Goal: Information Seeking & Learning: Learn about a topic

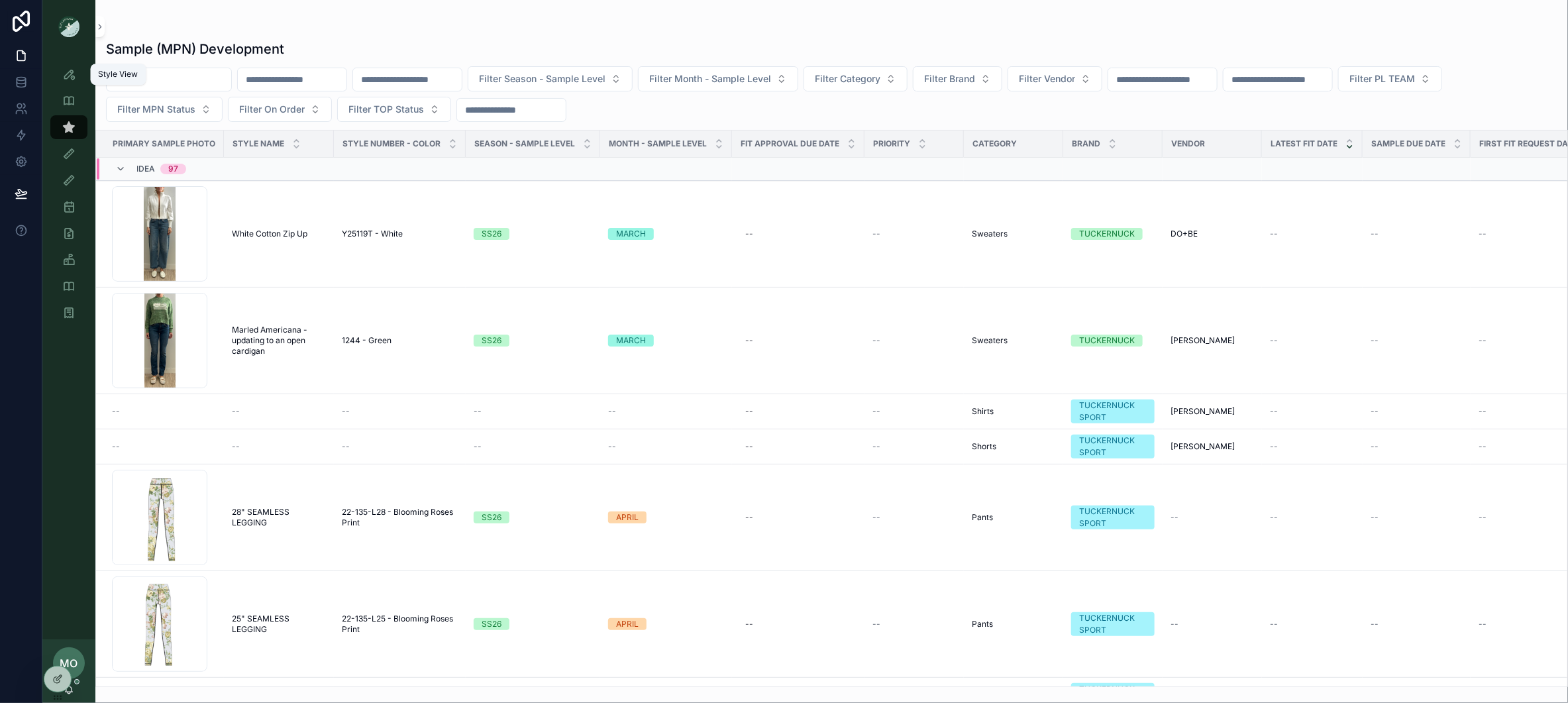
click at [79, 58] on div "Style View Style View - Vendor Specific Sample (MPN) View Fit View Sample Coord…" at bounding box center [69, 197] width 53 height 289
click at [78, 64] on div "Style View" at bounding box center [69, 75] width 21 height 21
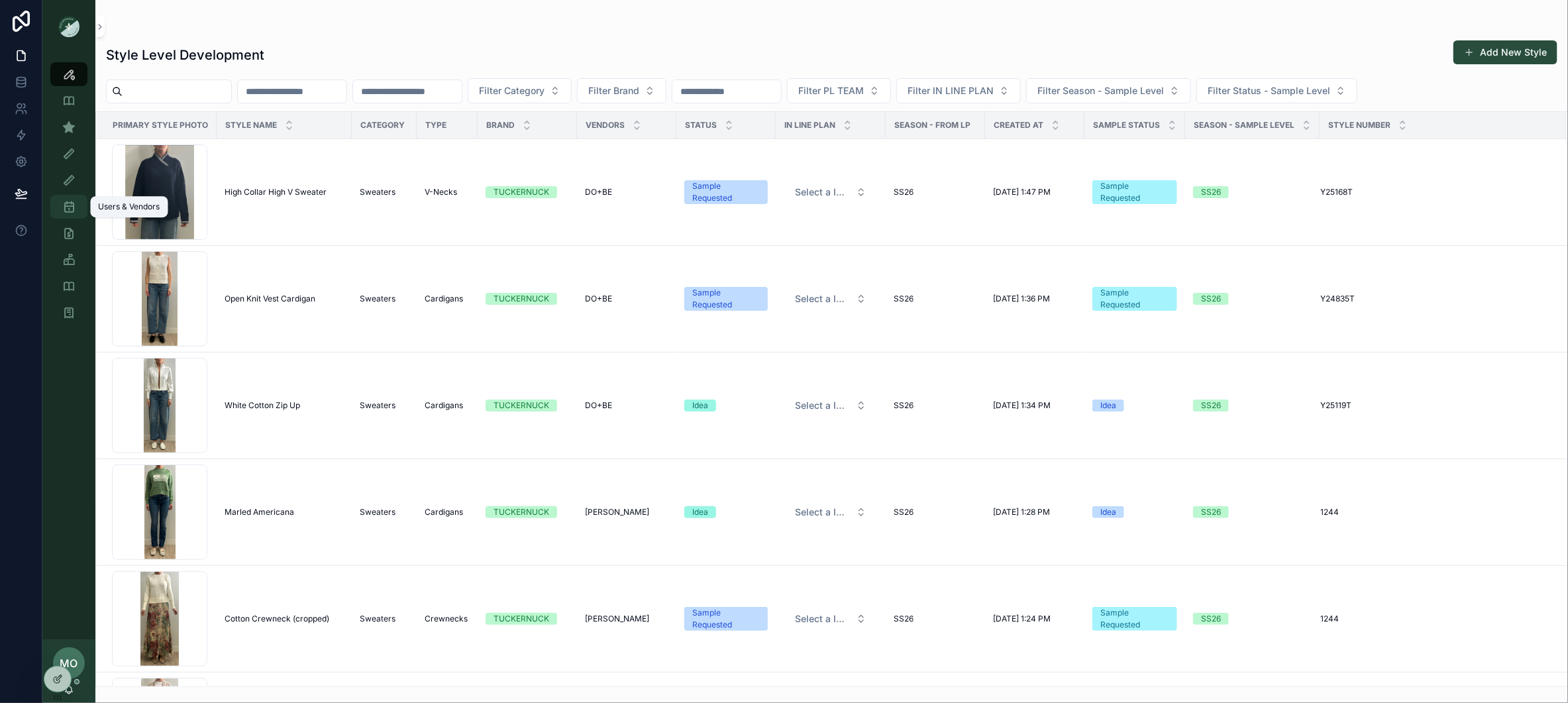
click at [76, 207] on div "Users & Vendors" at bounding box center [69, 206] width 21 height 21
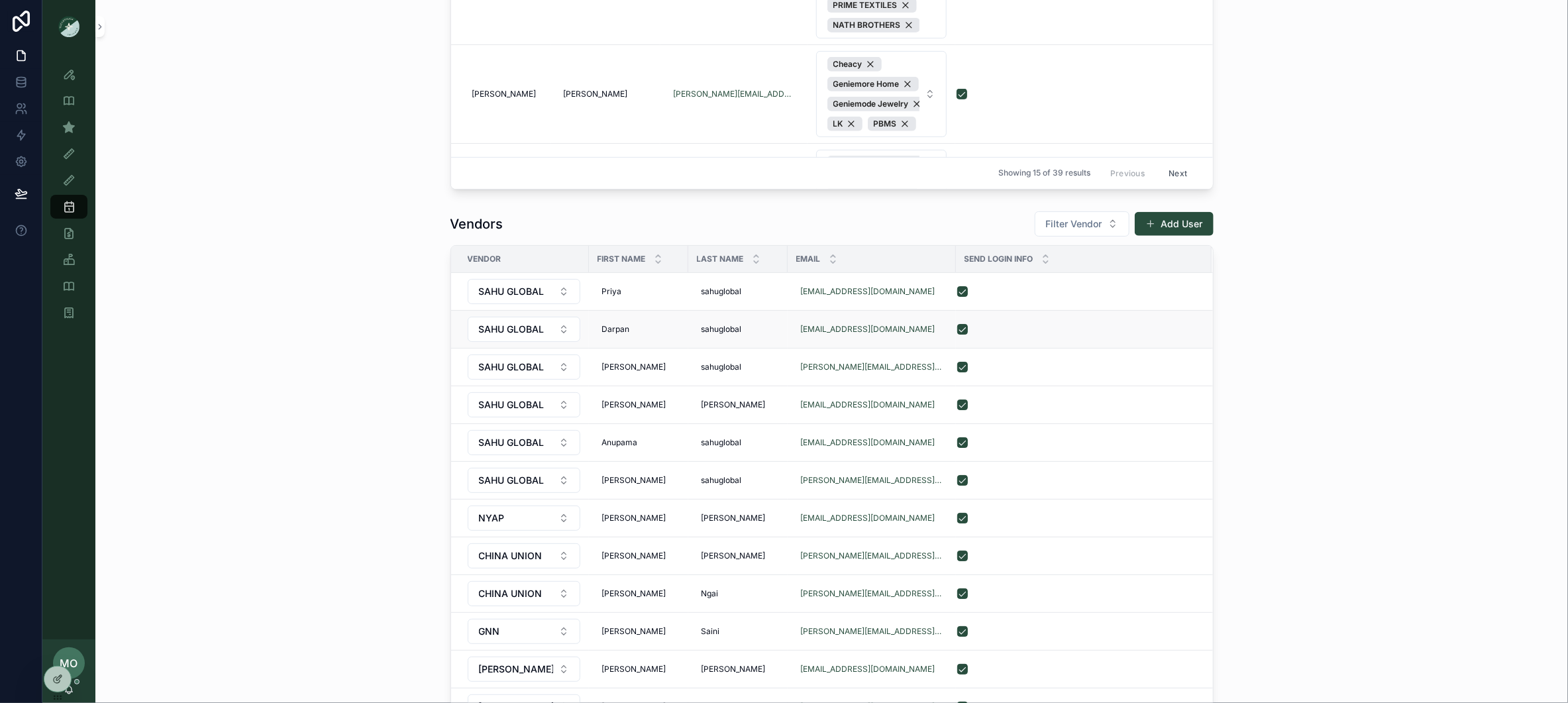
scroll to position [902, 0]
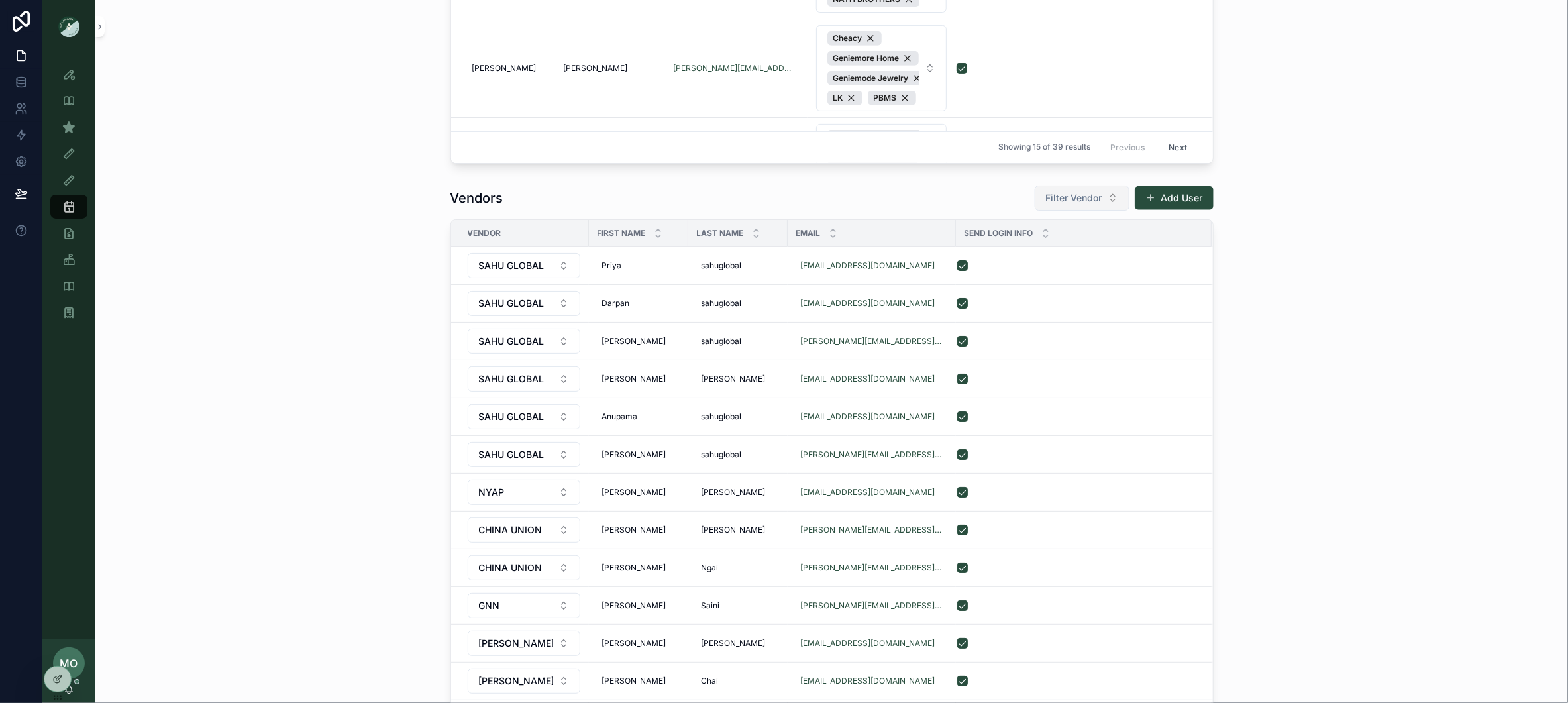
click at [1085, 201] on span "Filter Vendor" at bounding box center [1073, 198] width 56 height 13
type input "**"
click at [1064, 263] on div "SAHU GLOBAL" at bounding box center [1082, 256] width 159 height 21
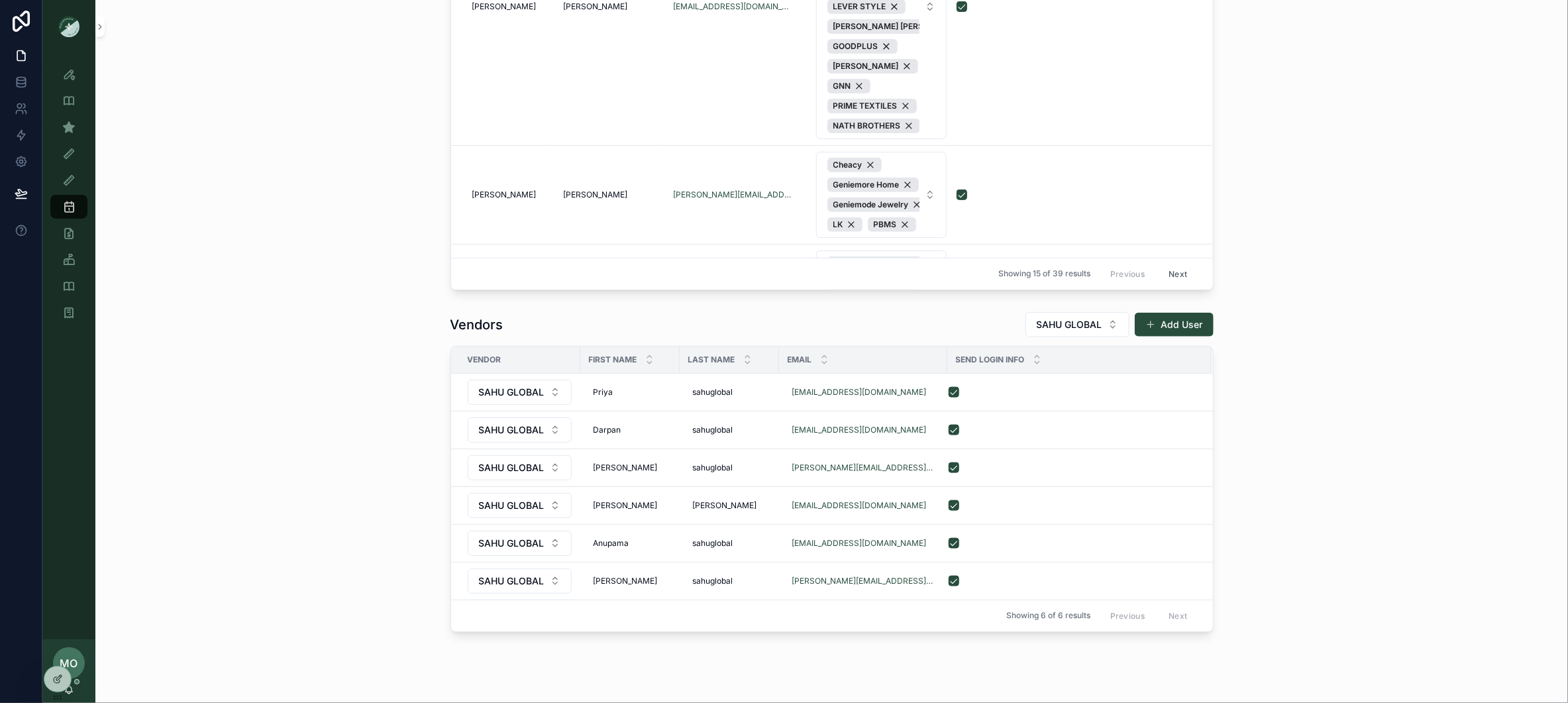
scroll to position [822, 0]
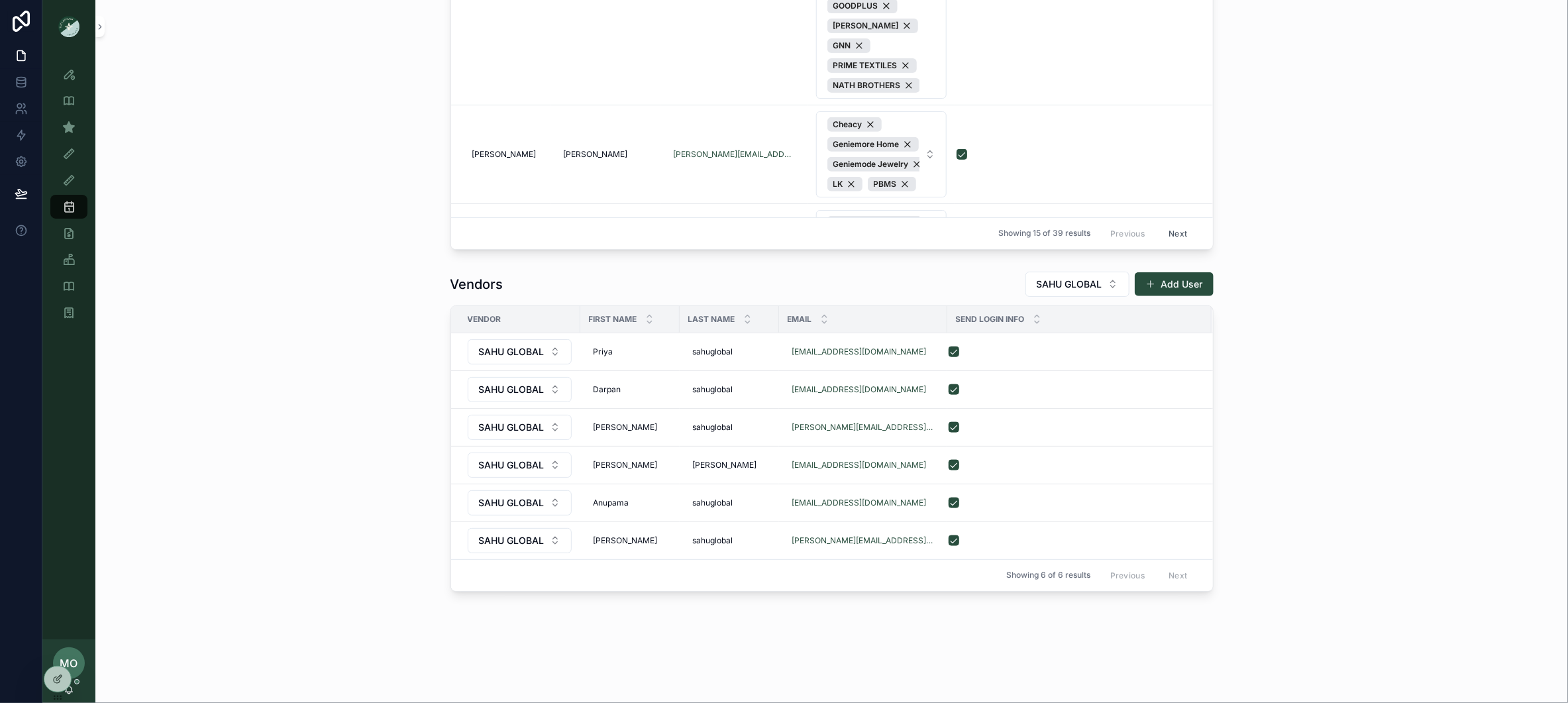
click at [1445, 438] on div "Vendors SAHU GLOBAL Add User Vendor First Name Last Name Email Send Login Info …" at bounding box center [831, 431] width 1451 height 331
click at [71, 79] on icon "scrollable content" at bounding box center [69, 75] width 13 height 13
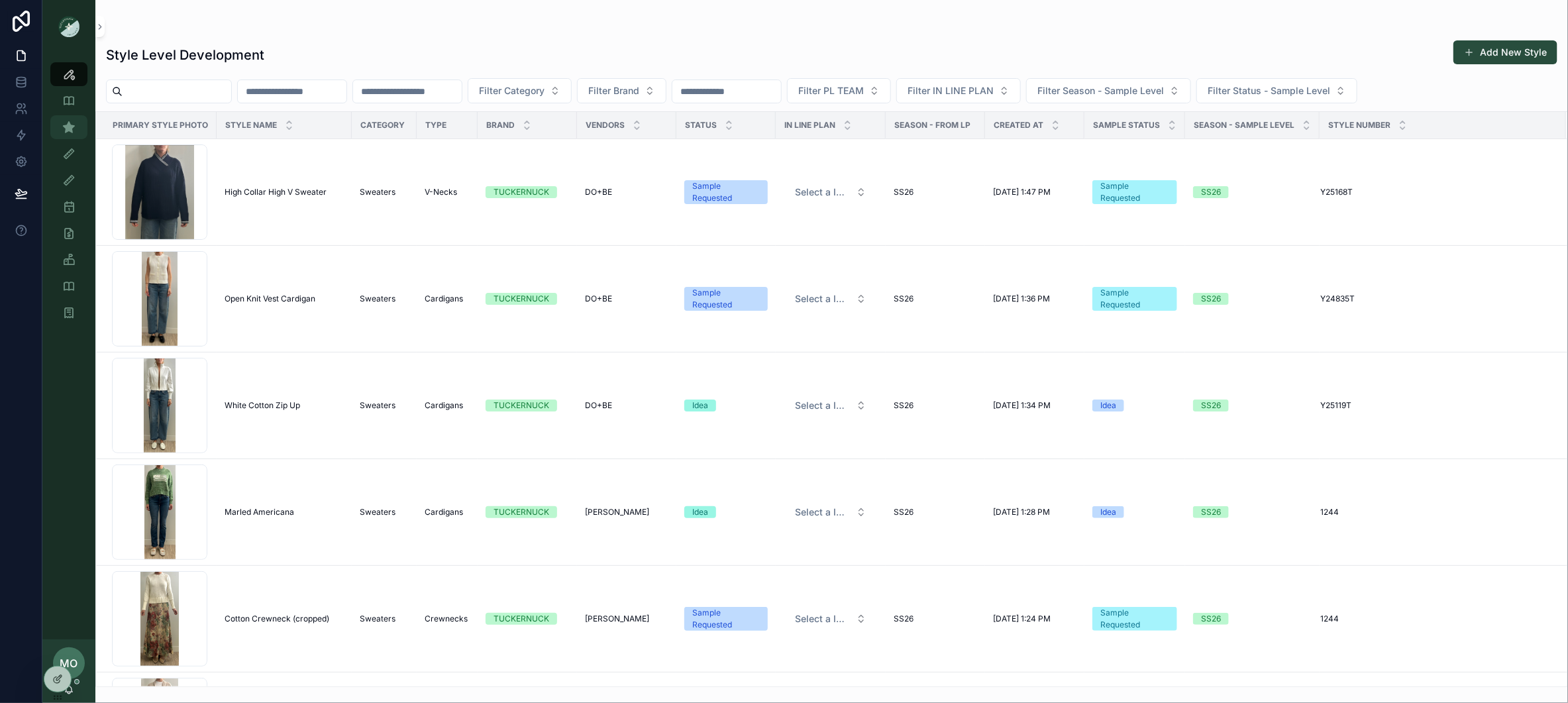
click at [71, 127] on icon "scrollable content" at bounding box center [69, 127] width 13 height 13
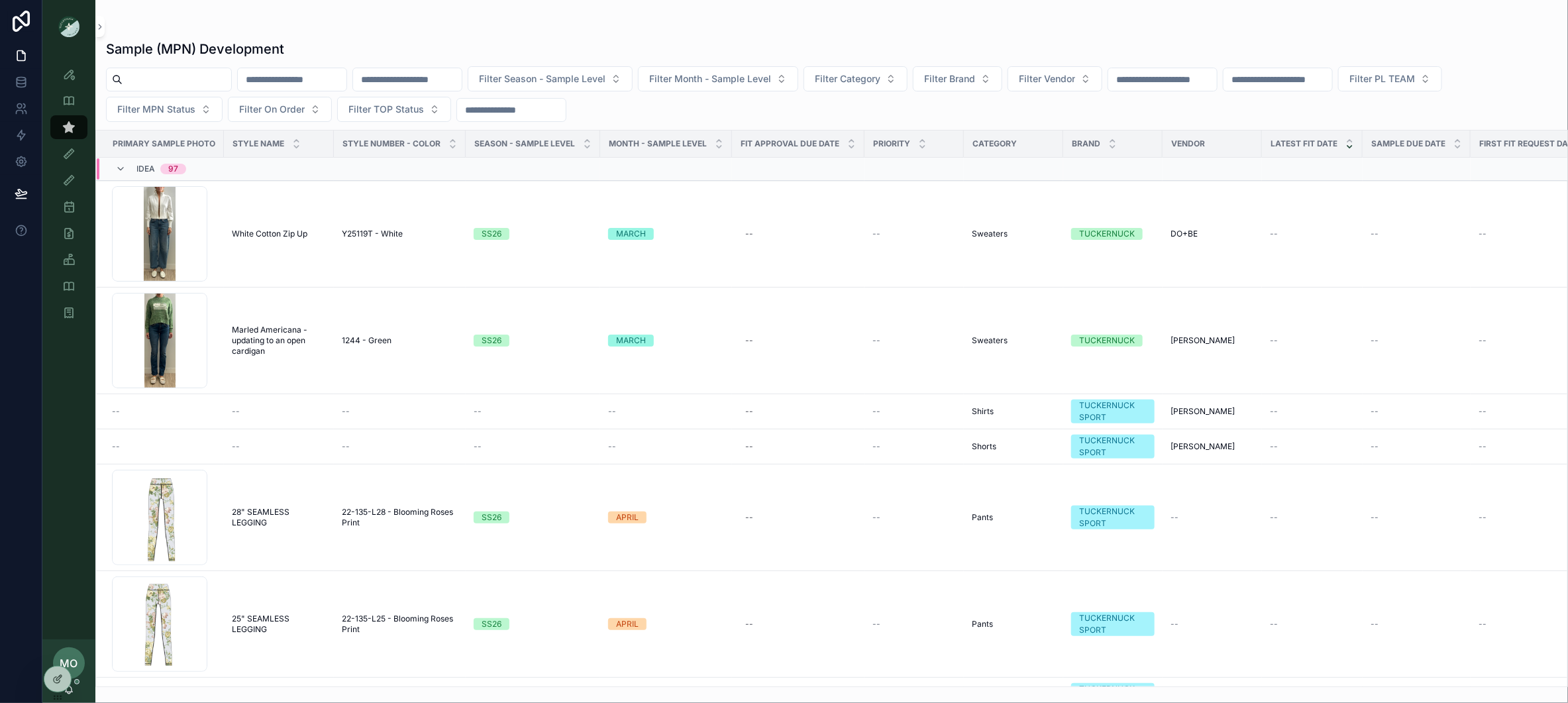
click at [1010, 92] on div "Filter Season - Sample Level Filter Month - Sample Level Filter Category Filter…" at bounding box center [831, 94] width 1472 height 56
click at [1096, 85] on button "Filter Vendor" at bounding box center [1055, 79] width 95 height 25
type input "***"
click at [1048, 126] on span "SAHU GLOBAL" at bounding box center [1055, 133] width 66 height 13
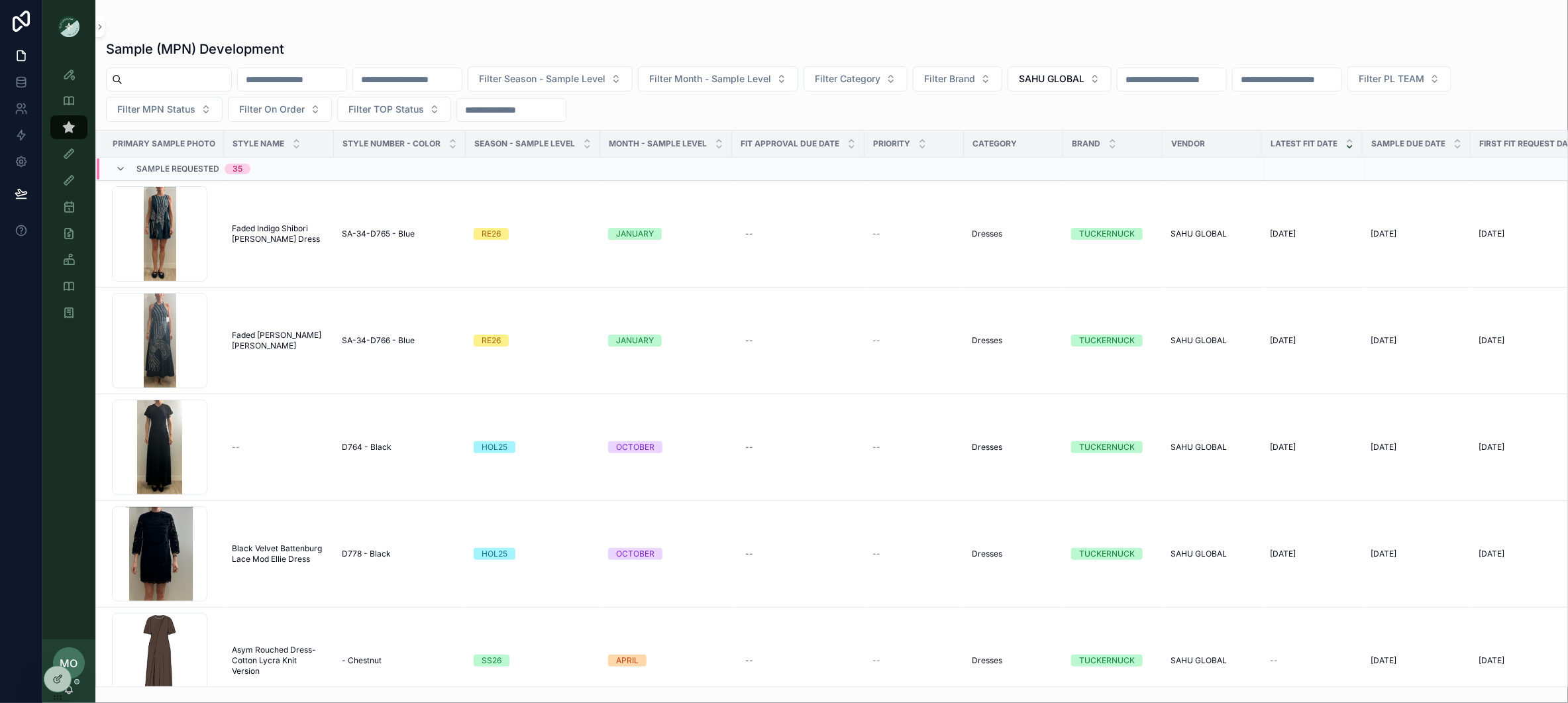
click at [164, 174] on span "Sample Requested" at bounding box center [178, 169] width 83 height 11
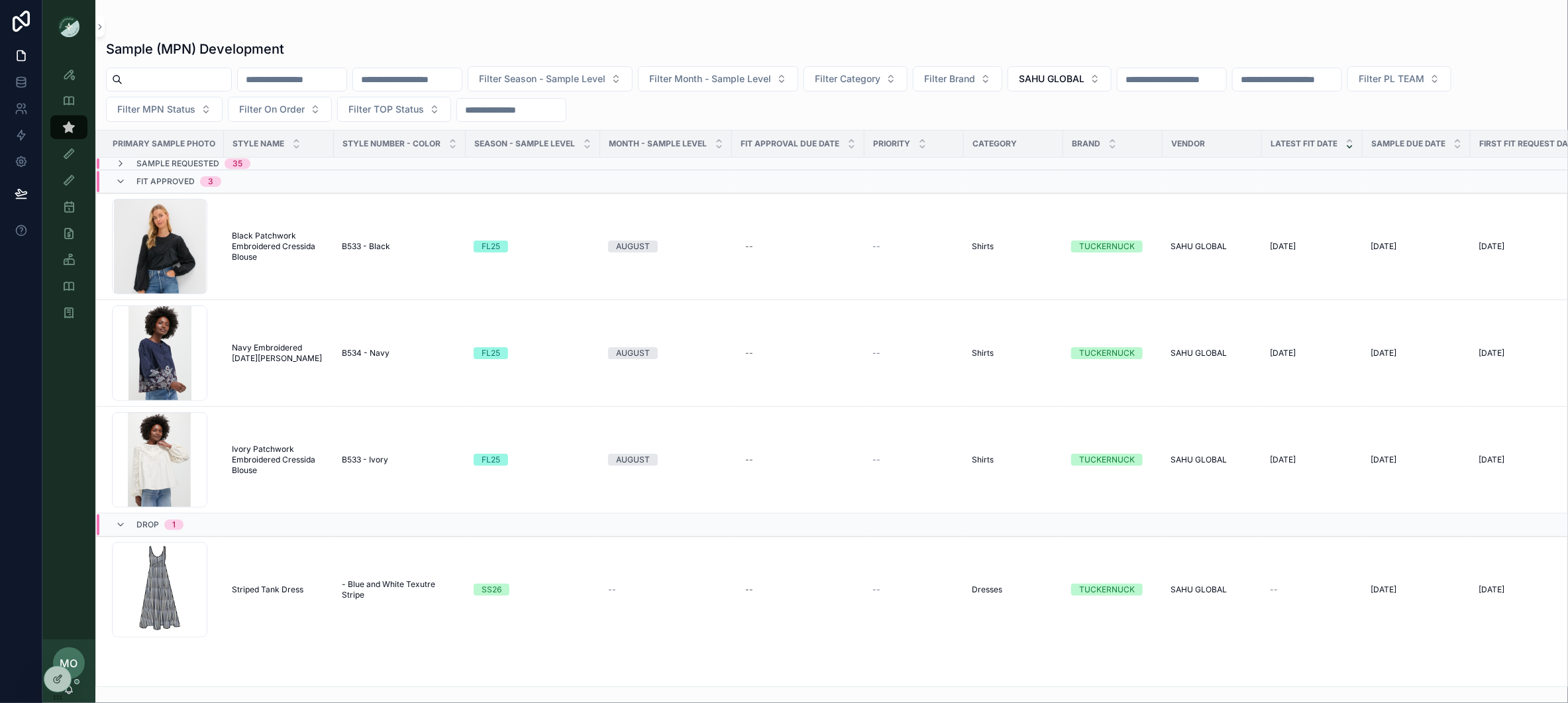
click at [150, 163] on span "Sample Requested" at bounding box center [178, 163] width 83 height 11
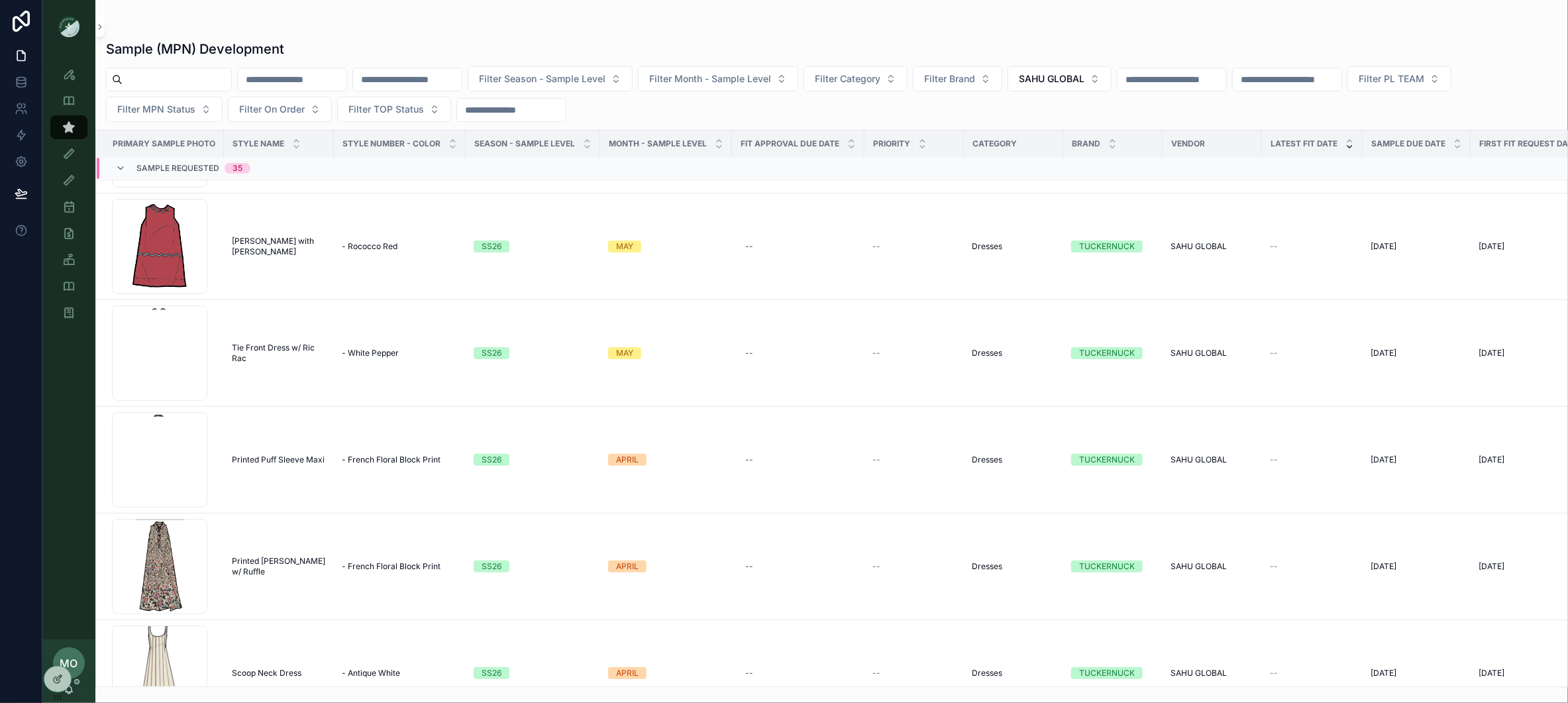
scroll to position [2328, 0]
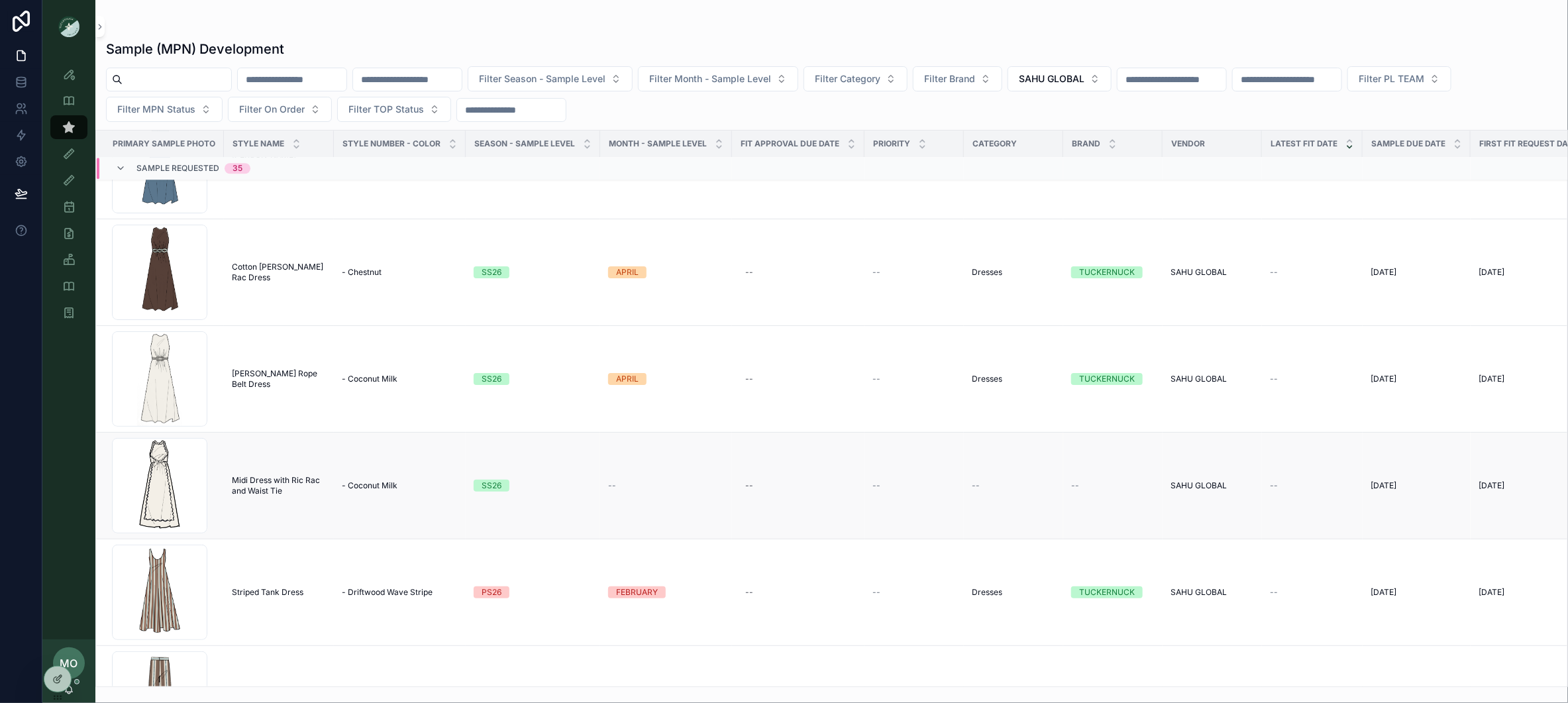
click at [1200, 484] on span "SAHU GLOBAL" at bounding box center [1198, 485] width 56 height 11
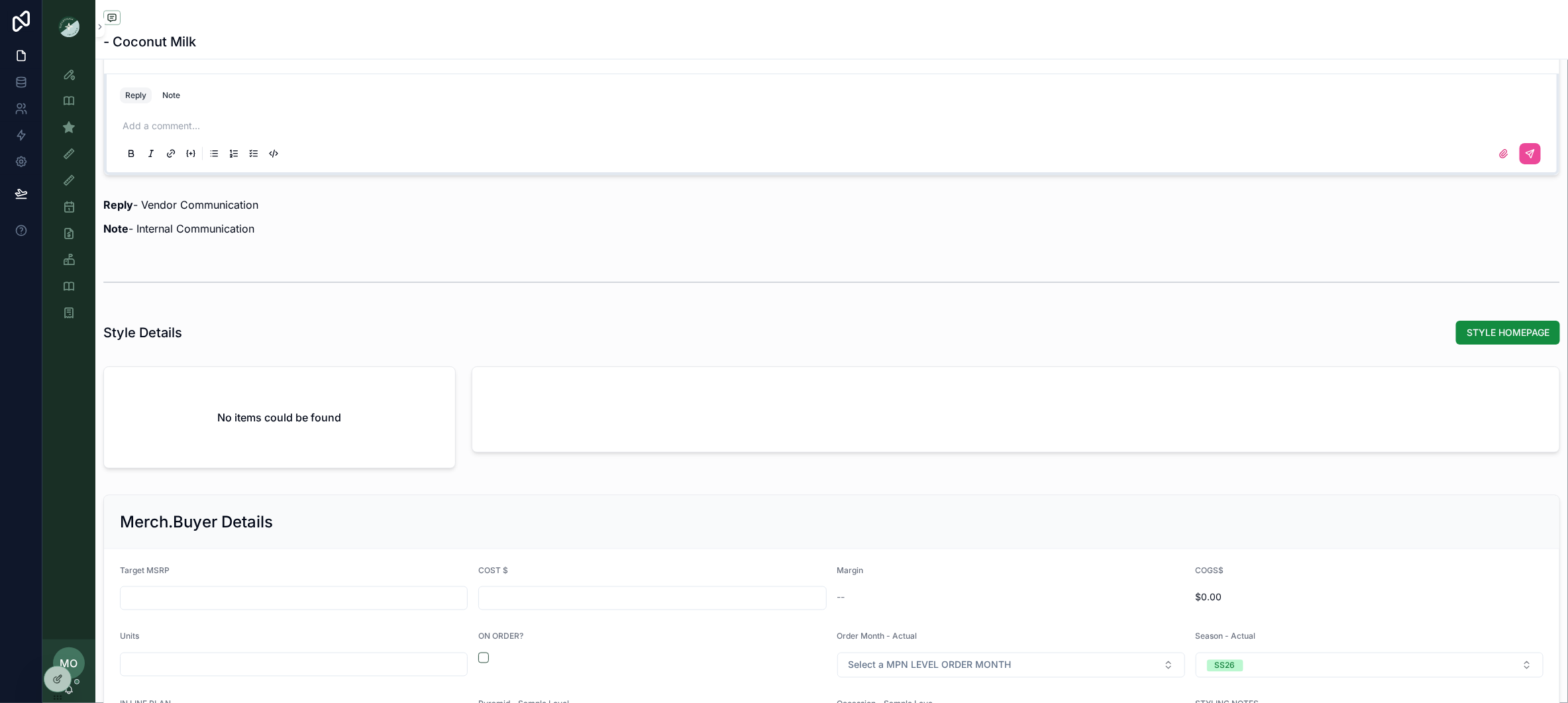
scroll to position [120, 0]
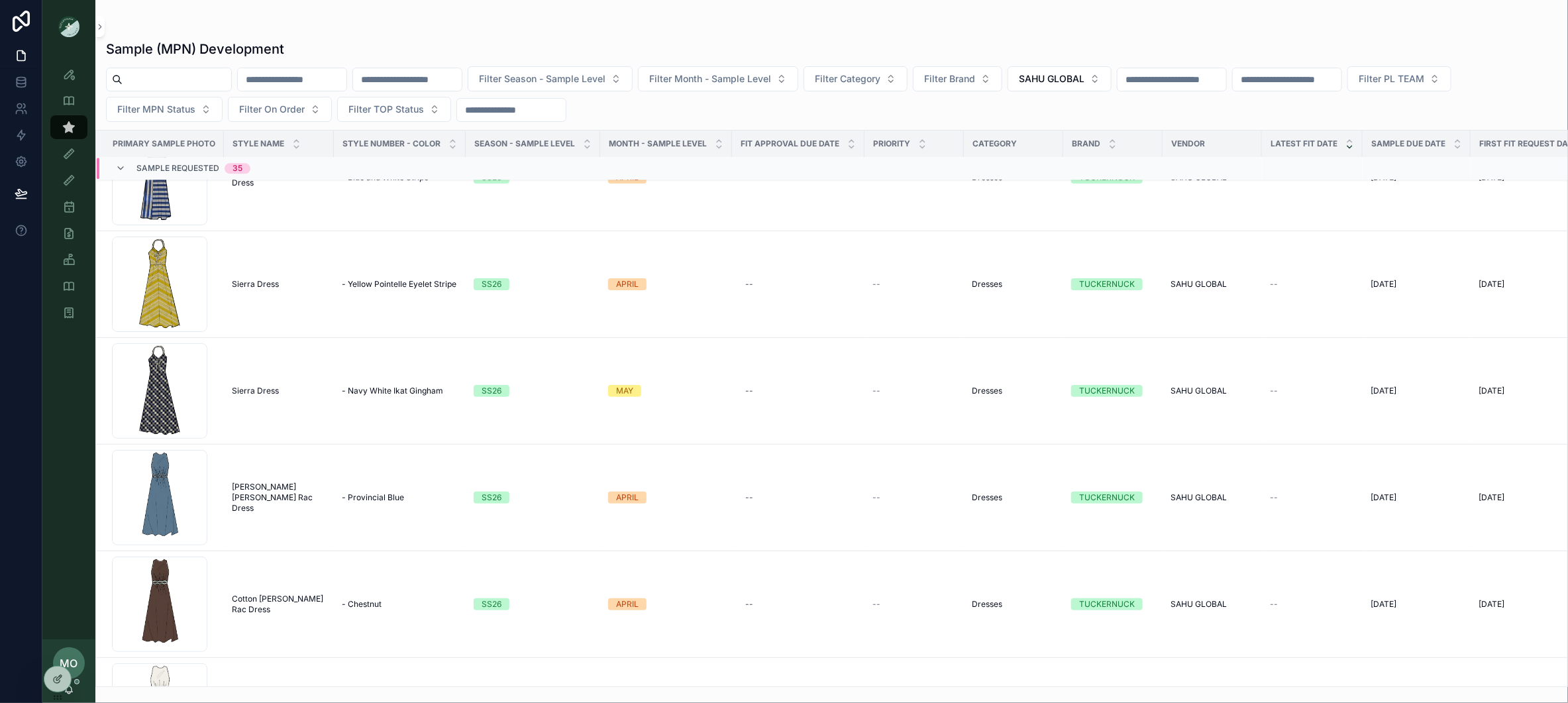
scroll to position [2387, 0]
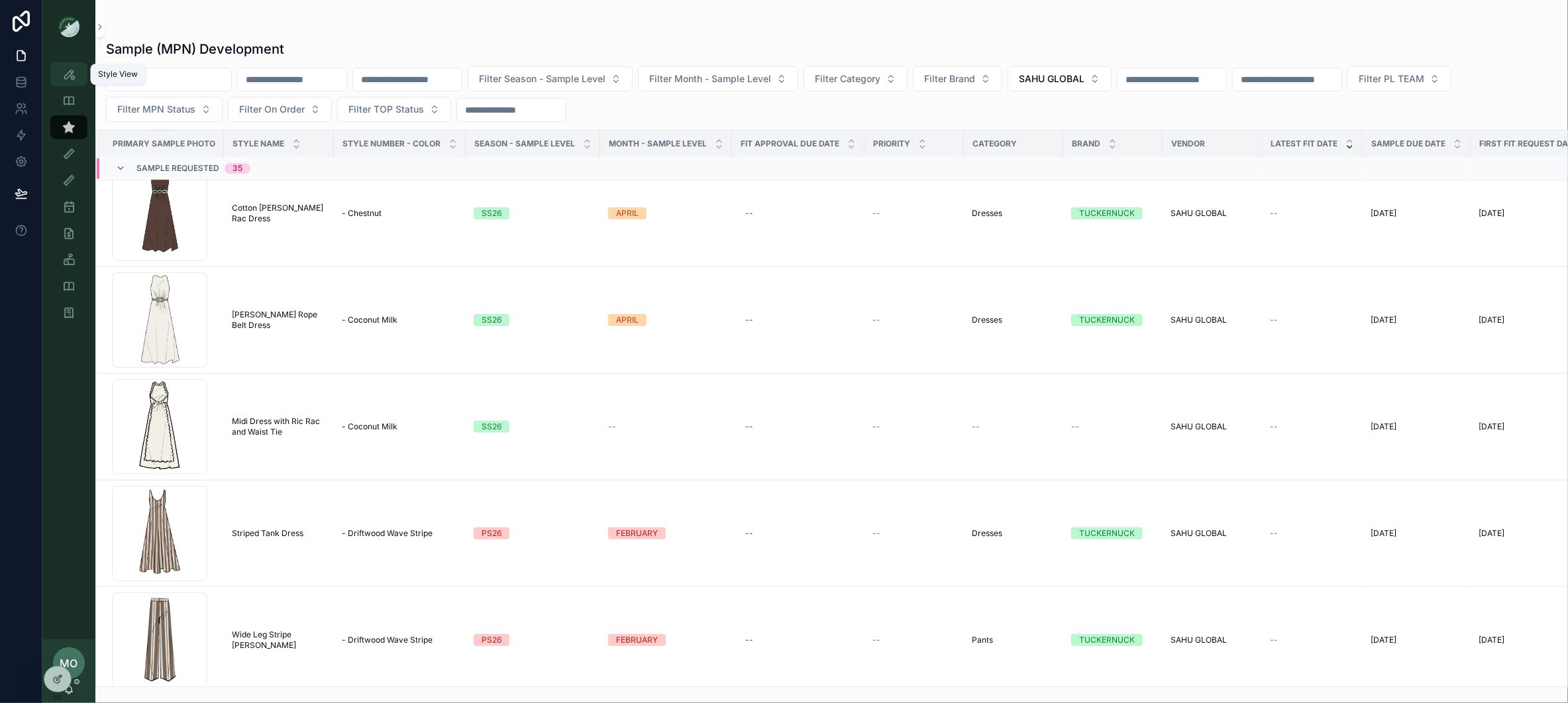
click at [67, 72] on icon "scrollable content" at bounding box center [69, 75] width 13 height 13
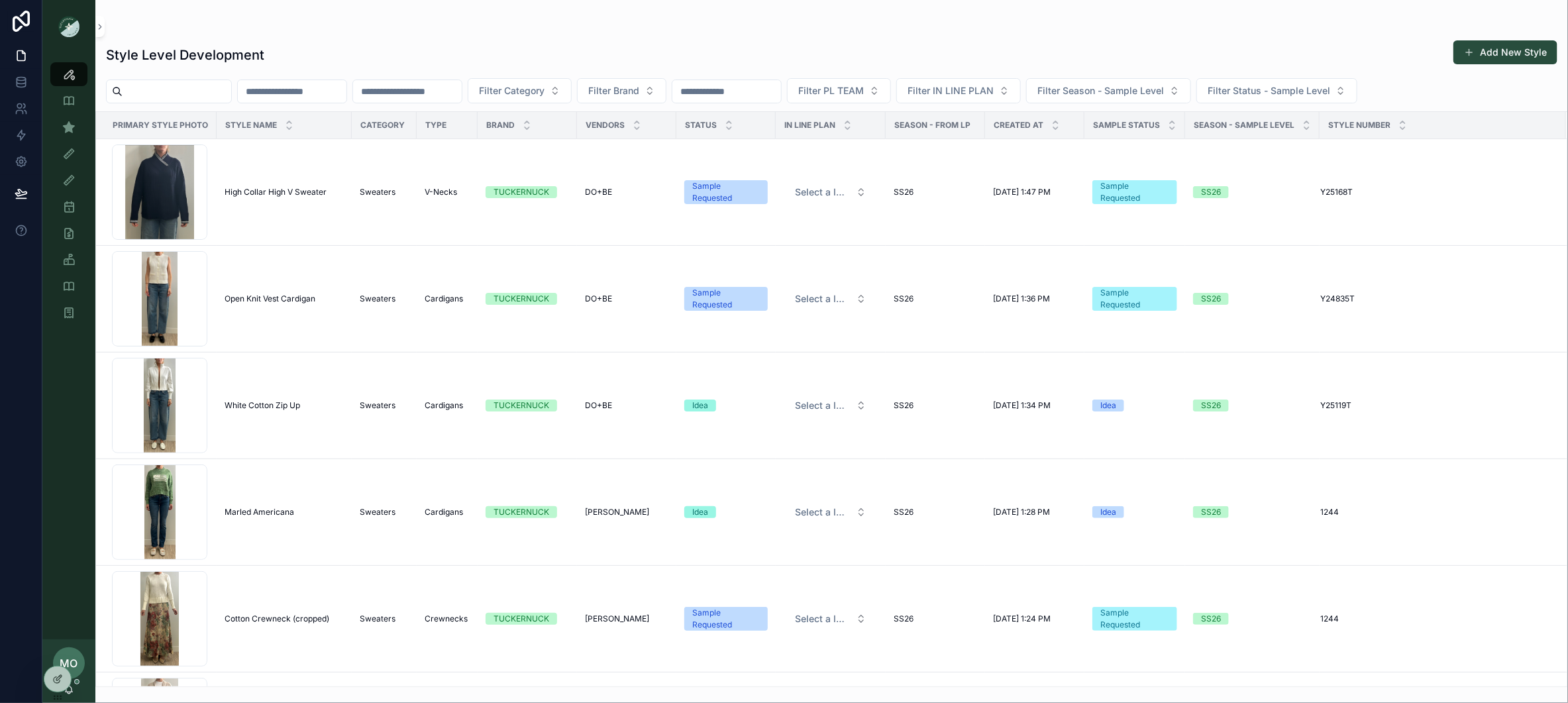
click at [220, 89] on input "text" at bounding box center [177, 91] width 109 height 19
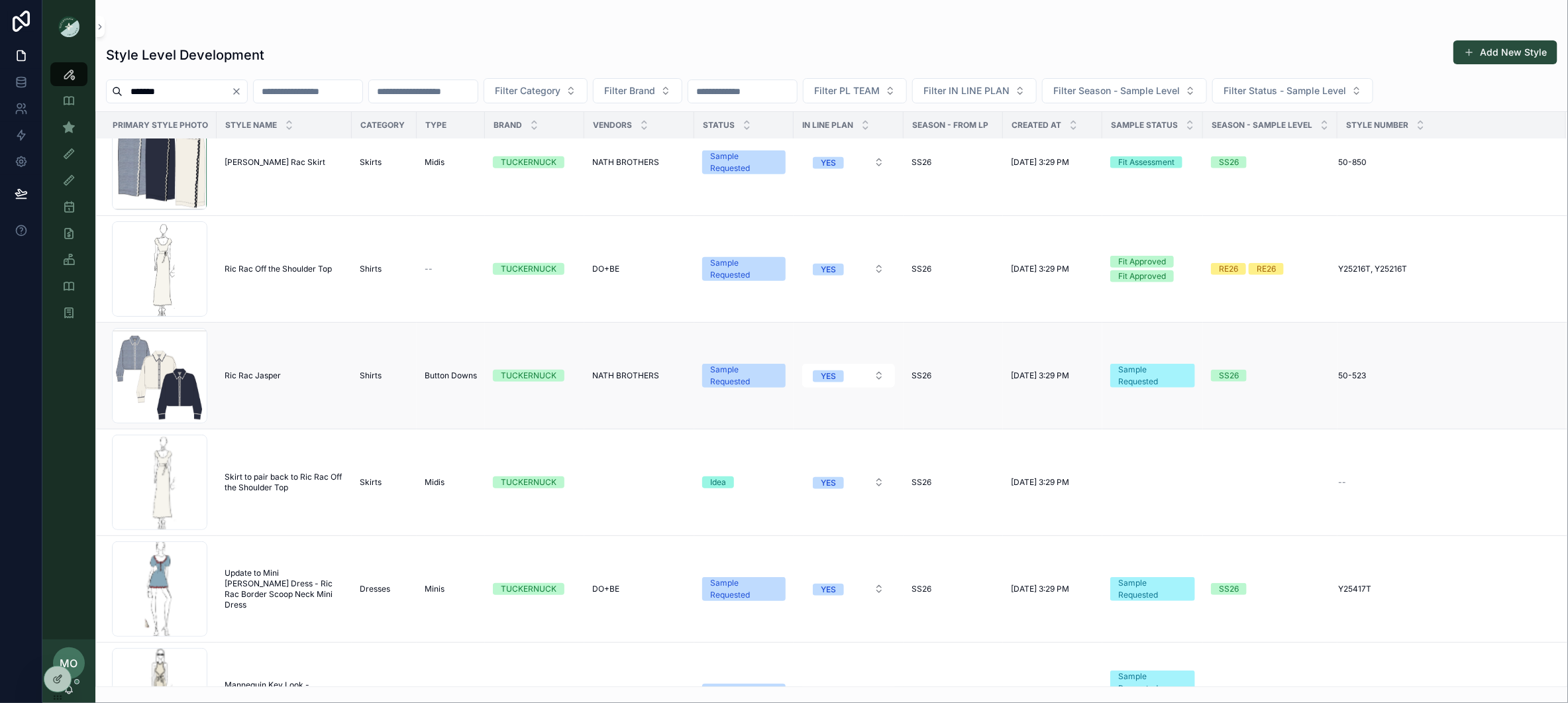
scroll to position [637, 0]
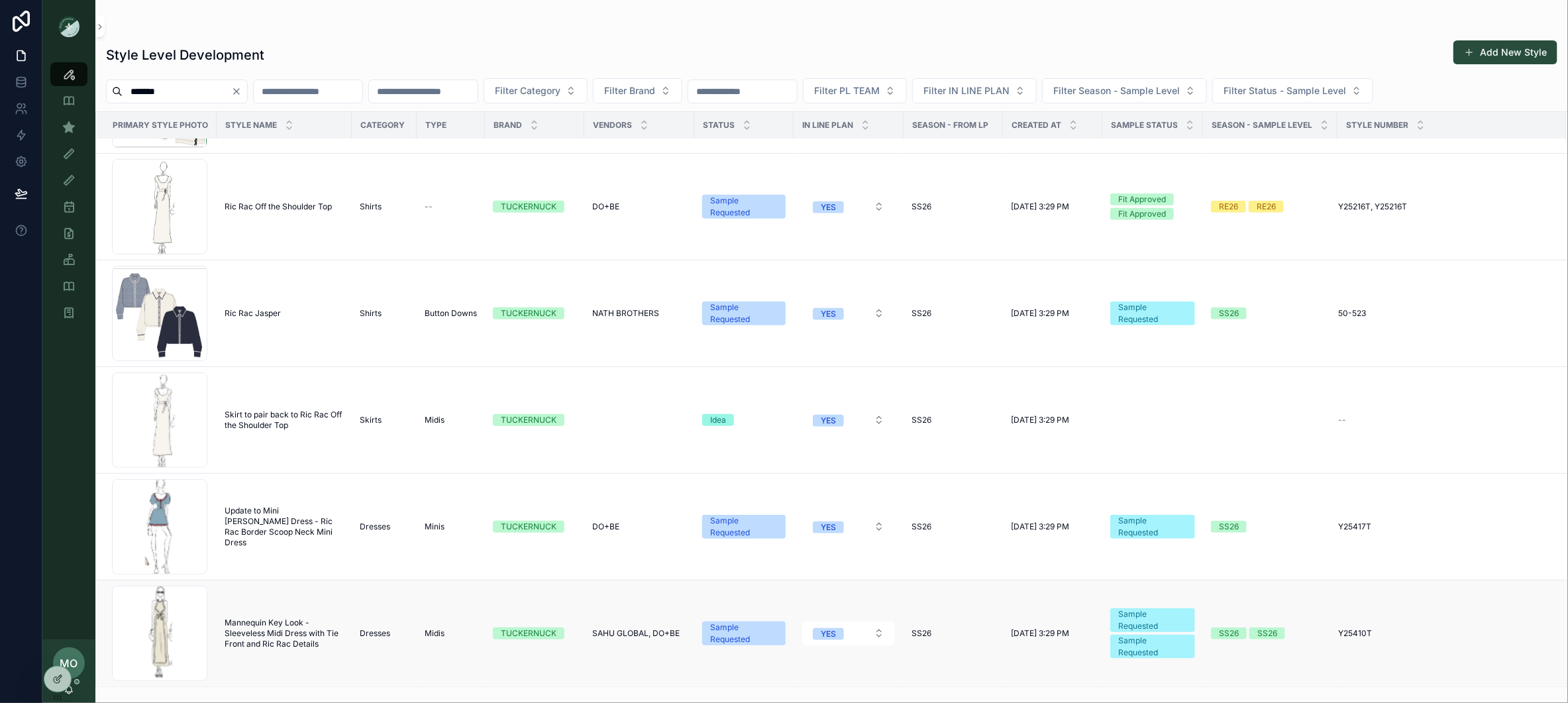
type input "*******"
click at [296, 632] on span "Mannequin Key Look - Sleeveless Midi Dress with Tie Front and Ric Rac Details" at bounding box center [284, 633] width 120 height 32
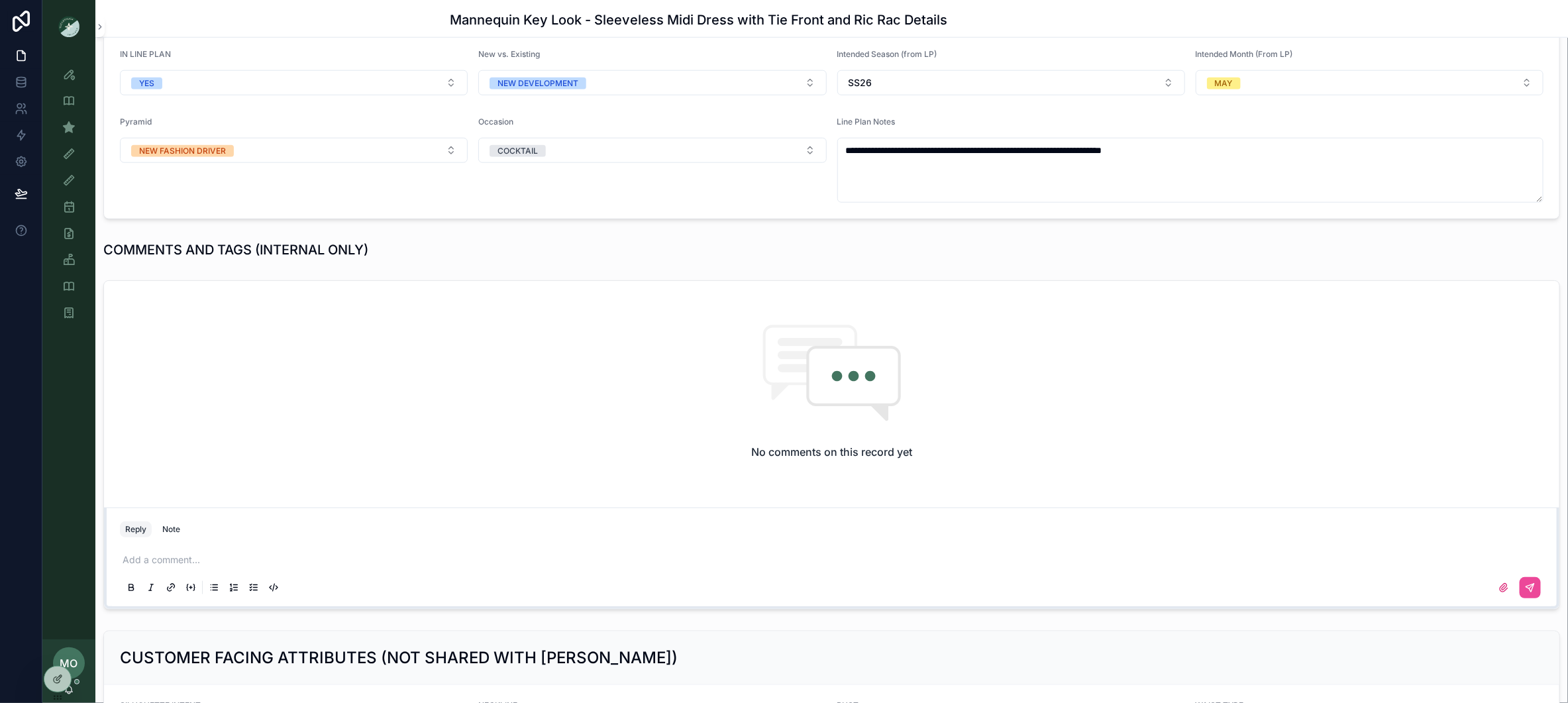
scroll to position [1419, 0]
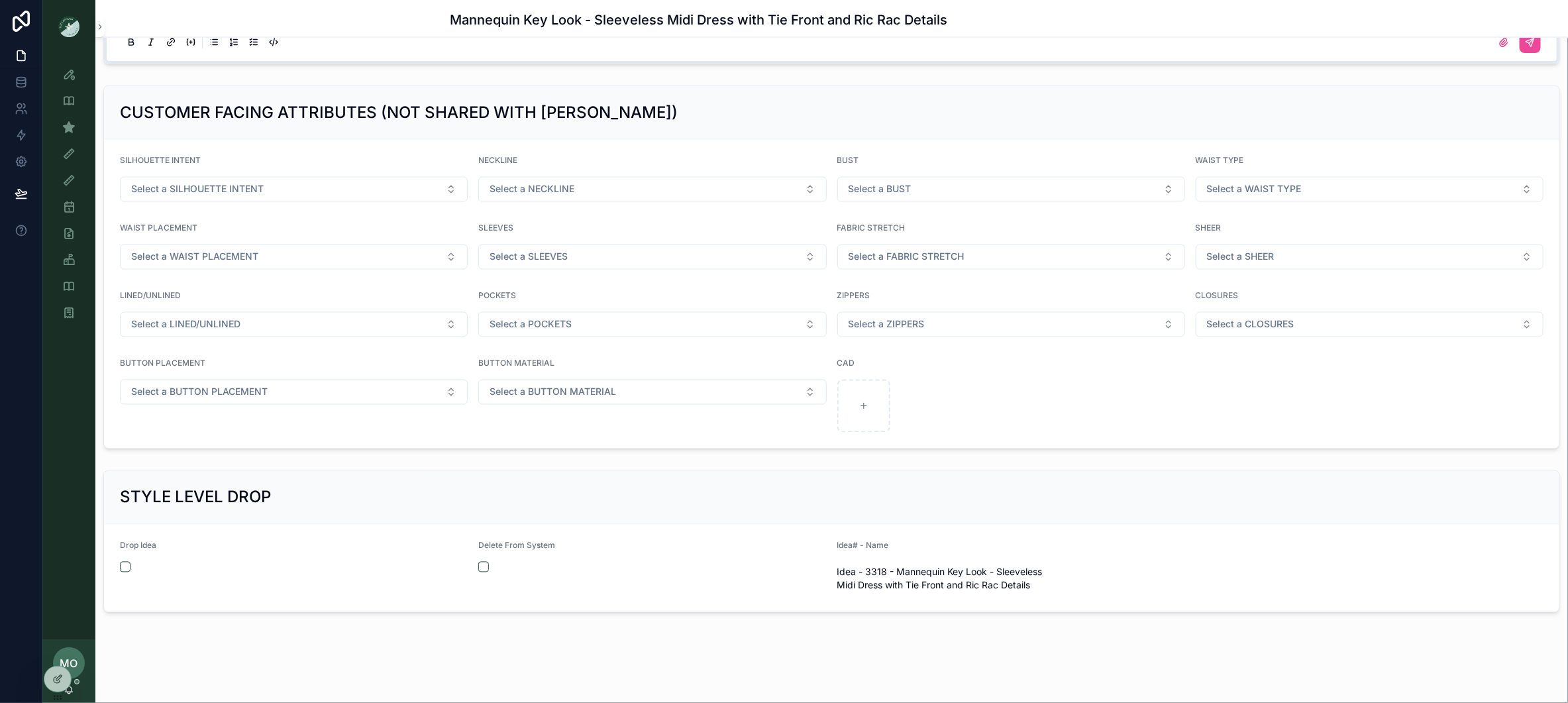
click at [1064, 590] on span "Idea - 3318 - Mannequin Key Look - Sleeveless Midi Dress with Tie Front and Ric…" at bounding box center [1010, 579] width 348 height 26
drag, startPoint x: 1003, startPoint y: 581, endPoint x: 833, endPoint y: 573, distance: 170.2
click at [833, 573] on form "Drop Idea Delete From System Idea# - Name Idea - 3318 - Mannequin Key Look - Sl…" at bounding box center [831, 569] width 1455 height 88
copy span "Idea - 3318 - Mannequin Key Look - Sleeveless Midi Dress with Tie Front and Ric…"
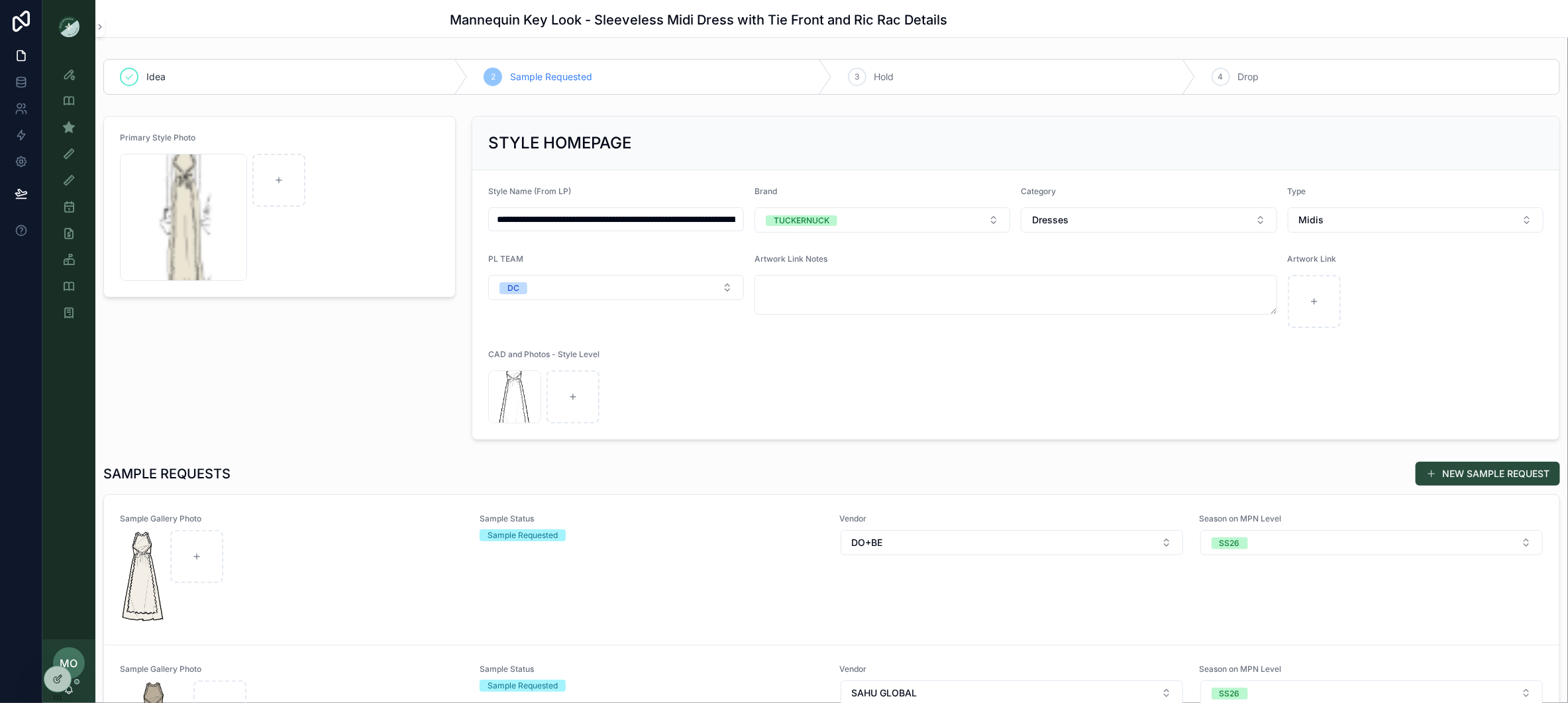
click at [817, 356] on div "CAD and Photos - Style Level" at bounding box center [1015, 356] width 1055 height 16
click at [346, 552] on div at bounding box center [291, 578] width 342 height 95
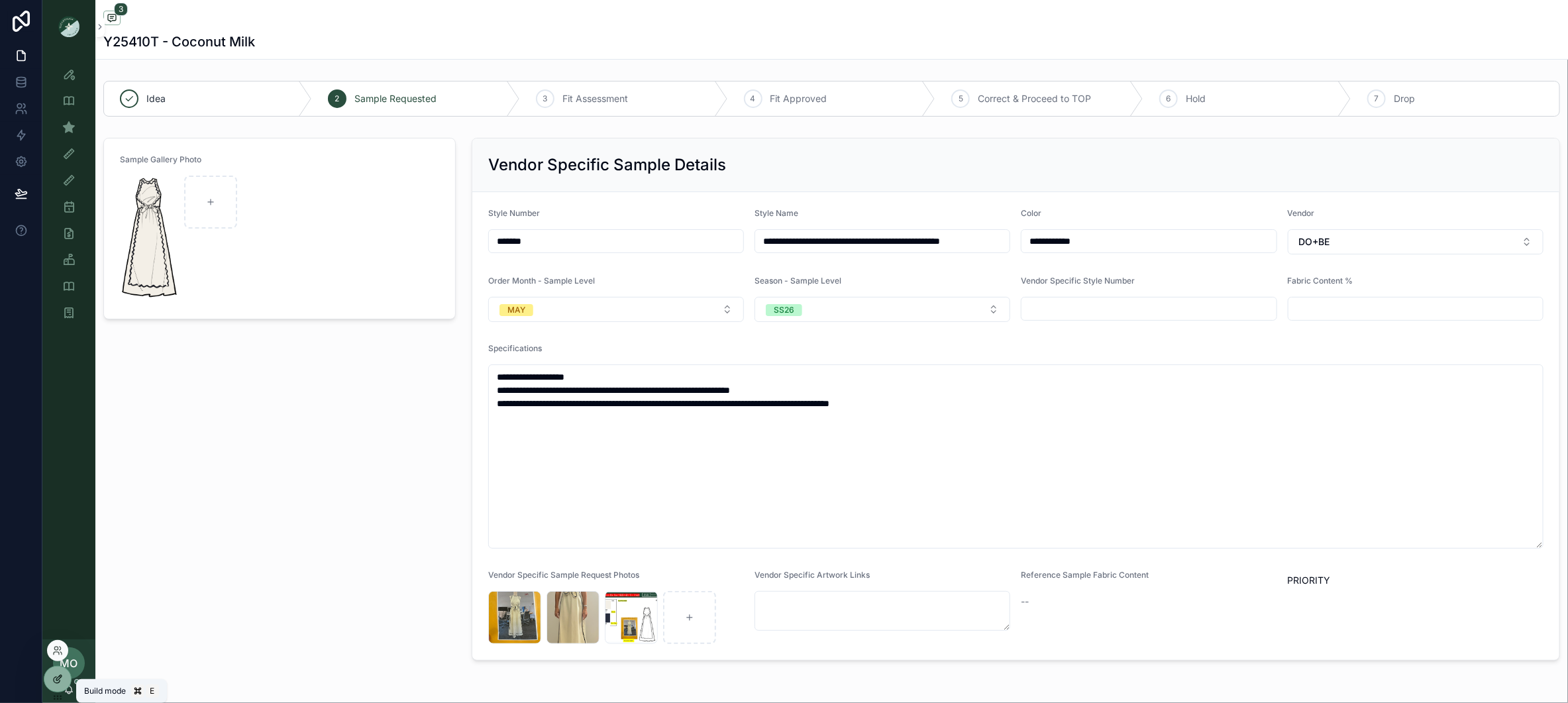
click at [53, 678] on icon at bounding box center [57, 679] width 11 height 11
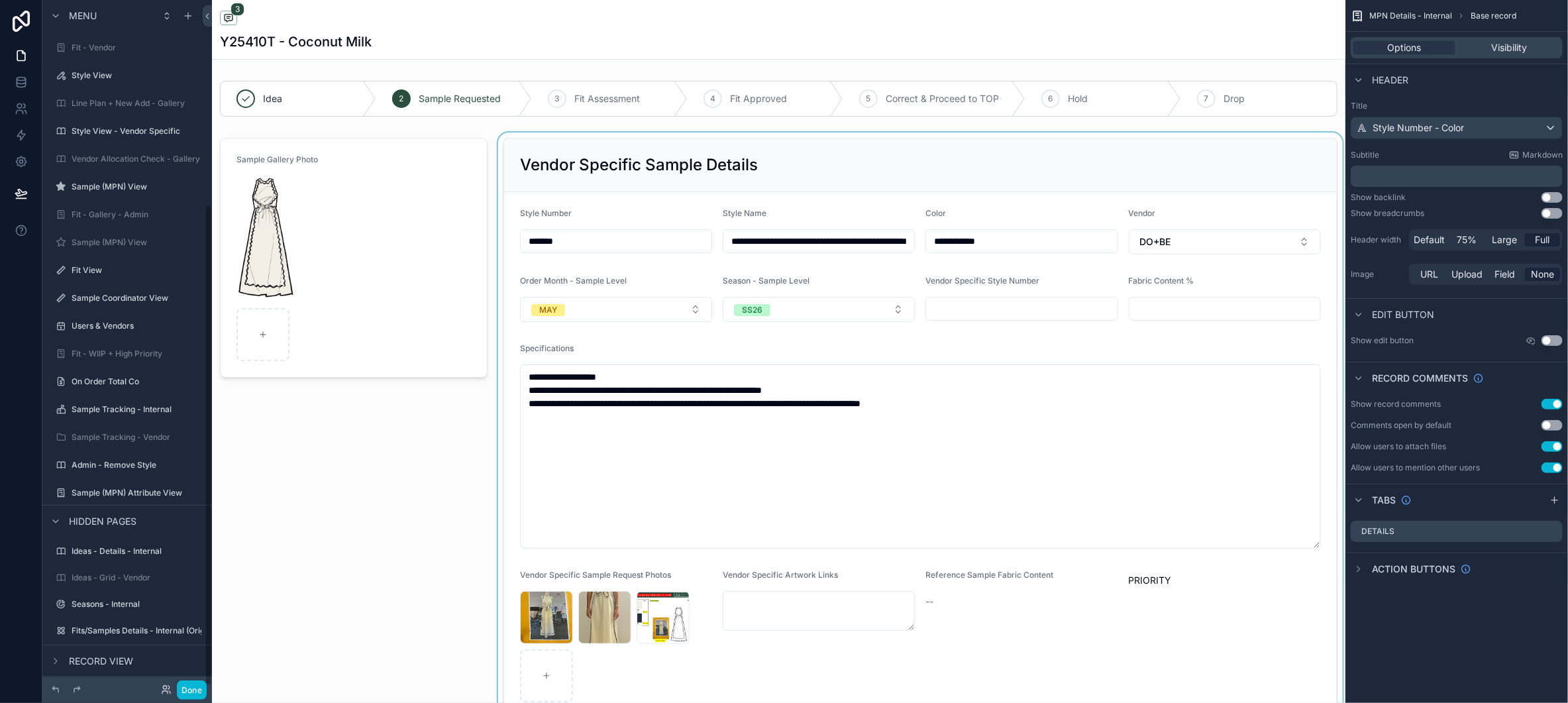
scroll to position [293, 0]
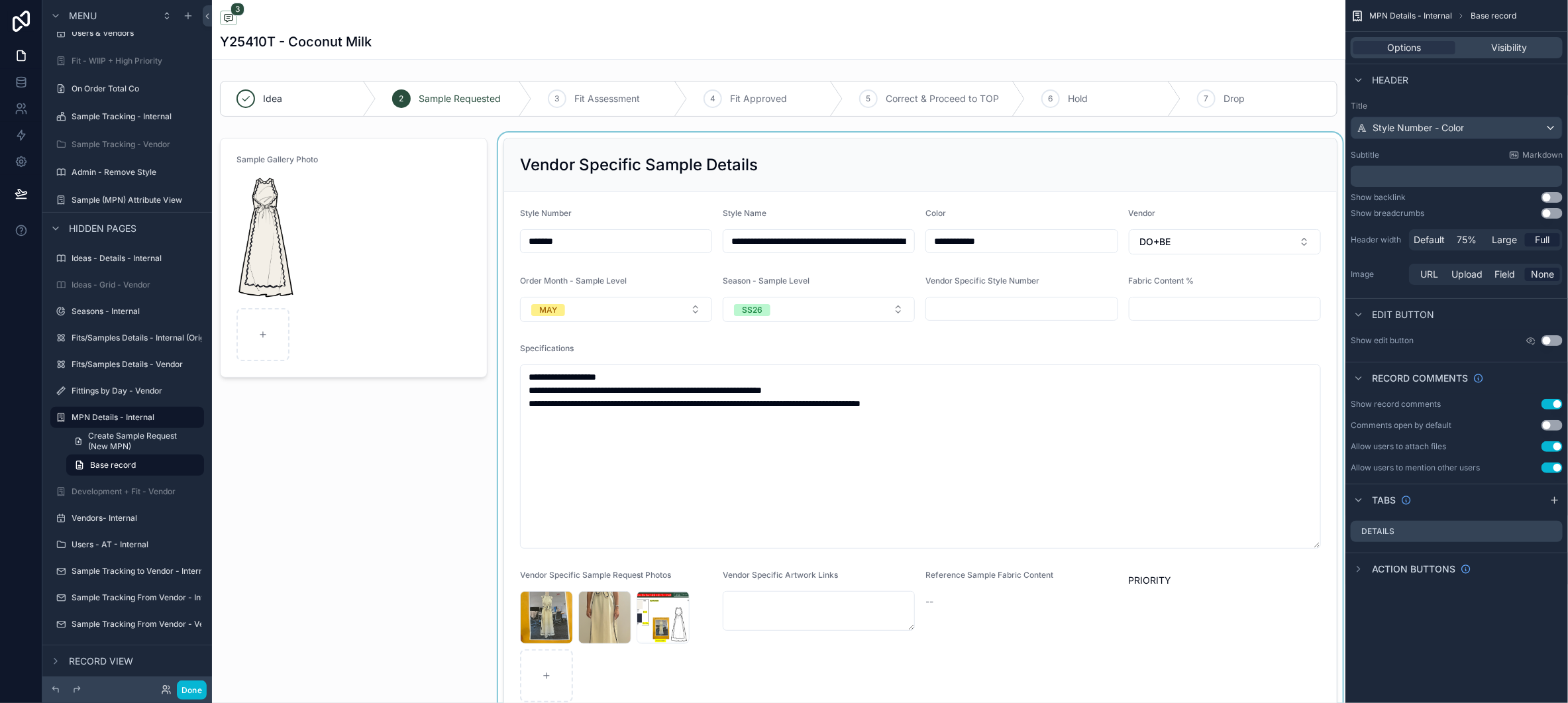
click at [1228, 342] on div at bounding box center [920, 429] width 850 height 592
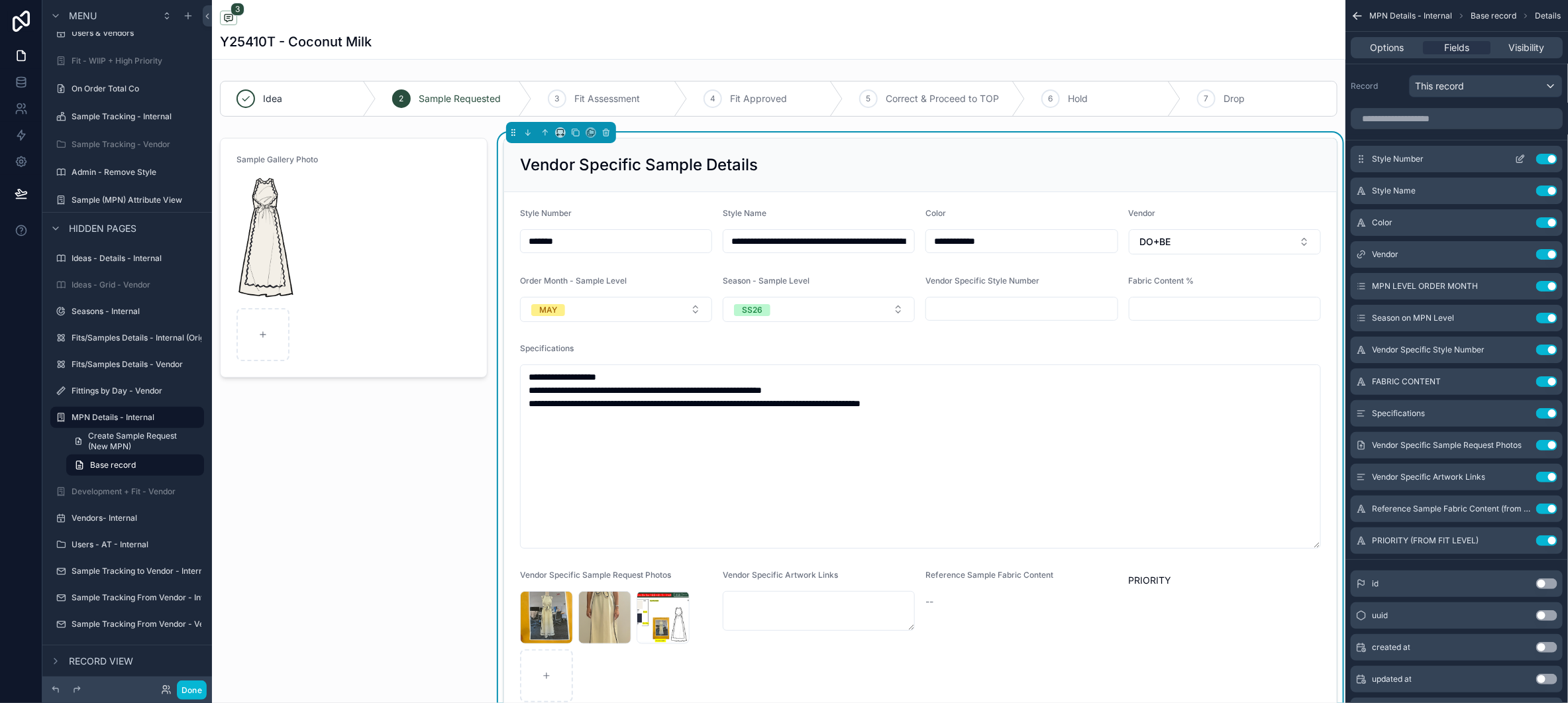
click at [1522, 163] on icon "scrollable content" at bounding box center [1519, 160] width 6 height 6
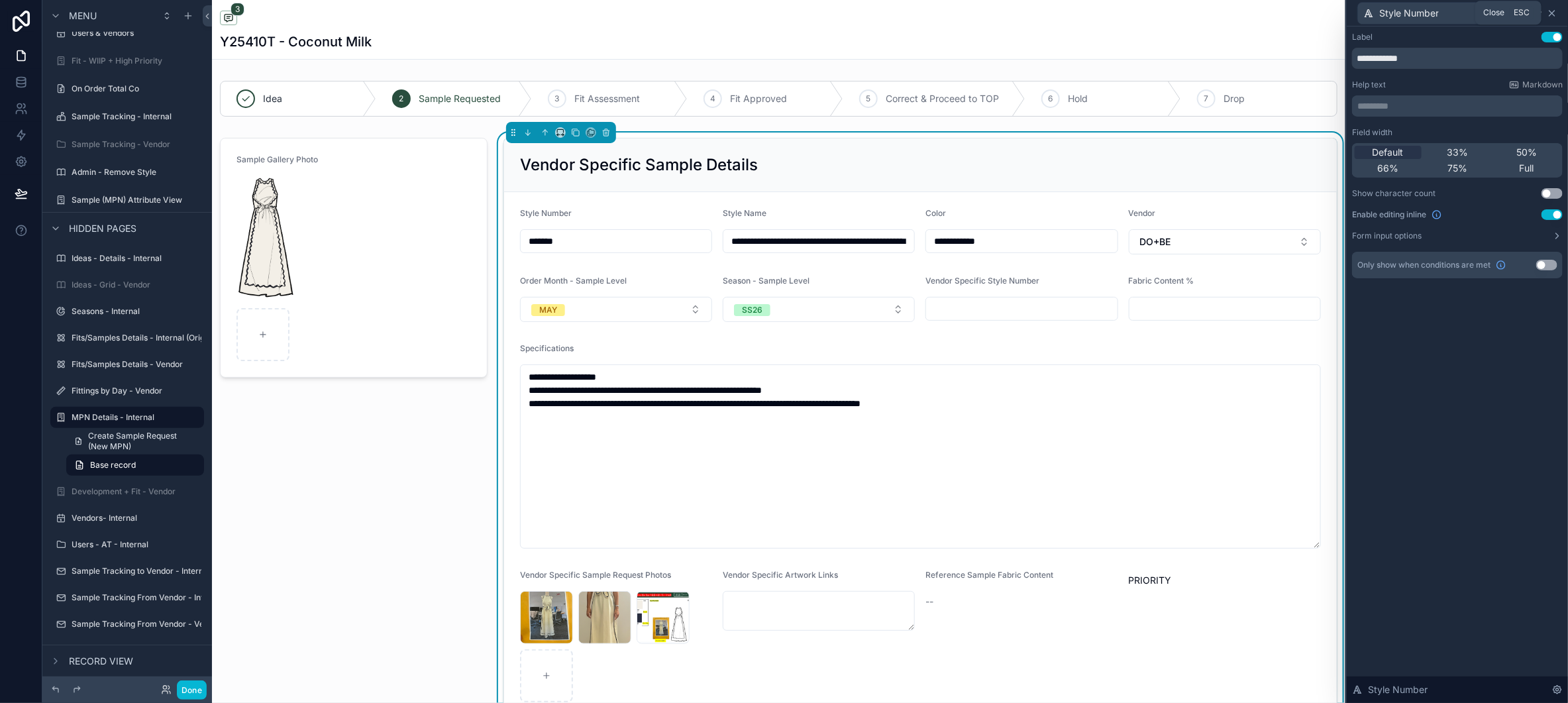
click at [1553, 16] on icon at bounding box center [1552, 13] width 11 height 11
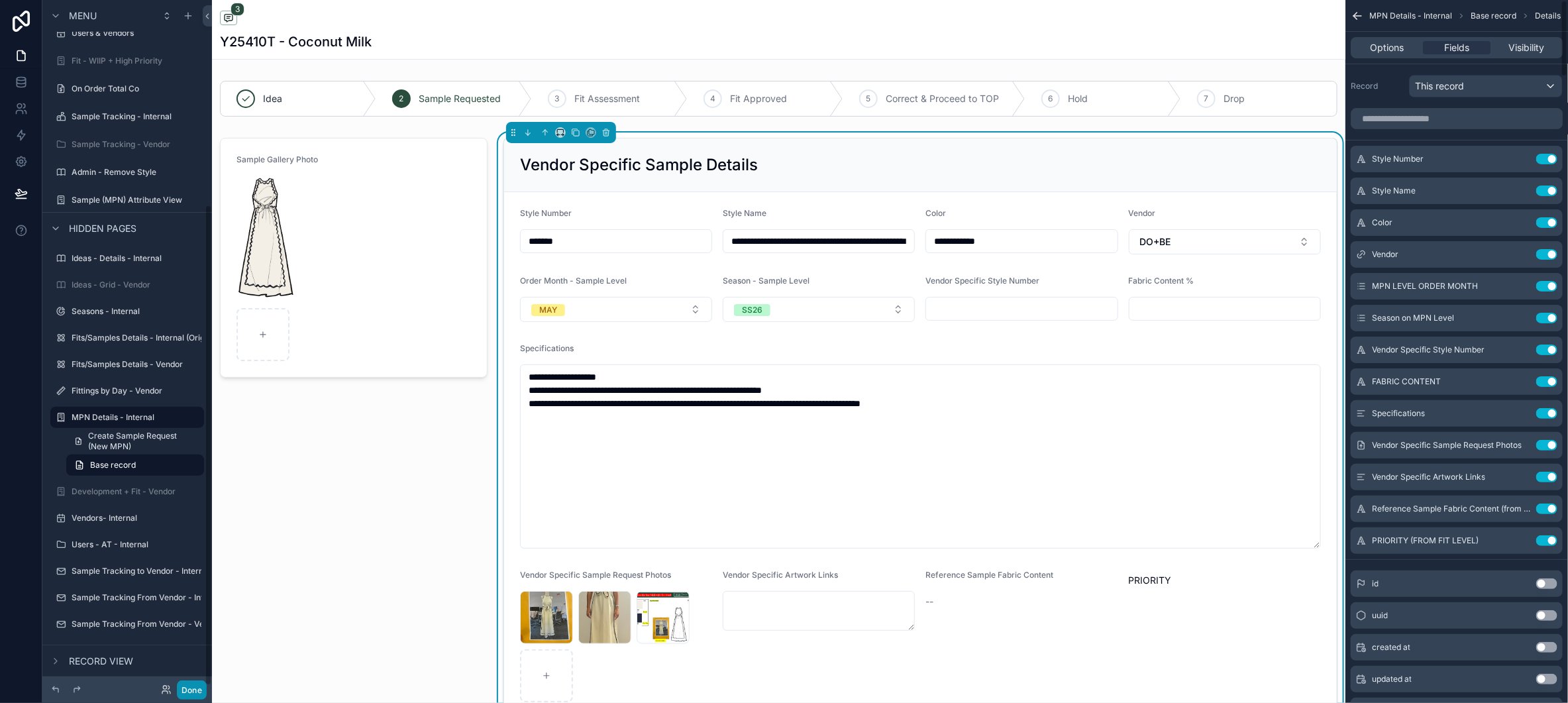
click at [201, 692] on button "Done" at bounding box center [192, 690] width 29 height 19
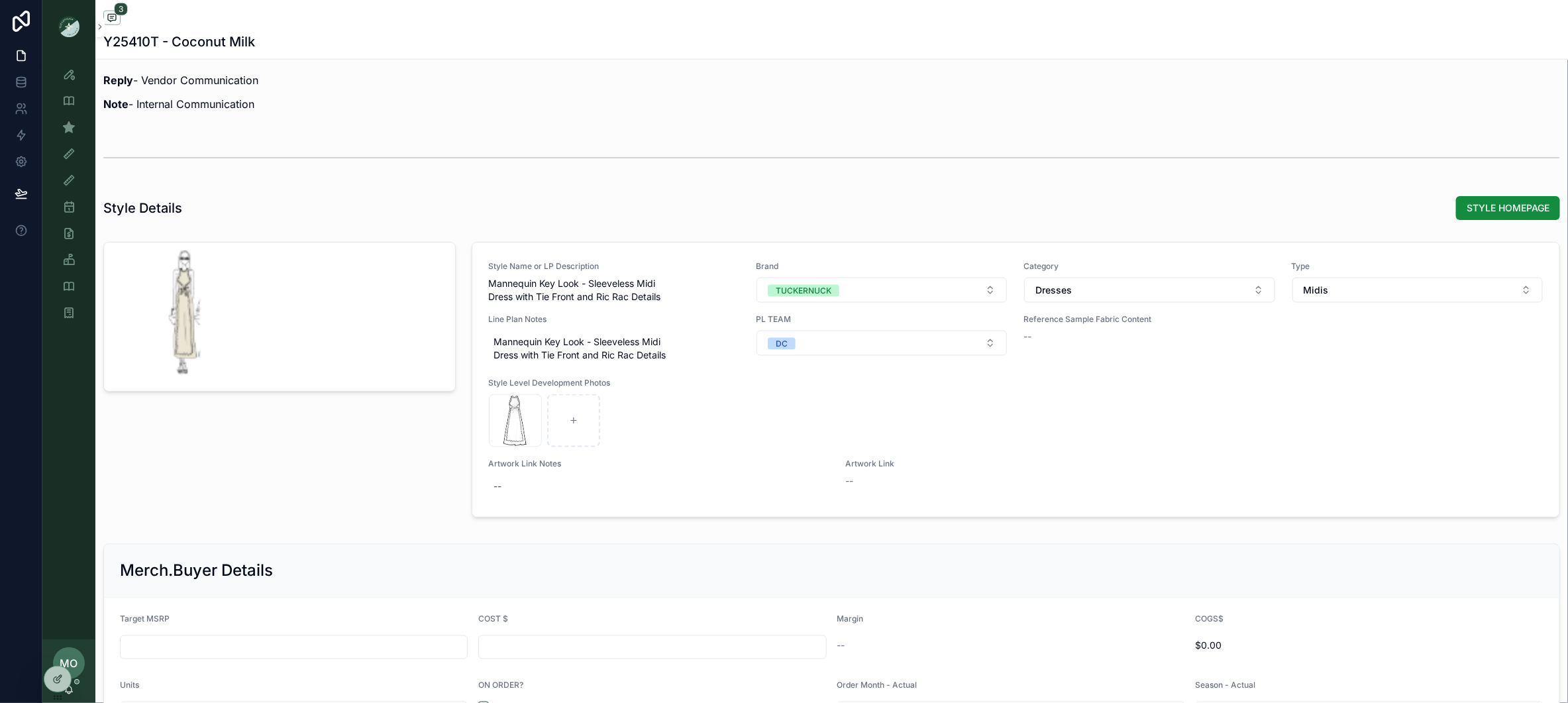
scroll to position [0, 0]
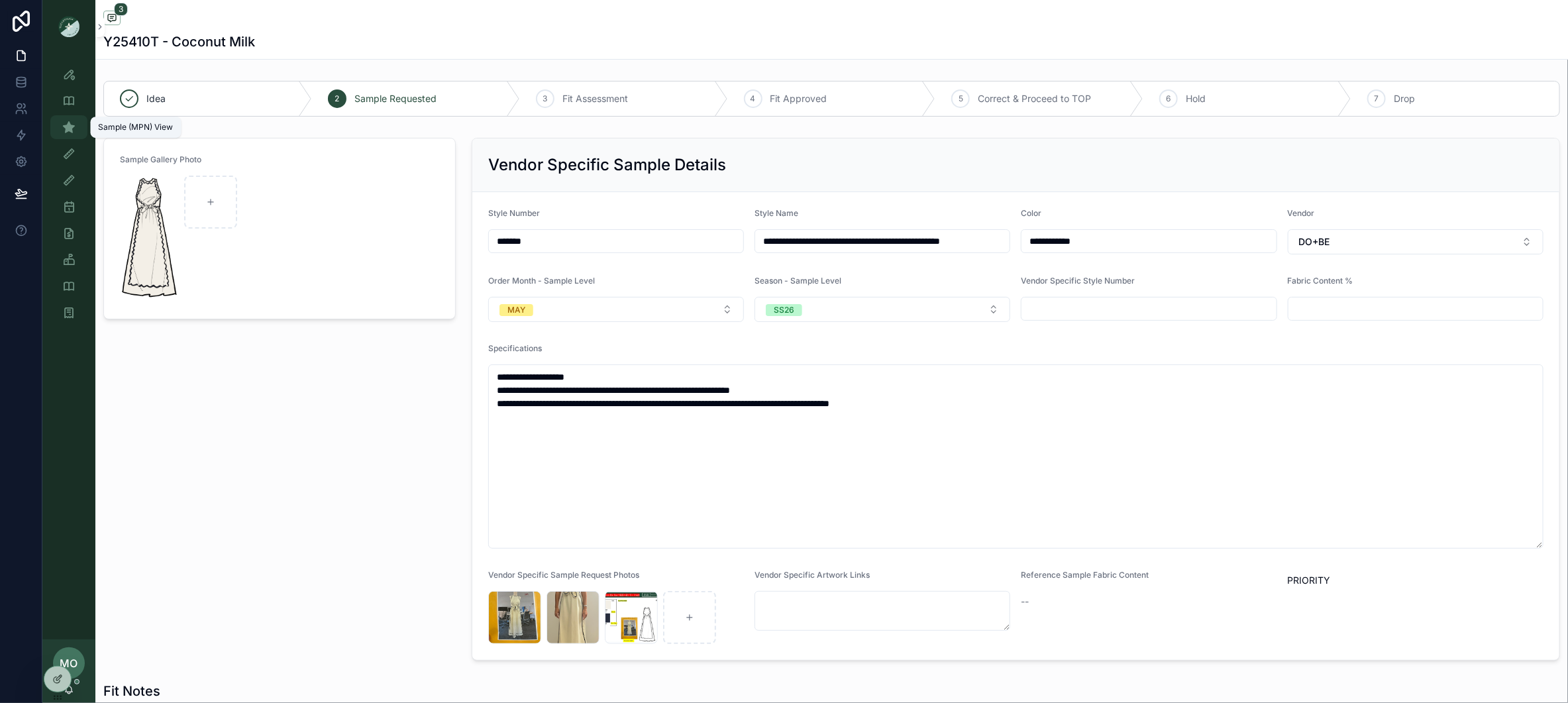
click at [72, 121] on icon "scrollable content" at bounding box center [69, 127] width 13 height 13
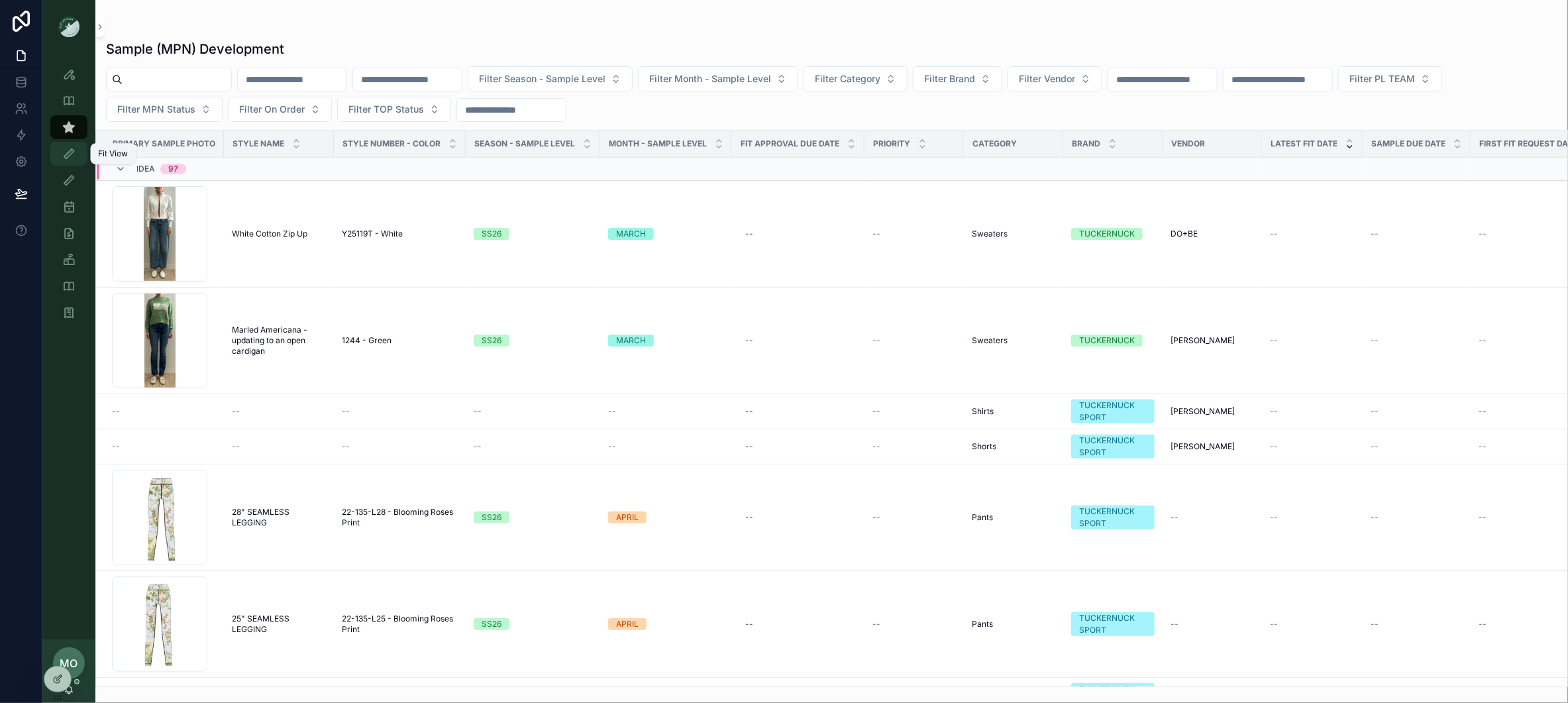
click at [80, 144] on link "Fit View" at bounding box center [68, 153] width 37 height 24
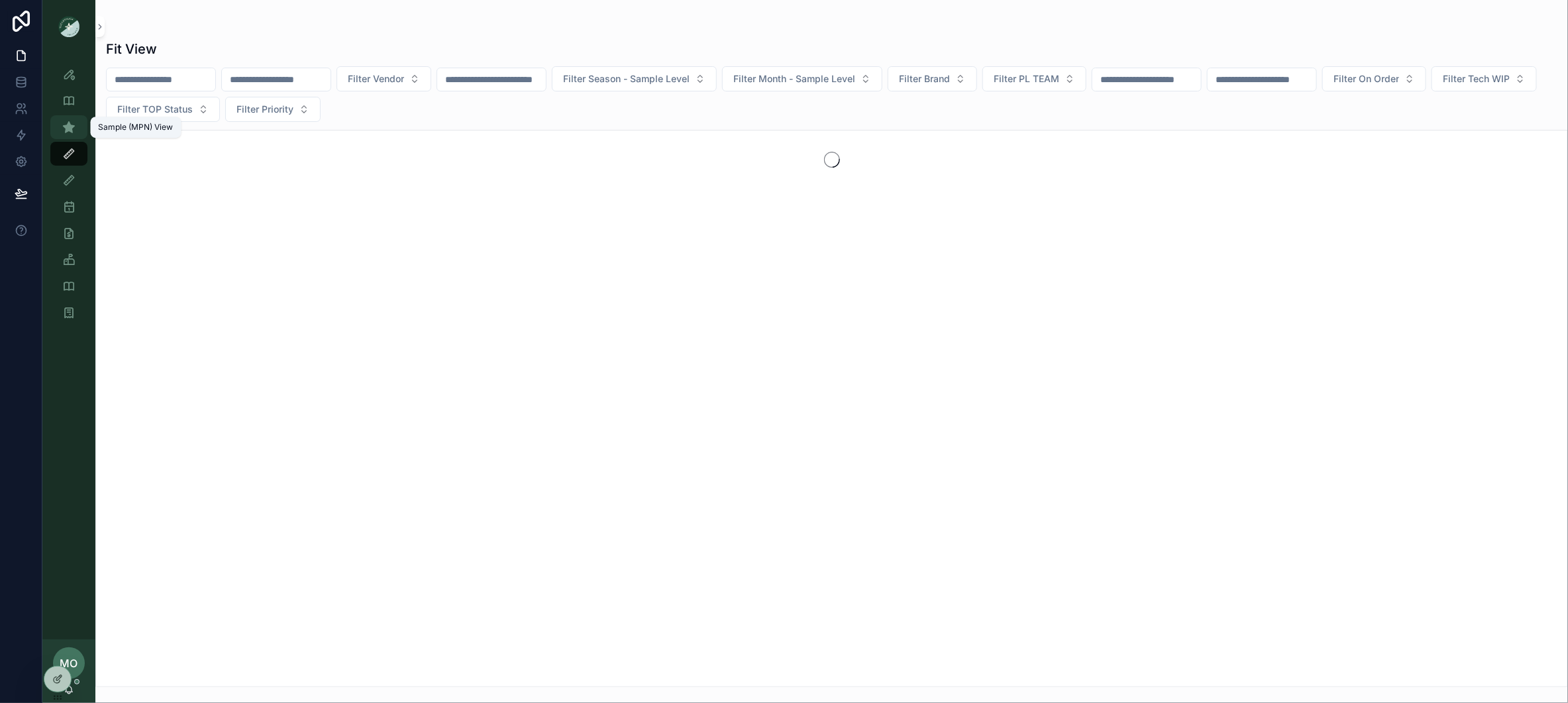
click at [75, 118] on div "Sample (MPN) View" at bounding box center [69, 127] width 21 height 21
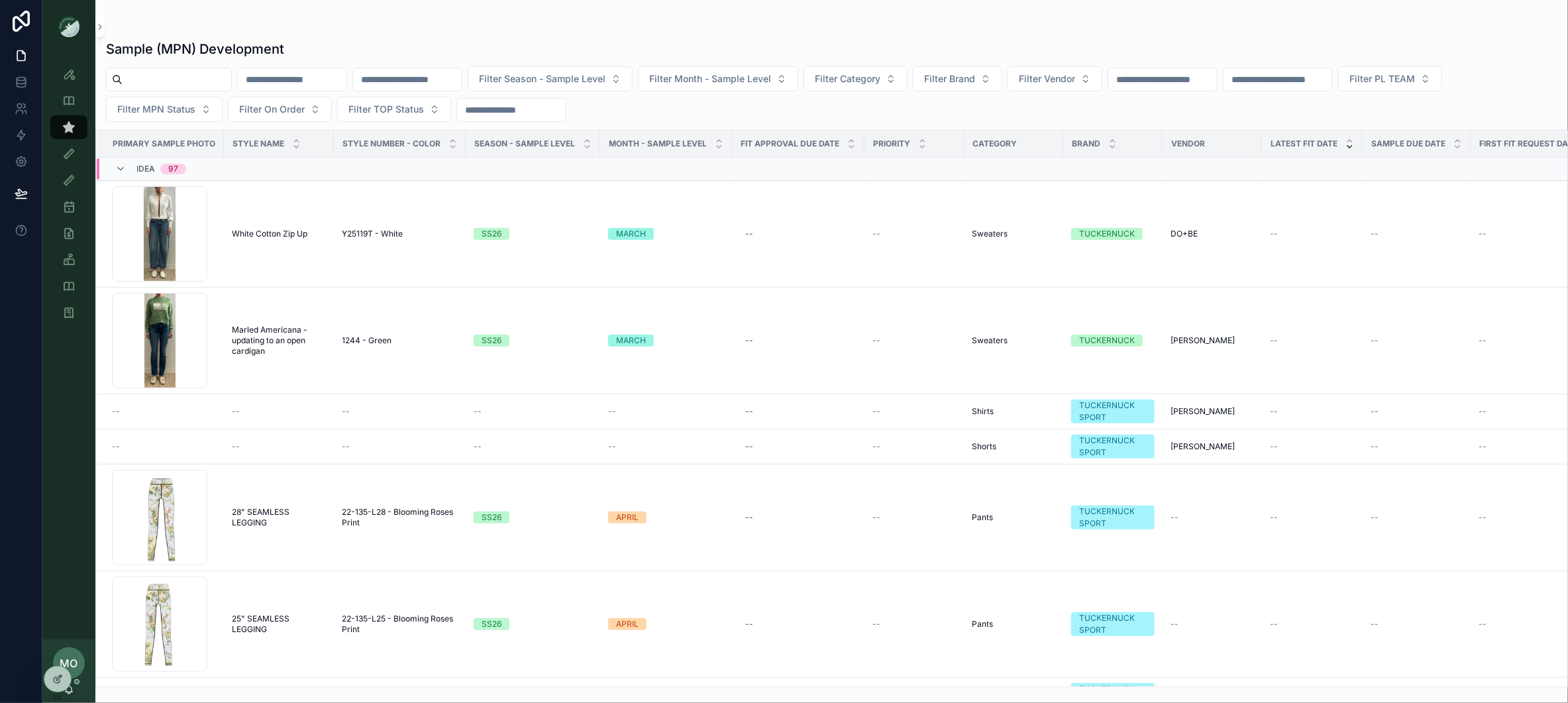
click at [158, 76] on input "text" at bounding box center [177, 79] width 109 height 19
paste input "******"
type input "******"
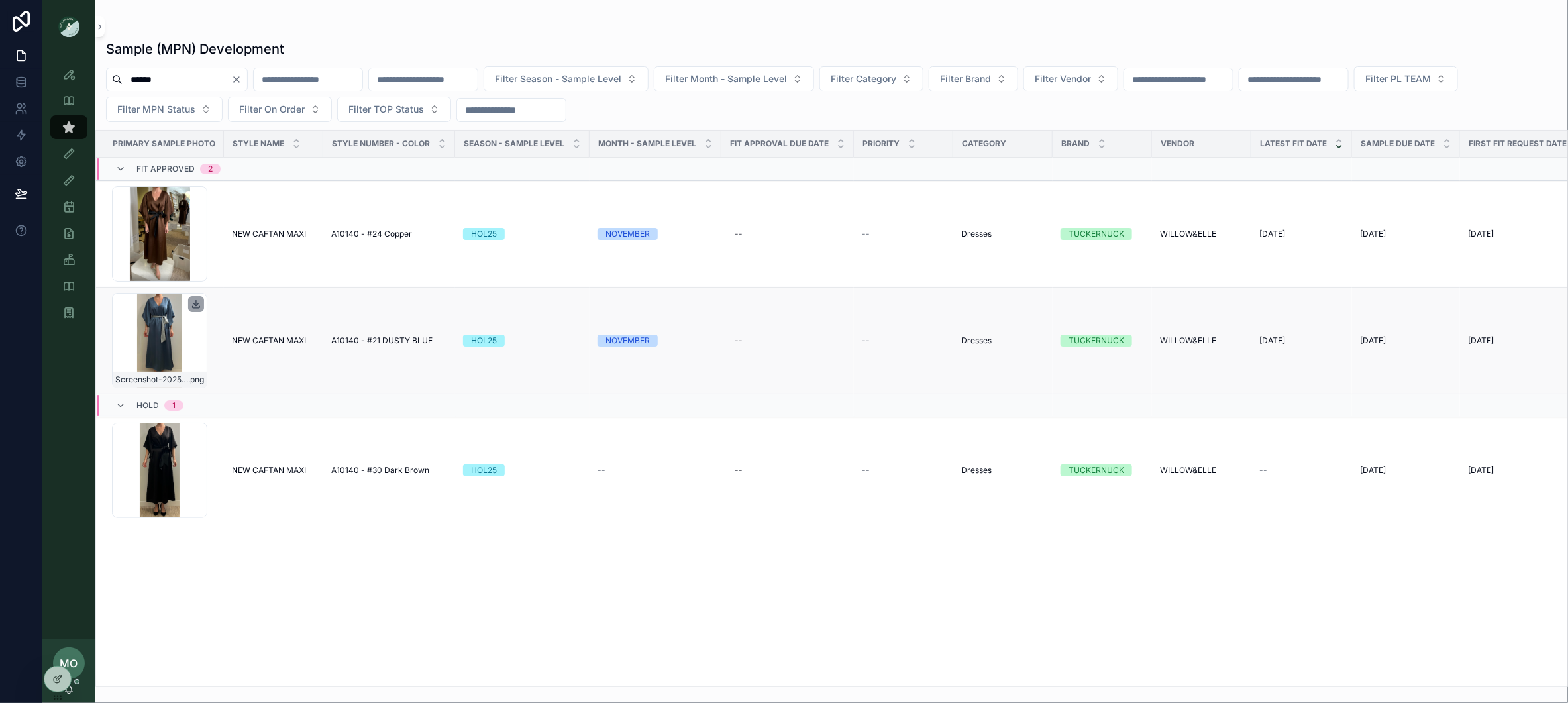
click at [192, 306] on icon at bounding box center [196, 304] width 11 height 11
click at [242, 80] on icon "Clear" at bounding box center [236, 79] width 11 height 11
click at [217, 83] on input "text" at bounding box center [177, 79] width 109 height 19
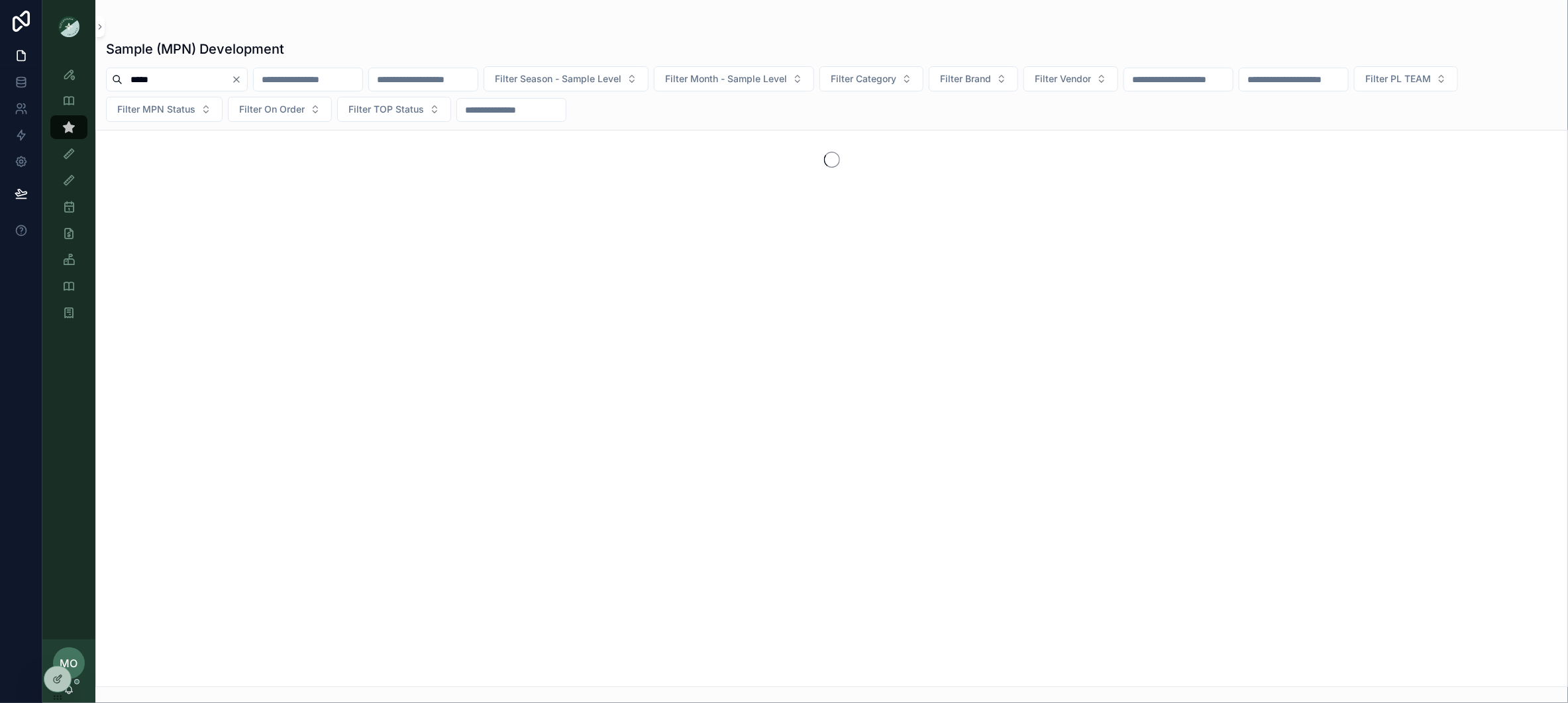
type input "*****"
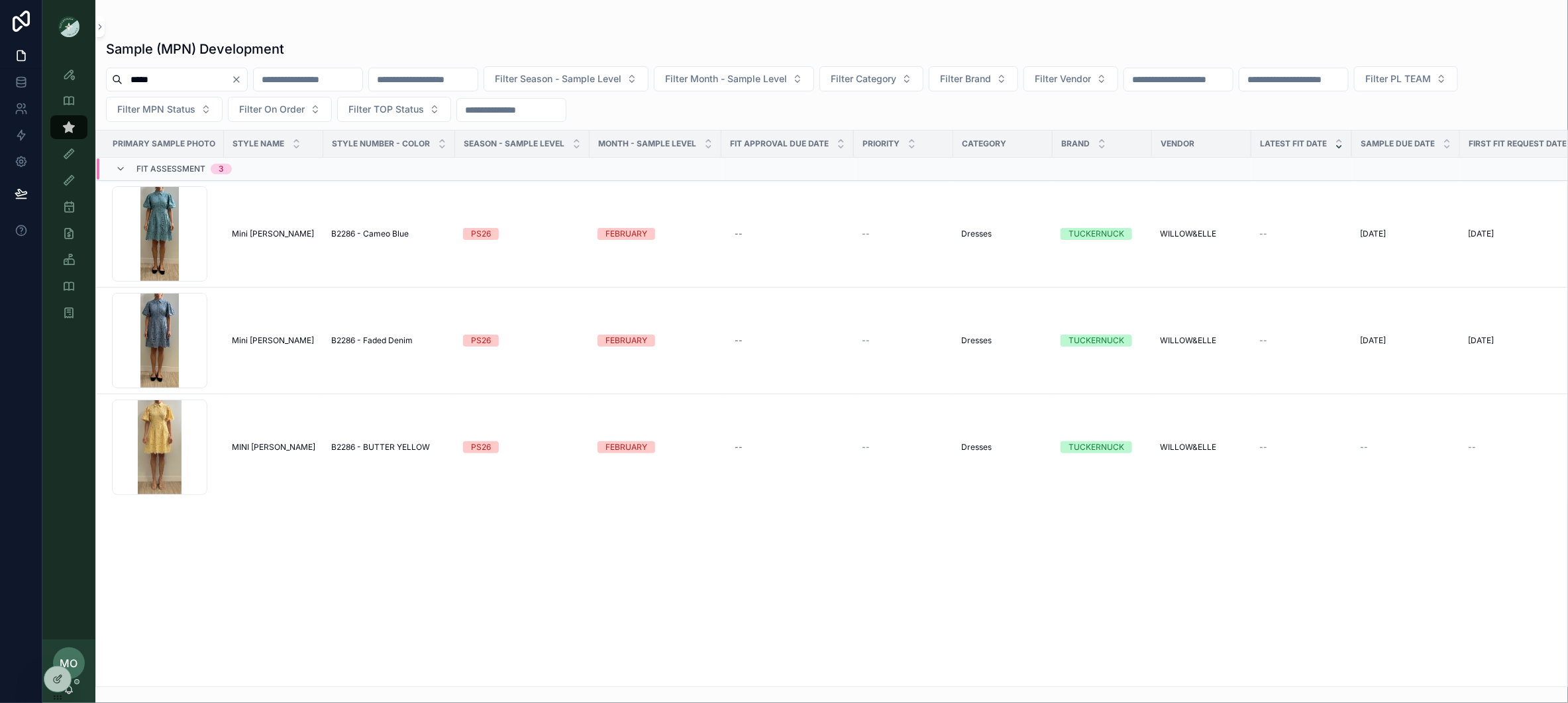
click at [183, 79] on input "*****" at bounding box center [177, 79] width 109 height 19
click at [554, 613] on div "Primary Sample Photo Style Name Style Number - Color Season - Sample Level MONT…" at bounding box center [831, 408] width 1471 height 556
click at [242, 75] on icon "Clear" at bounding box center [236, 79] width 11 height 11
click at [231, 85] on input "text" at bounding box center [177, 79] width 109 height 19
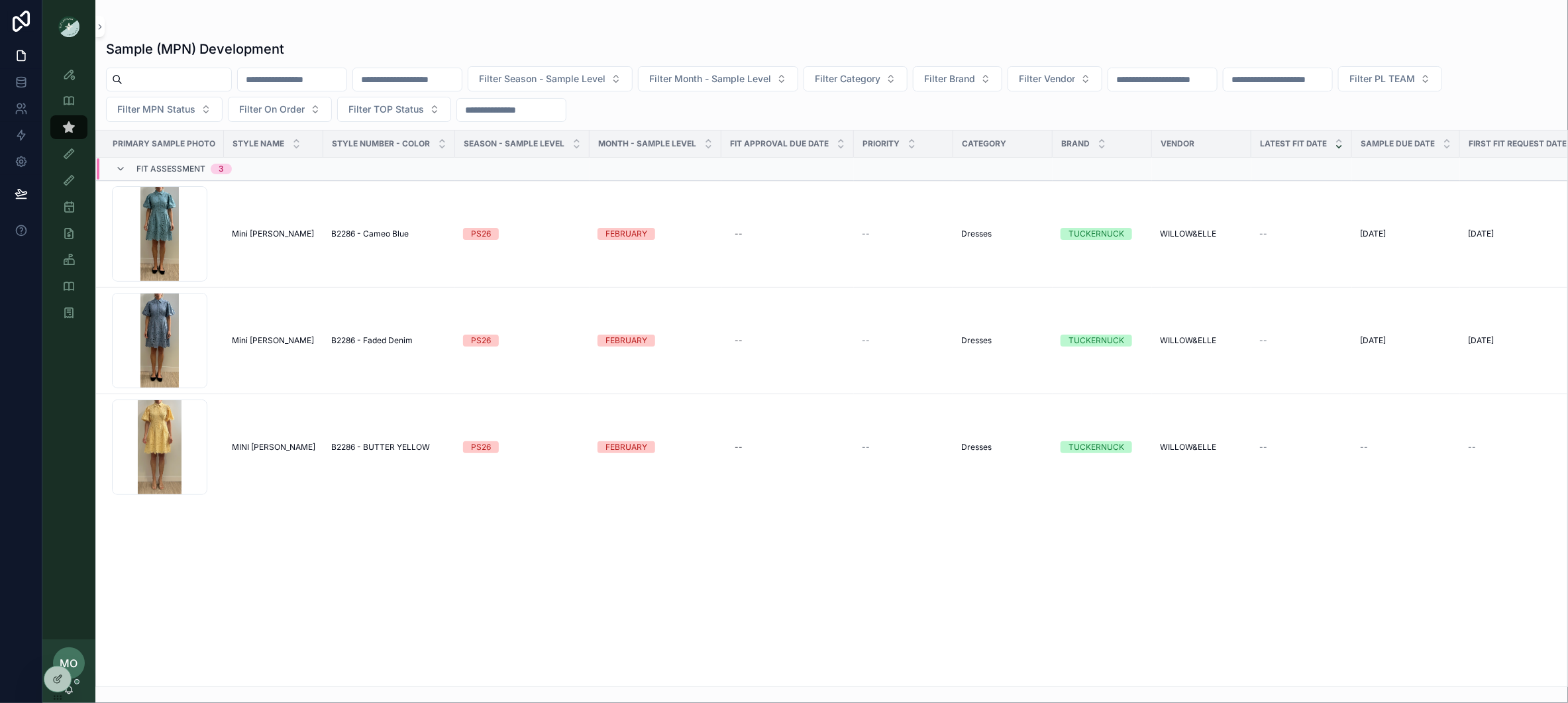
paste input "*****"
type input "*****"
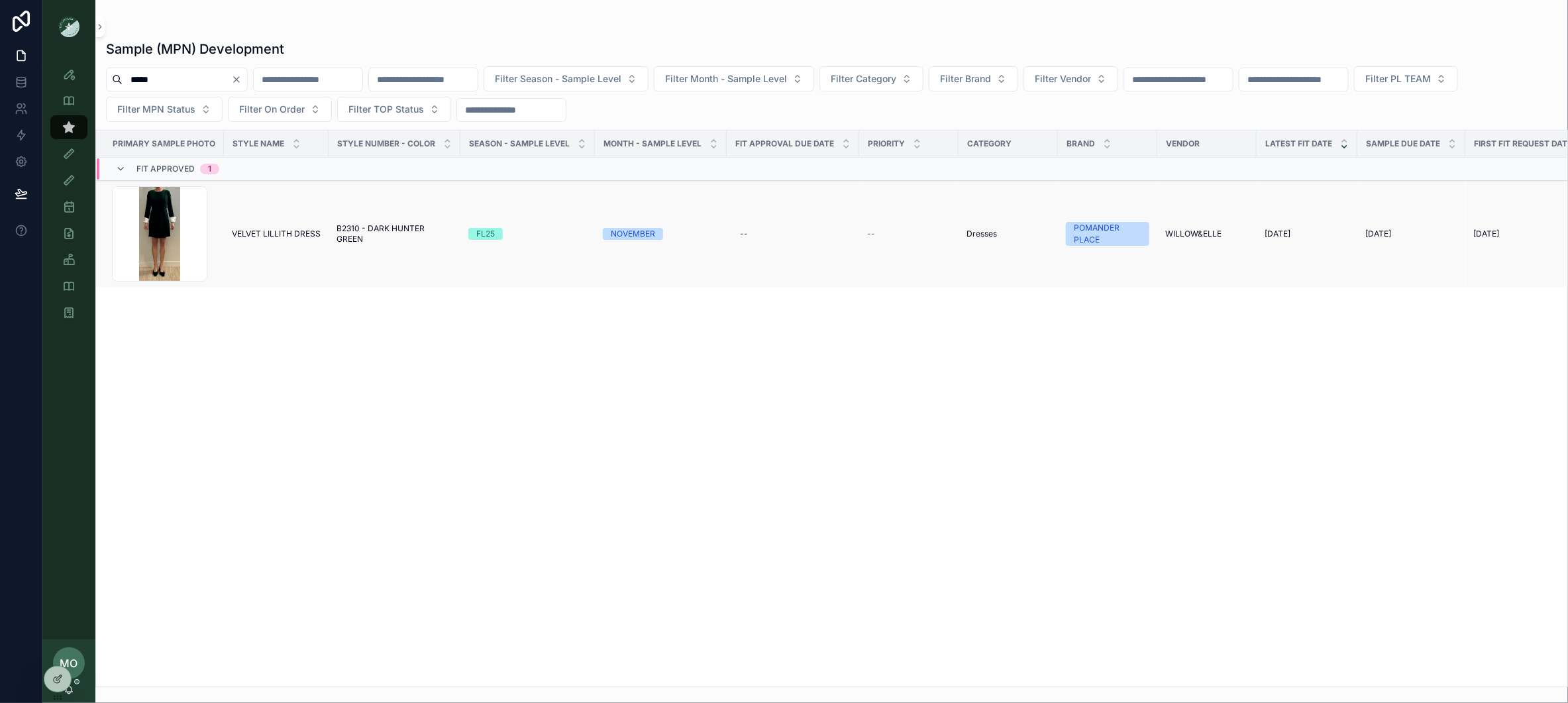
click at [348, 231] on span "B2310 - DARK HUNTER GREEN" at bounding box center [395, 234] width 116 height 21
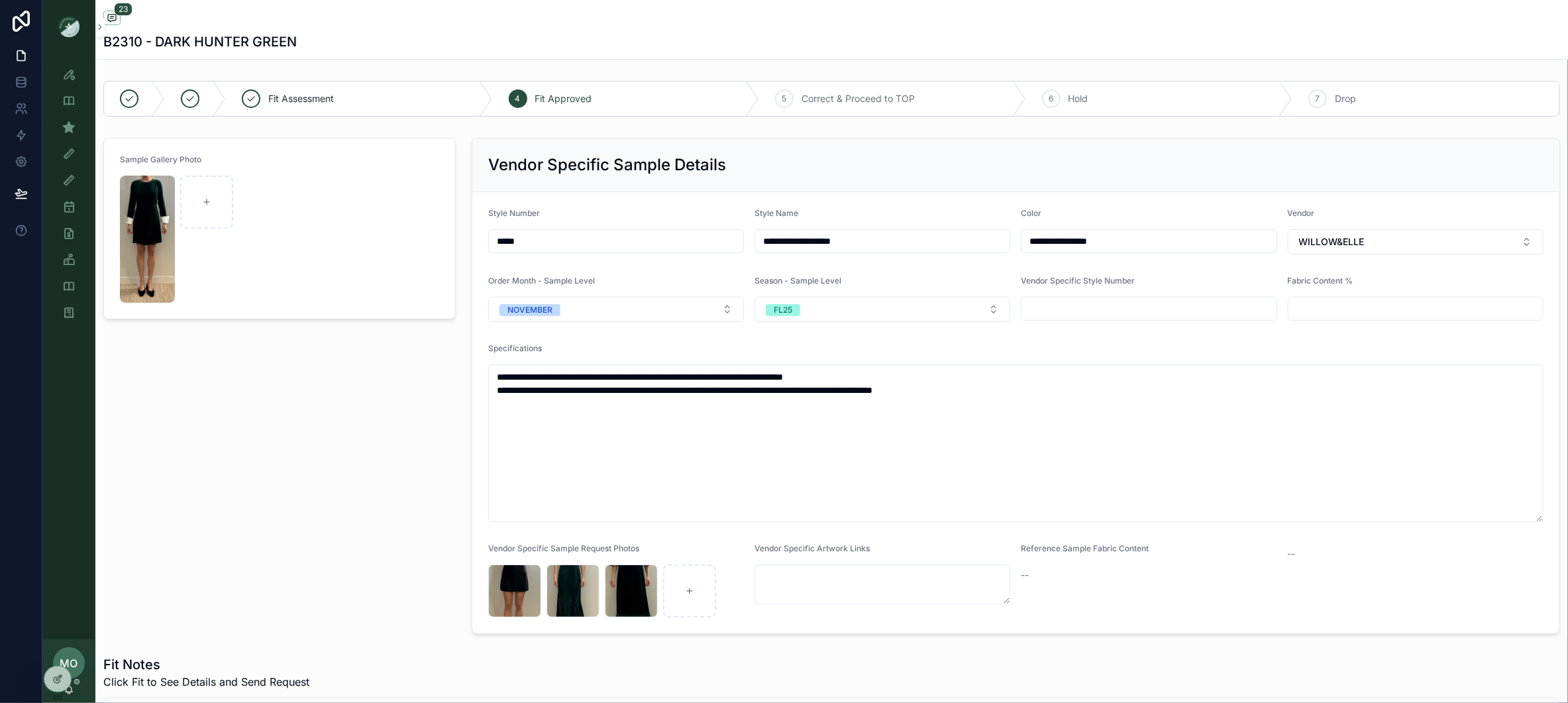
scroll to position [928, 0]
click at [59, 126] on div "Sample (MPN) View" at bounding box center [69, 127] width 21 height 21
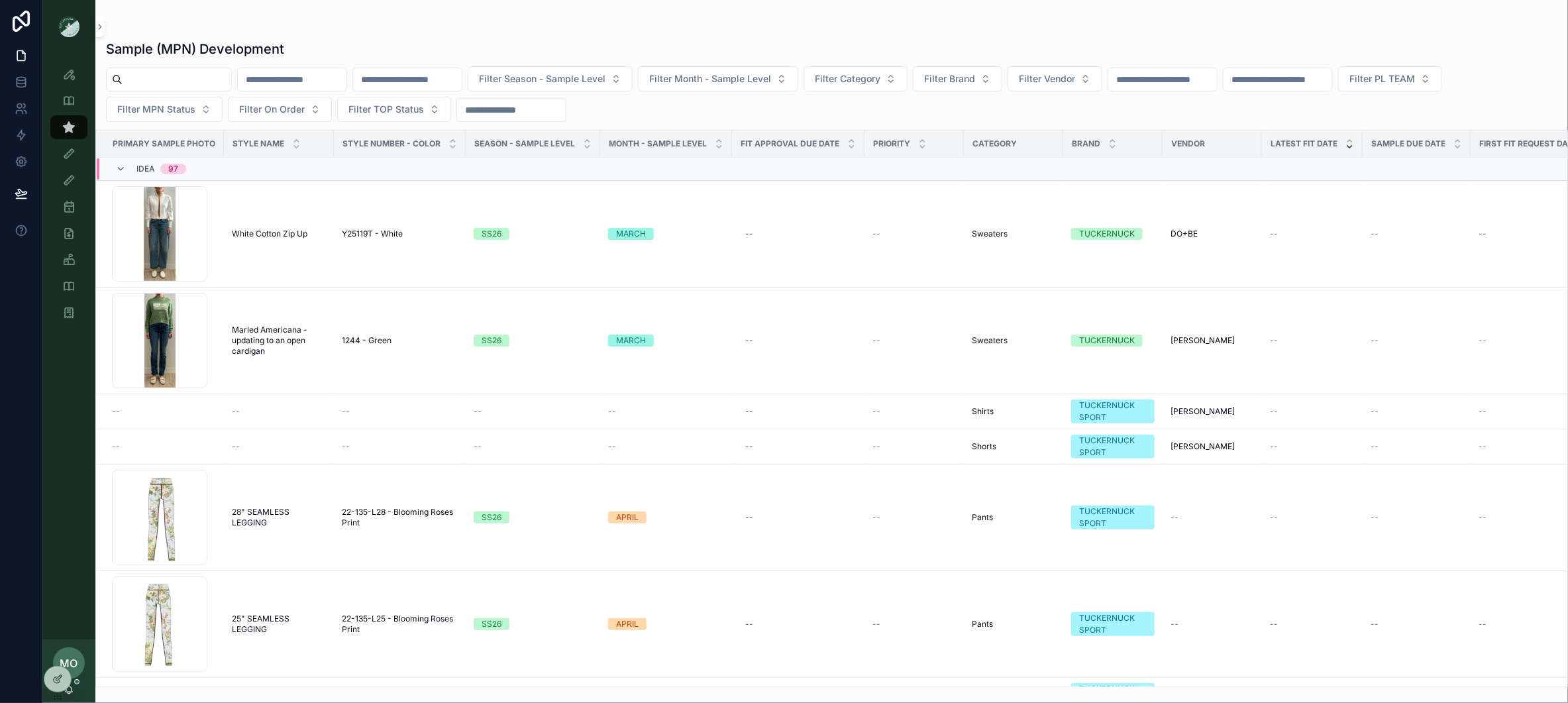
click at [220, 72] on input "text" at bounding box center [177, 79] width 109 height 19
type input "*****"
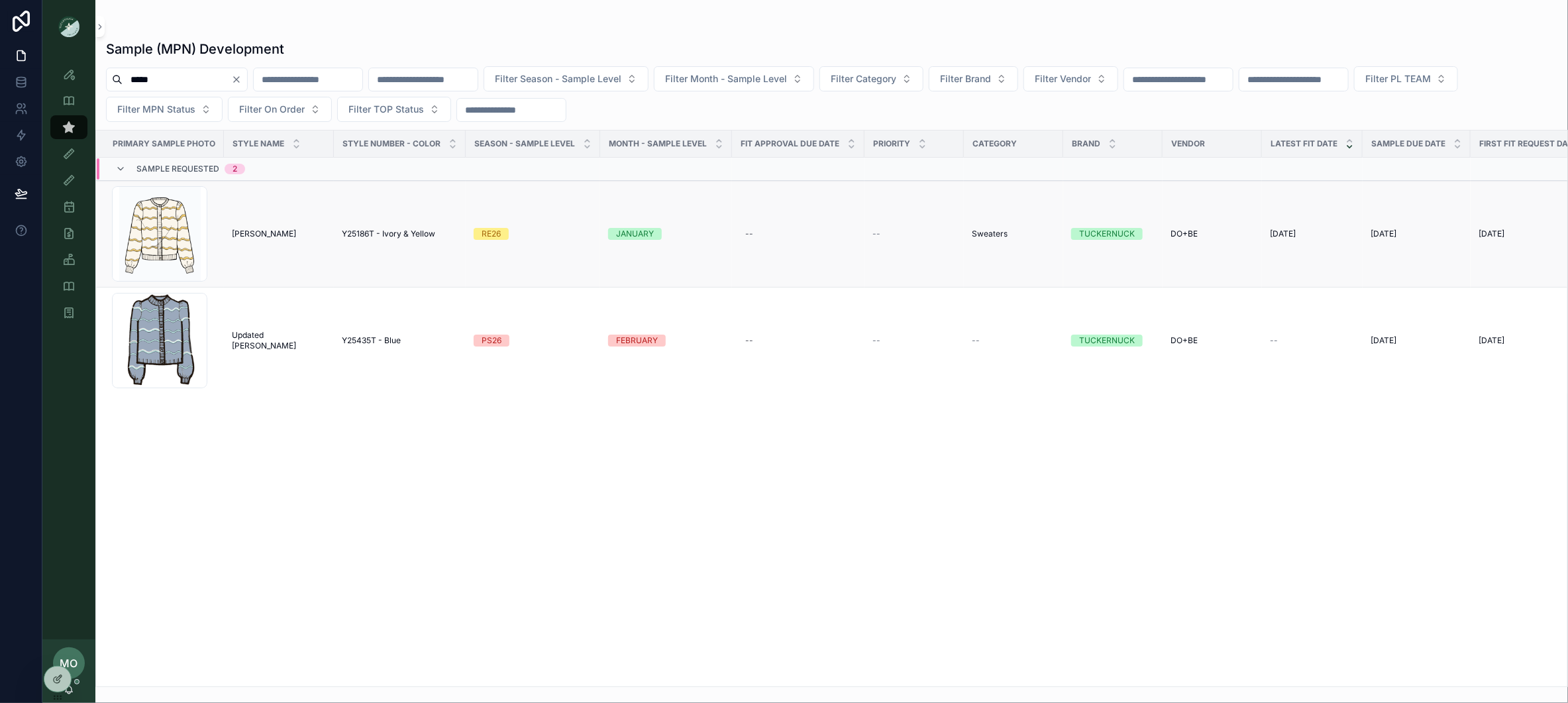
click at [262, 231] on span "Dulce Cardigan" at bounding box center [264, 234] width 64 height 11
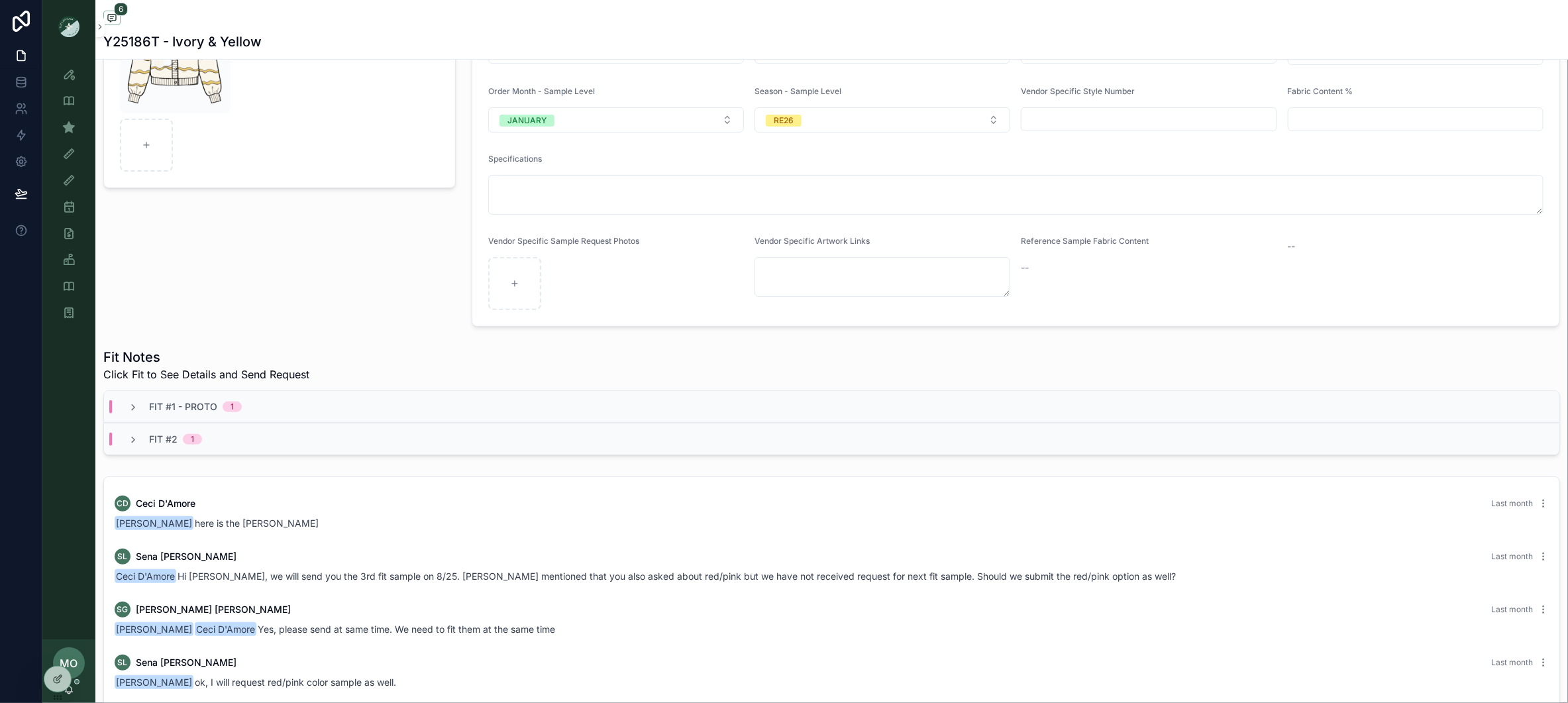
scroll to position [202, 0]
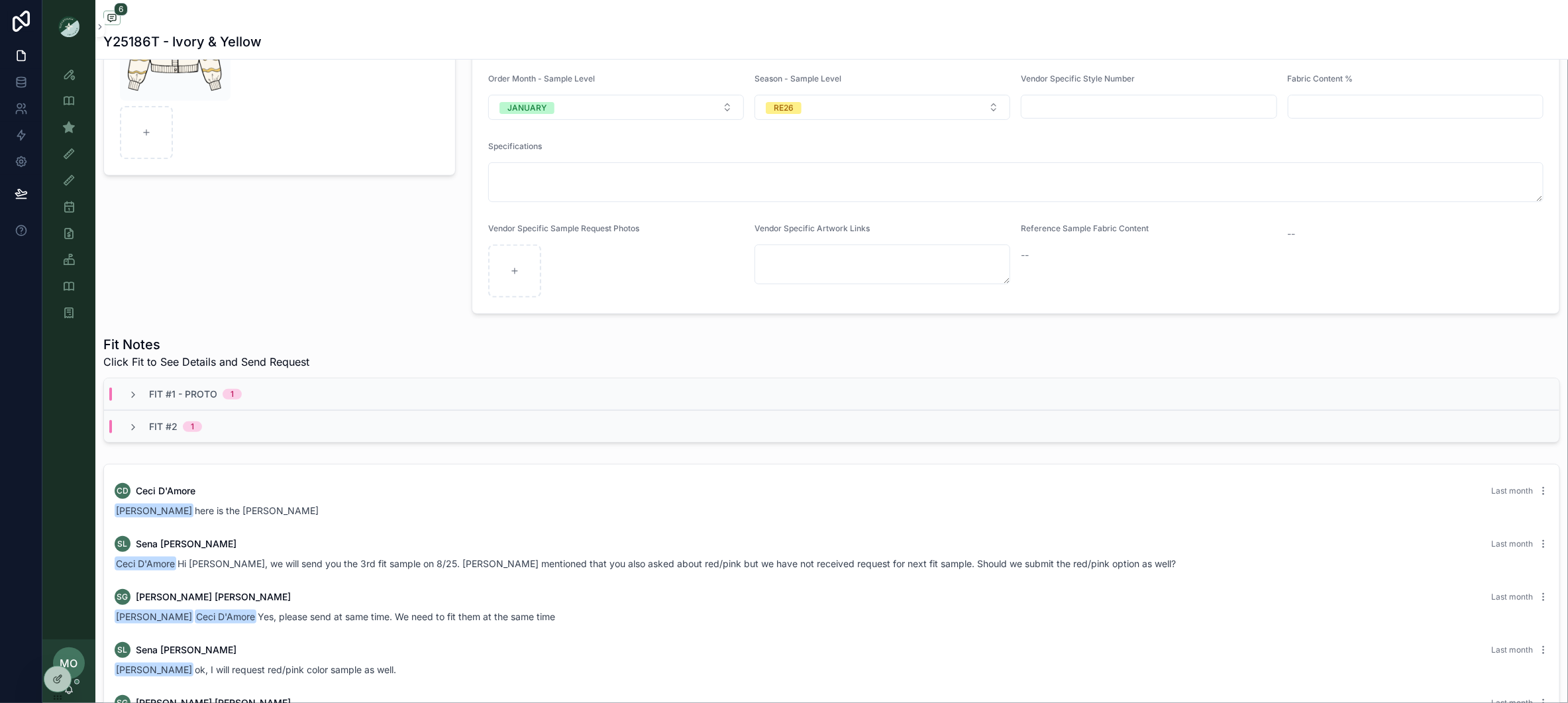
click at [182, 397] on span "Fit #1 - Proto" at bounding box center [183, 394] width 68 height 13
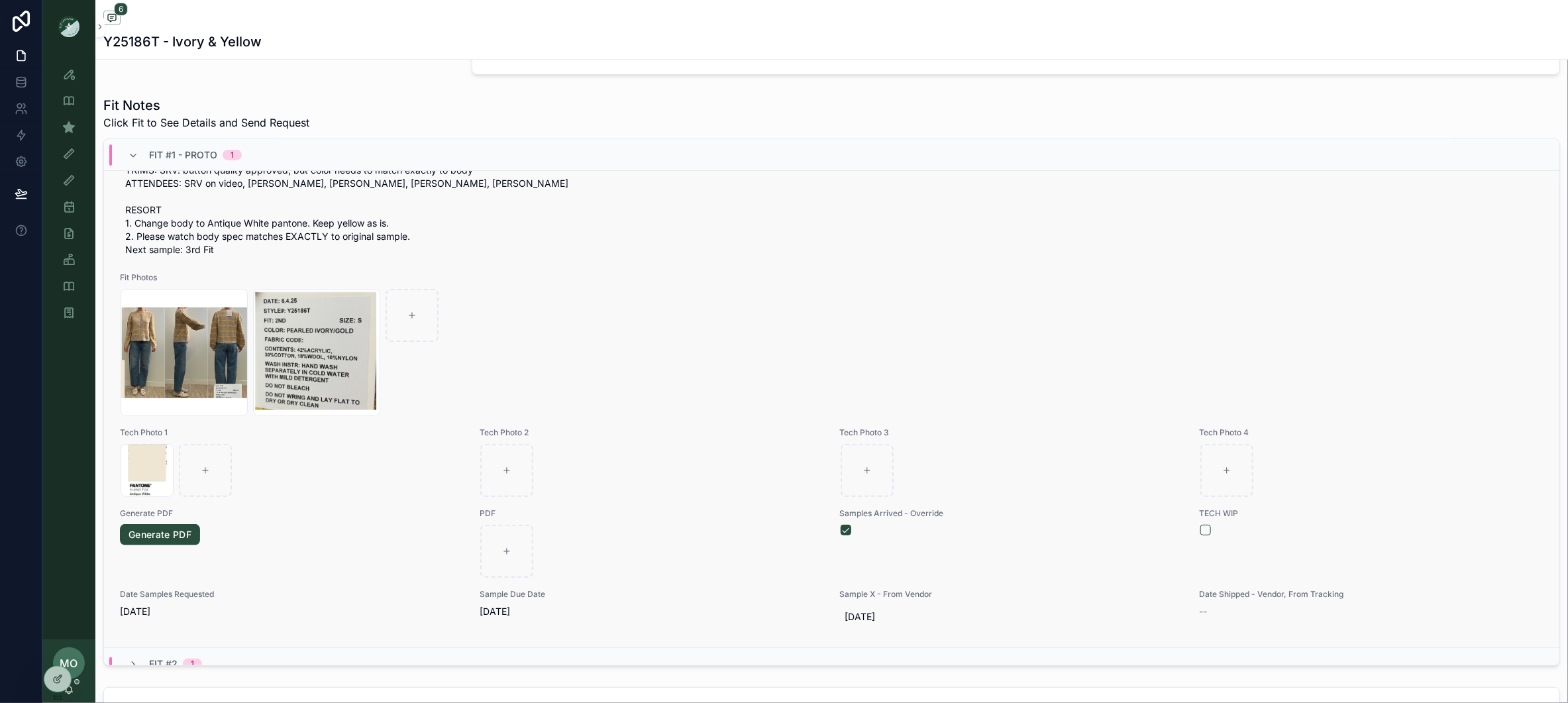
scroll to position [168, 0]
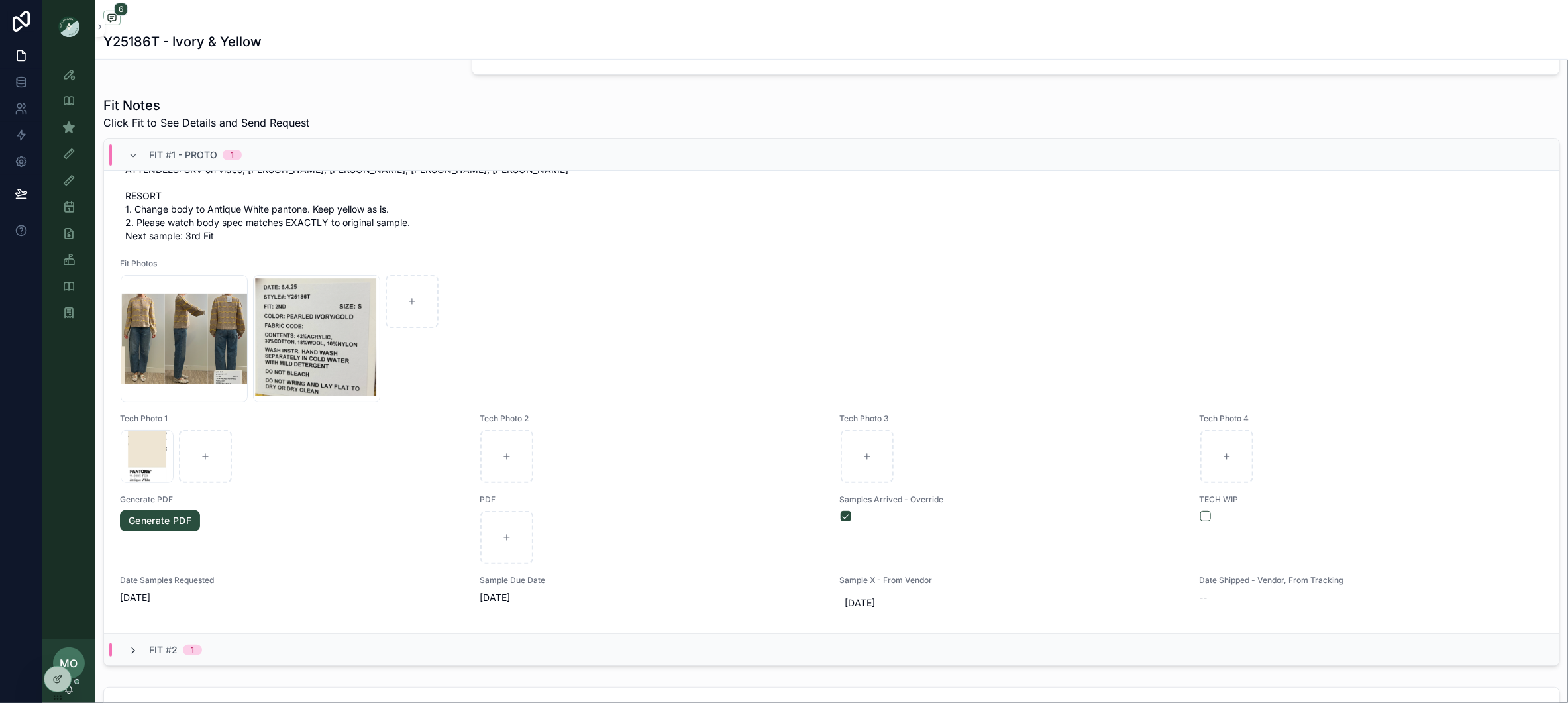
click at [137, 650] on icon at bounding box center [133, 651] width 11 height 11
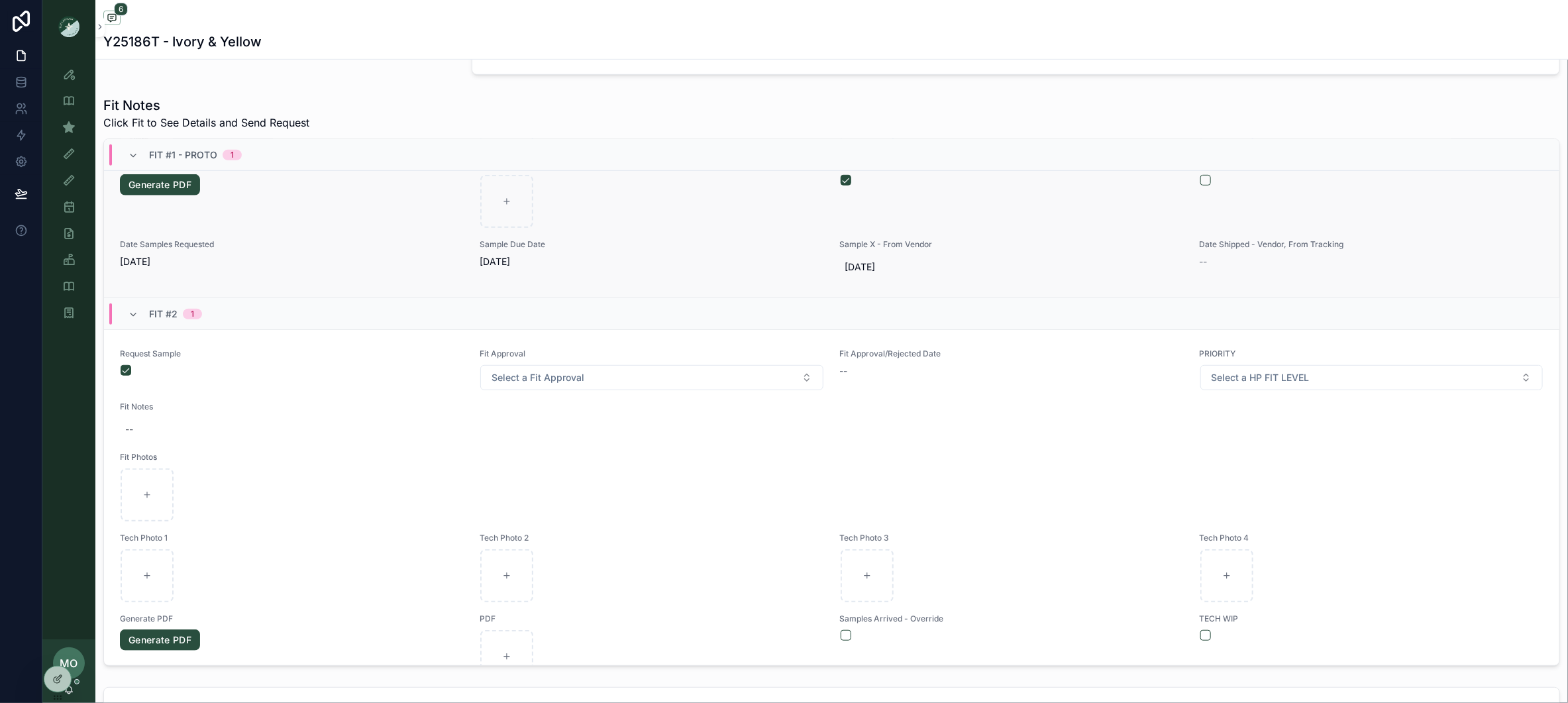
scroll to position [592, 0]
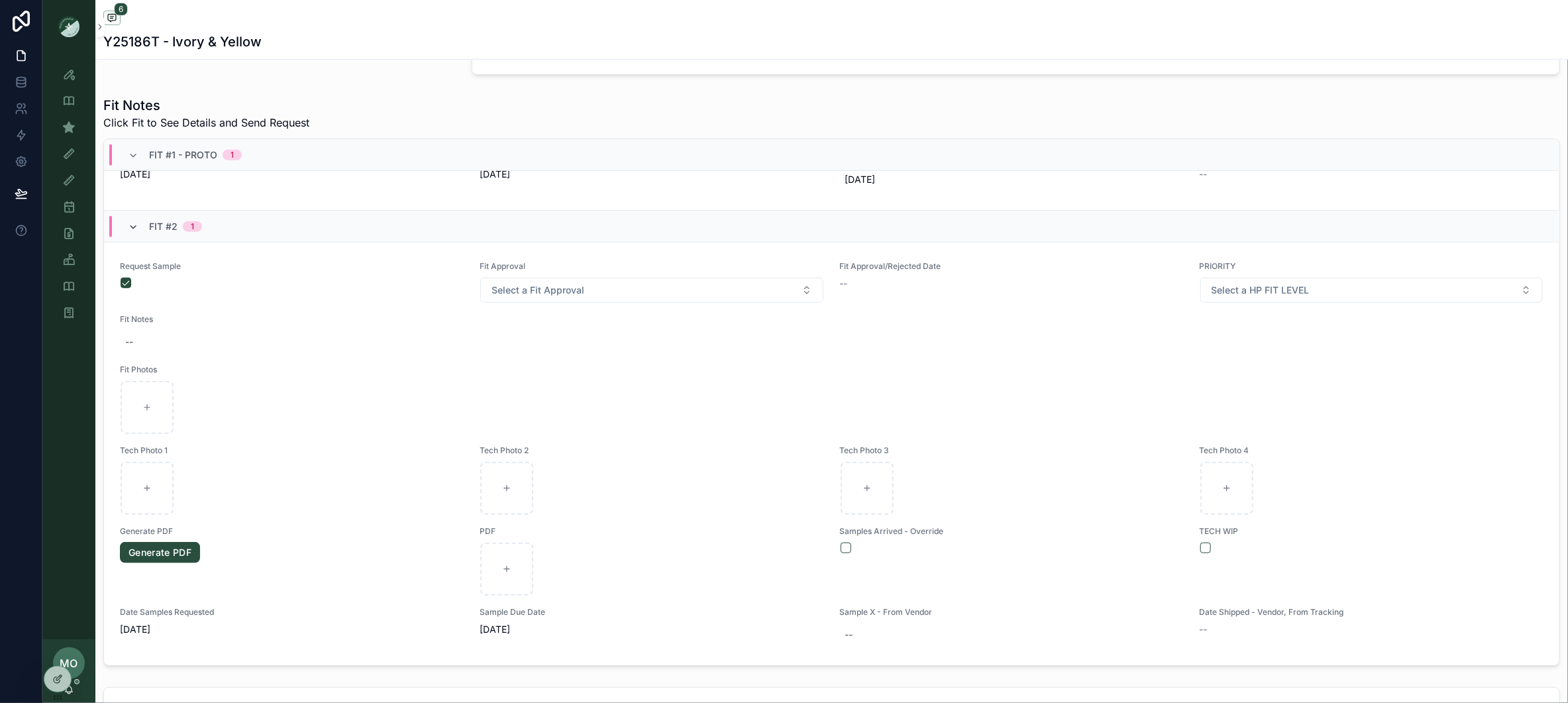
click at [138, 233] on icon at bounding box center [133, 227] width 11 height 11
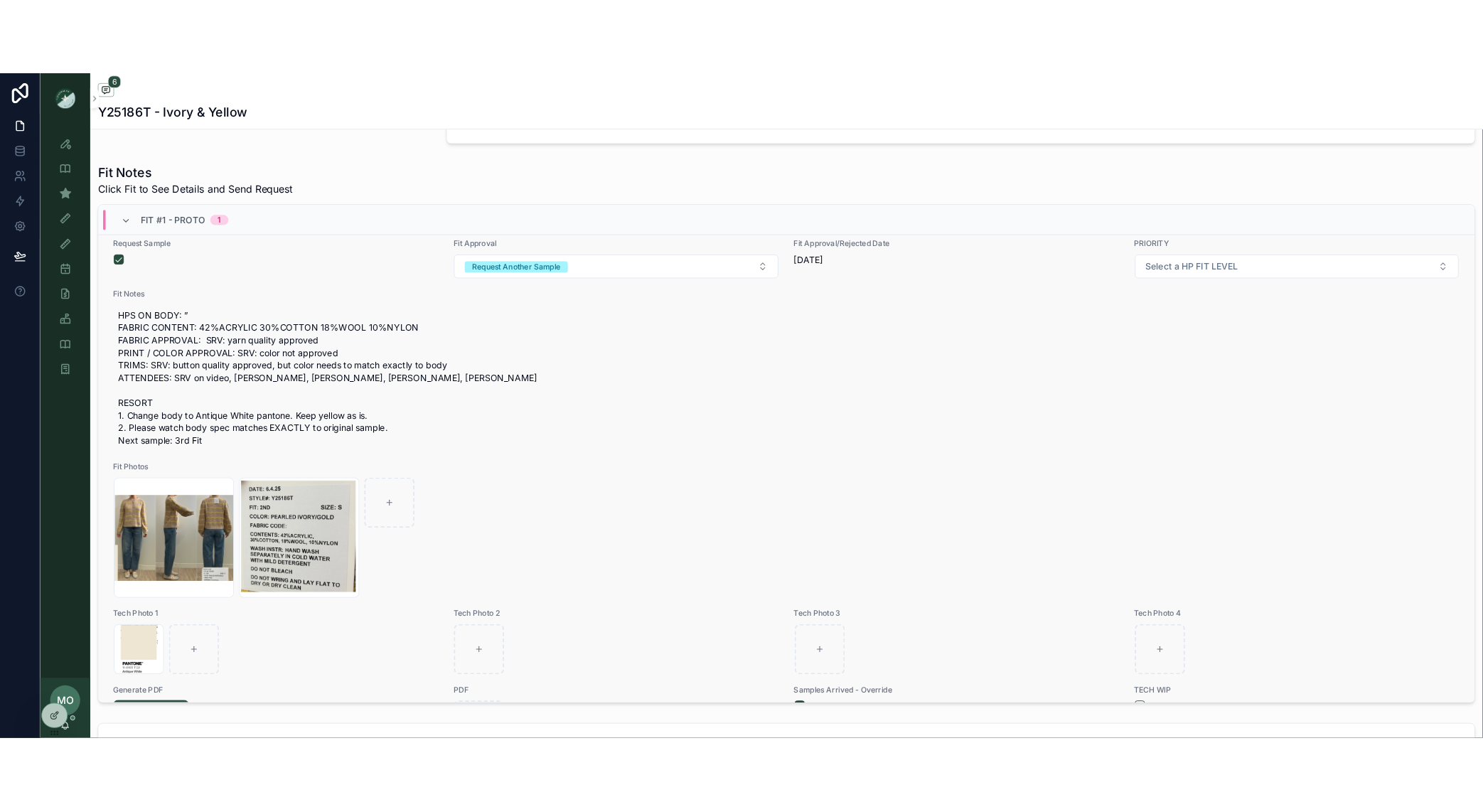
scroll to position [0, 0]
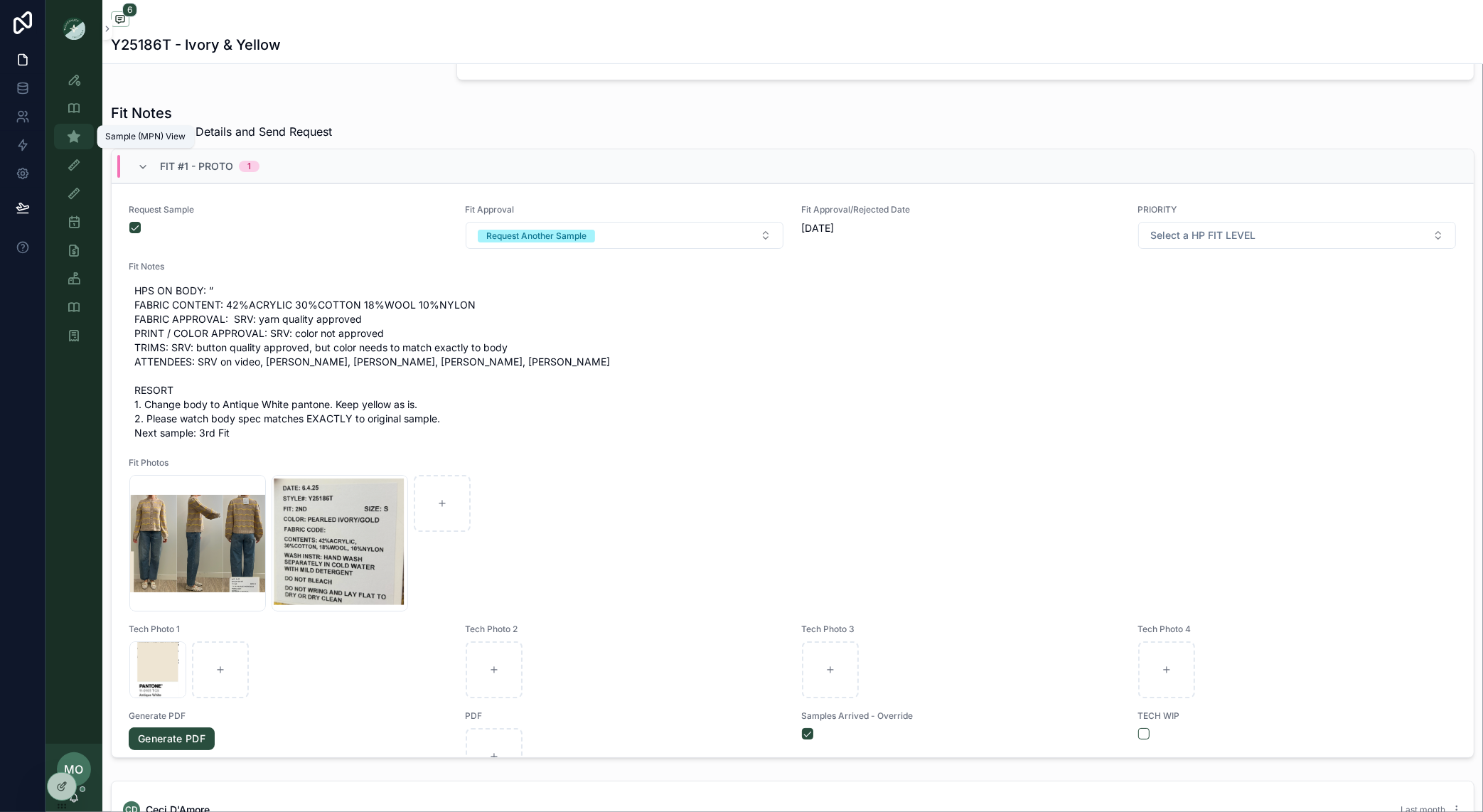
click at [74, 127] on div "Sample (MPN) View" at bounding box center [74, 136] width 23 height 23
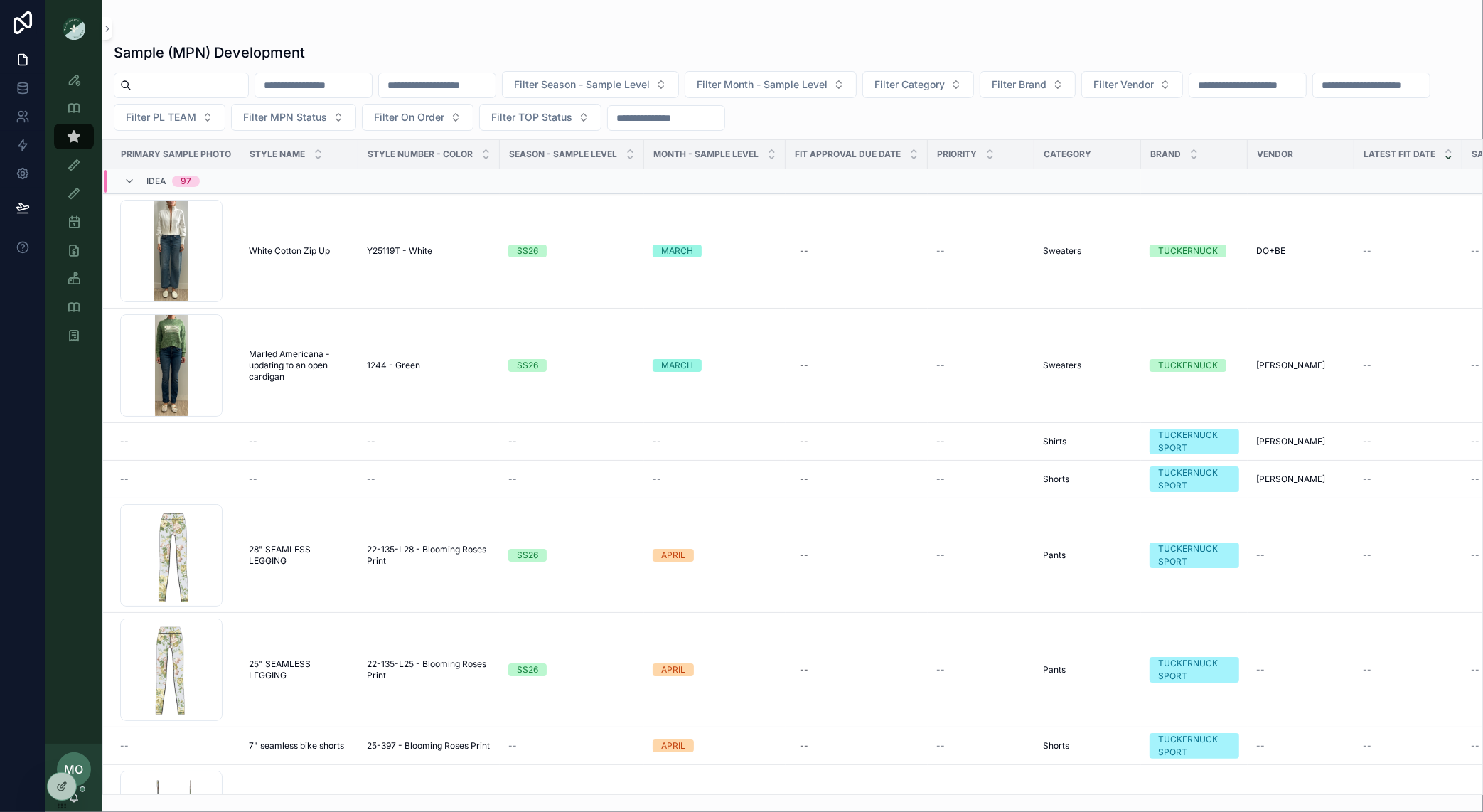
drag, startPoint x: 279, startPoint y: 76, endPoint x: 263, endPoint y: 75, distance: 16.0
click at [280, 76] on input "text" at bounding box center [313, 85] width 117 height 20
click at [213, 76] on input "text" at bounding box center [190, 85] width 117 height 20
type input "**********"
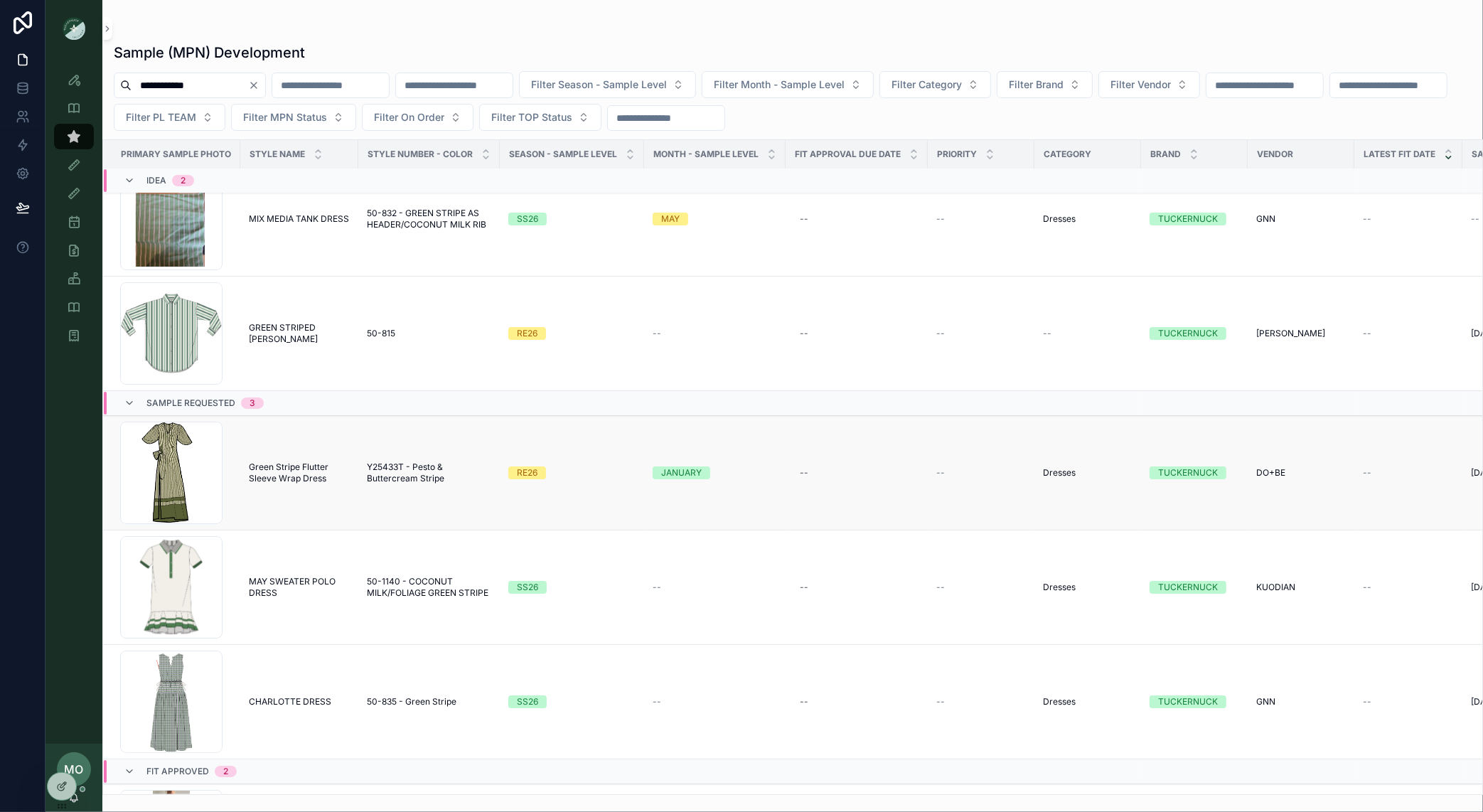
scroll to position [33, 0]
click at [308, 477] on span "Green Stripe Flutter Sleeve Wrap Dress" at bounding box center [299, 472] width 101 height 23
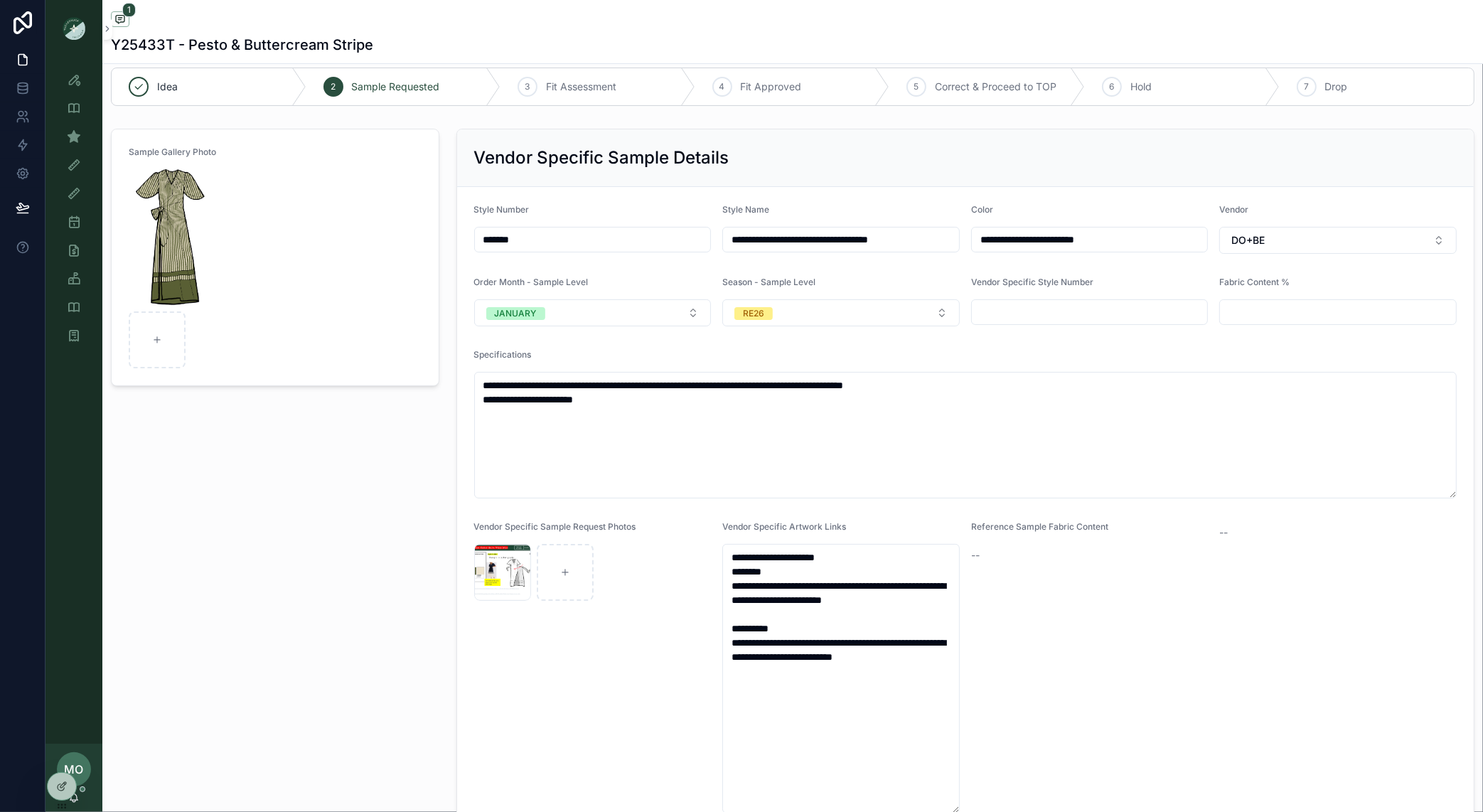
scroll to position [51, 0]
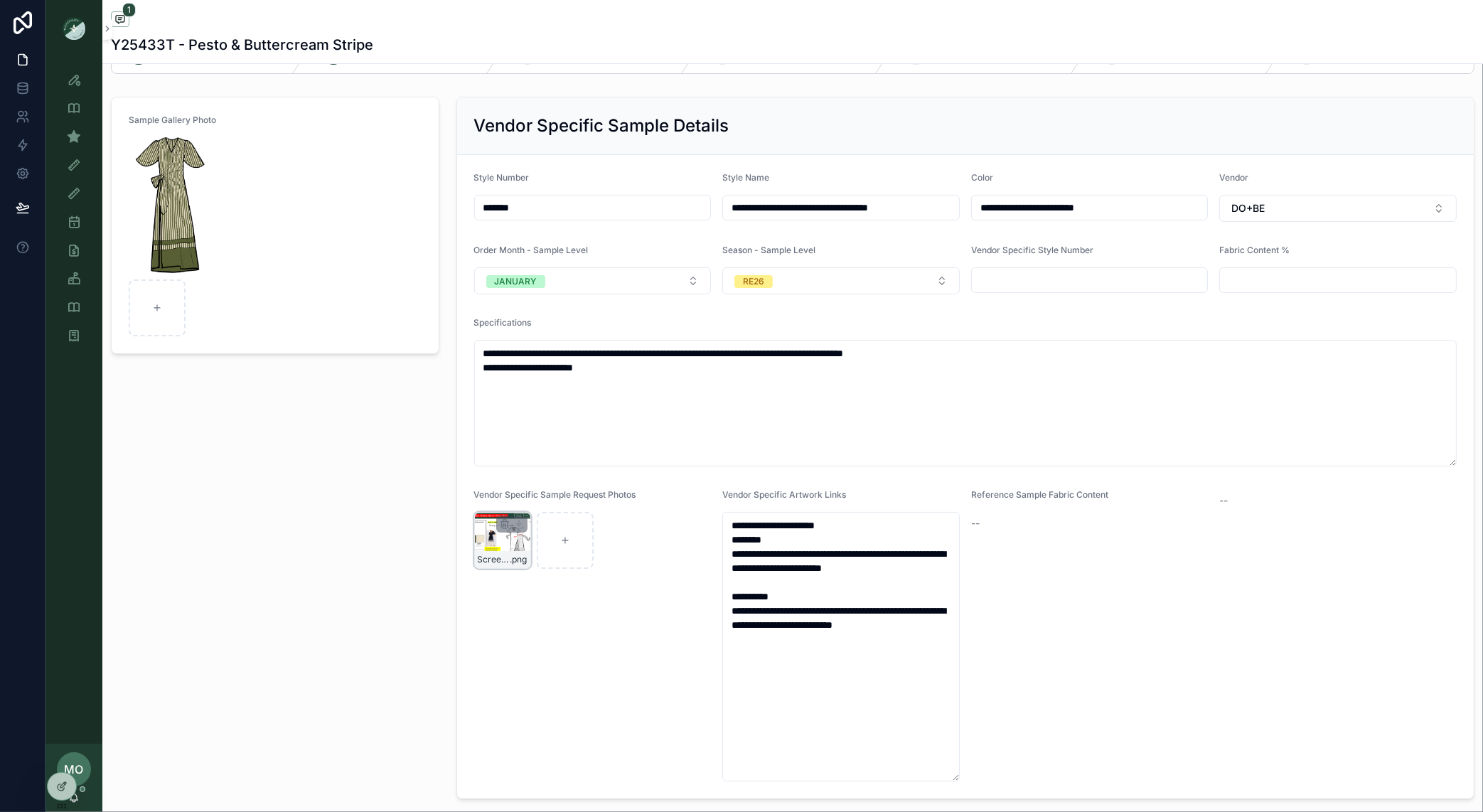
click at [500, 548] on div "Screenshot-2025-08-13-at-4.42.56-PM .png" at bounding box center [503, 540] width 57 height 57
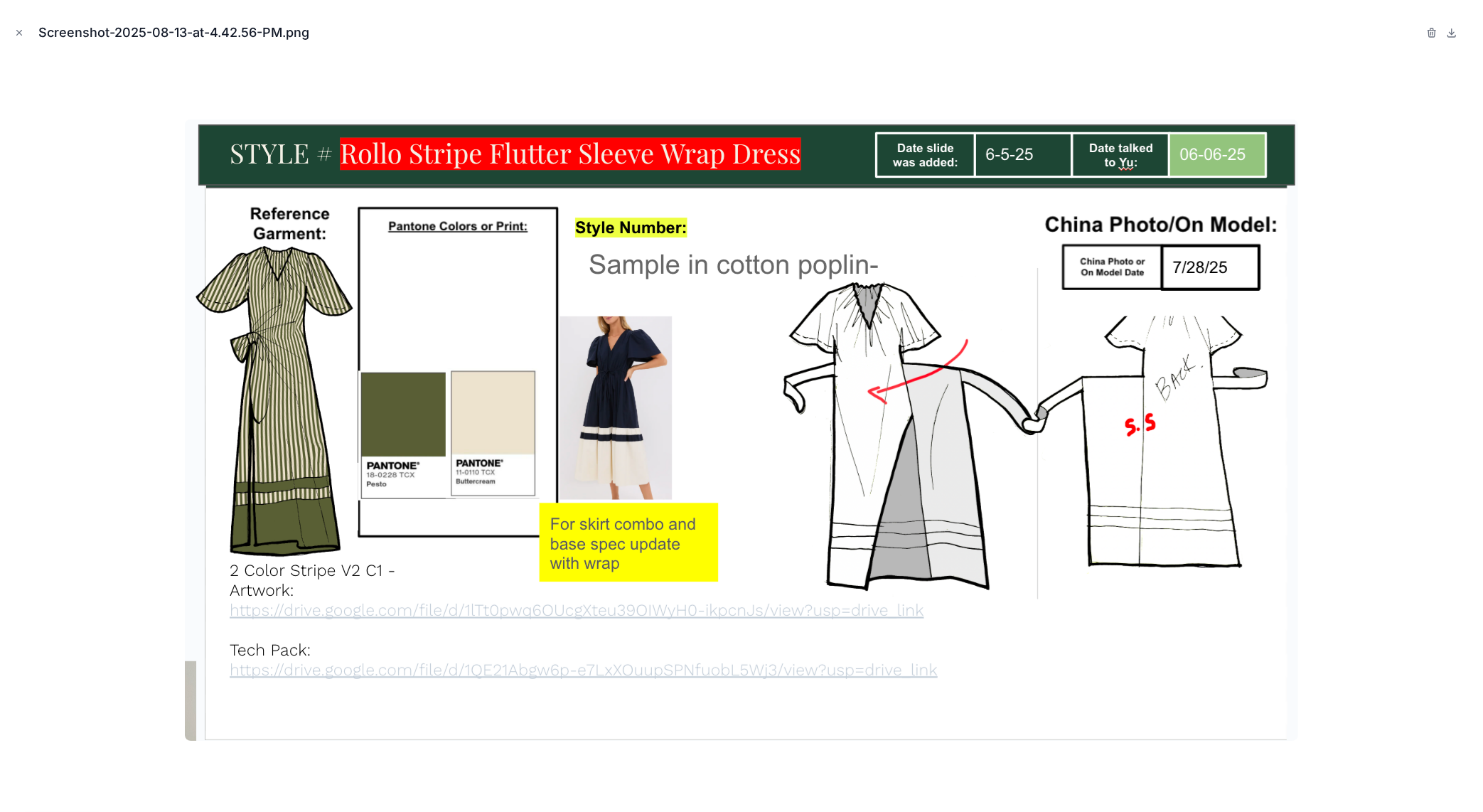
click at [132, 586] on div at bounding box center [741, 430] width 1460 height 741
click at [20, 28] on icon "Close modal" at bounding box center [18, 33] width 10 height 10
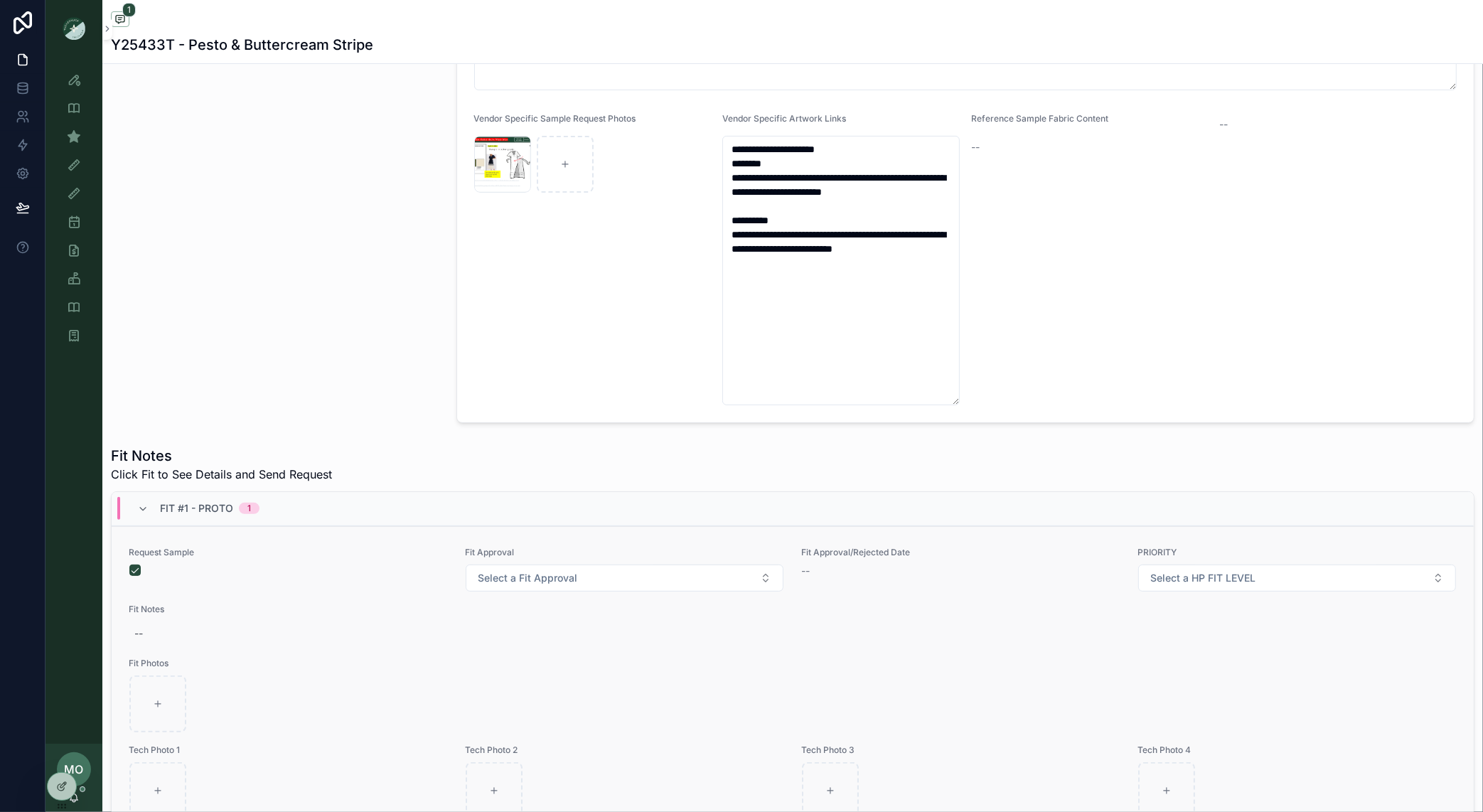
scroll to position [424, 0]
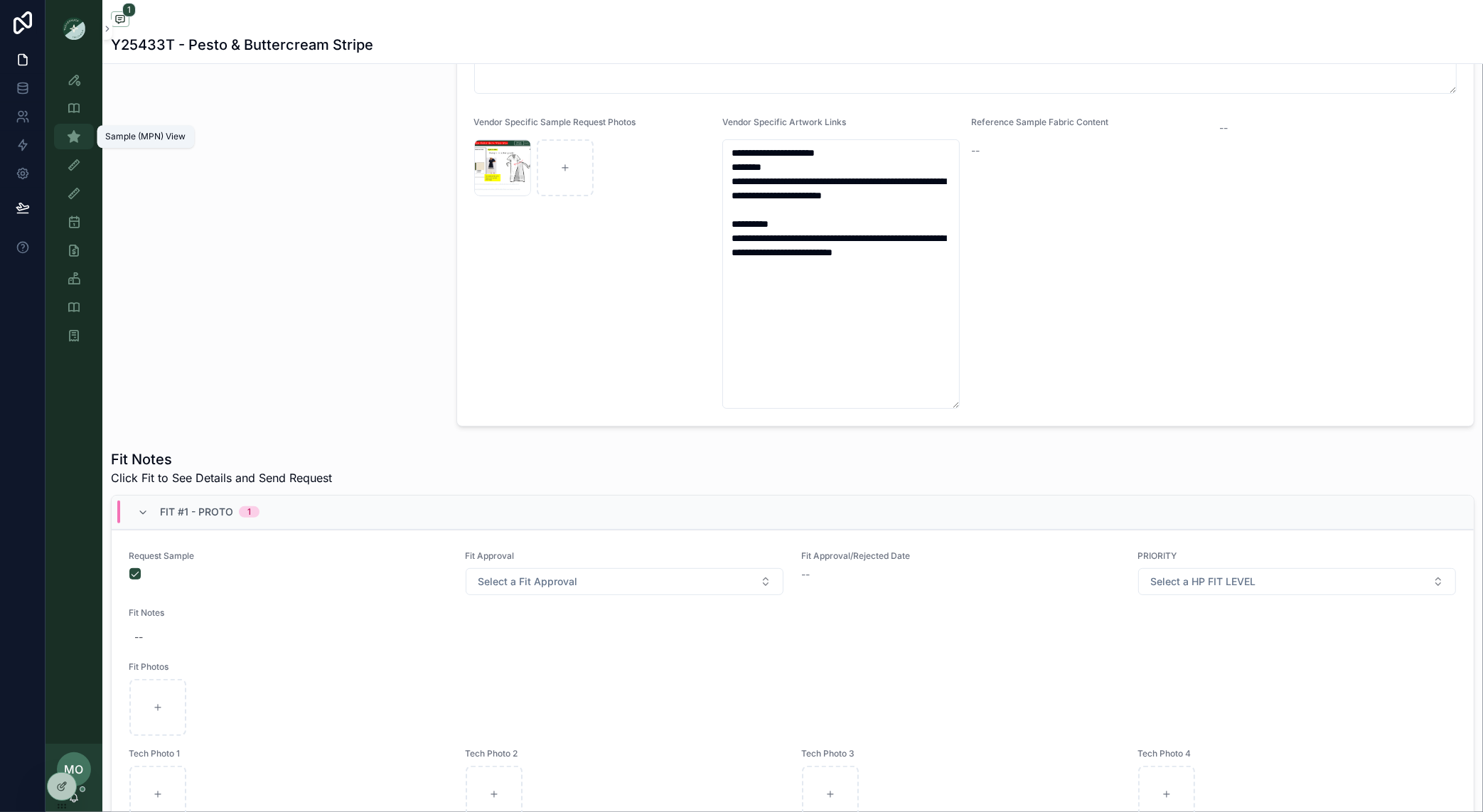
click at [77, 140] on icon "scrollable content" at bounding box center [74, 136] width 14 height 14
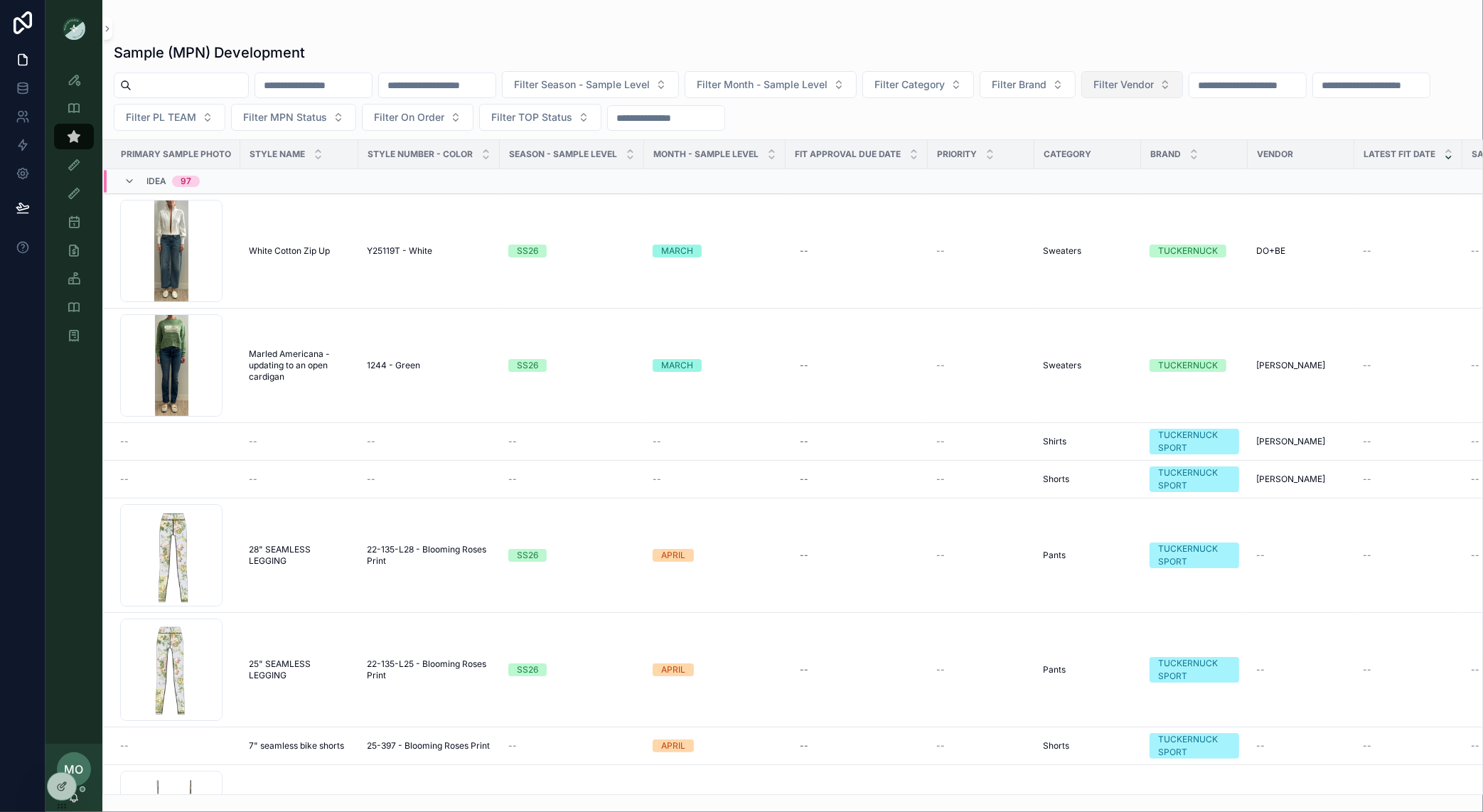
click at [1183, 92] on button "Filter Vendor" at bounding box center [1132, 84] width 102 height 27
type input "**"
click at [1147, 162] on div "DO+BE" at bounding box center [1177, 166] width 171 height 23
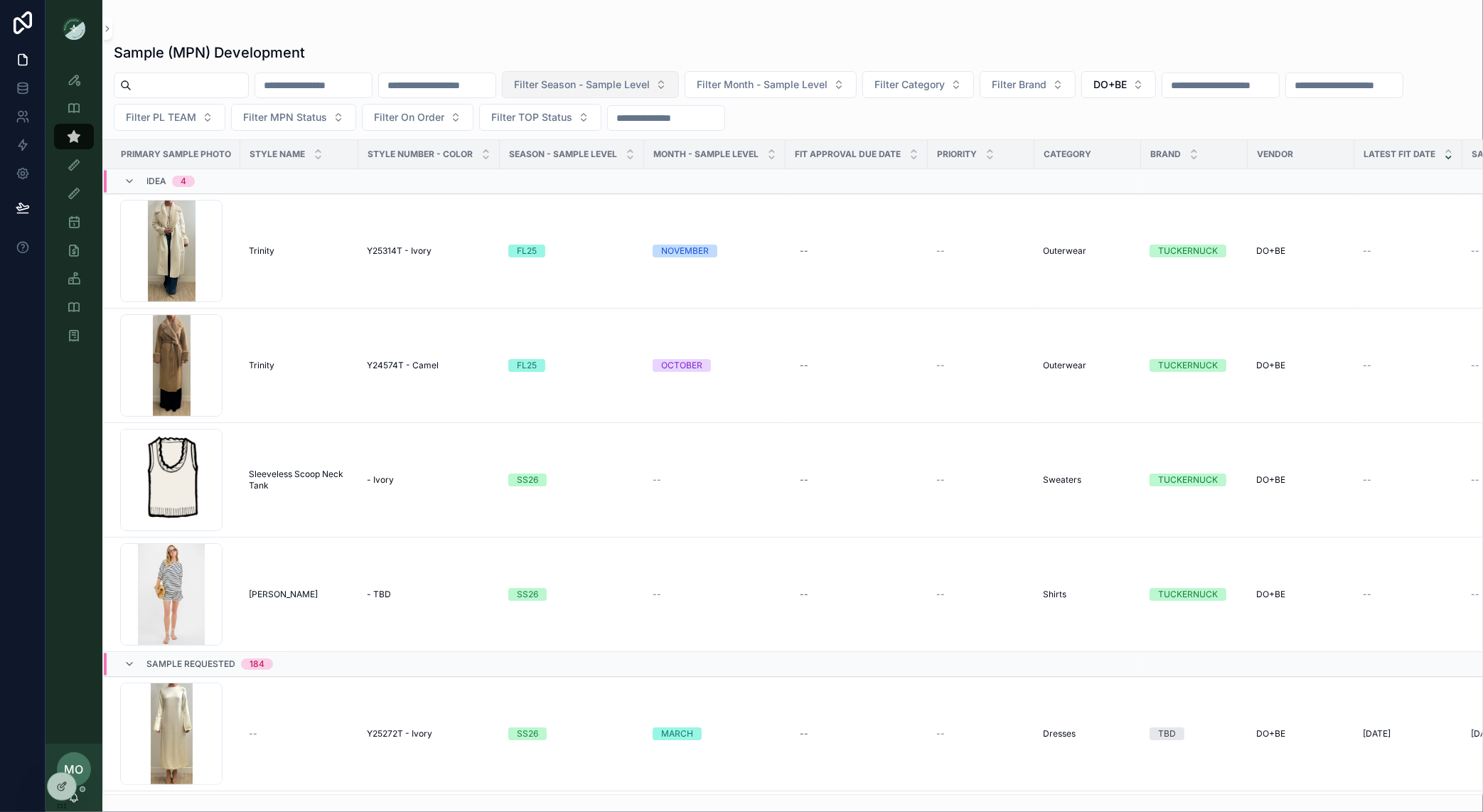
click at [650, 84] on span "Filter Season - Sample Level" at bounding box center [582, 84] width 135 height 14
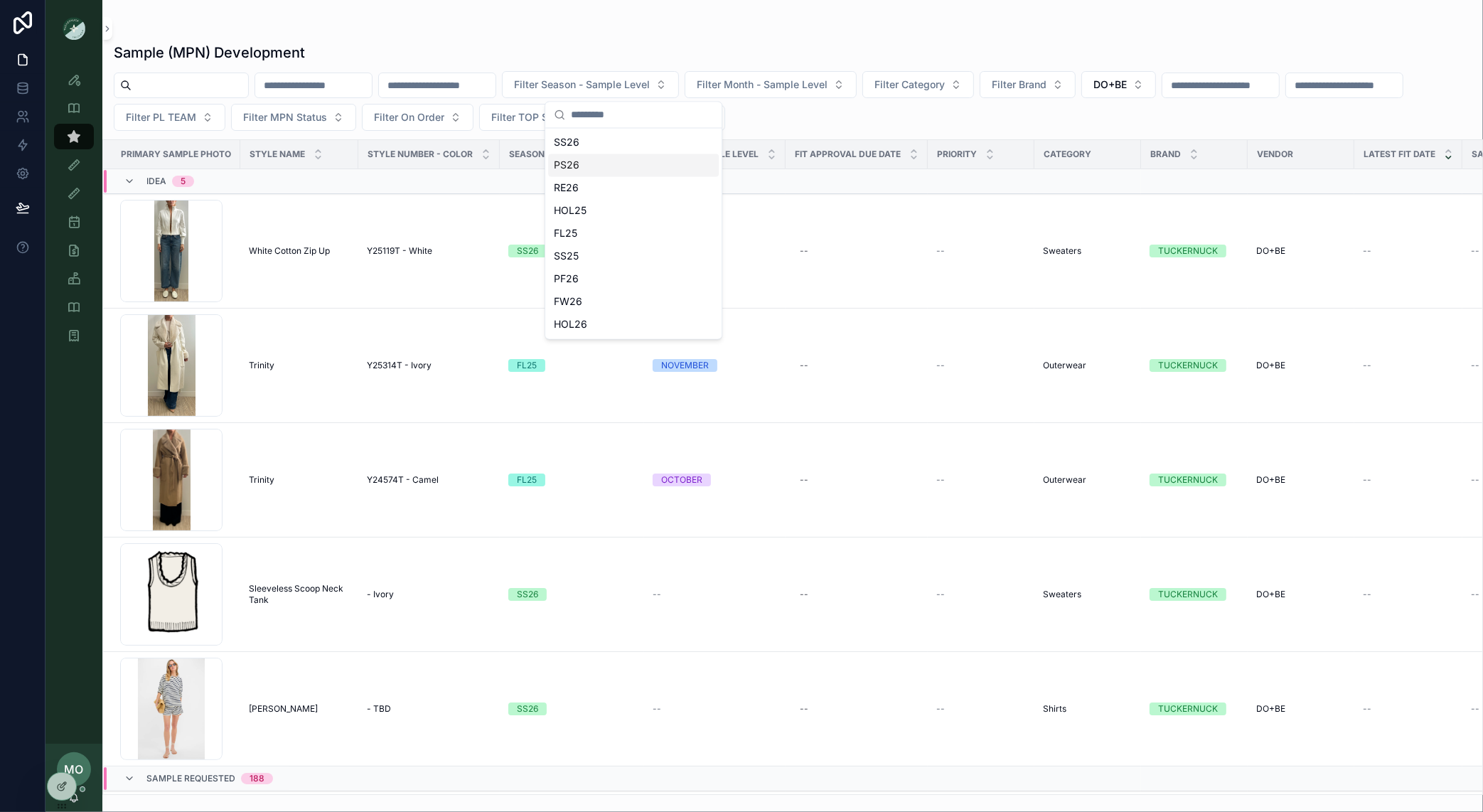
click at [580, 170] on div "PS26" at bounding box center [634, 166] width 171 height 23
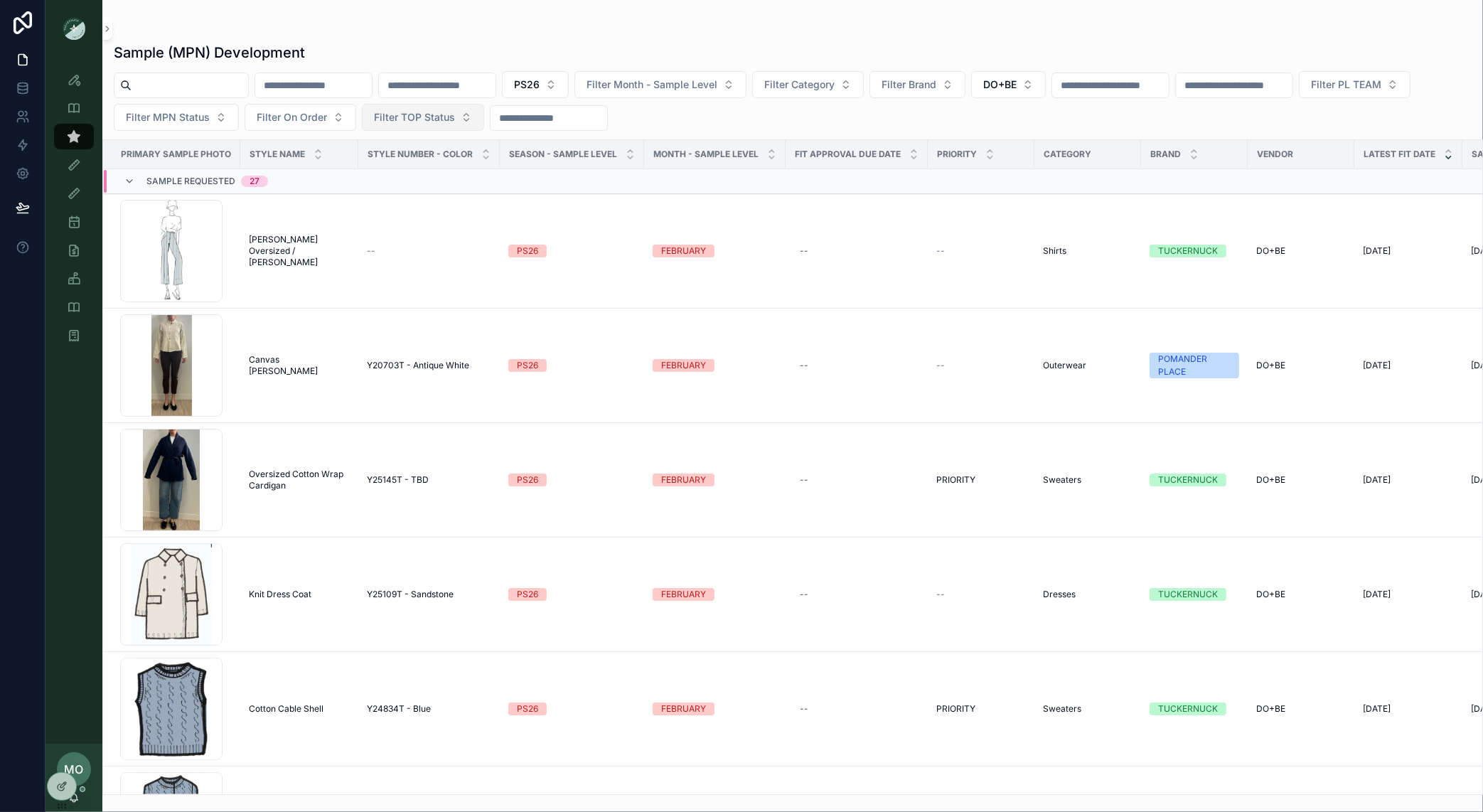
click at [455, 120] on span "Filter TOP Status" at bounding box center [414, 117] width 81 height 14
click at [832, 126] on div "PS26 Filter Month - Sample Level Filter Category Filter Brand DO+BE Filter PL T…" at bounding box center [792, 101] width 1381 height 60
drag, startPoint x: 240, startPoint y: 111, endPoint x: 197, endPoint y: 112, distance: 43.0
click at [239, 111] on button "Filter MPN Status" at bounding box center [176, 117] width 125 height 27
click at [1312, 91] on span "Filter PL TEAM" at bounding box center [1347, 84] width 70 height 14
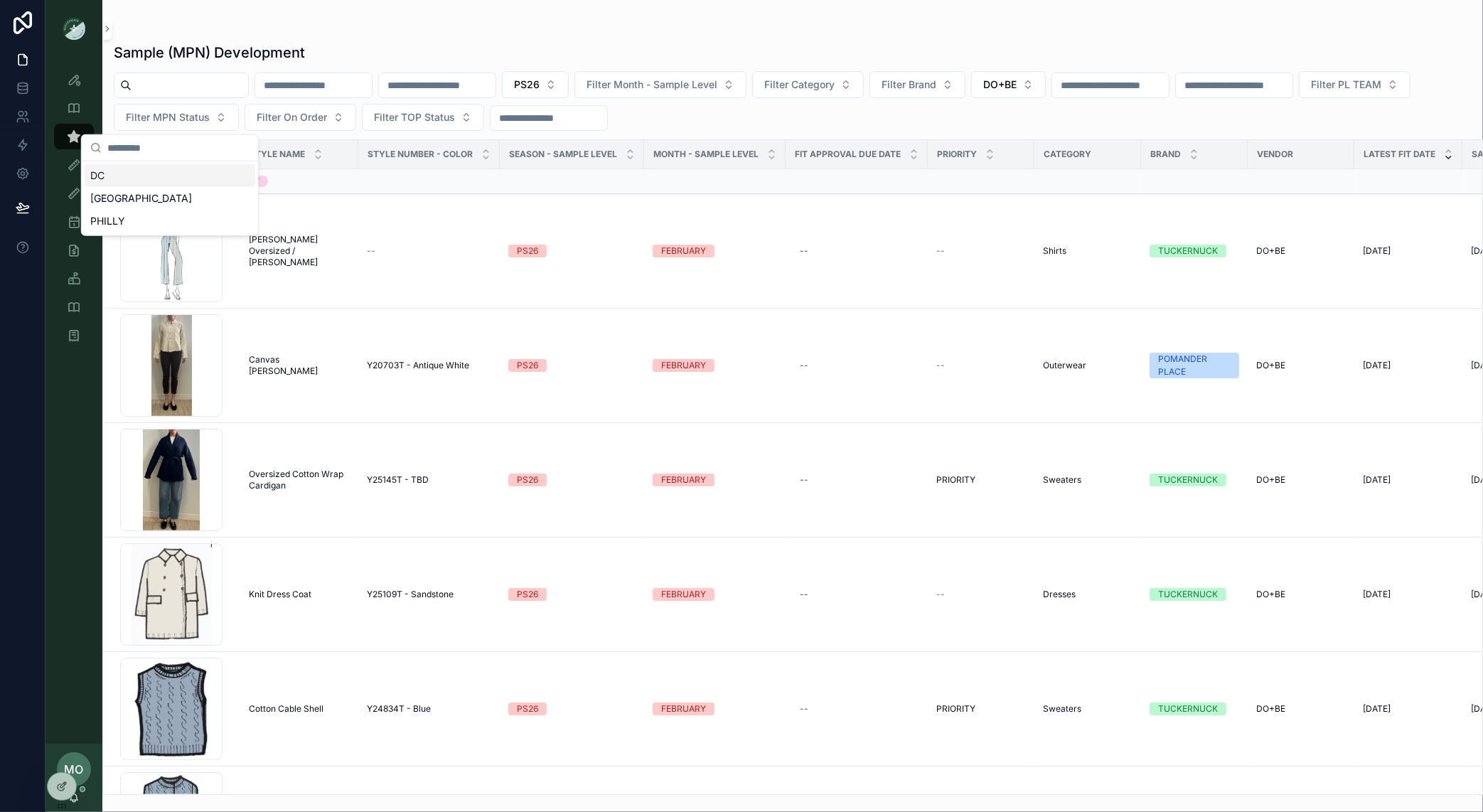
click at [116, 183] on div "DC" at bounding box center [170, 176] width 171 height 23
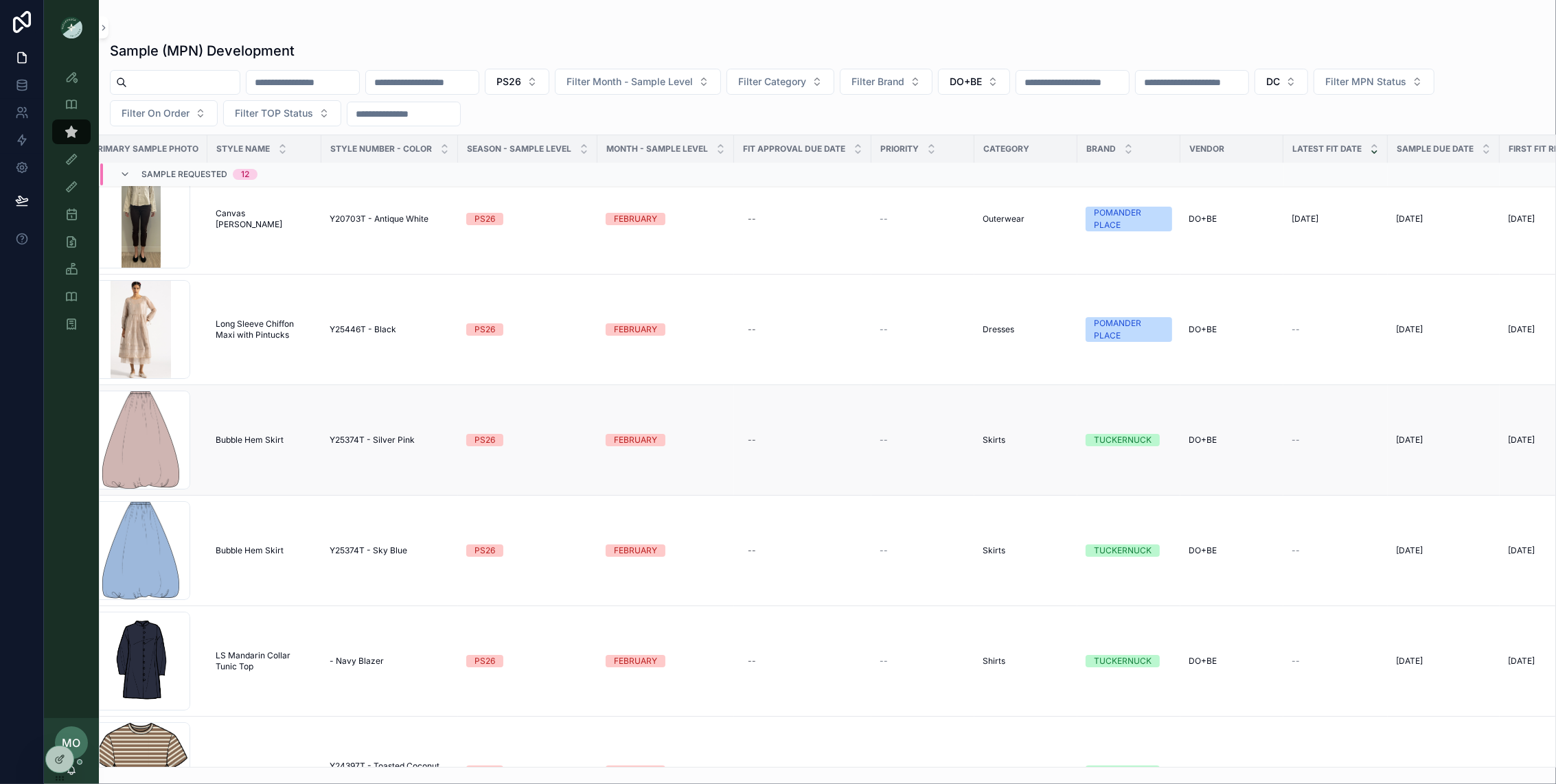
scroll to position [0, 25]
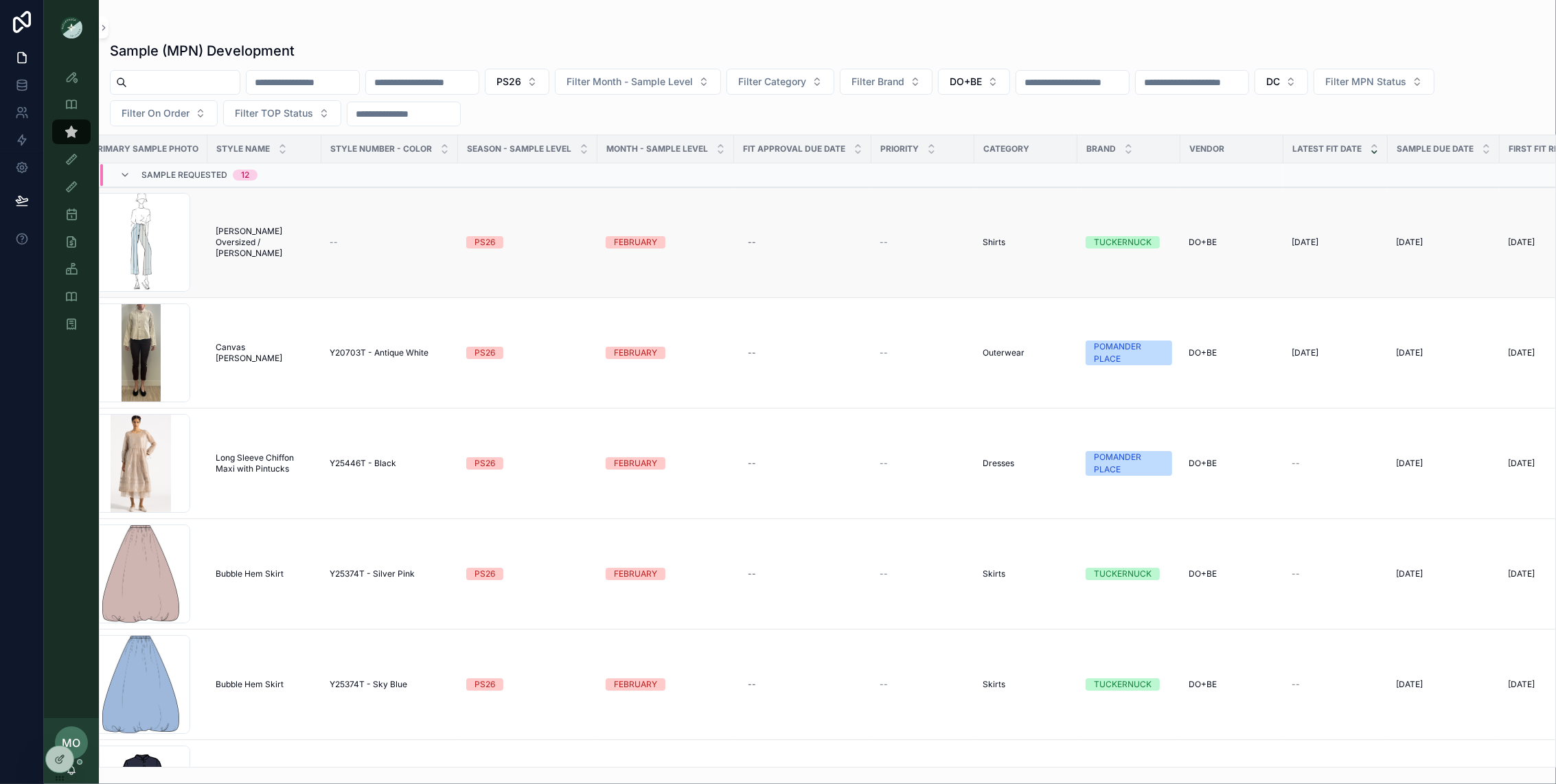
click at [243, 239] on span "Parker Oversized / Longer Parker" at bounding box center [264, 242] width 98 height 33
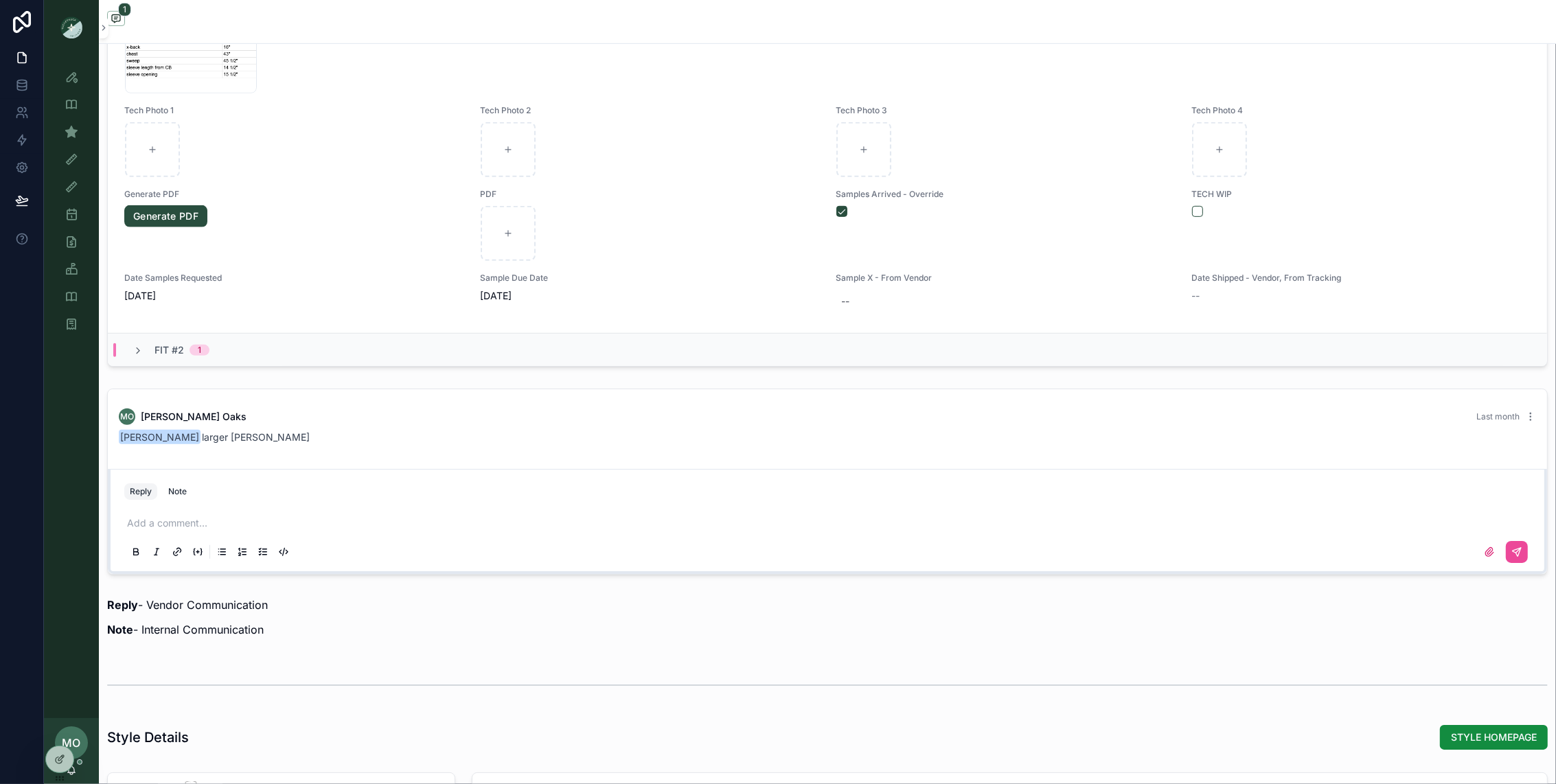
scroll to position [996, 0]
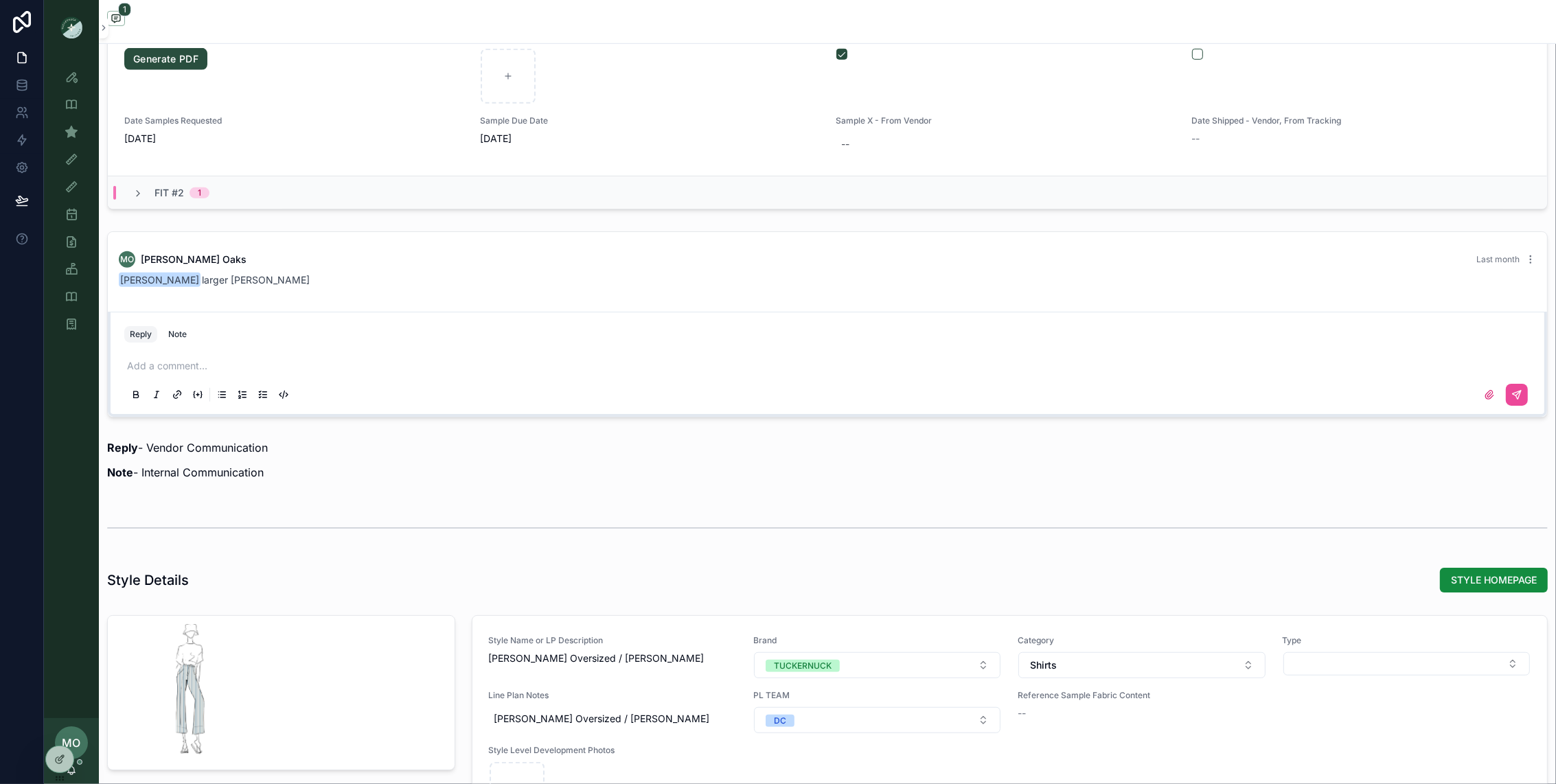
click at [195, 387] on div at bounding box center [827, 395] width 1407 height 27
click at [192, 372] on p at bounding box center [830, 366] width 1407 height 14
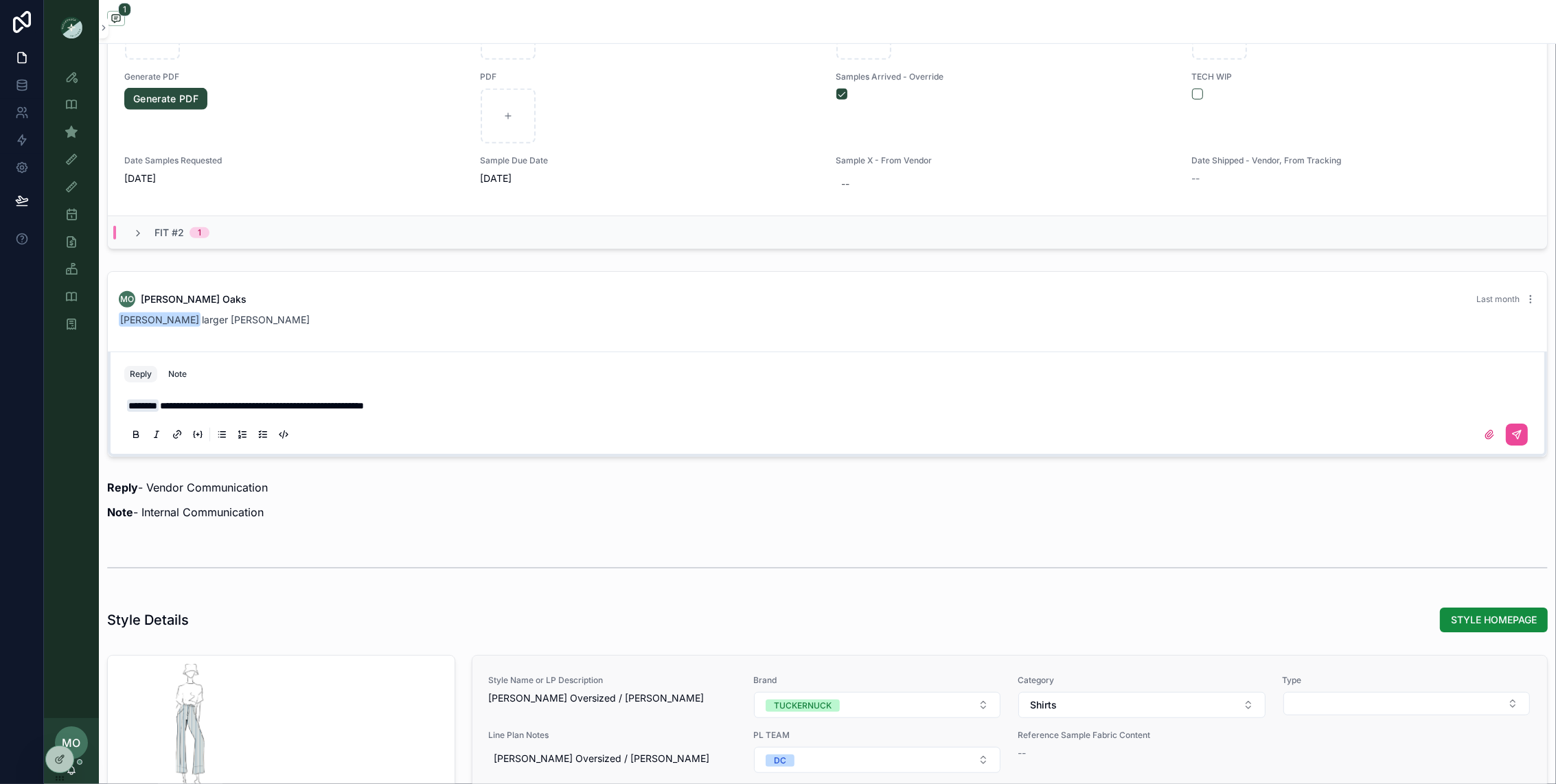
scroll to position [1173, 0]
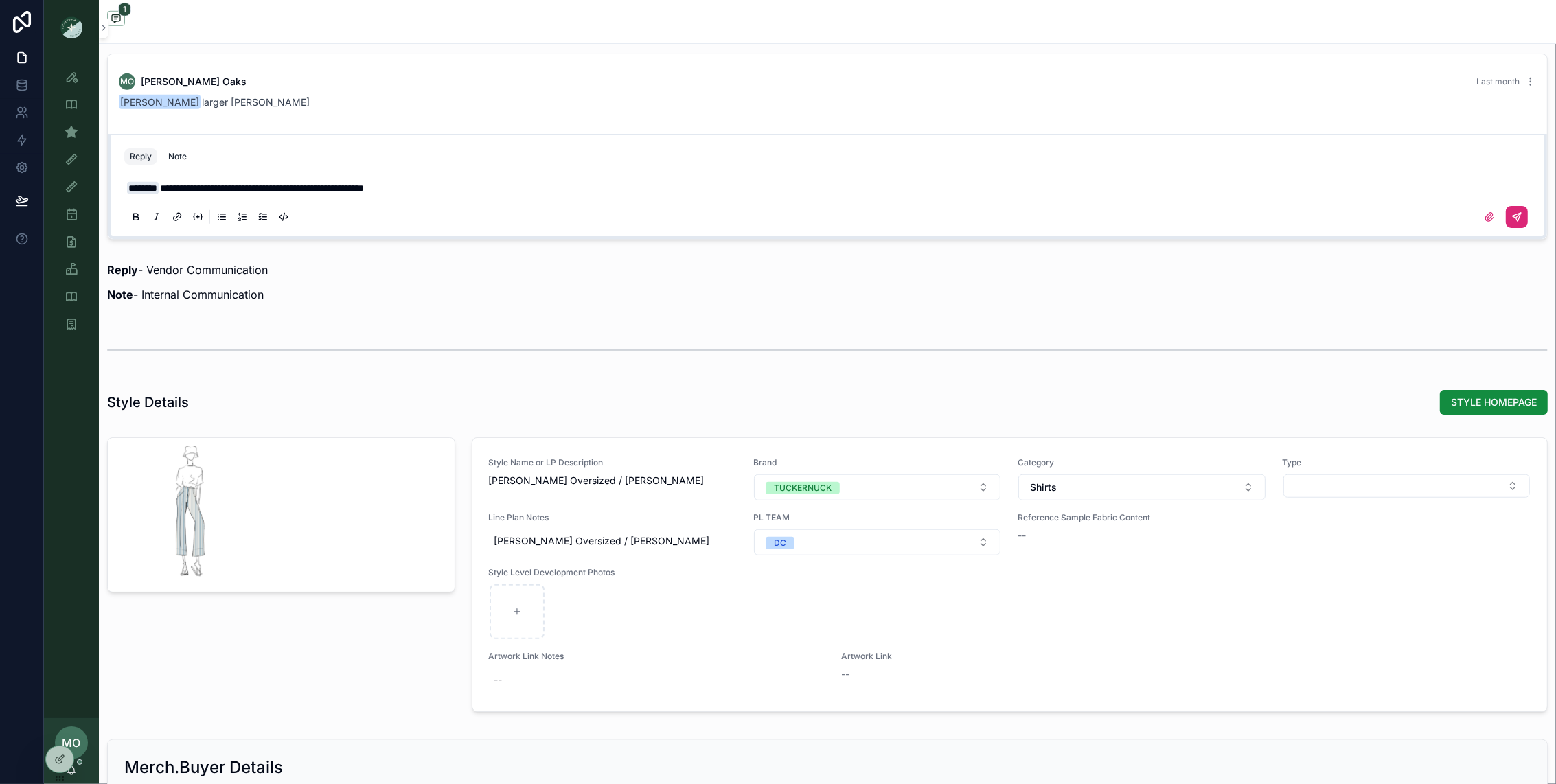
click at [1521, 221] on icon at bounding box center [1516, 216] width 11 height 11
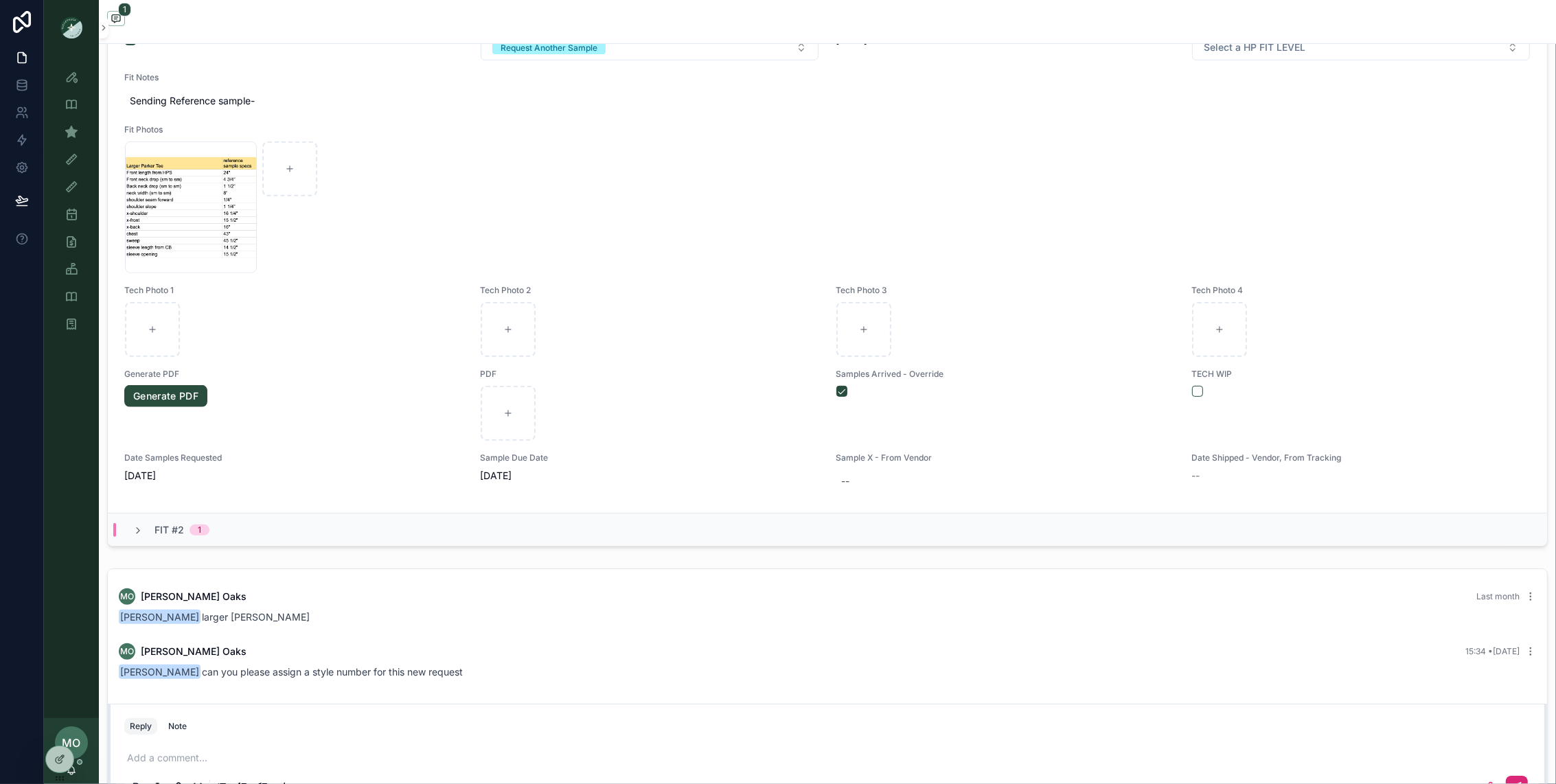
scroll to position [70, 0]
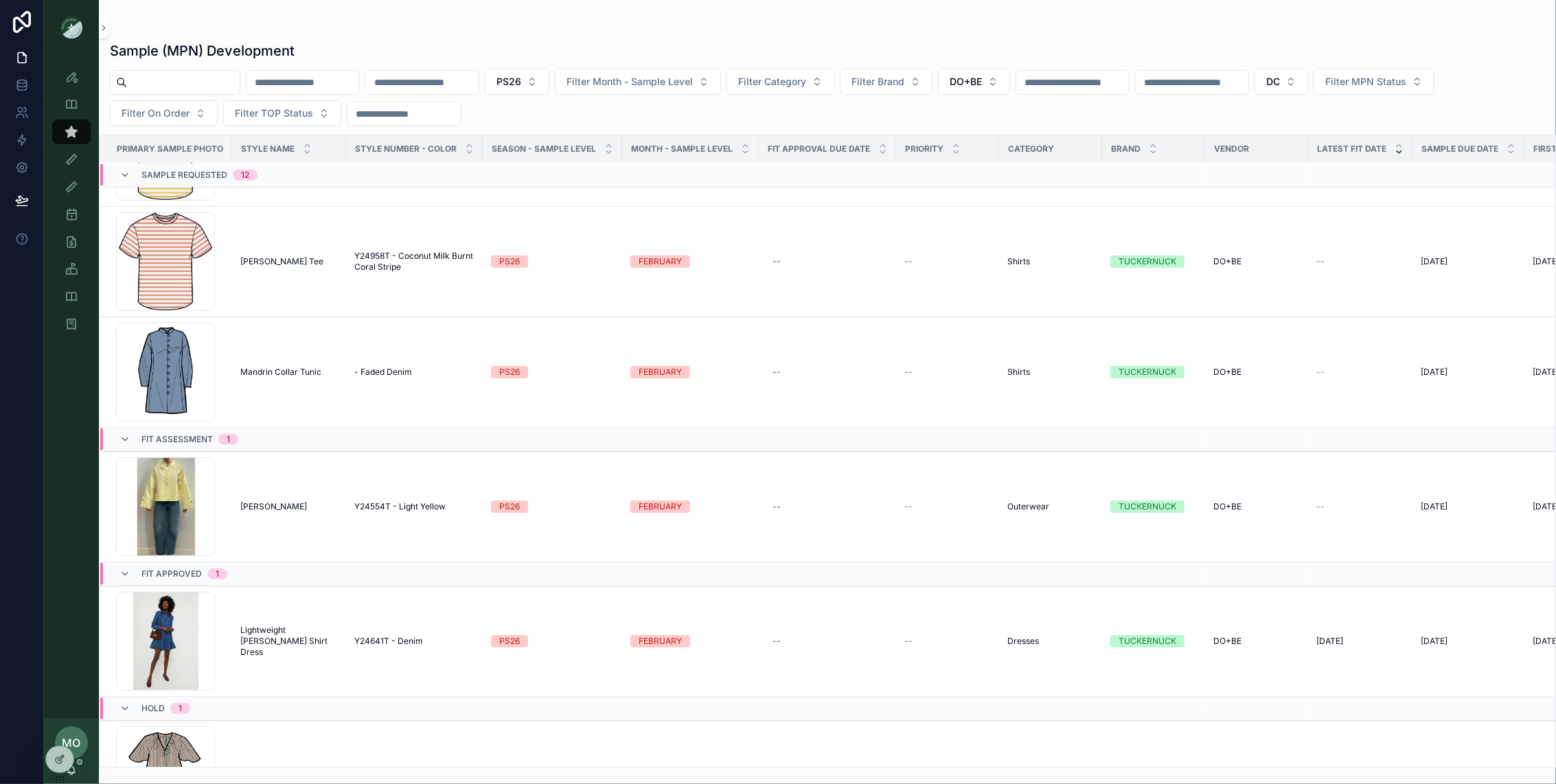
scroll to position [1172, 0]
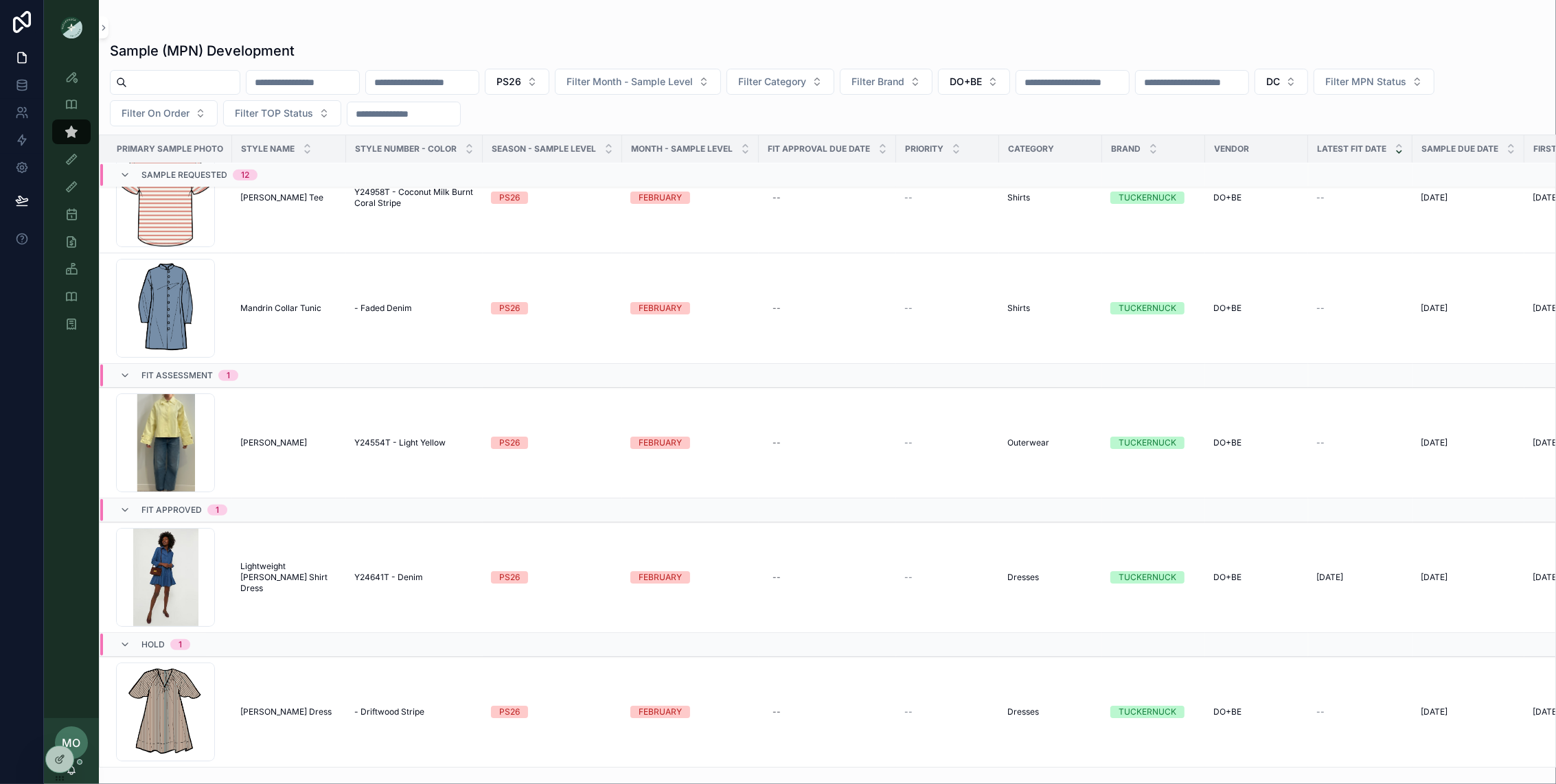
click at [264, 712] on span "Finn Dress" at bounding box center [286, 711] width 92 height 11
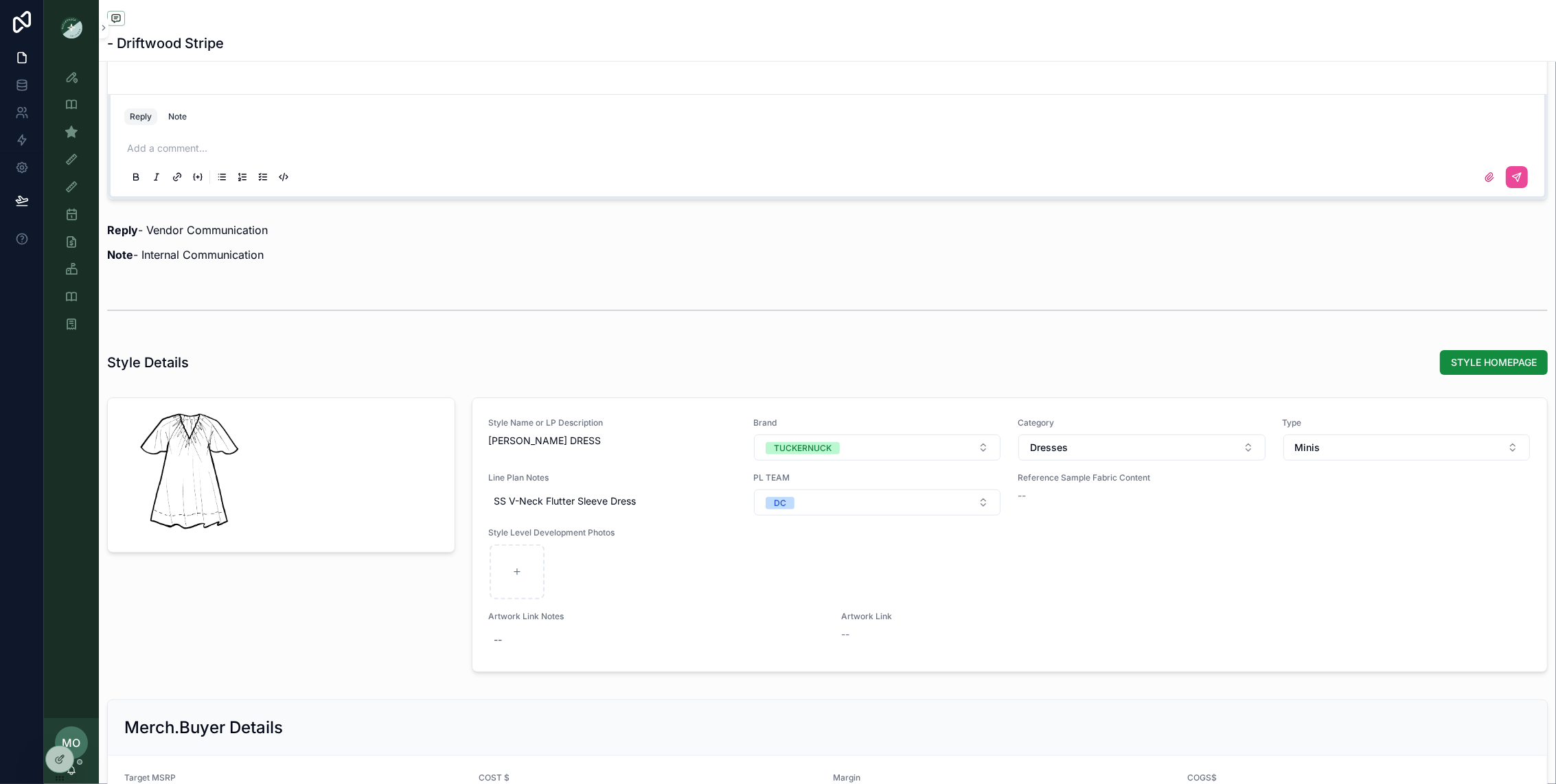
scroll to position [1419, 0]
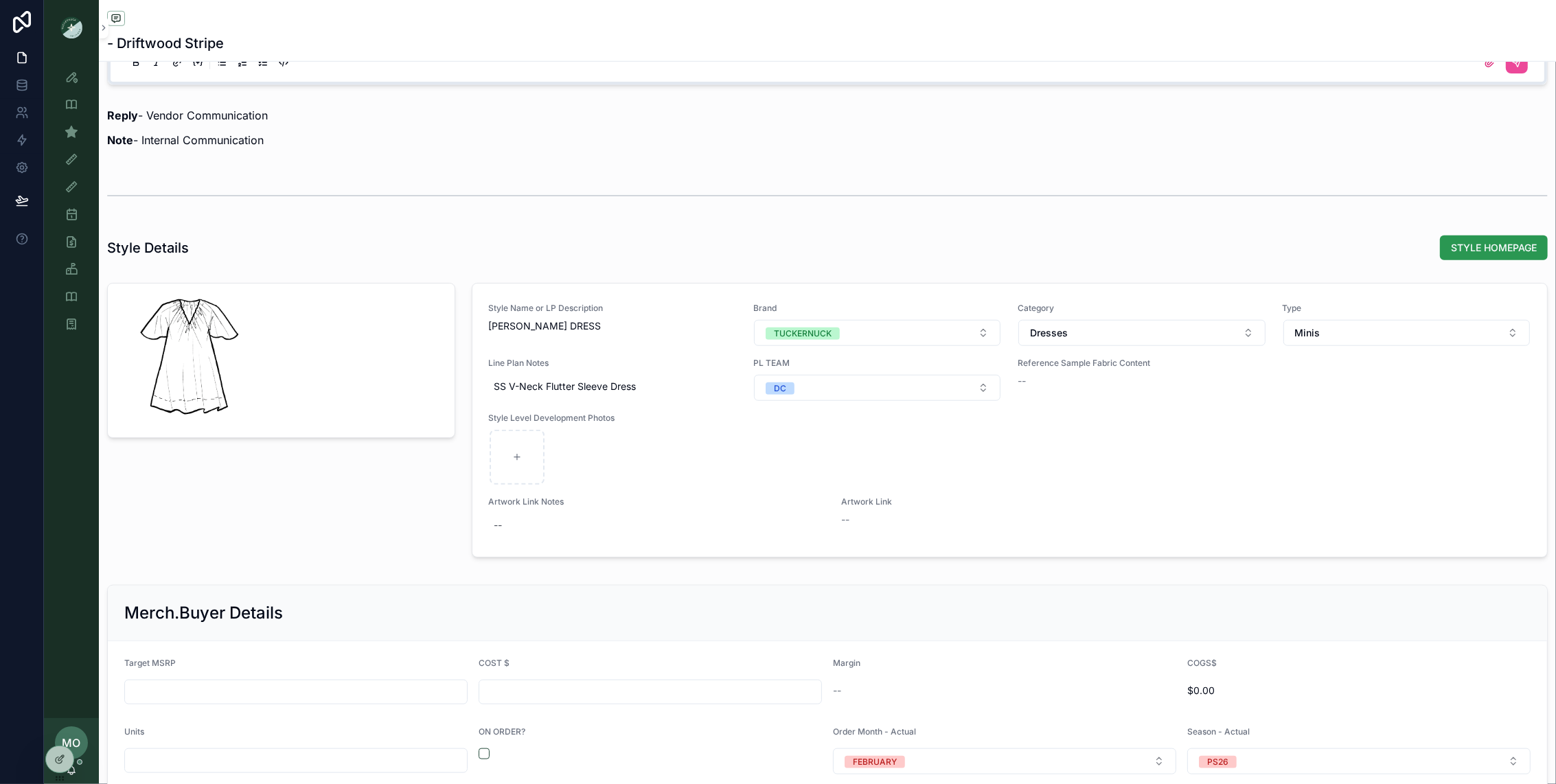
click at [1482, 258] on button "STYLE HOMEPAGE" at bounding box center [1493, 247] width 108 height 25
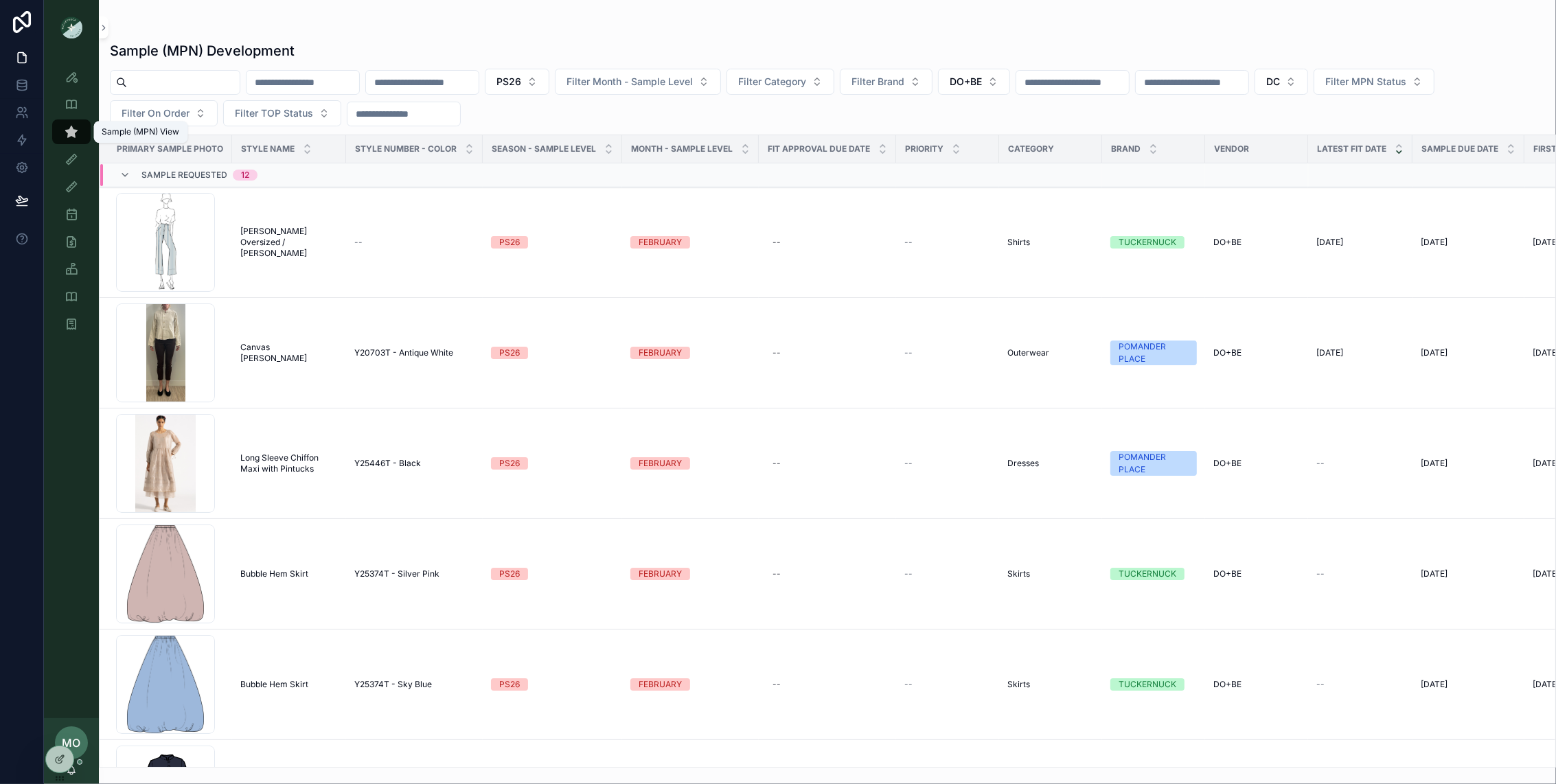
click at [87, 133] on link "Sample (MPN) View" at bounding box center [70, 132] width 38 height 25
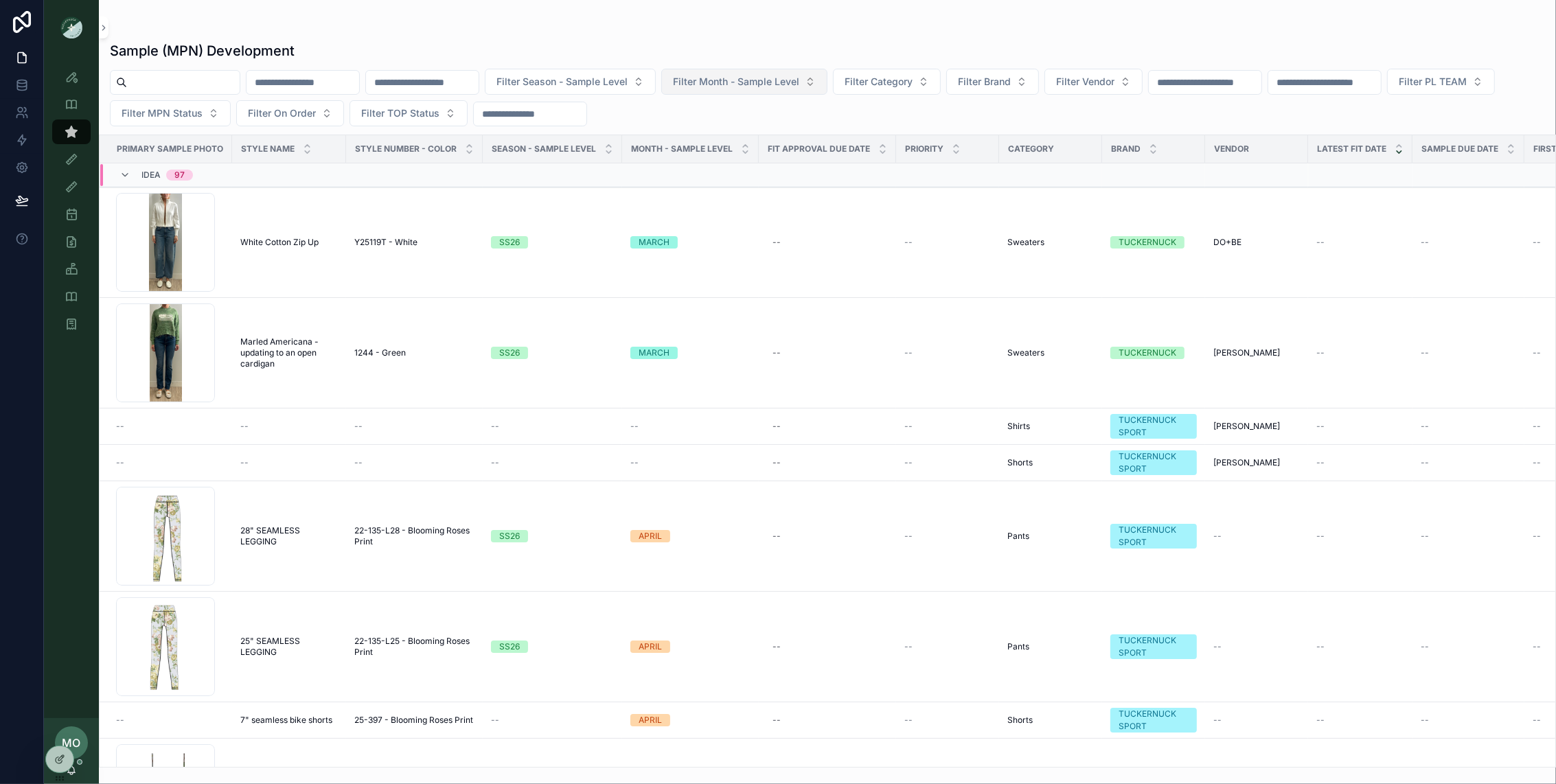
click at [752, 81] on span "Filter Month - Sample Level" at bounding box center [736, 81] width 126 height 14
drag, startPoint x: 744, startPoint y: 310, endPoint x: 739, endPoint y: 300, distance: 11.2
click at [744, 311] on div "DECEMBER" at bounding box center [786, 317] width 165 height 22
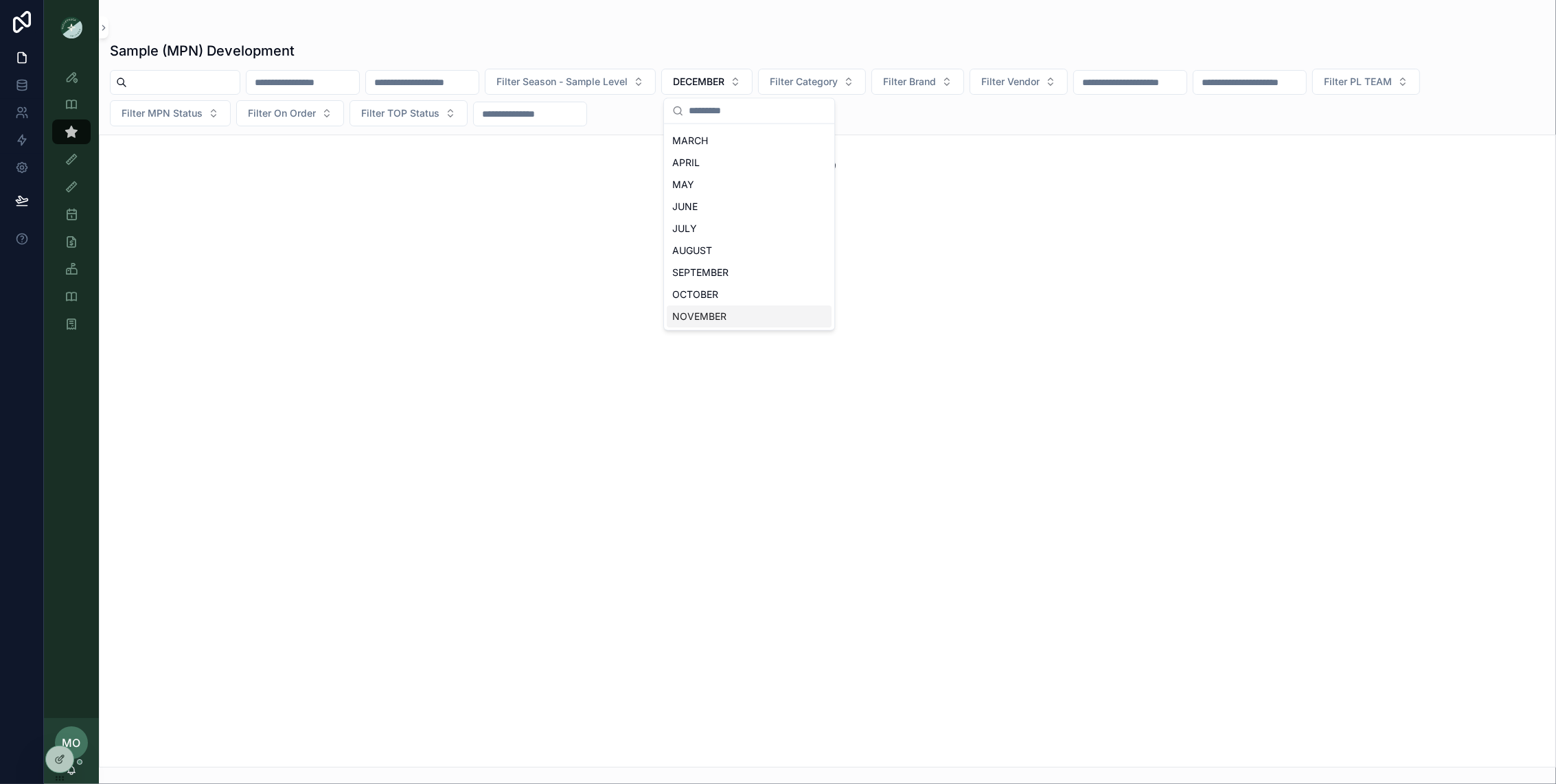
scroll to position [84, 0]
click at [627, 84] on span "Filter Season - Sample Level" at bounding box center [562, 81] width 131 height 14
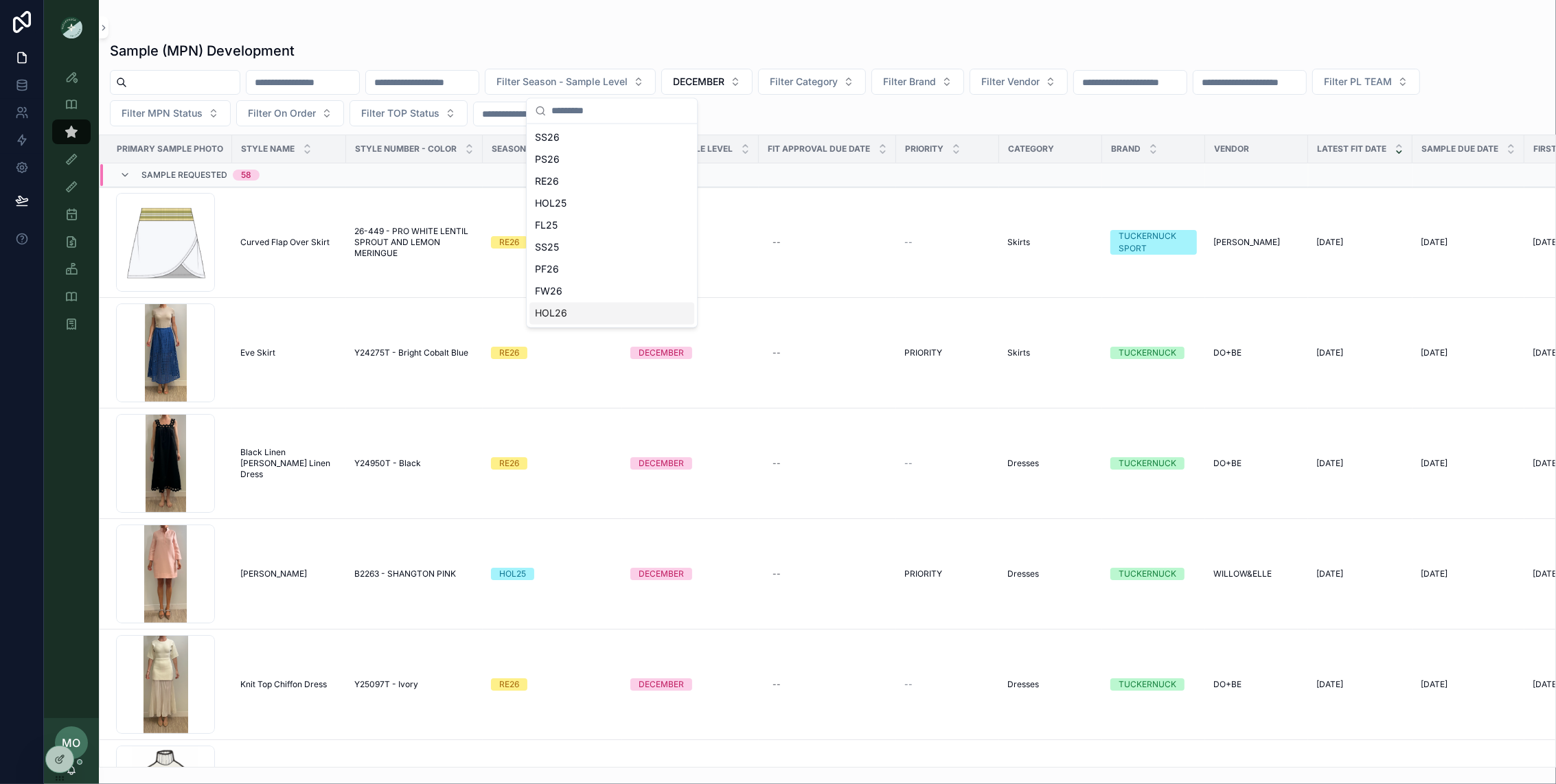
drag, startPoint x: 587, startPoint y: 316, endPoint x: 581, endPoint y: 312, distance: 7.2
click at [581, 312] on div "HOL26" at bounding box center [612, 314] width 165 height 22
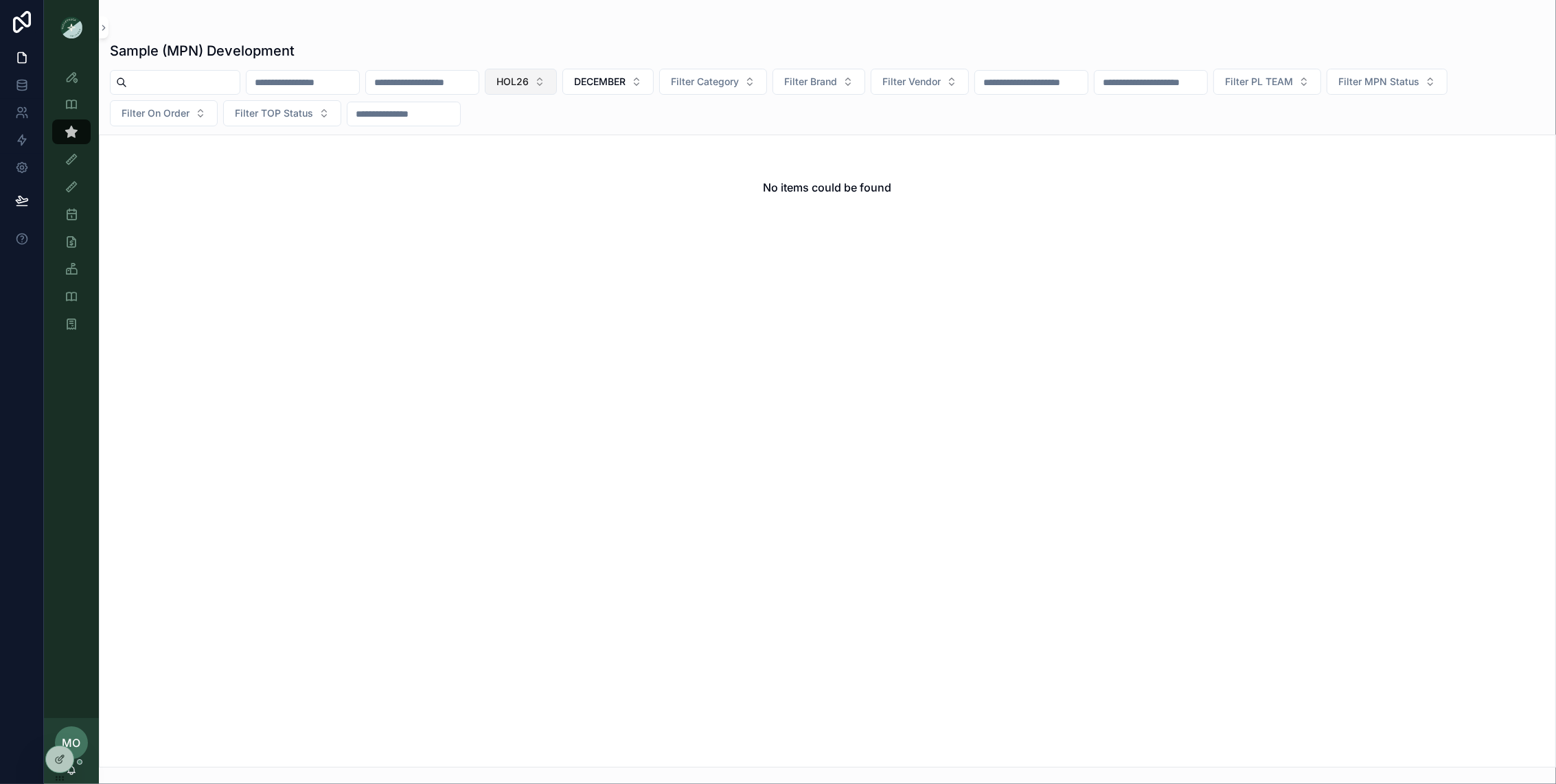
click at [529, 81] on span "HOL26" at bounding box center [513, 81] width 32 height 14
click at [518, 221] on div "HOL25" at bounding box center [563, 226] width 165 height 22
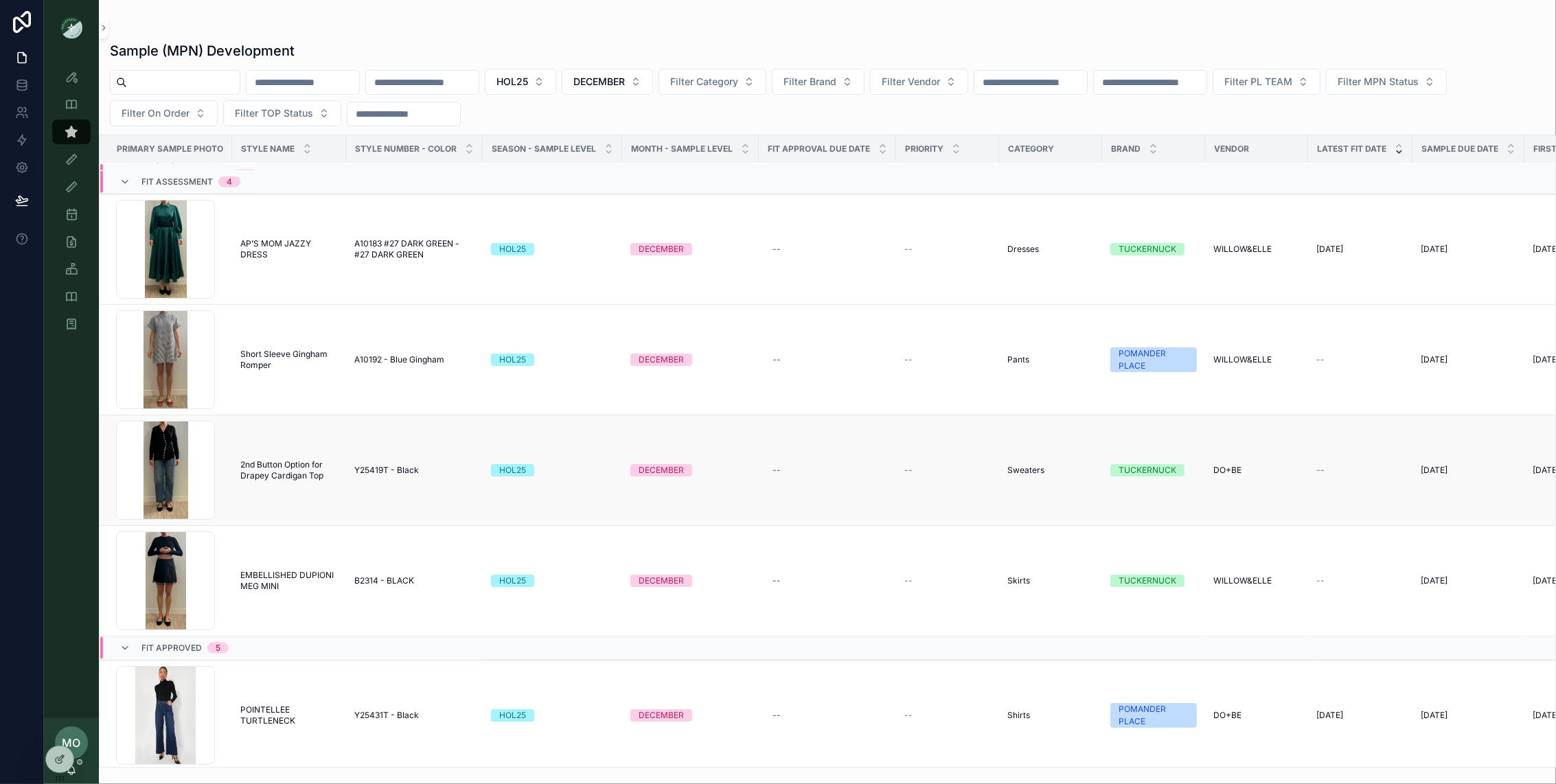
scroll to position [1909, 0]
click at [59, 325] on link "Sample (MPN) Attribute View" at bounding box center [70, 323] width 38 height 25
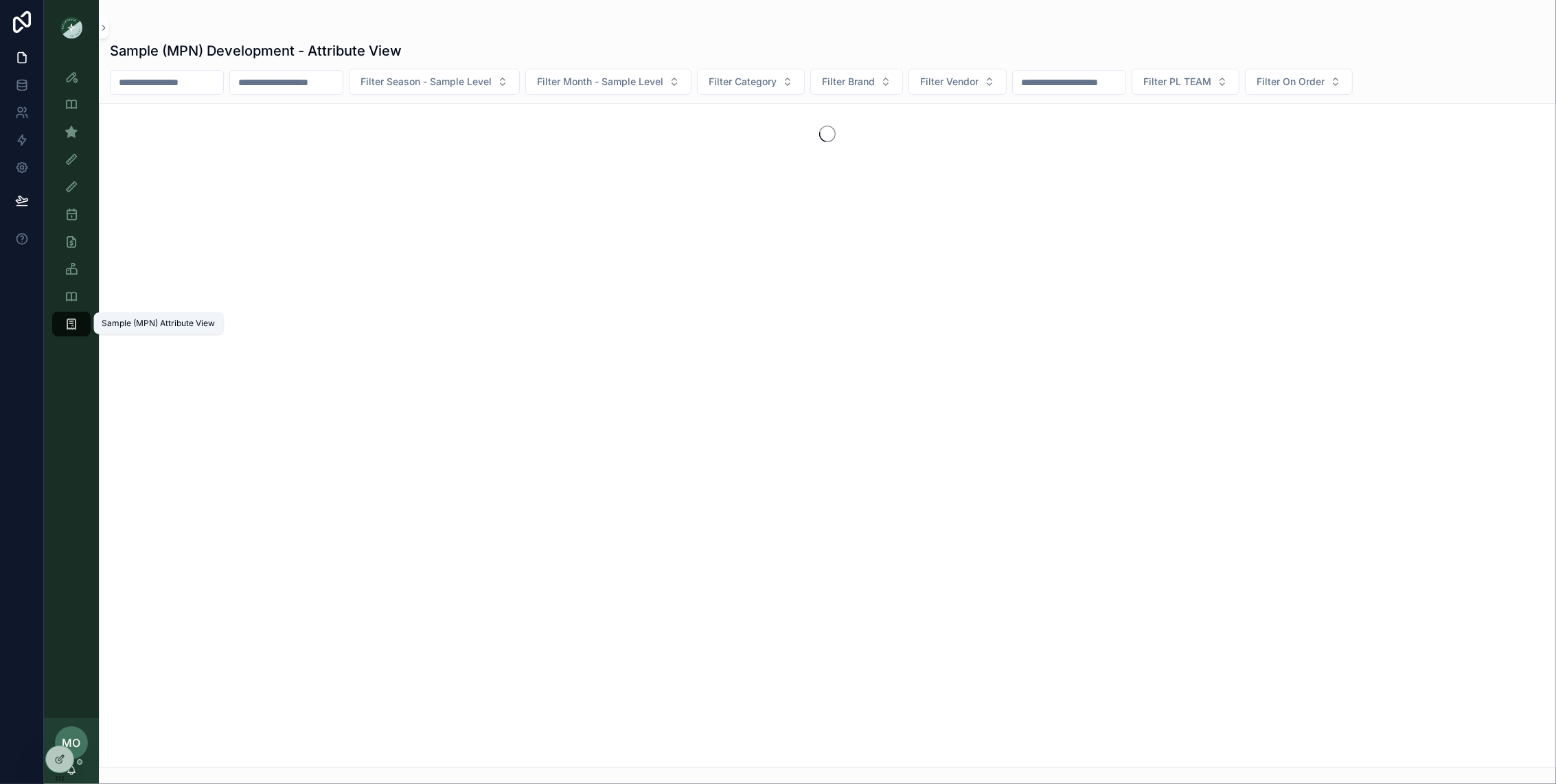
click at [67, 329] on icon "scrollable content" at bounding box center [71, 324] width 14 height 14
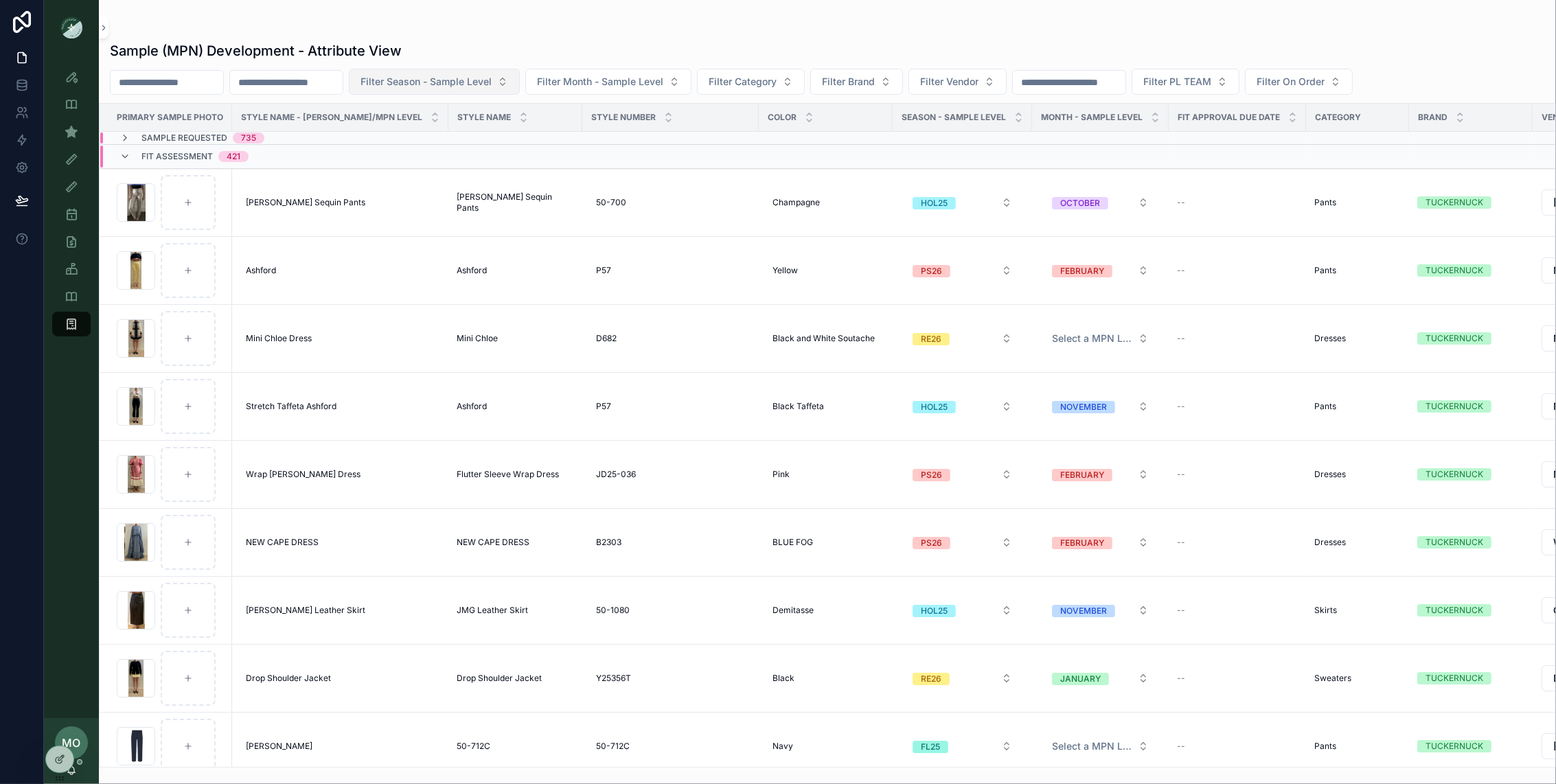
click at [492, 86] on span "Filter Season - Sample Level" at bounding box center [426, 81] width 131 height 14
click at [429, 203] on div "HOL25" at bounding box center [463, 204] width 165 height 22
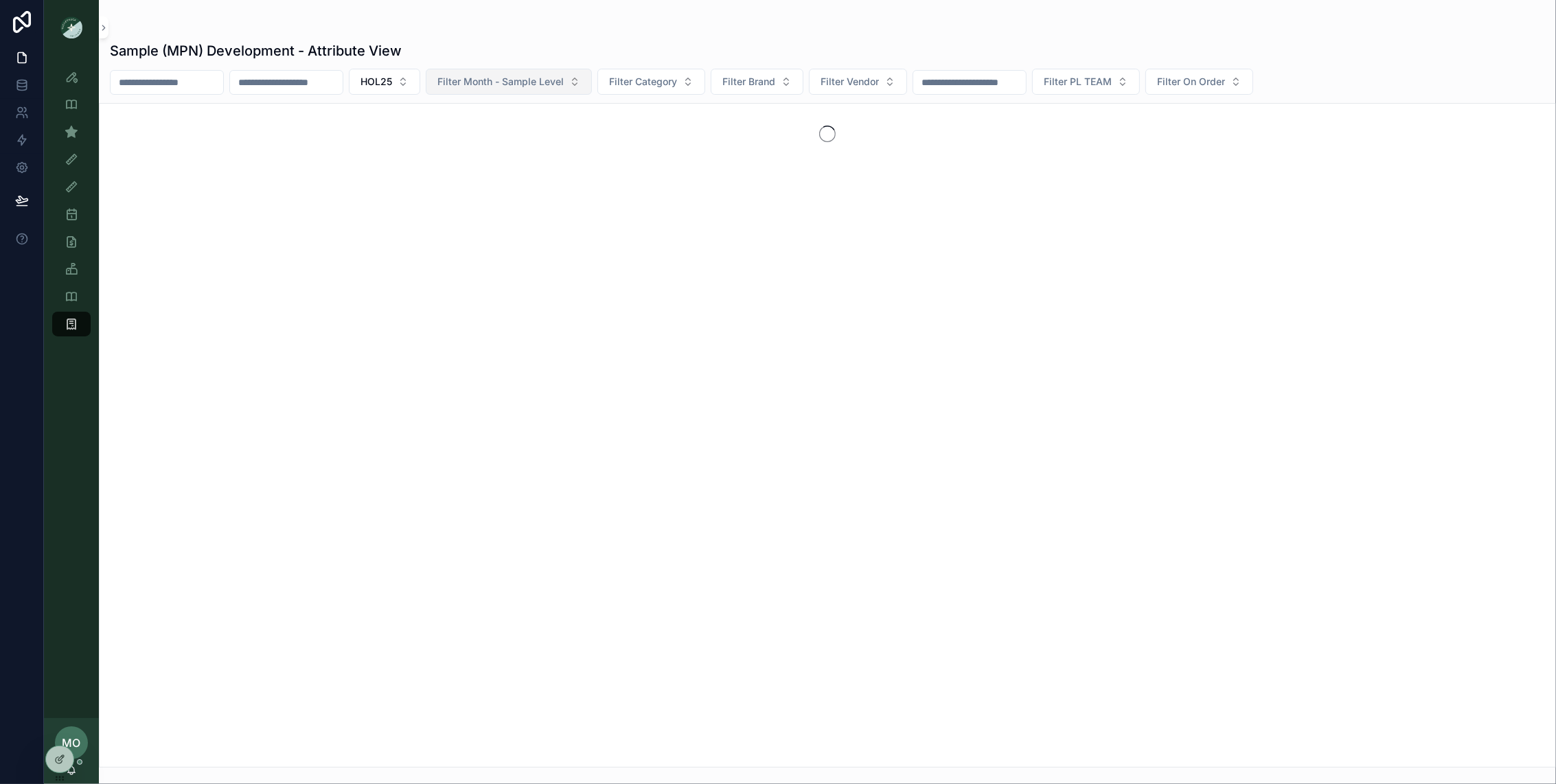
click at [582, 92] on button "Filter Month - Sample Level" at bounding box center [509, 81] width 166 height 26
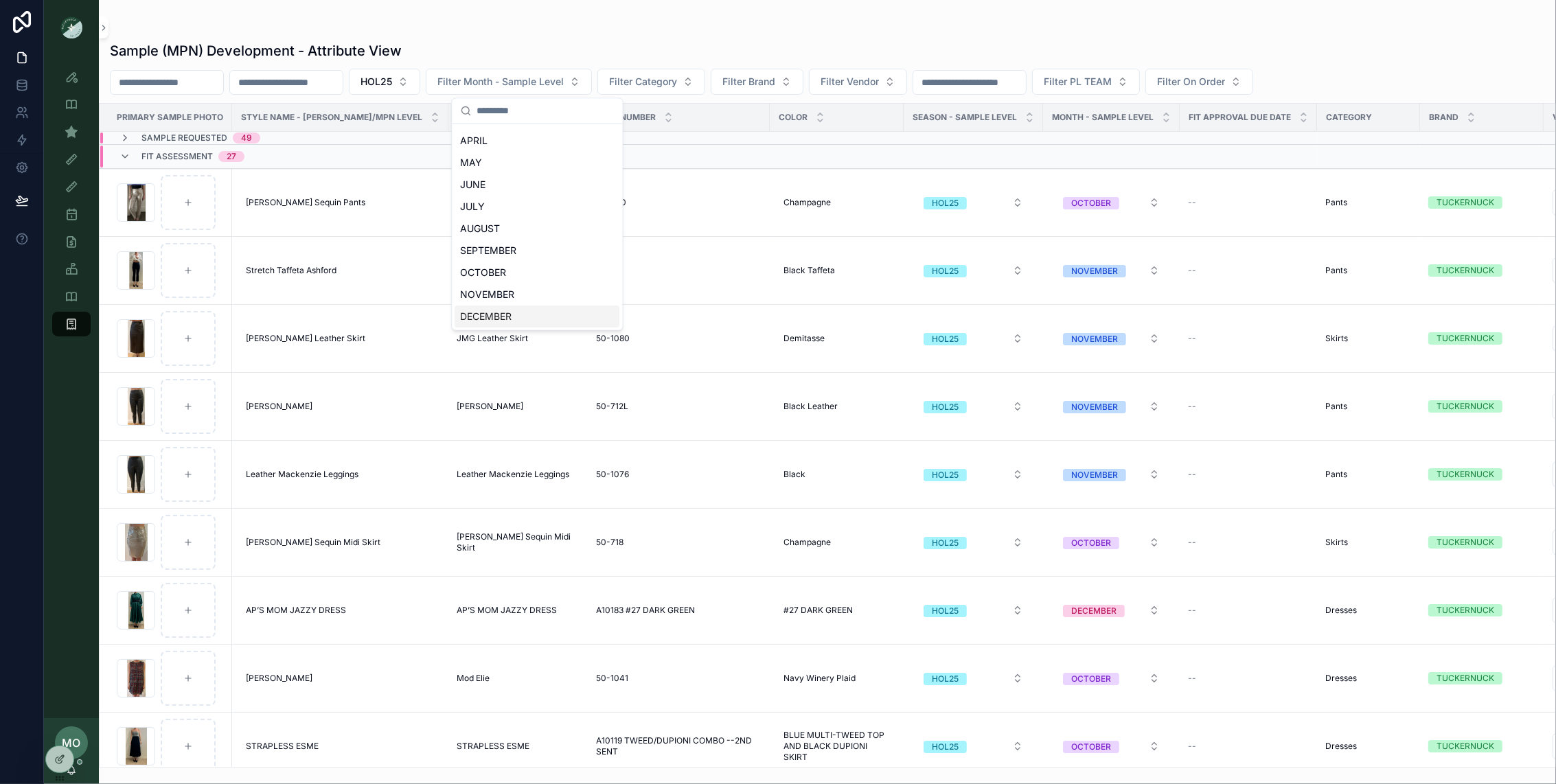
click at [495, 317] on div "DECEMBER" at bounding box center [537, 317] width 165 height 22
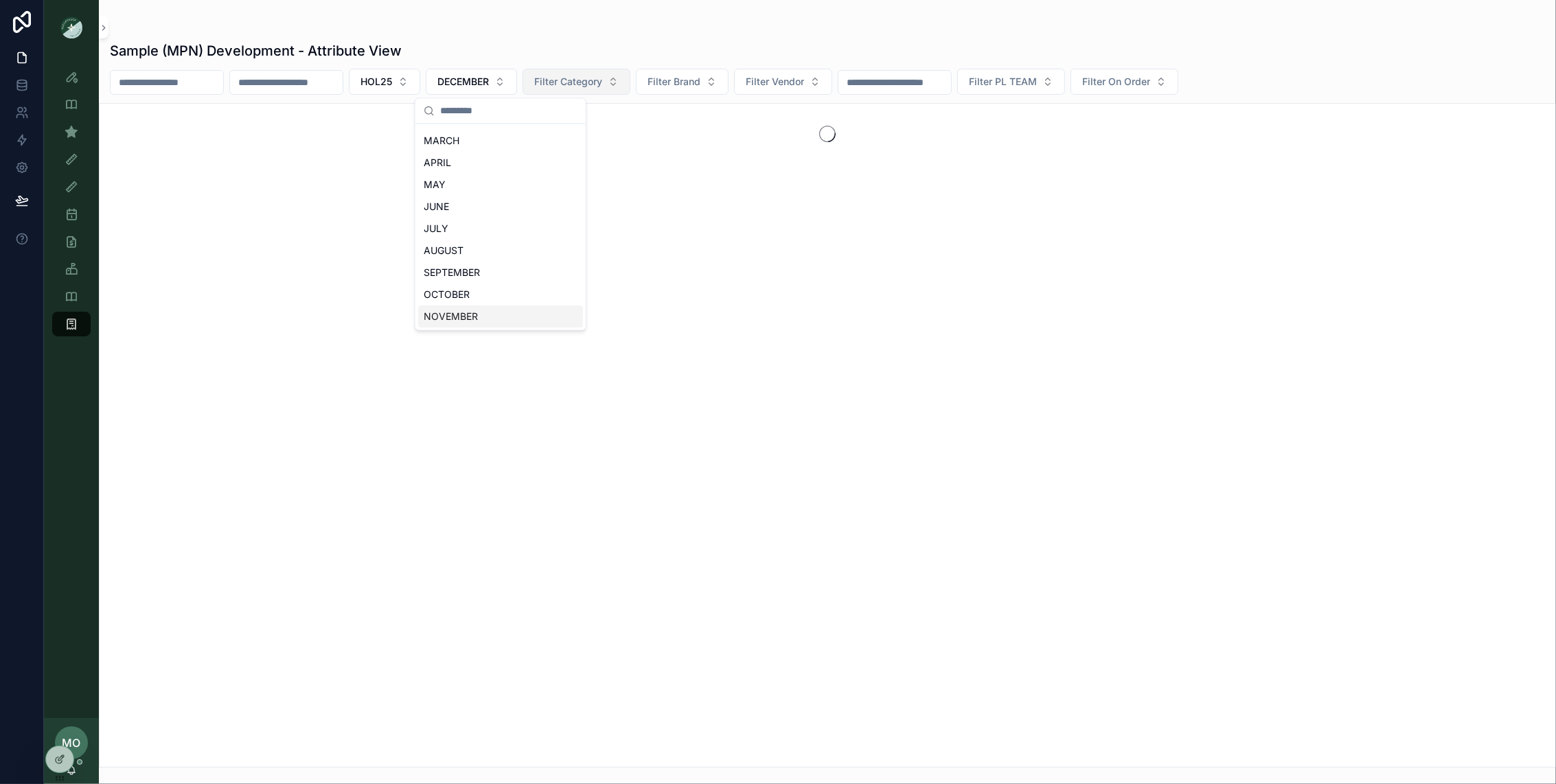
scroll to position [84, 0]
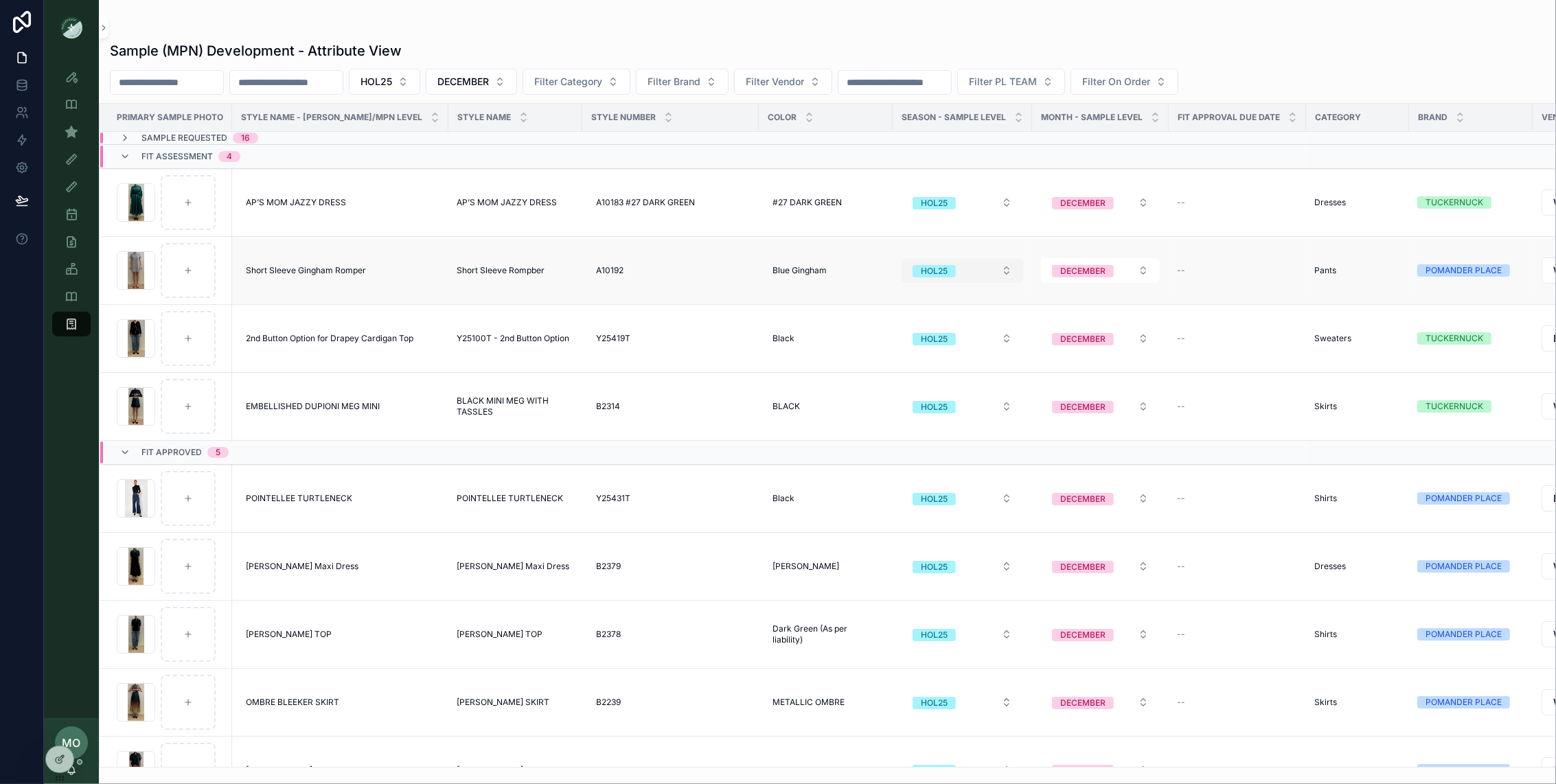
click at [969, 272] on button "HOL25" at bounding box center [962, 270] width 121 height 25
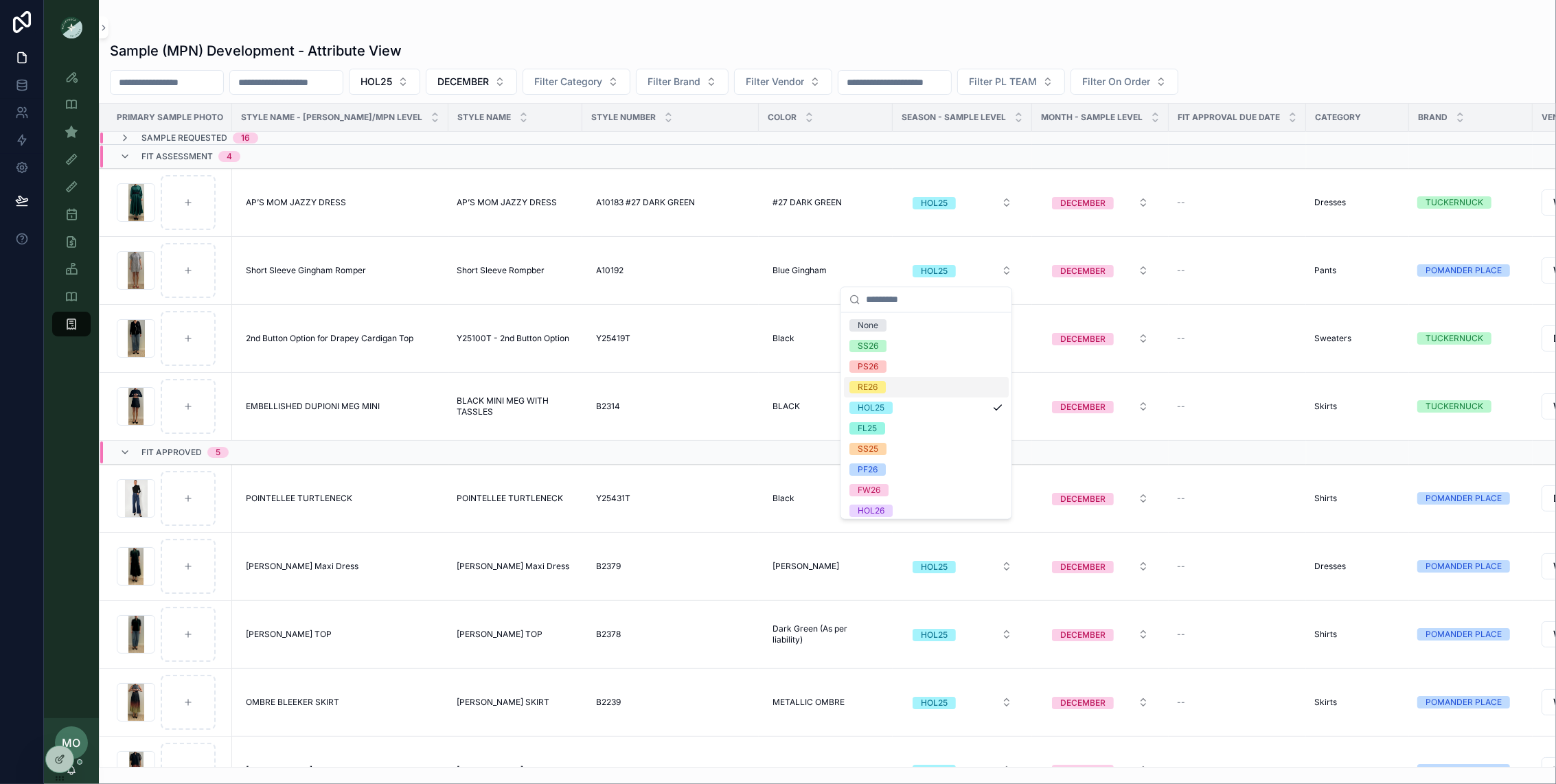
drag, startPoint x: 895, startPoint y: 398, endPoint x: 896, endPoint y: 391, distance: 7.1
click at [896, 391] on div "None SS26 PS26 RE26 HOL25 FL25 SS25 PF26 FW26 HOL26" at bounding box center [926, 418] width 165 height 206
click at [894, 392] on div "RE26" at bounding box center [926, 388] width 165 height 20
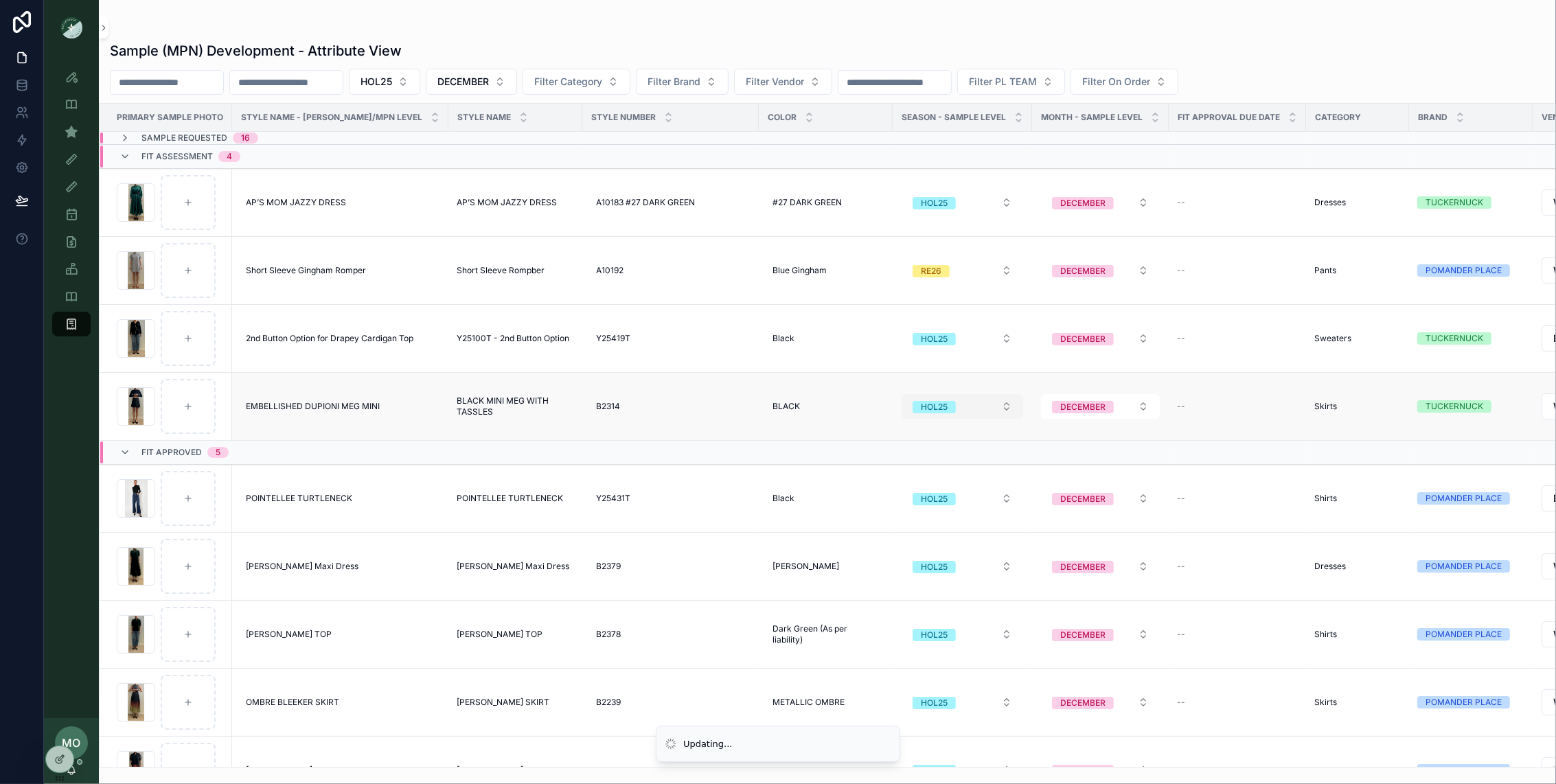
click at [924, 417] on button "HOL25" at bounding box center [962, 406] width 121 height 25
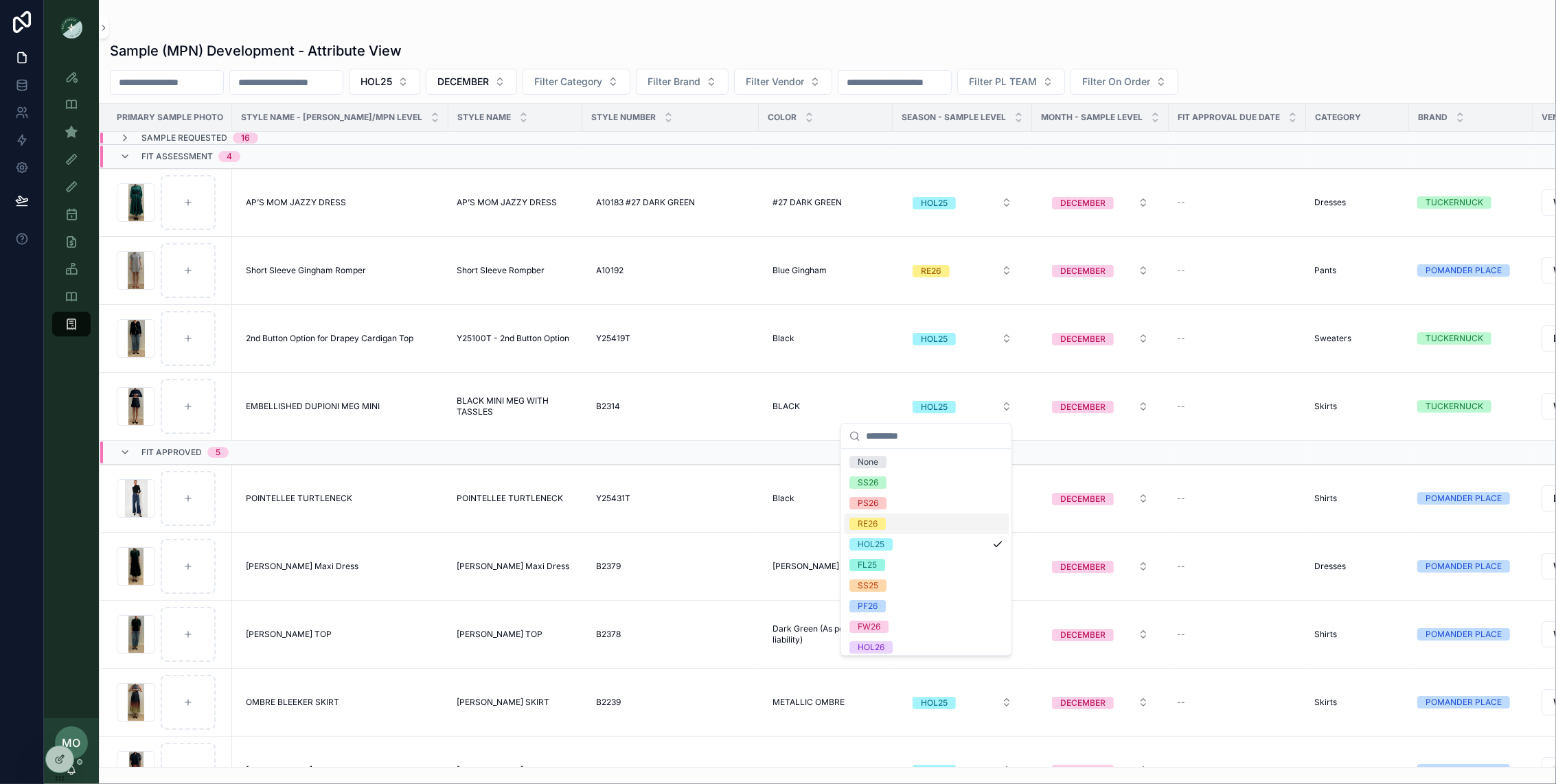
click at [881, 524] on span "RE26" at bounding box center [868, 524] width 37 height 13
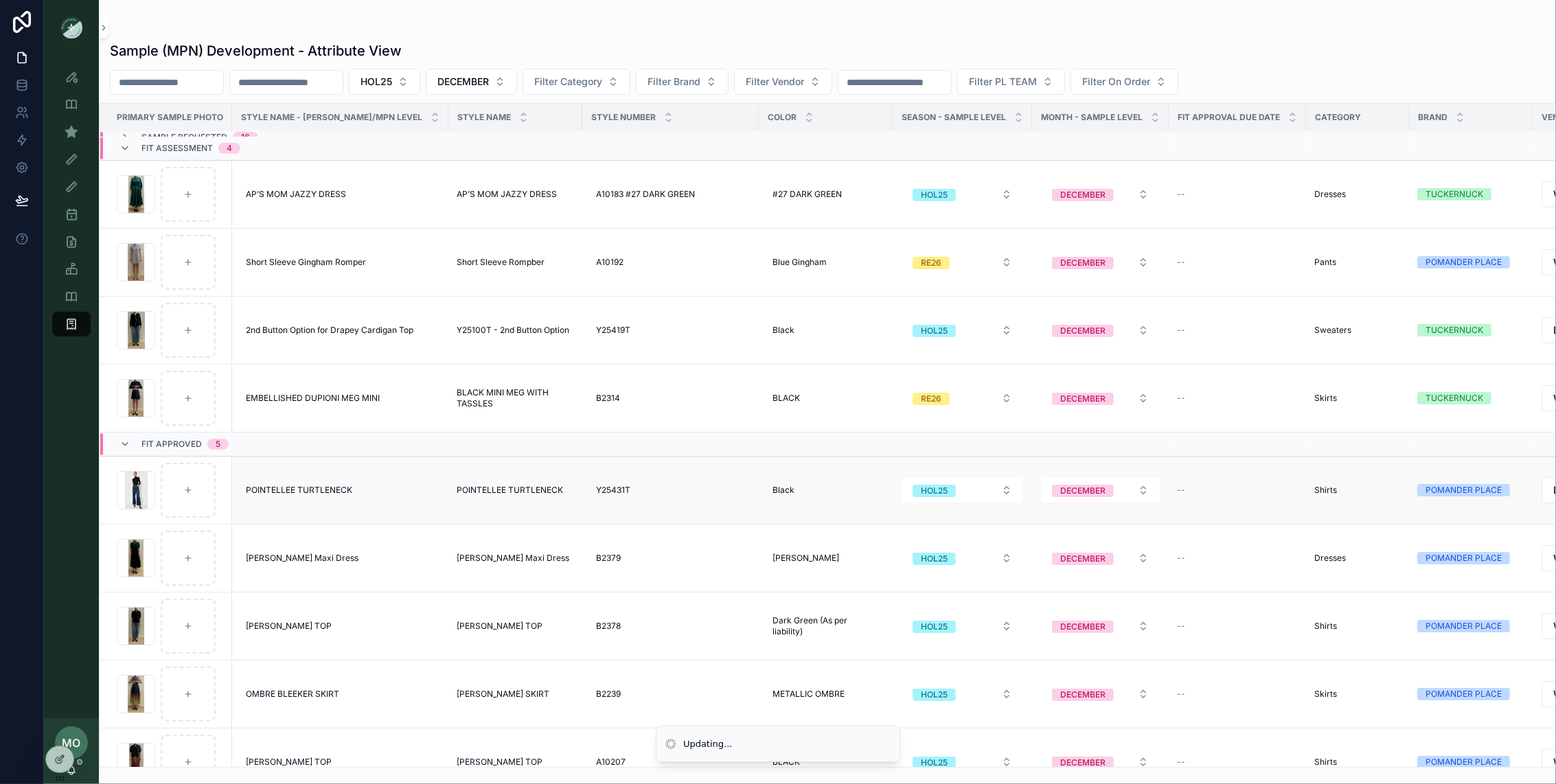
scroll to position [26, 0]
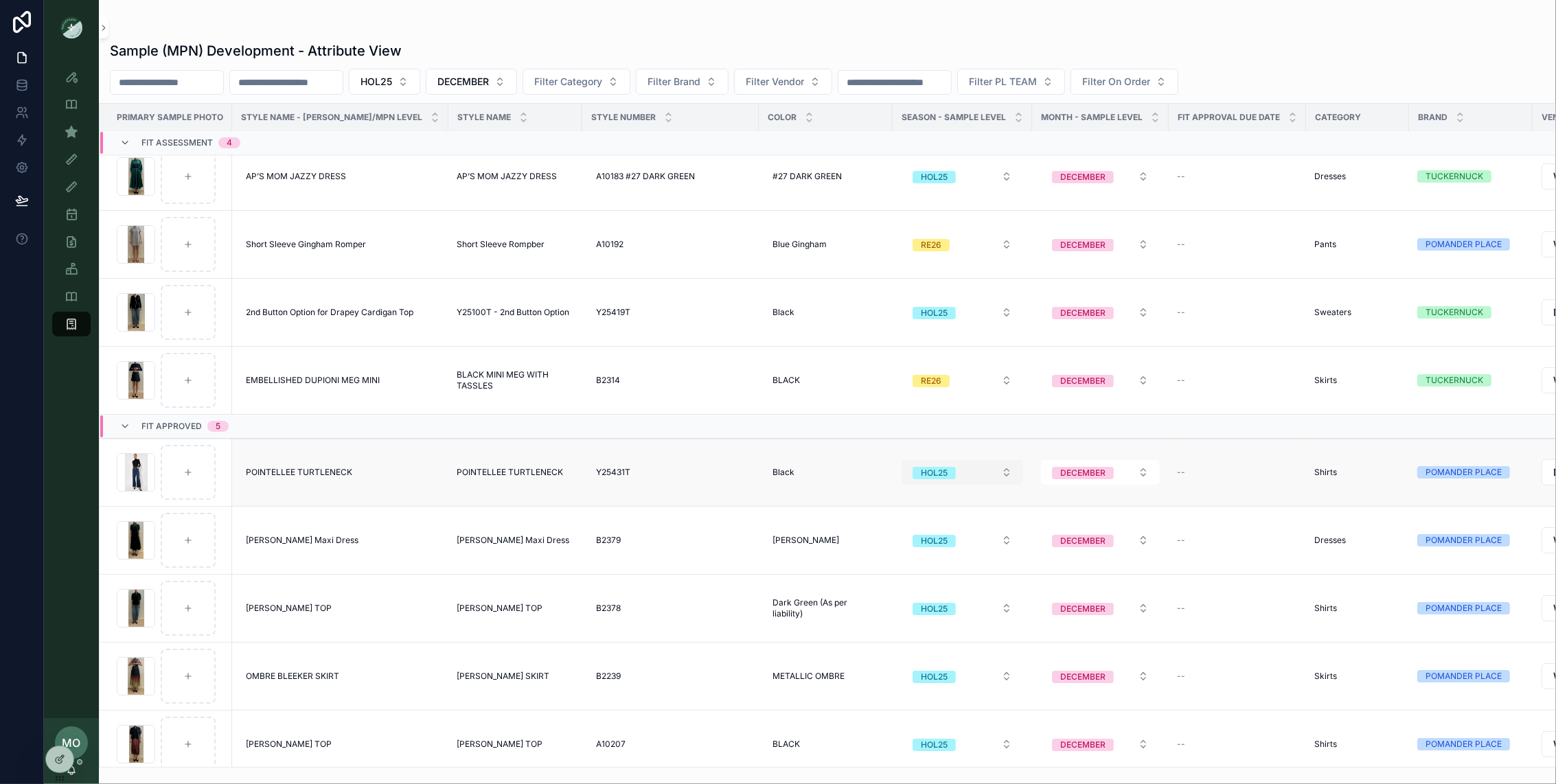
click at [951, 479] on button "HOL25" at bounding box center [962, 472] width 121 height 25
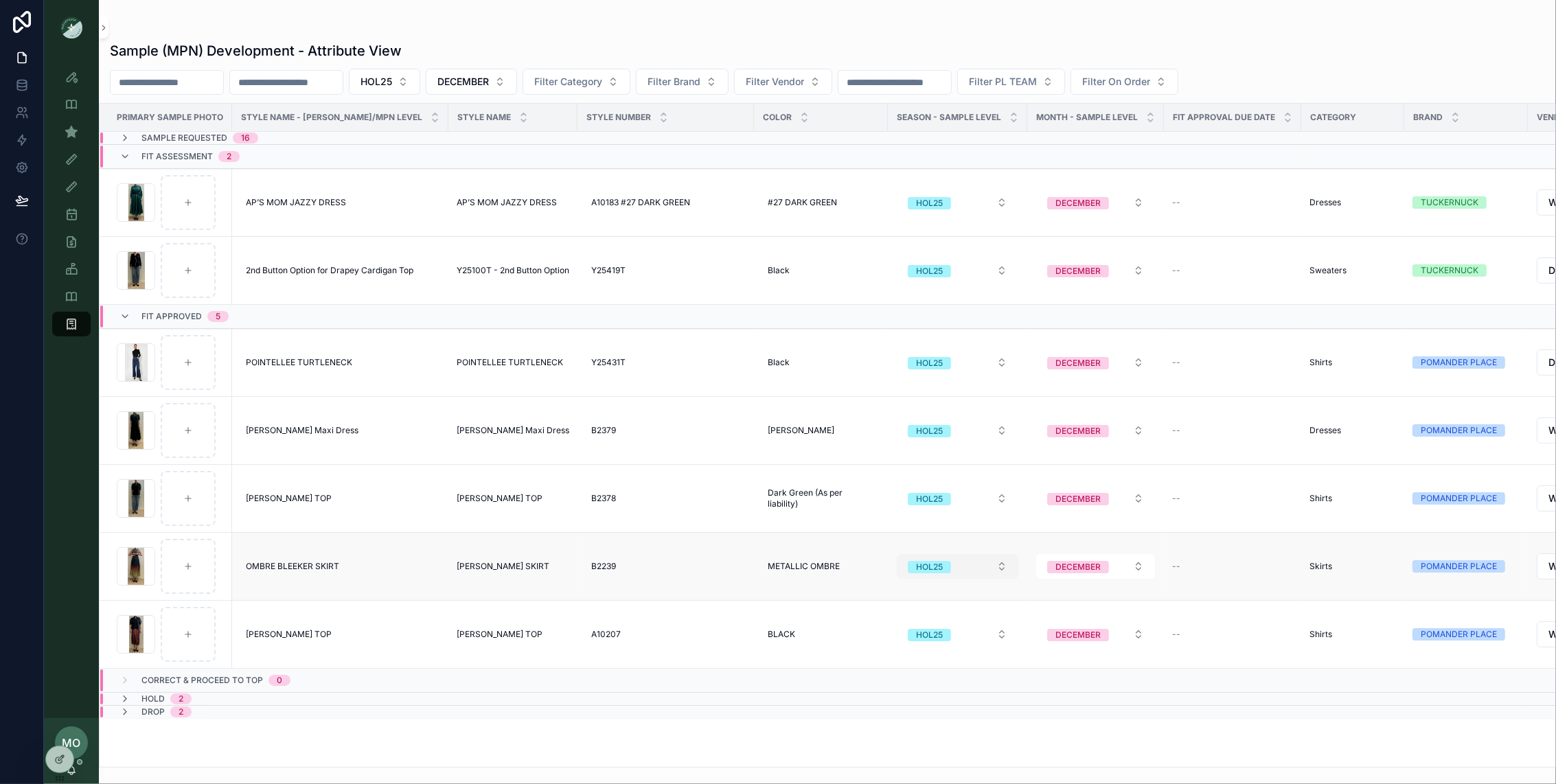
scroll to position [0, 0]
click at [954, 365] on button "HOL25" at bounding box center [957, 362] width 121 height 25
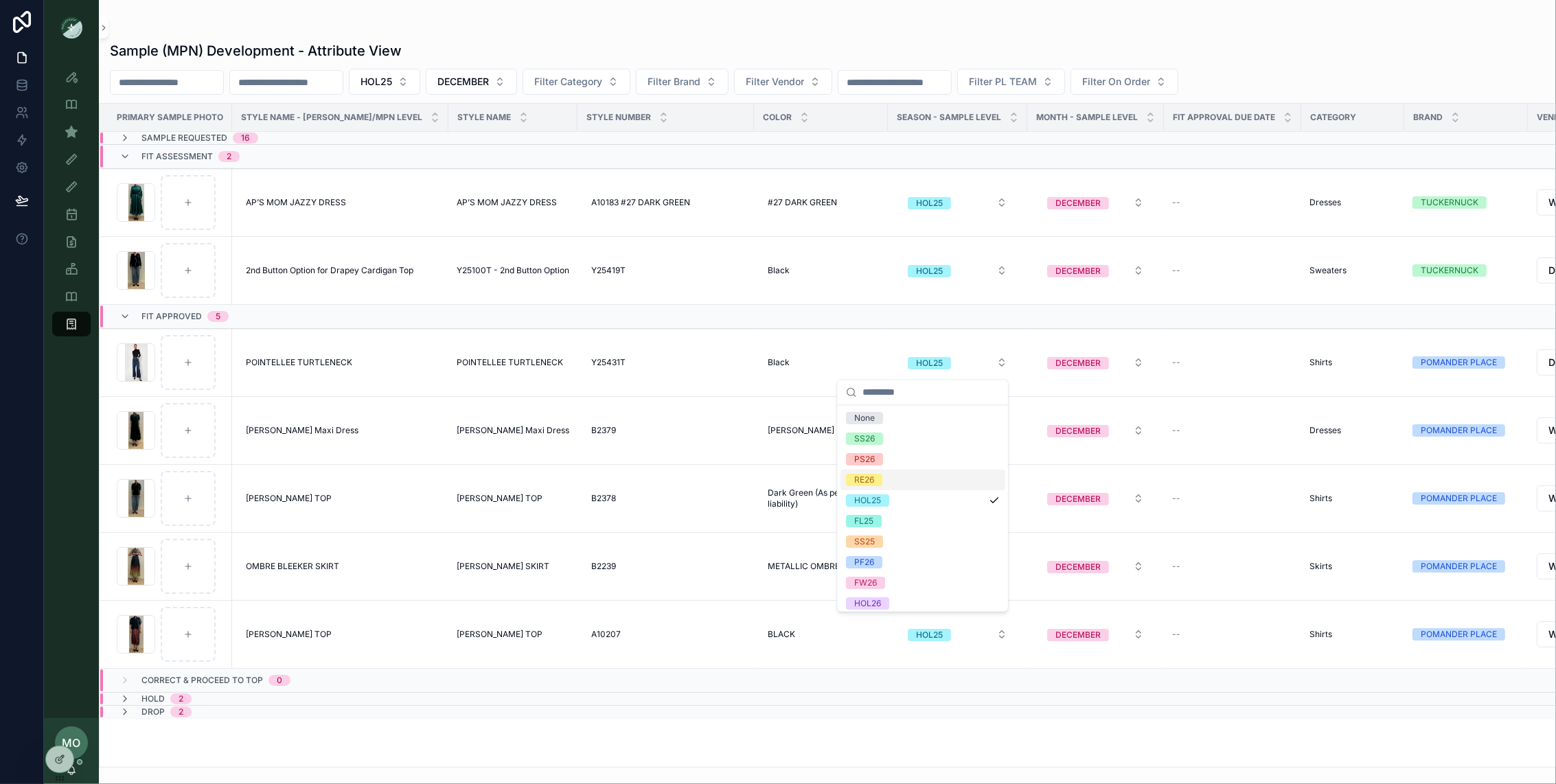
click at [873, 479] on div "RE26" at bounding box center [863, 480] width 20 height 13
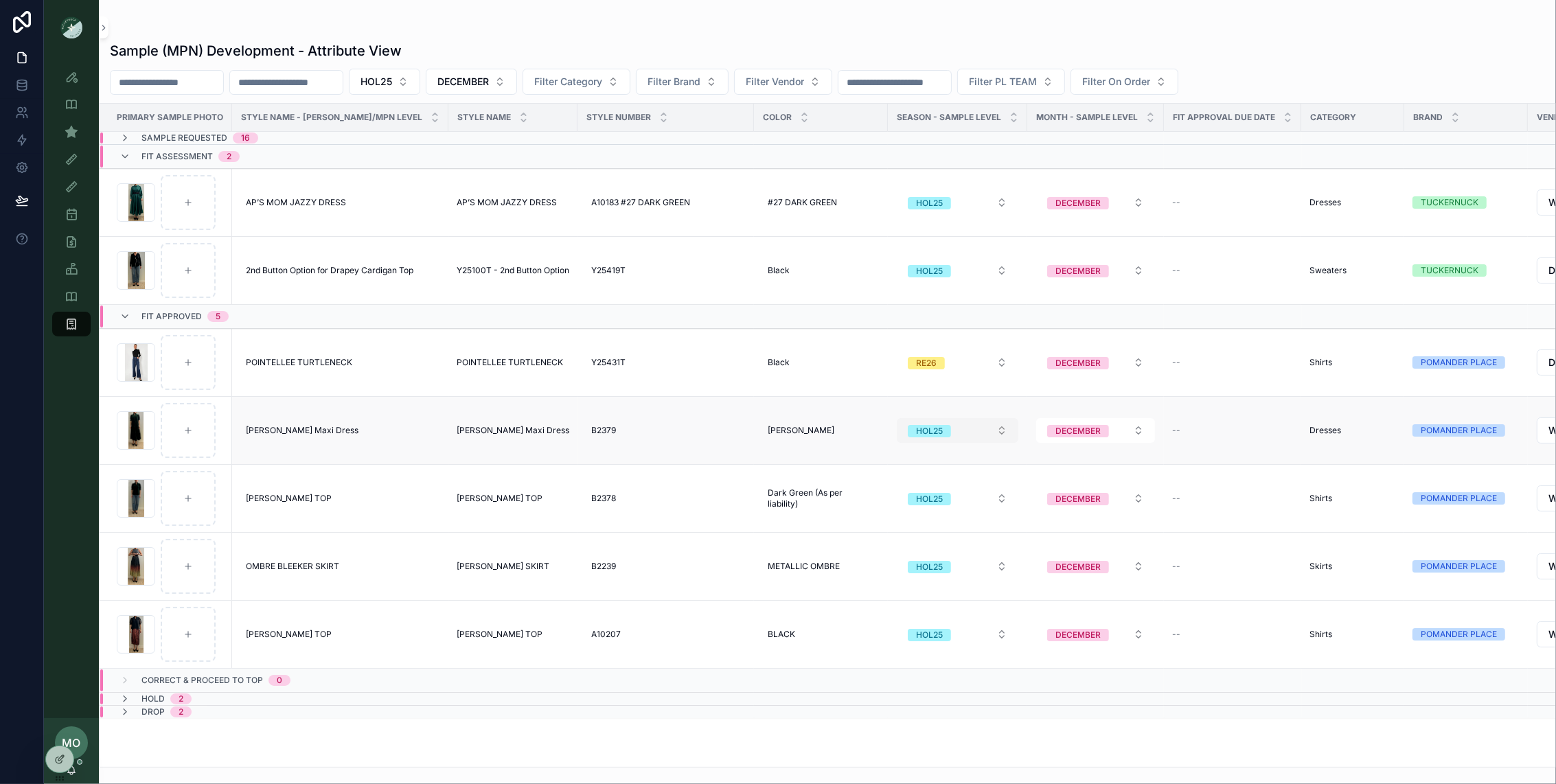
click at [960, 434] on button "HOL25" at bounding box center [957, 430] width 121 height 25
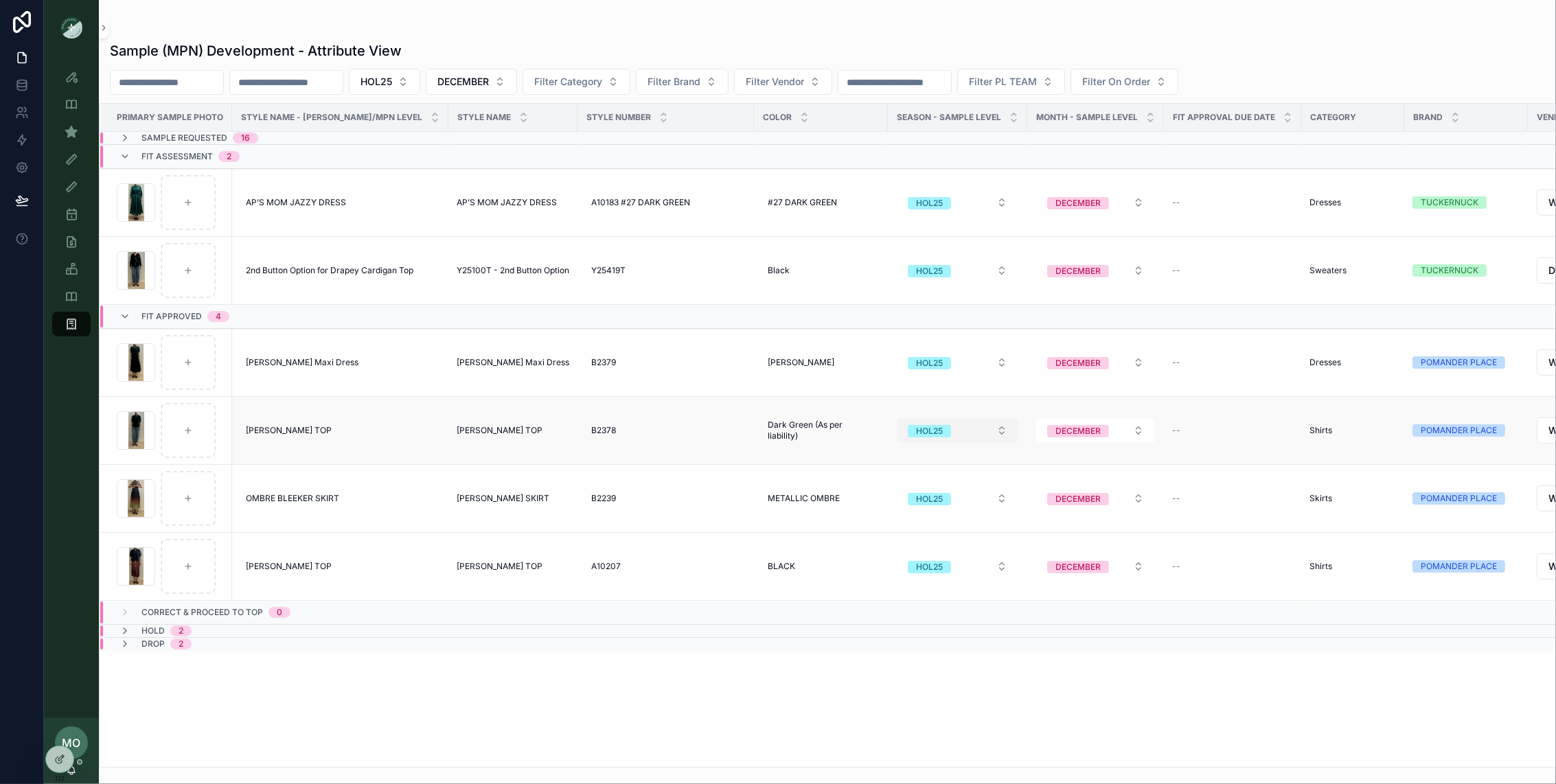
click at [925, 432] on button "HOL25" at bounding box center [957, 430] width 121 height 25
click at [875, 550] on span "RE26" at bounding box center [864, 547] width 37 height 13
click at [934, 501] on button "HOL25" at bounding box center [957, 498] width 121 height 25
click at [880, 613] on span "RE26" at bounding box center [864, 616] width 37 height 13
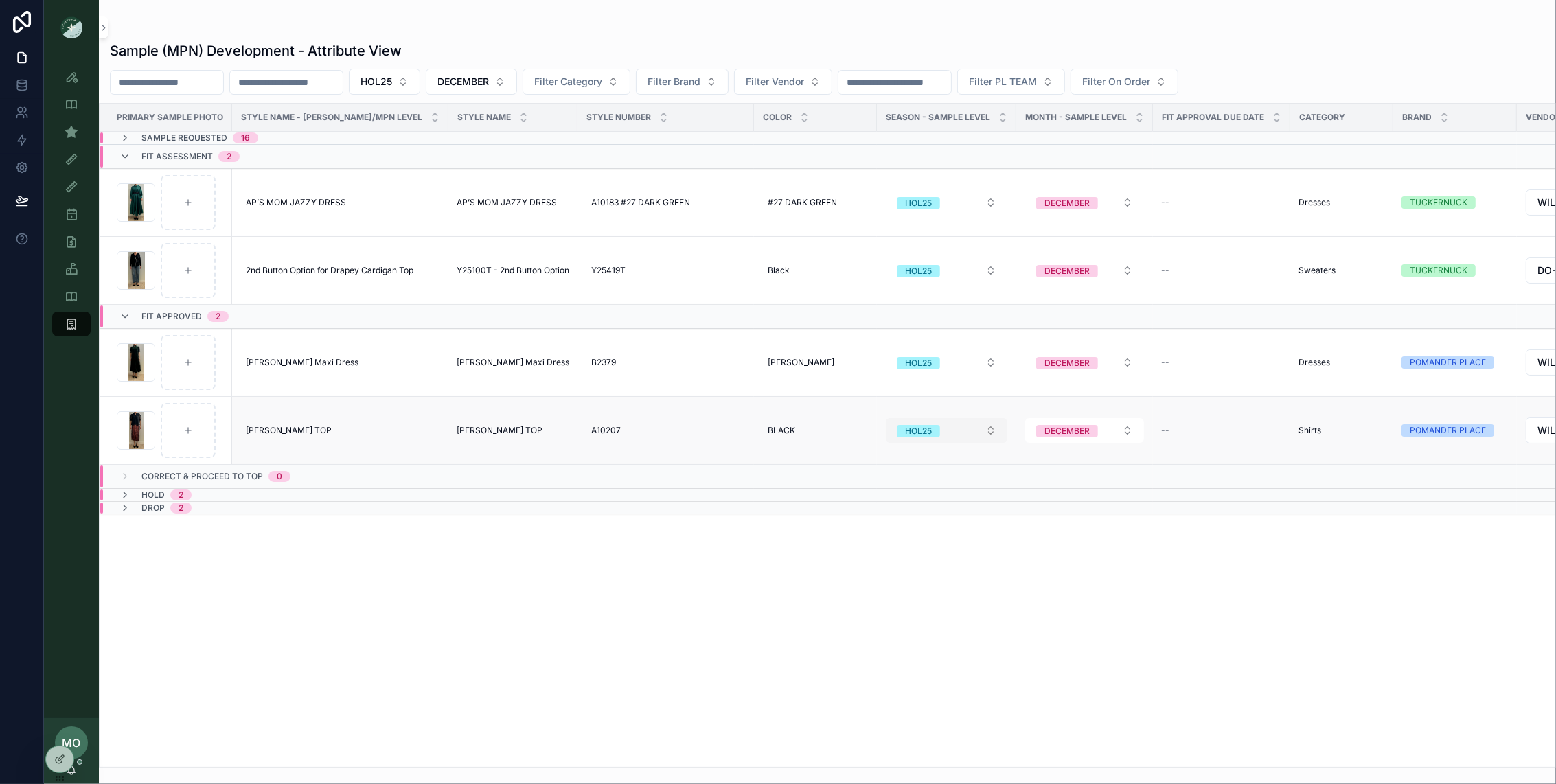
click at [910, 434] on button "HOL25" at bounding box center [946, 430] width 121 height 25
click at [867, 546] on span "RE26" at bounding box center [853, 547] width 37 height 13
click at [916, 364] on button "HOL25" at bounding box center [946, 362] width 121 height 25
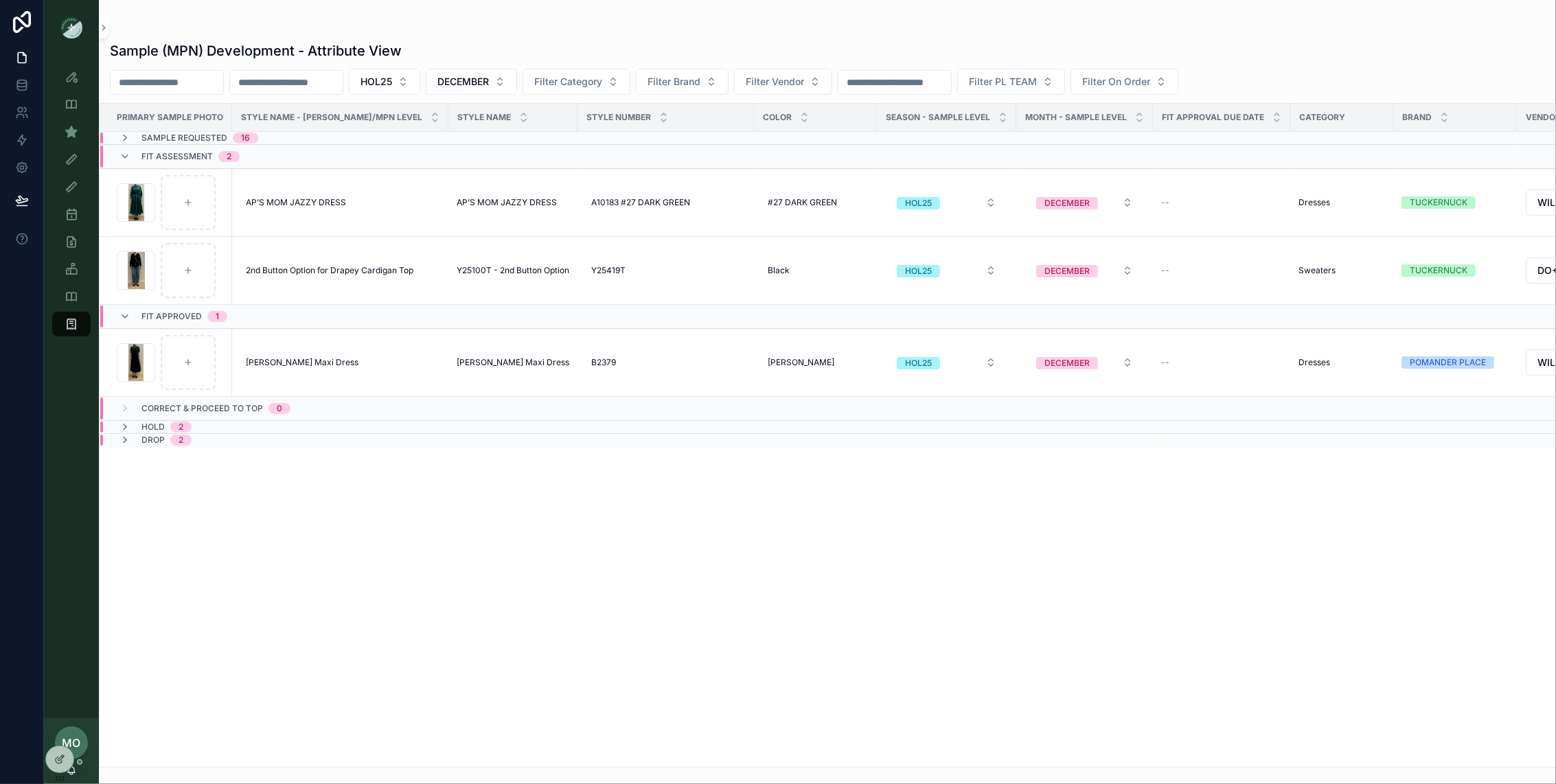
click at [875, 478] on div "Primary Sample Photo Style Name - Sample/MPN Level Style Name Style Number Colo…" at bounding box center [827, 434] width 1456 height 663
click at [928, 367] on button "HOL25" at bounding box center [946, 362] width 121 height 25
click at [879, 474] on div "RE26" at bounding box center [912, 480] width 165 height 20
click at [641, 551] on div "Primary Sample Photo Style Name - Sample/MPN Level Style Name Style Number Colo…" at bounding box center [827, 434] width 1456 height 663
click at [932, 282] on button "HOL25" at bounding box center [946, 270] width 121 height 25
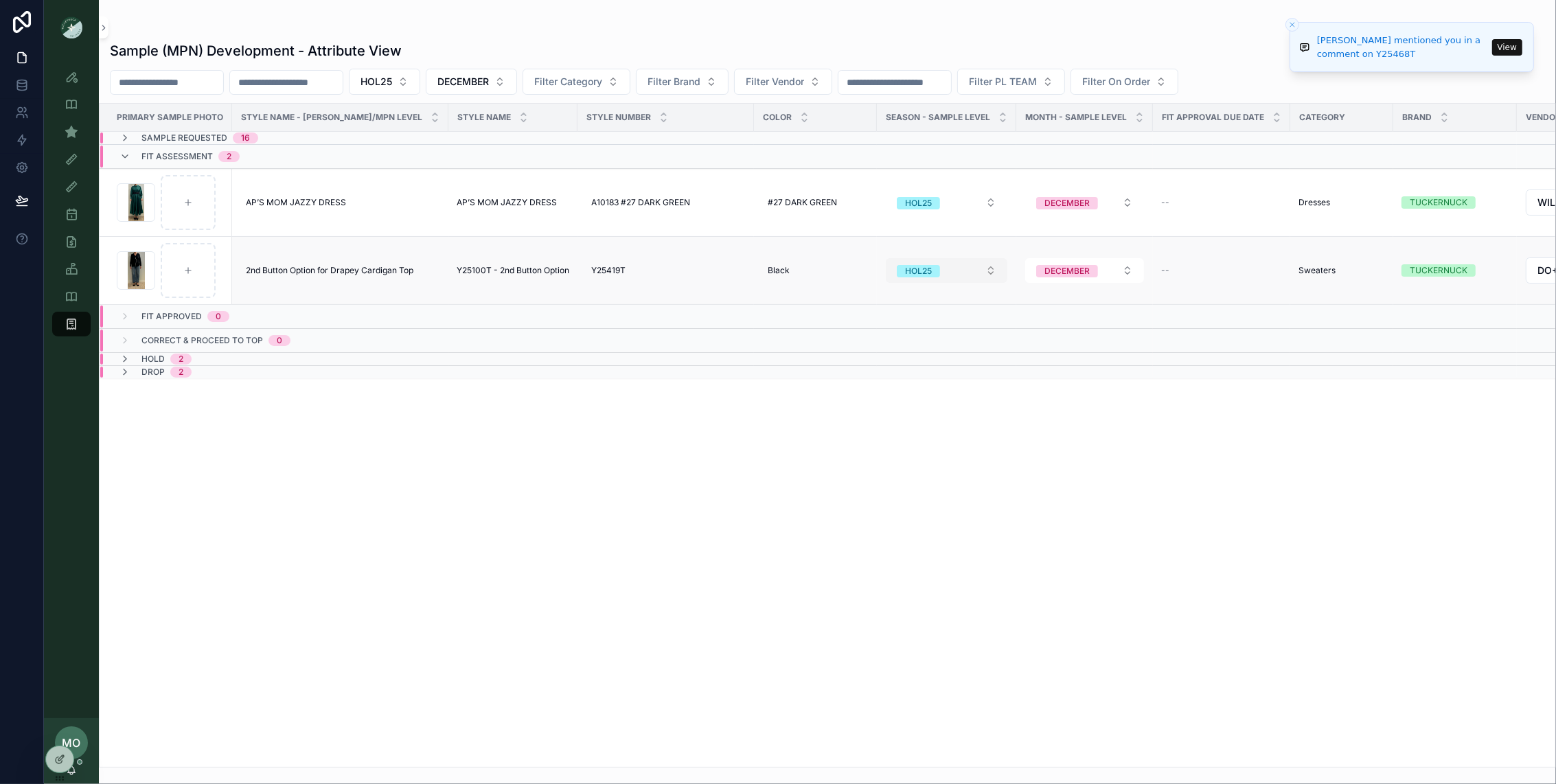
click at [906, 266] on button "HOL25" at bounding box center [946, 270] width 121 height 25
click at [857, 389] on div "RE26" at bounding box center [852, 388] width 20 height 13
click at [778, 451] on div "Primary Sample Photo Style Name - Sample/MPN Level Style Name Style Number Colo…" at bounding box center [827, 434] width 1456 height 663
click at [958, 205] on button "HOL25" at bounding box center [946, 202] width 121 height 25
click at [857, 322] on div "RE26" at bounding box center [852, 320] width 20 height 13
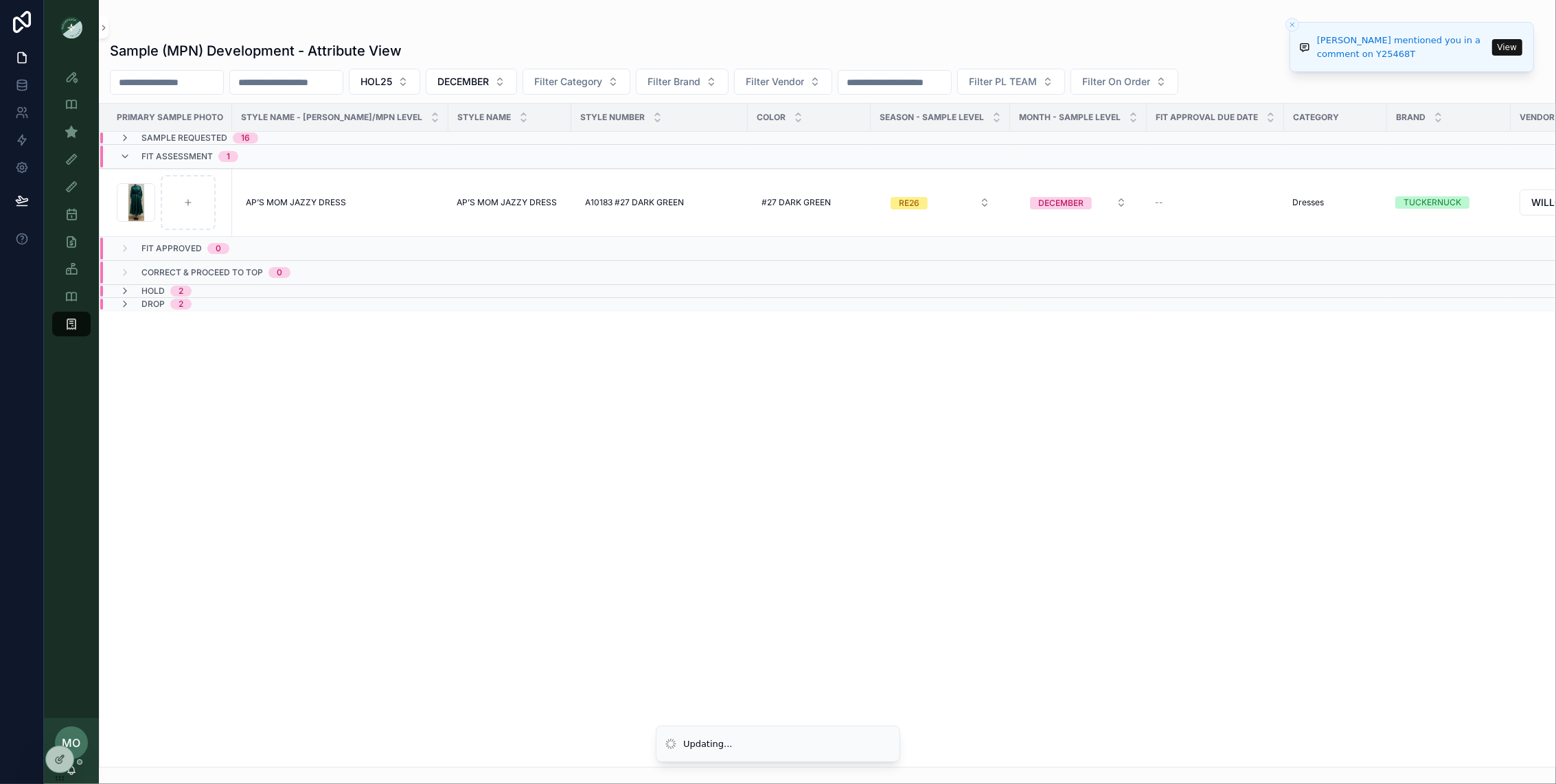
click at [744, 451] on div "Primary Sample Photo Style Name - Sample/MPN Level Style Name Style Number Colo…" at bounding box center [827, 434] width 1456 height 663
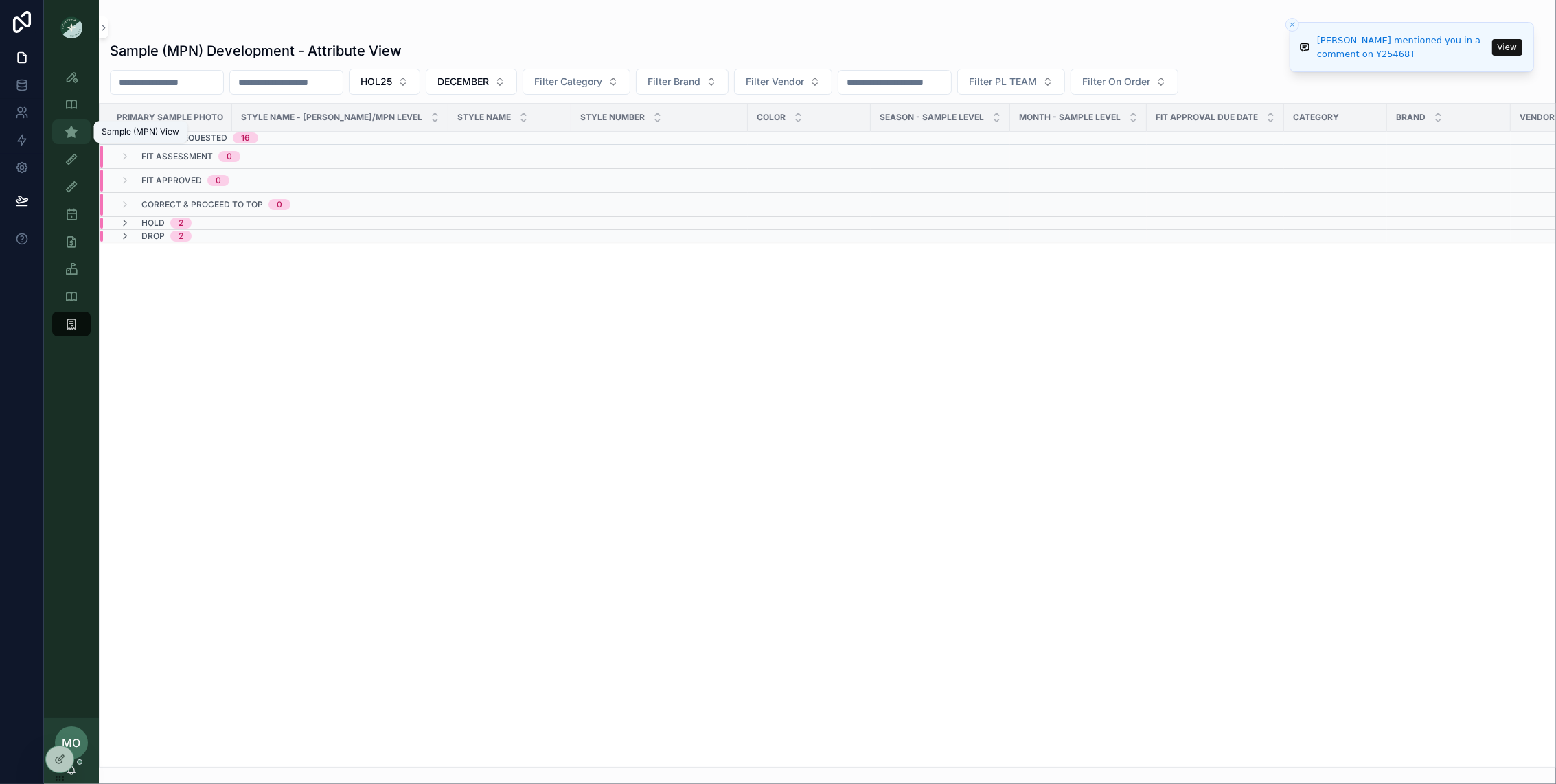
click at [70, 135] on icon "scrollable content" at bounding box center [71, 132] width 14 height 14
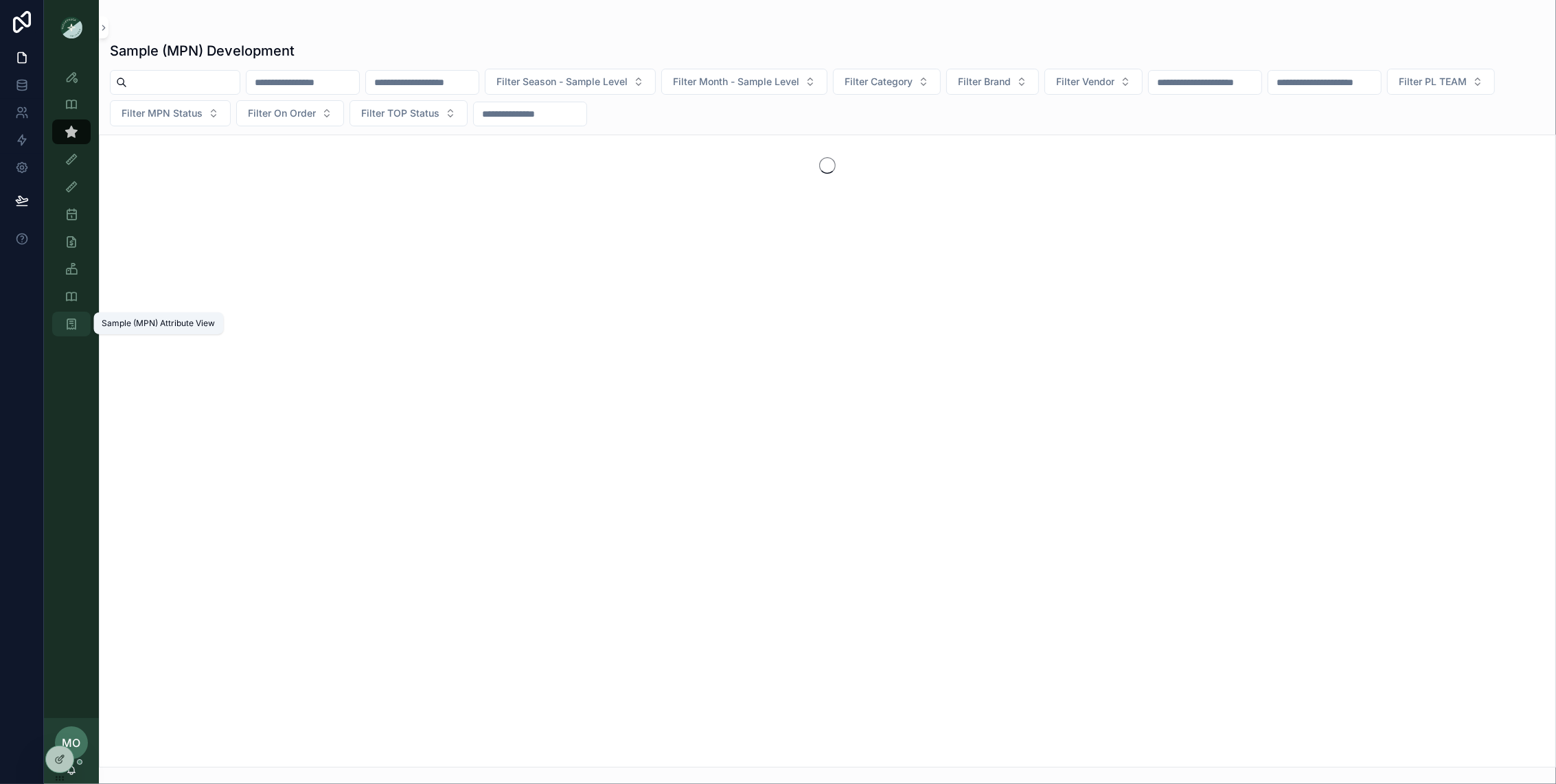
click at [75, 324] on icon "scrollable content" at bounding box center [71, 324] width 14 height 14
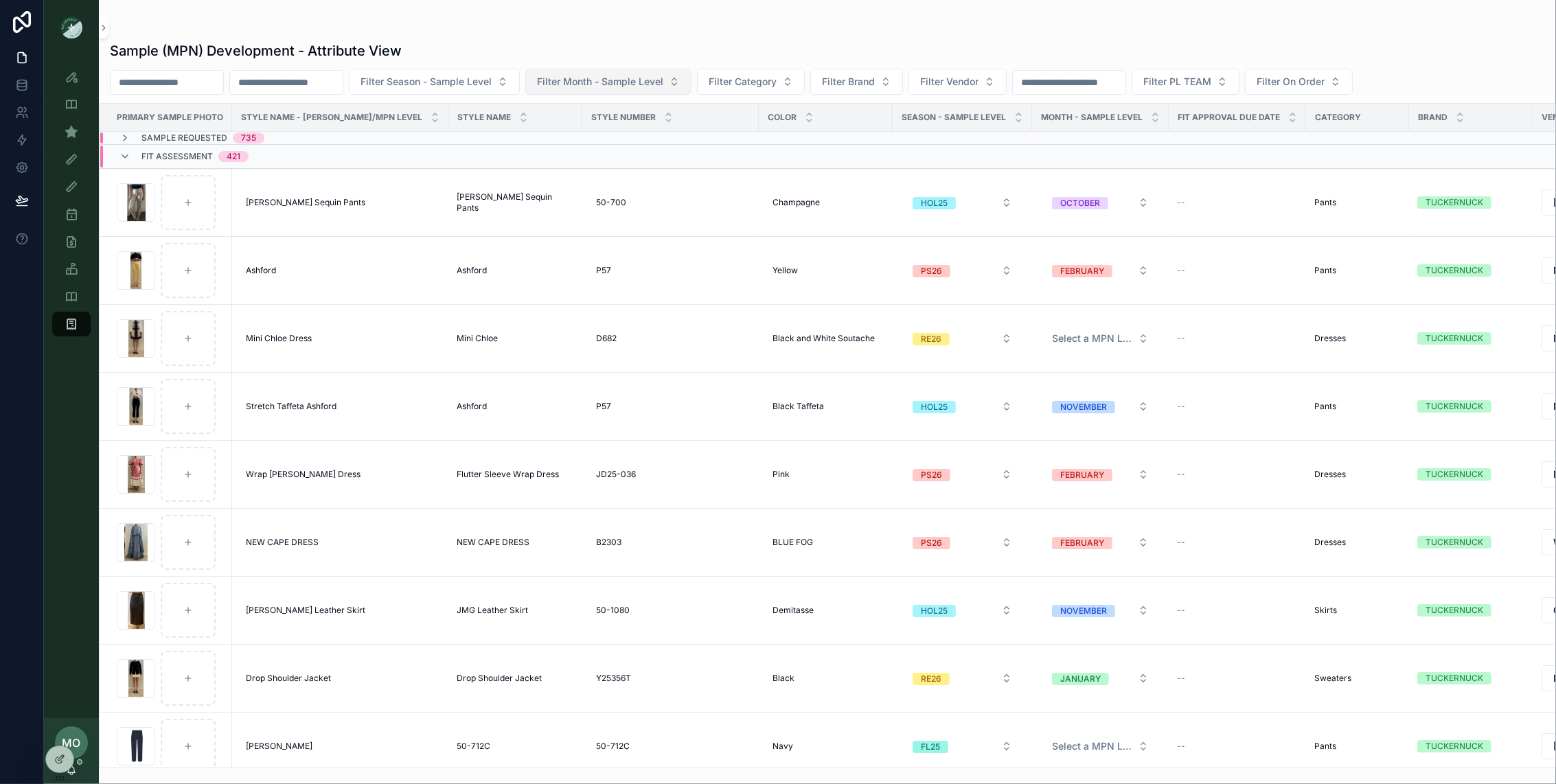
click at [671, 92] on button "Filter Month - Sample Level" at bounding box center [609, 81] width 166 height 26
click at [590, 322] on div "DECEMBER" at bounding box center [636, 317] width 165 height 22
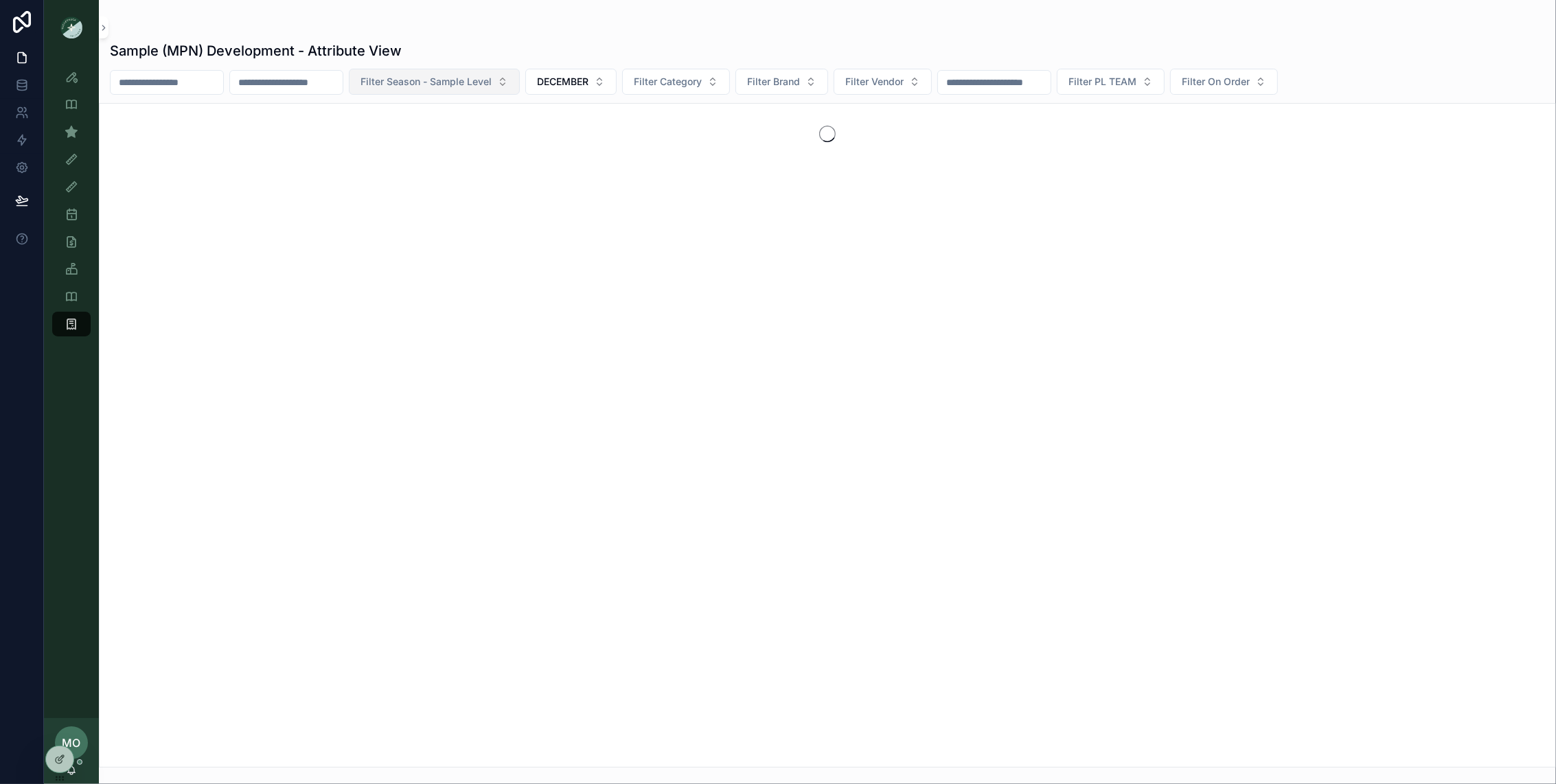
click at [459, 75] on span "Filter Season - Sample Level" at bounding box center [426, 81] width 131 height 14
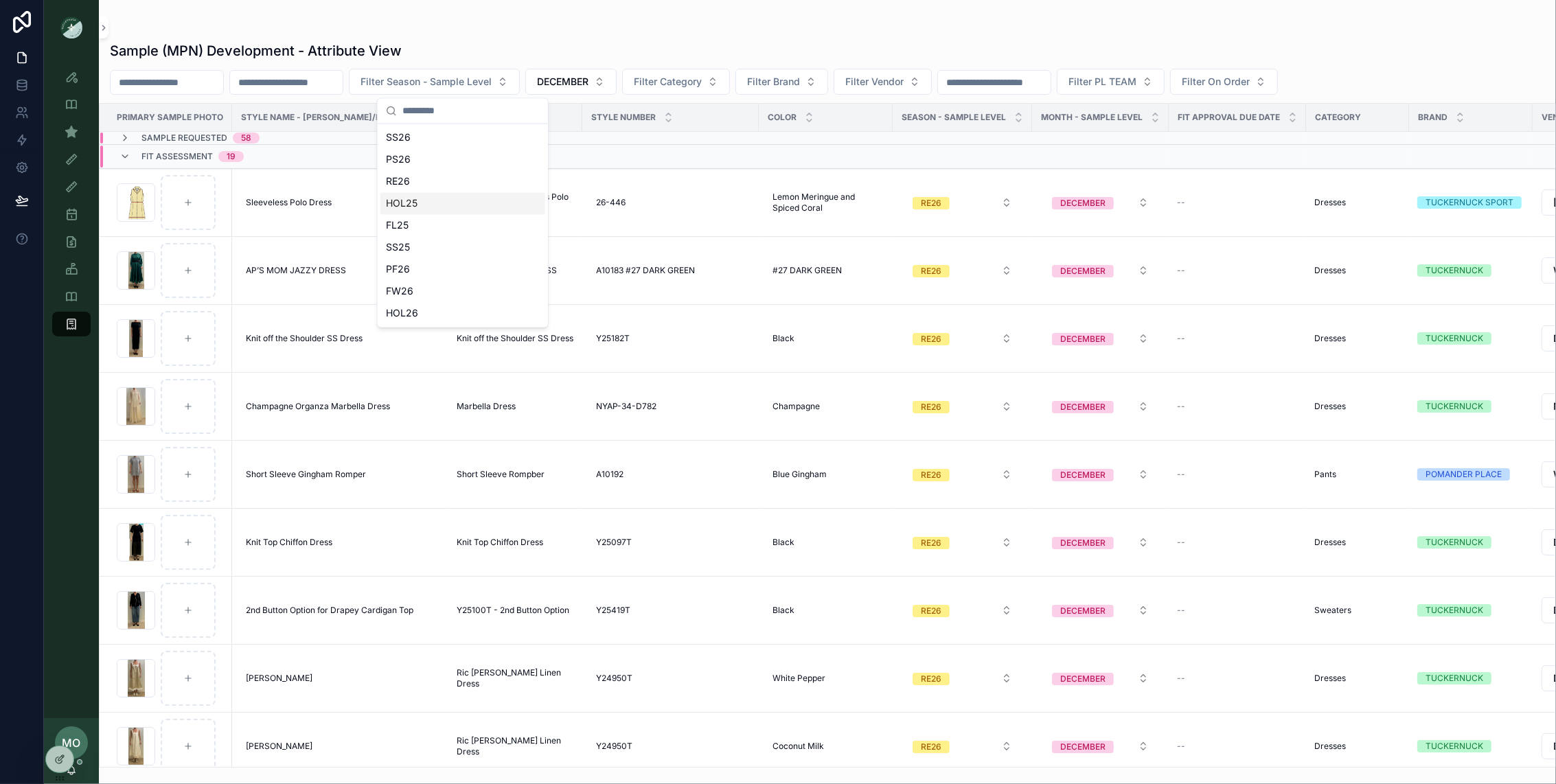
click at [418, 203] on div "HOL25" at bounding box center [463, 204] width 165 height 22
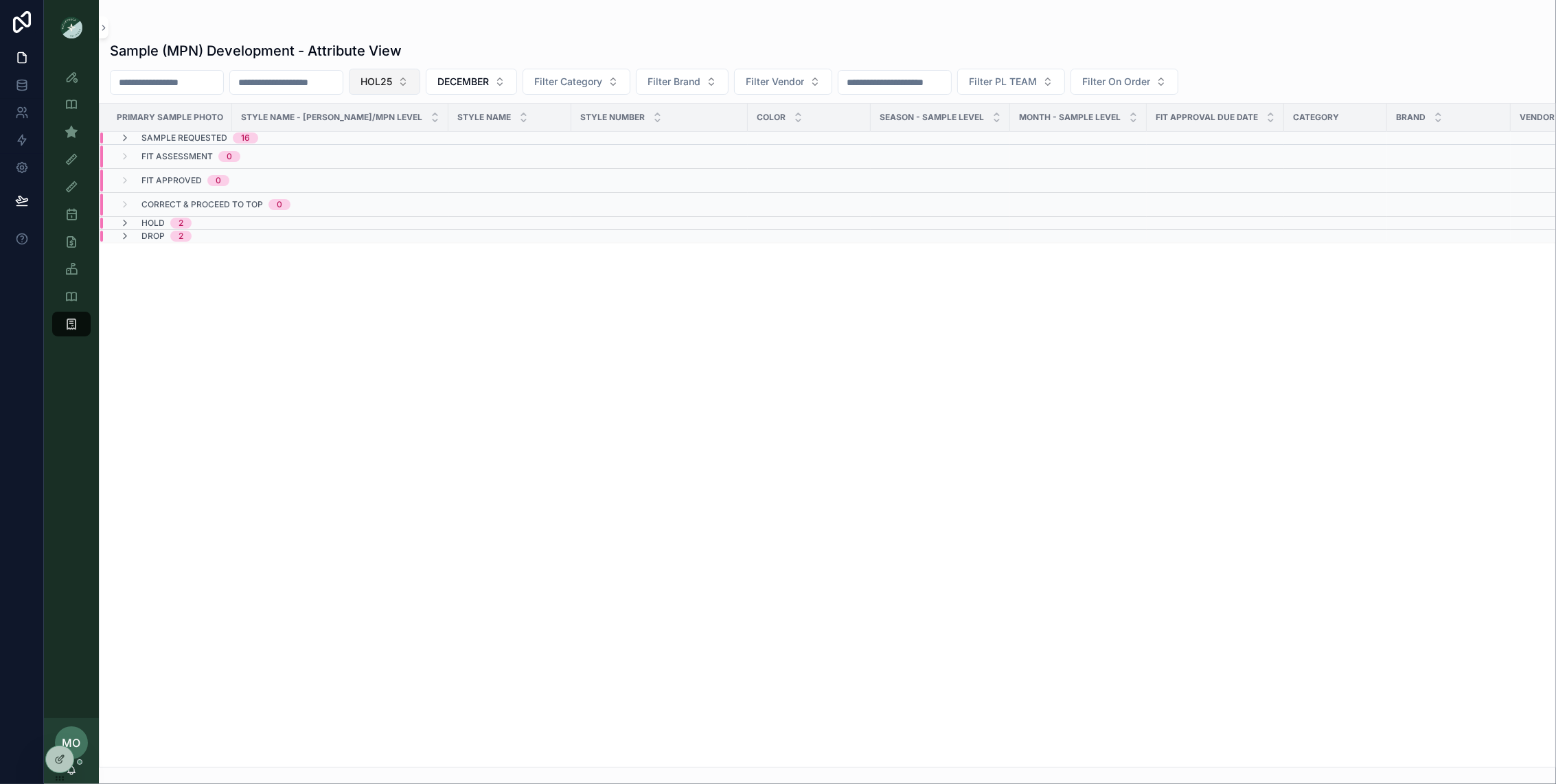
click at [420, 88] on button "HOL25" at bounding box center [385, 81] width 71 height 26
click at [375, 207] on div "RE26" at bounding box center [413, 204] width 165 height 22
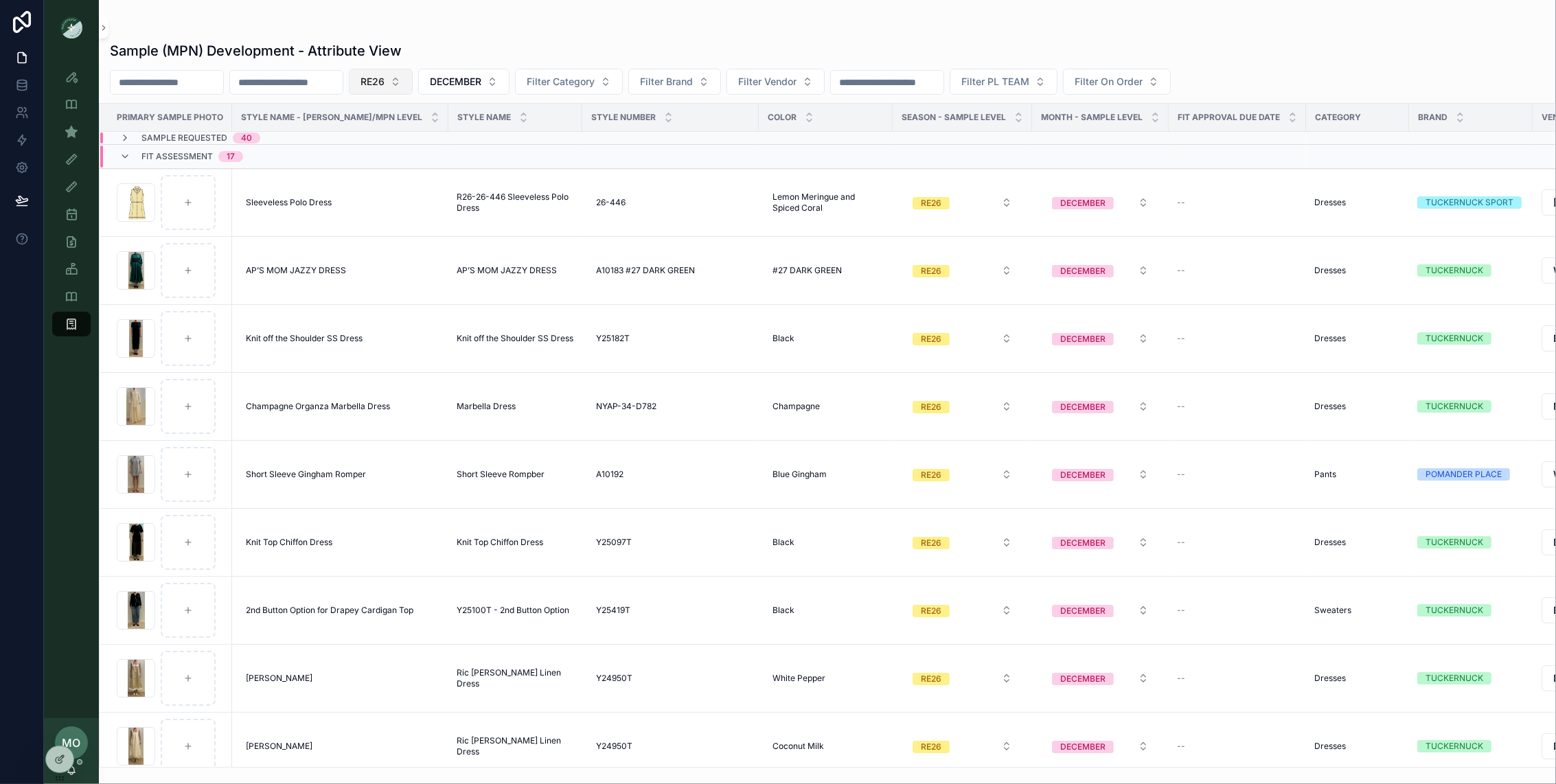
click at [396, 87] on button "RE26" at bounding box center [380, 81] width 64 height 26
click at [362, 227] on div "HOL25" at bounding box center [409, 226] width 165 height 22
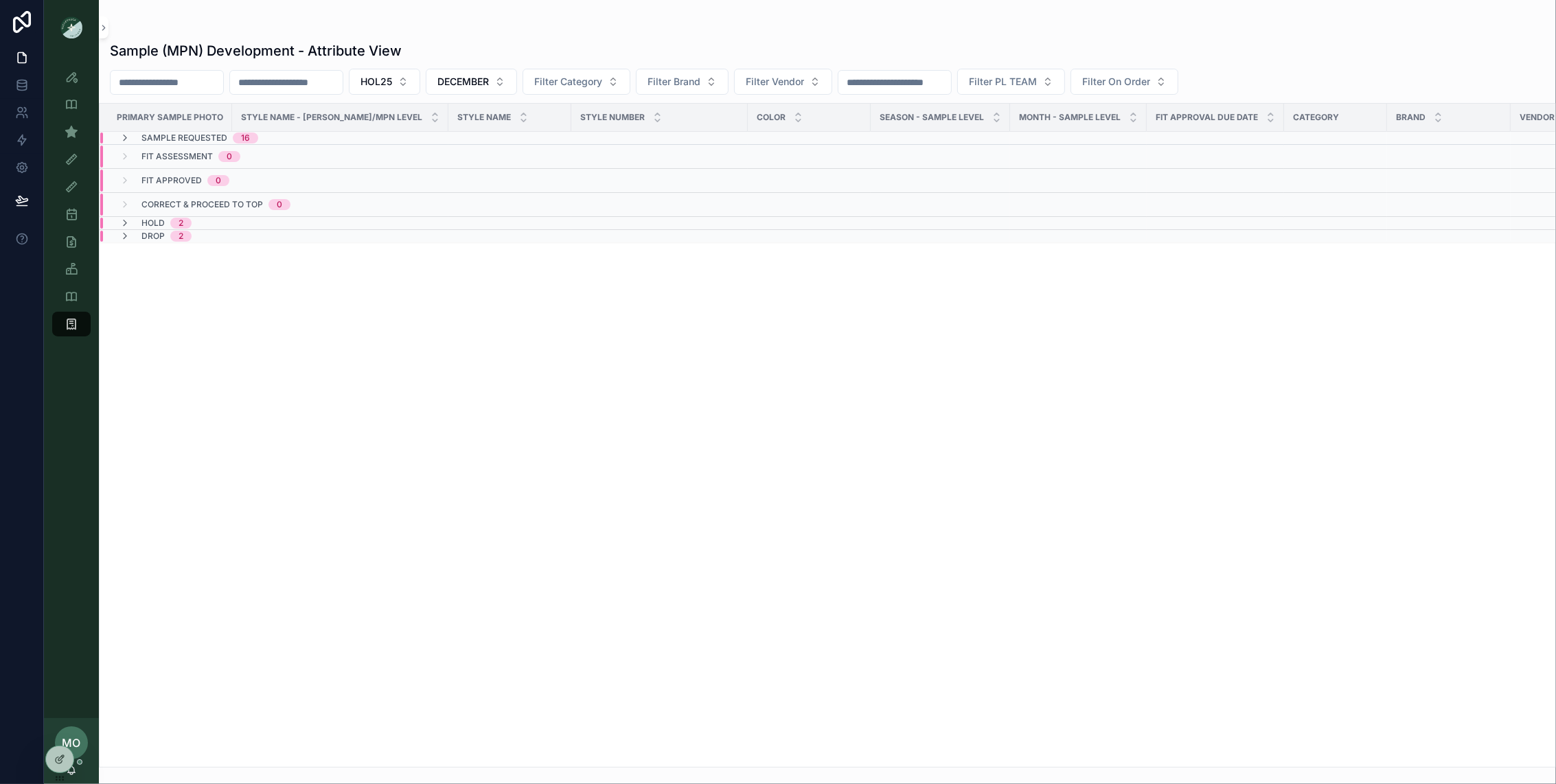
click at [267, 141] on div "Sample Requested 16" at bounding box center [188, 137] width 171 height 11
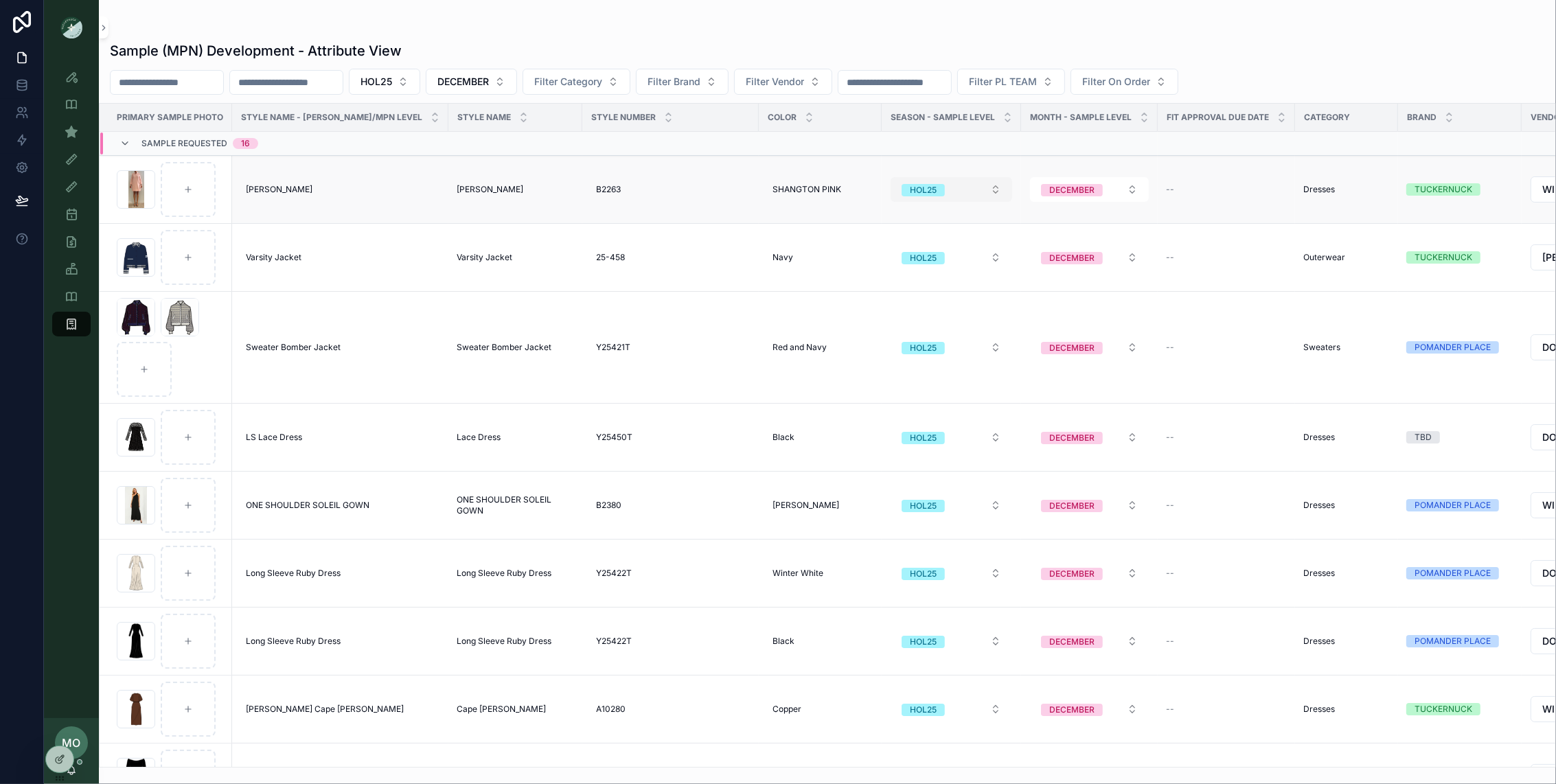
click at [935, 195] on button "HOL25" at bounding box center [951, 189] width 121 height 25
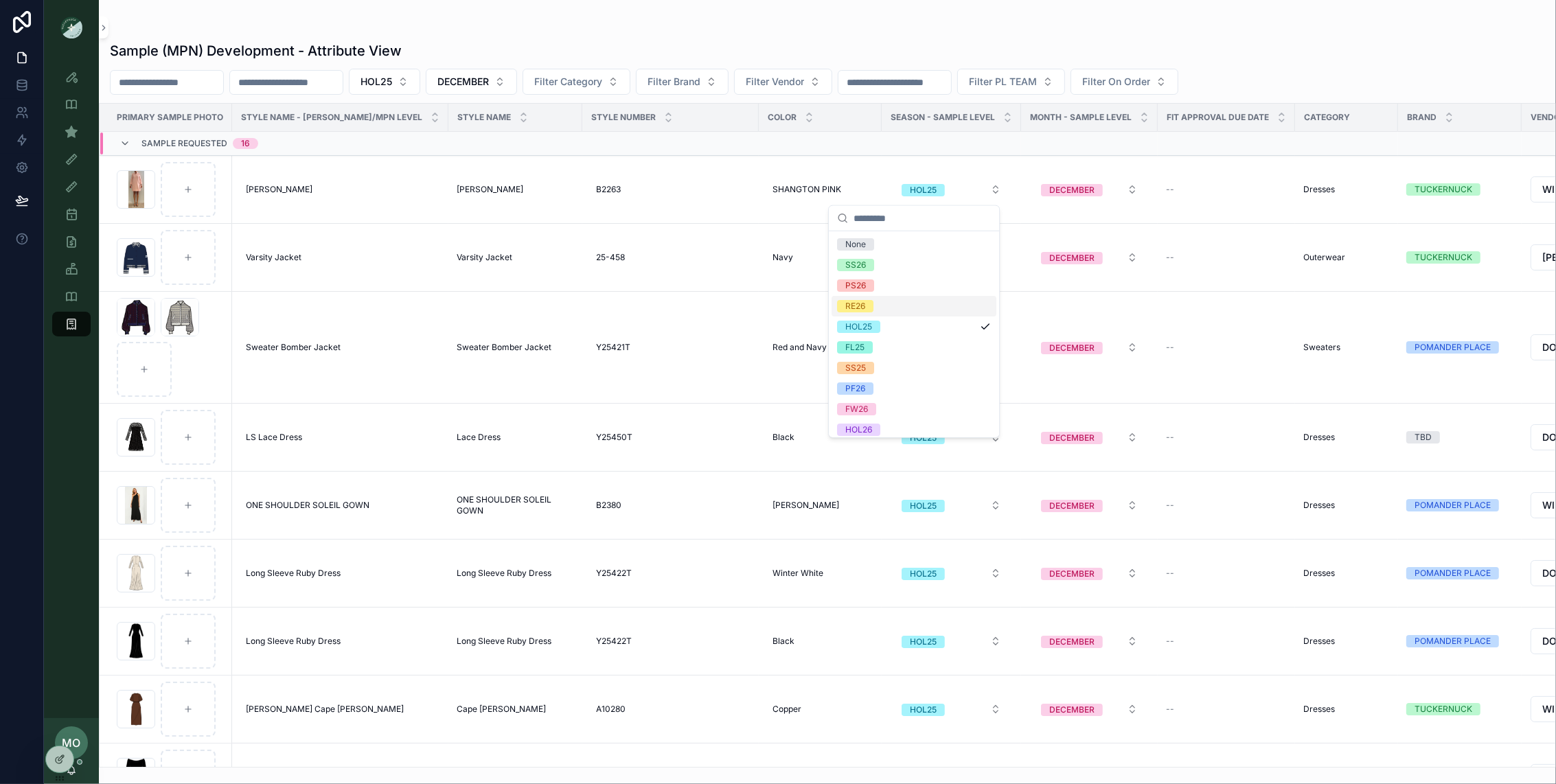
click at [870, 308] on span "RE26" at bounding box center [855, 305] width 37 height 13
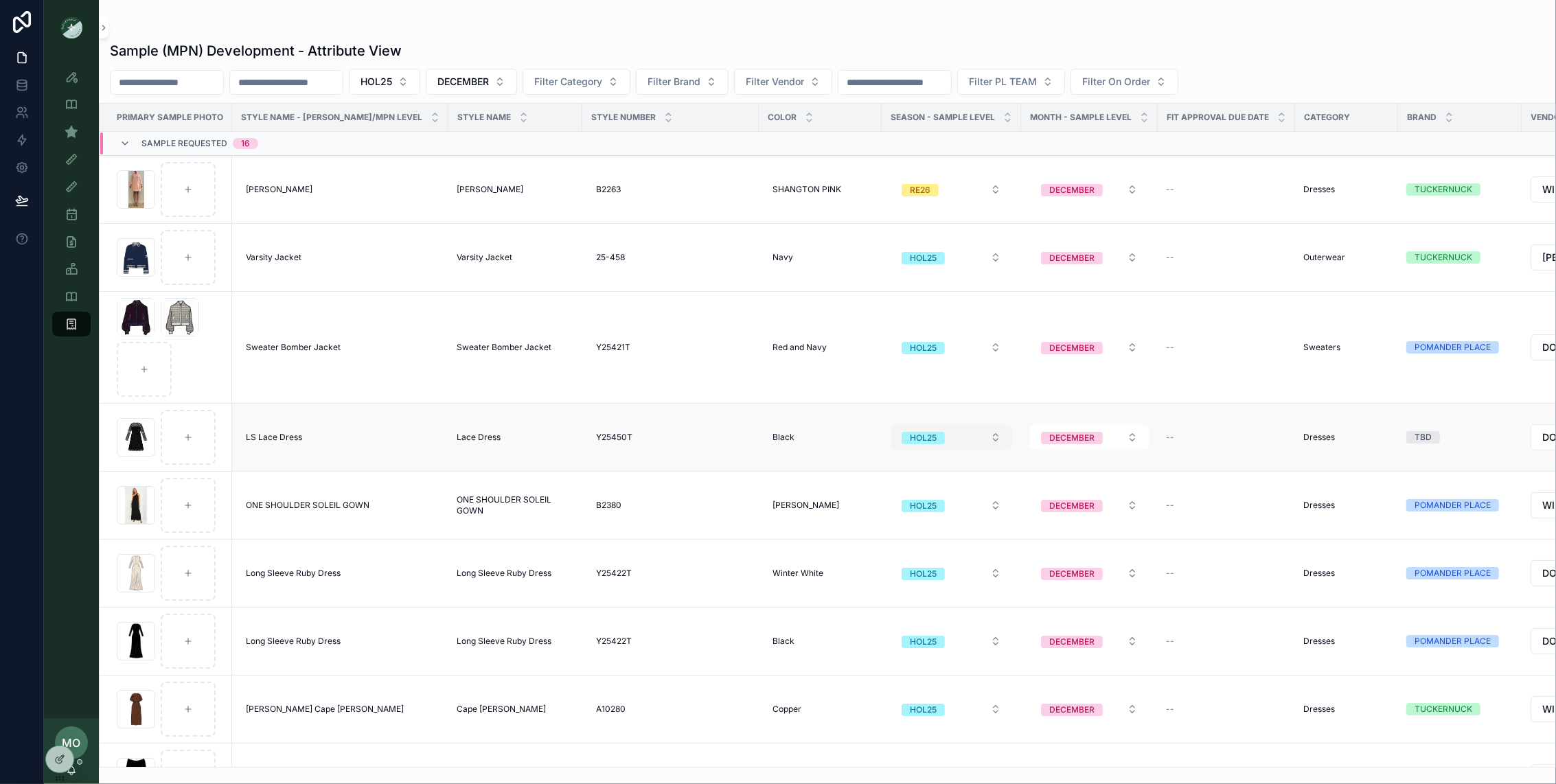
click at [905, 444] on span "HOL25" at bounding box center [923, 438] width 43 height 13
click at [859, 554] on div "RE26" at bounding box center [855, 554] width 20 height 13
click at [910, 507] on div "HOL25" at bounding box center [924, 506] width 27 height 13
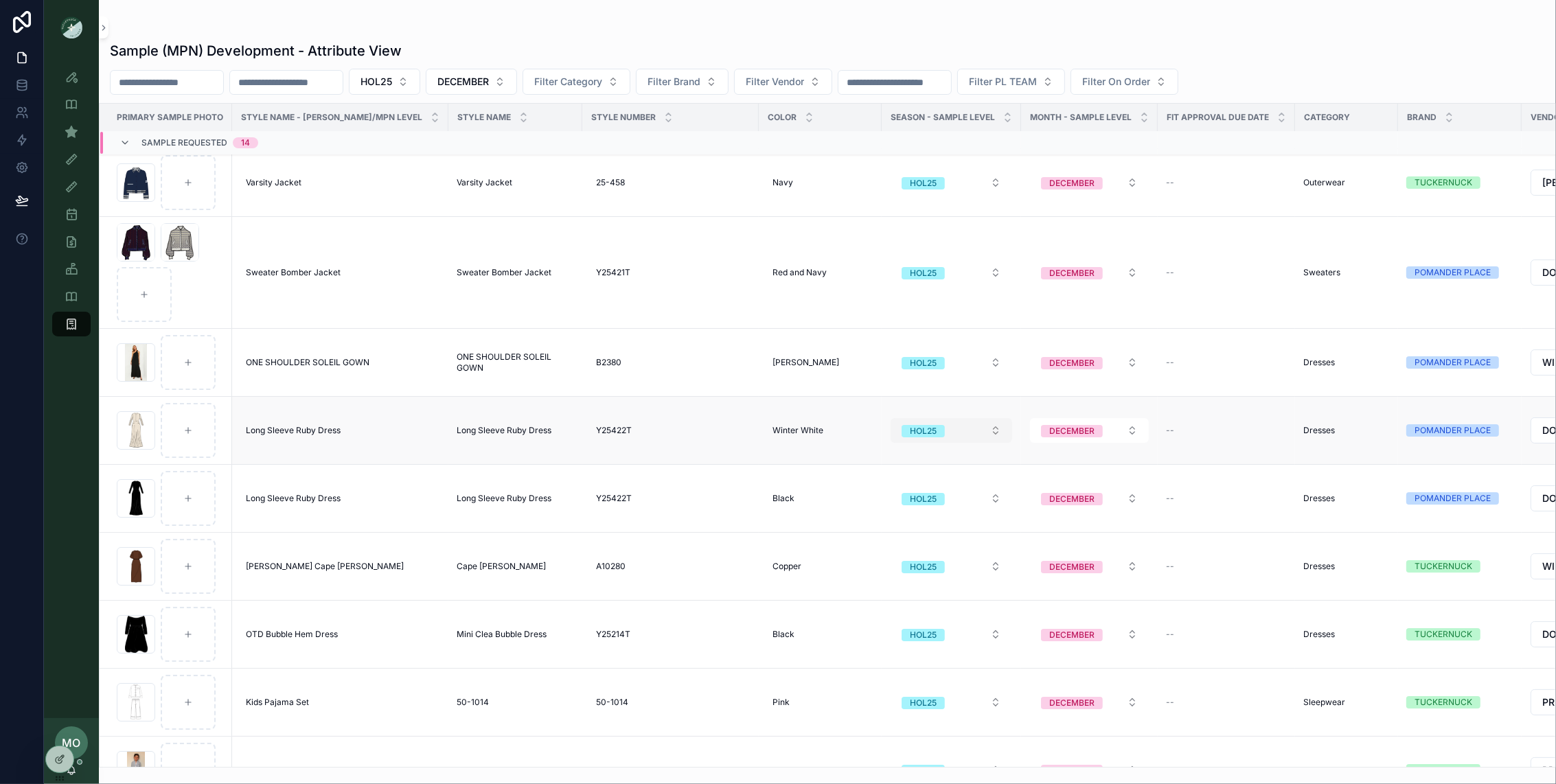
scroll to position [8, 0]
click at [914, 428] on button "HOL25" at bounding box center [951, 428] width 121 height 25
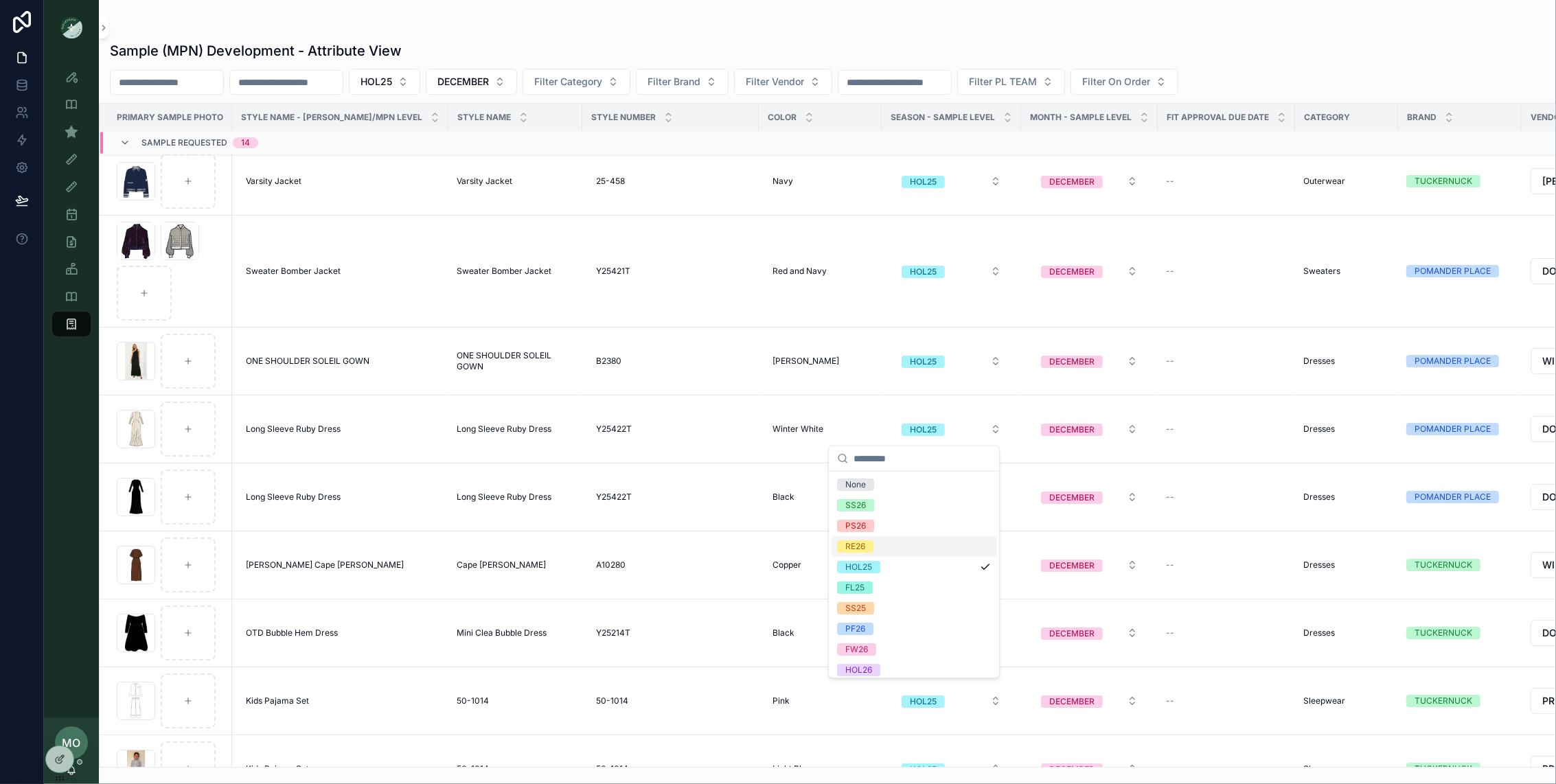
click at [871, 542] on span "RE26" at bounding box center [855, 546] width 37 height 13
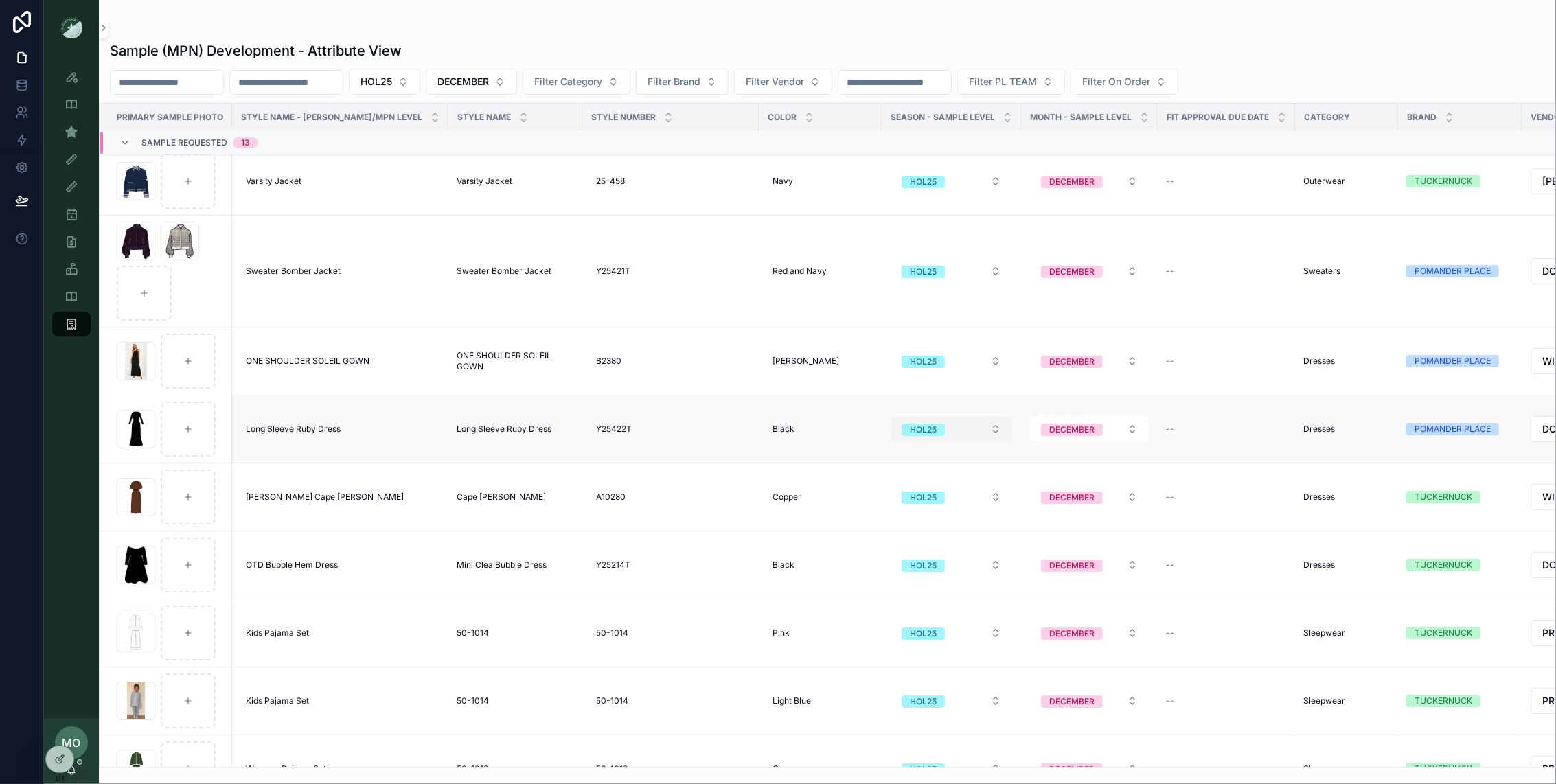
click at [916, 429] on button "HOL25" at bounding box center [951, 428] width 121 height 25
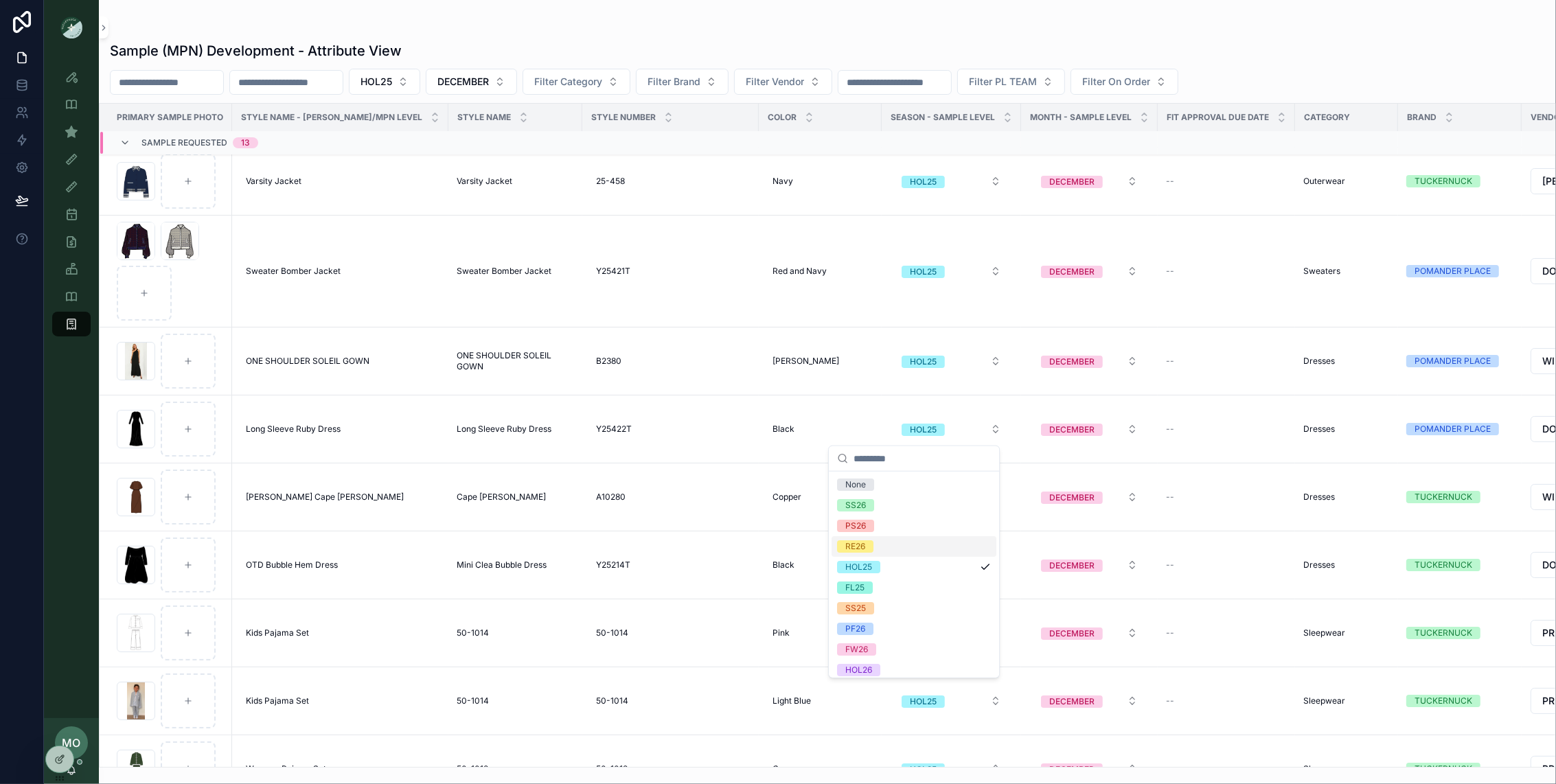
click at [861, 543] on div "RE26" at bounding box center [855, 546] width 20 height 13
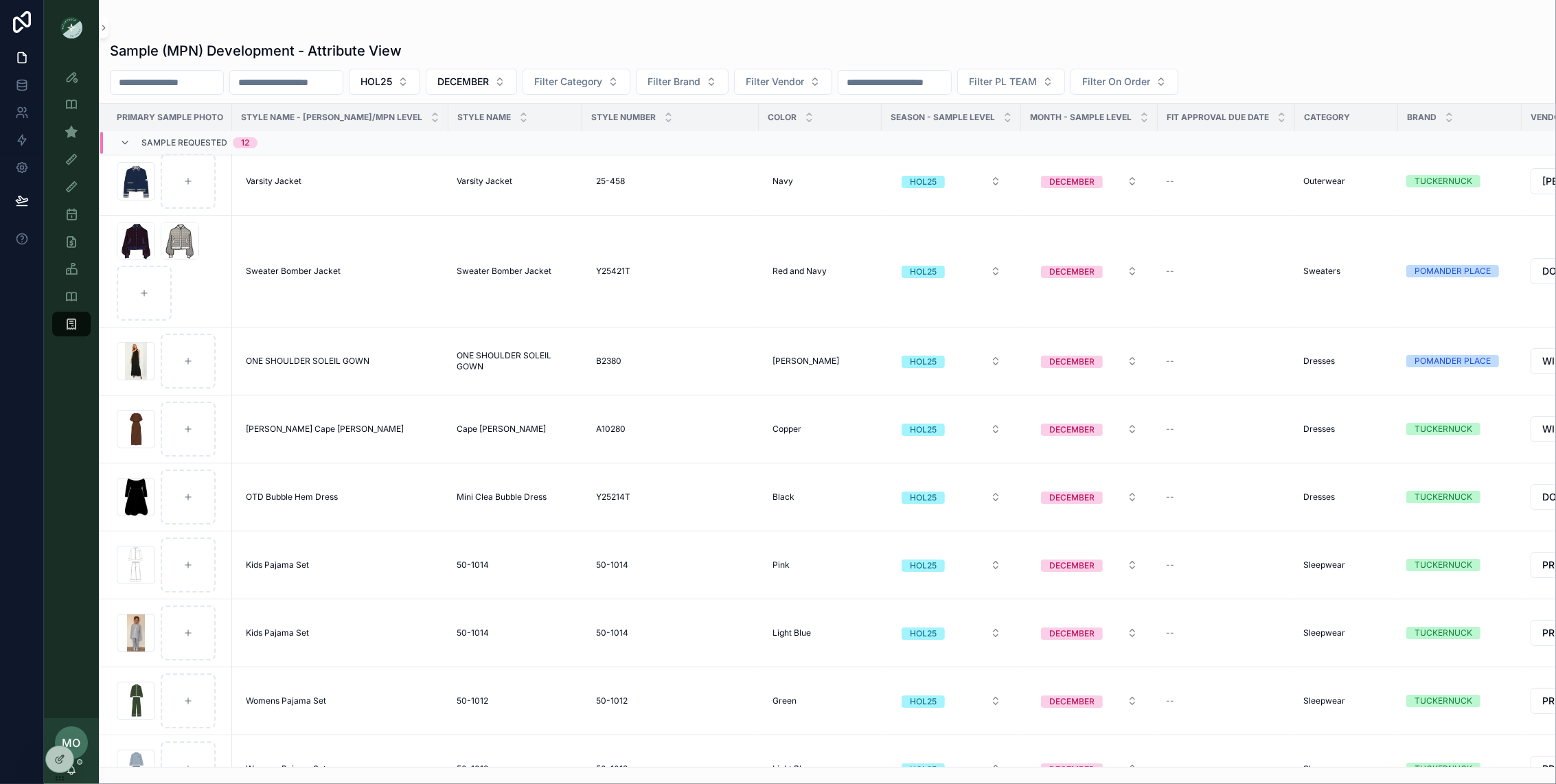
click at [914, 492] on button "HOL25" at bounding box center [951, 496] width 121 height 25
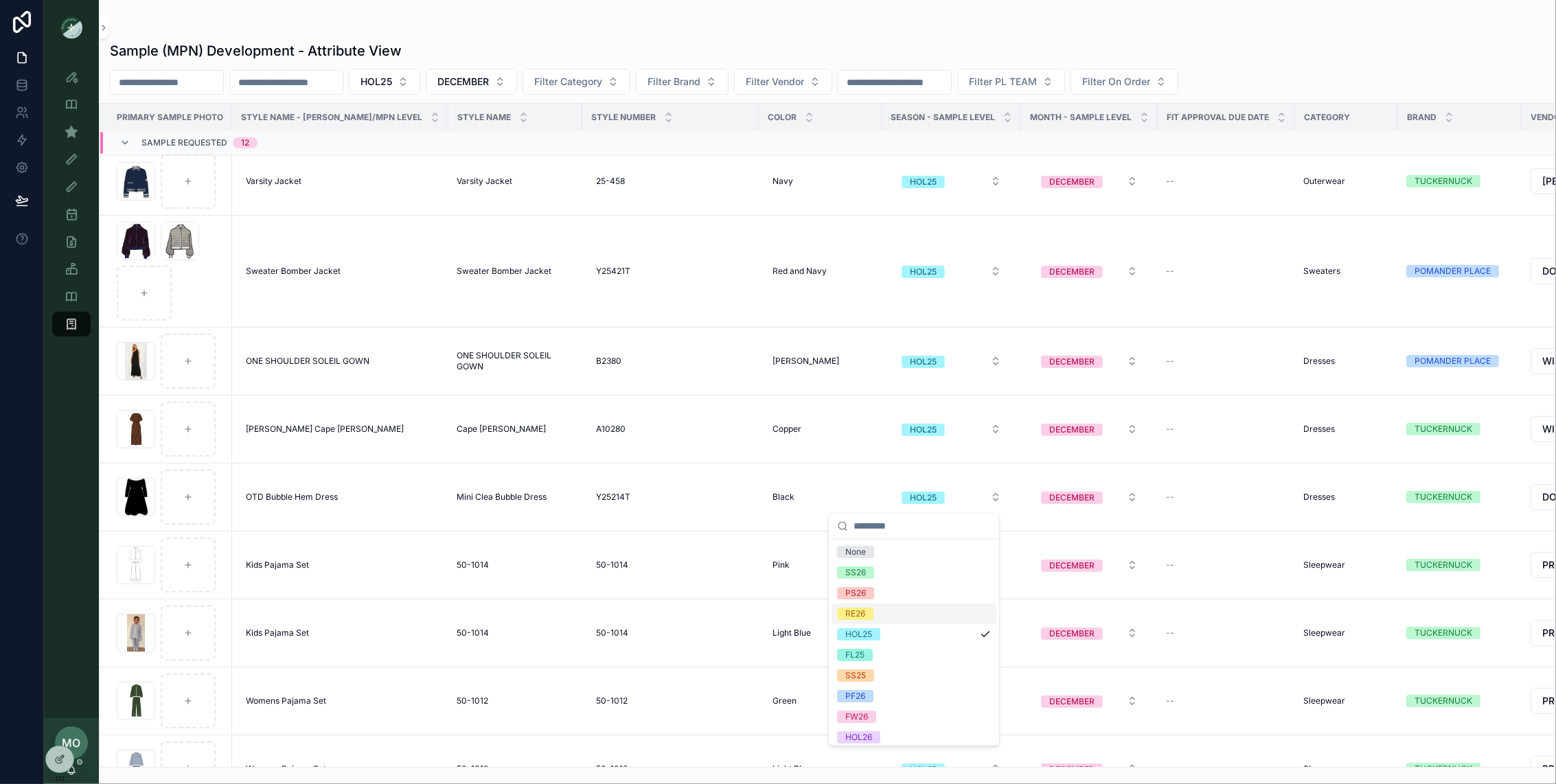
click at [880, 618] on div "RE26" at bounding box center [914, 614] width 165 height 20
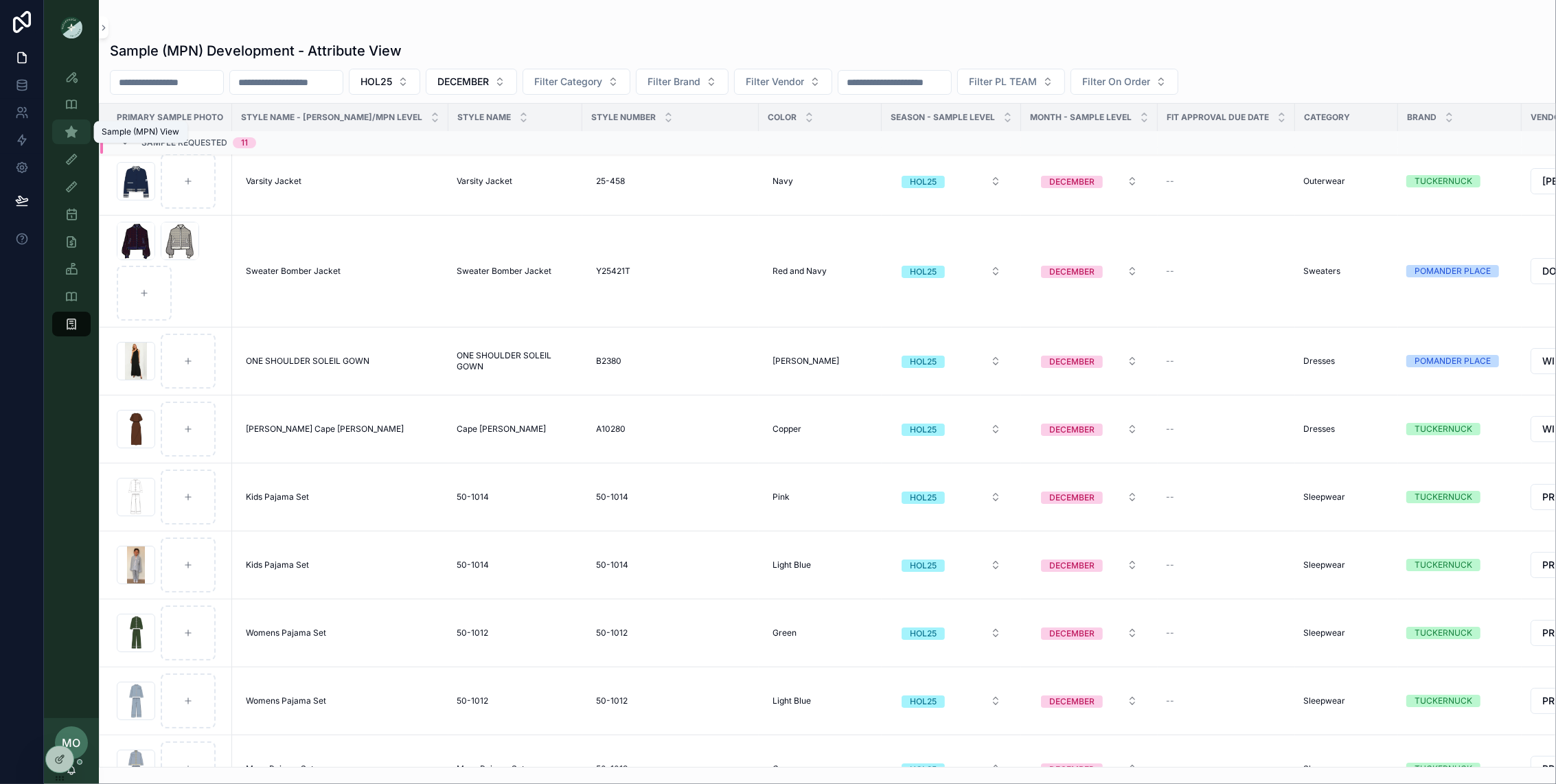
click at [66, 120] on div "Sample (MPN) View" at bounding box center [71, 132] width 22 height 22
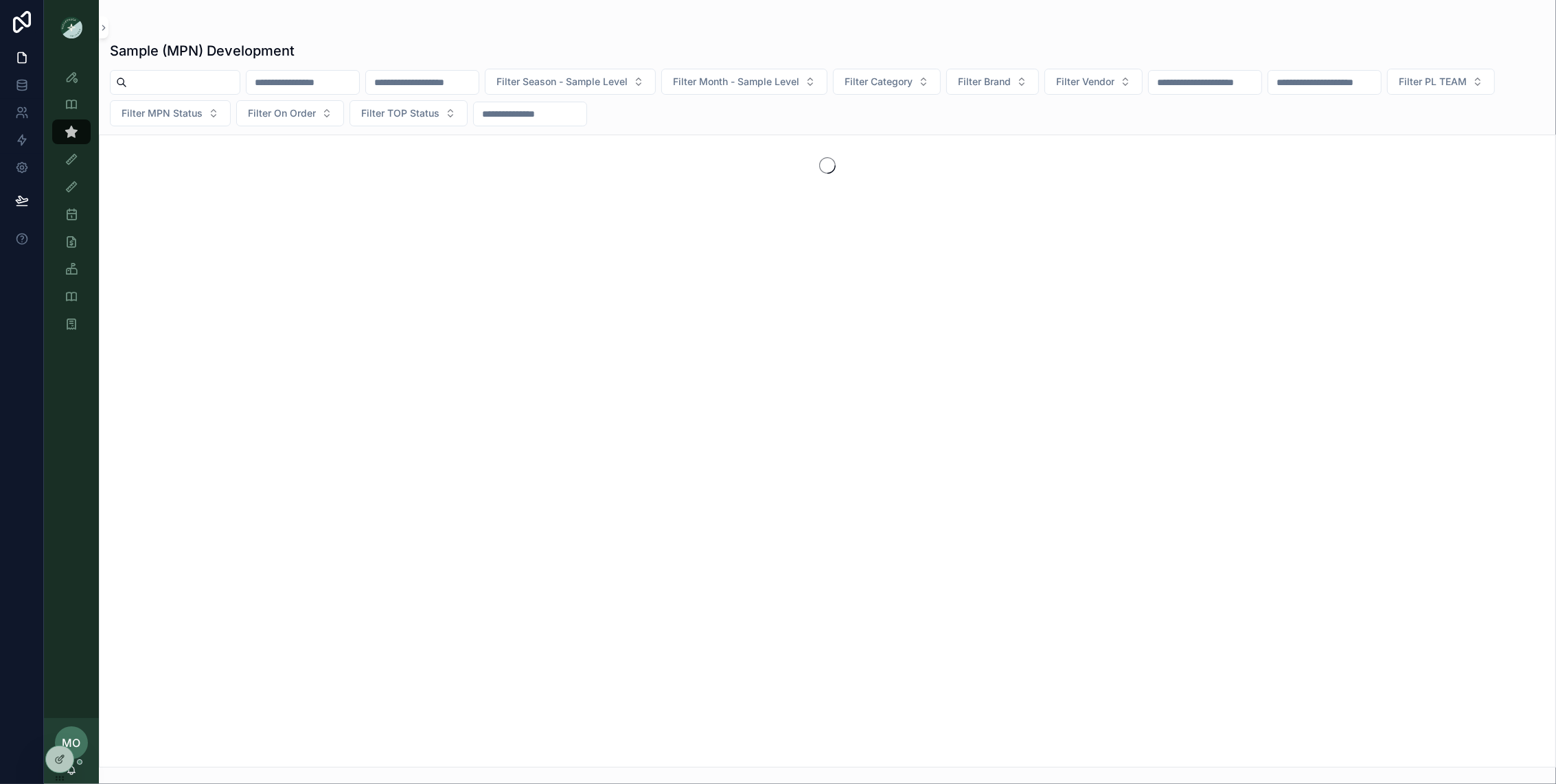
click at [151, 82] on input "scrollable content" at bounding box center [183, 82] width 113 height 20
paste input "**********"
type input "**********"
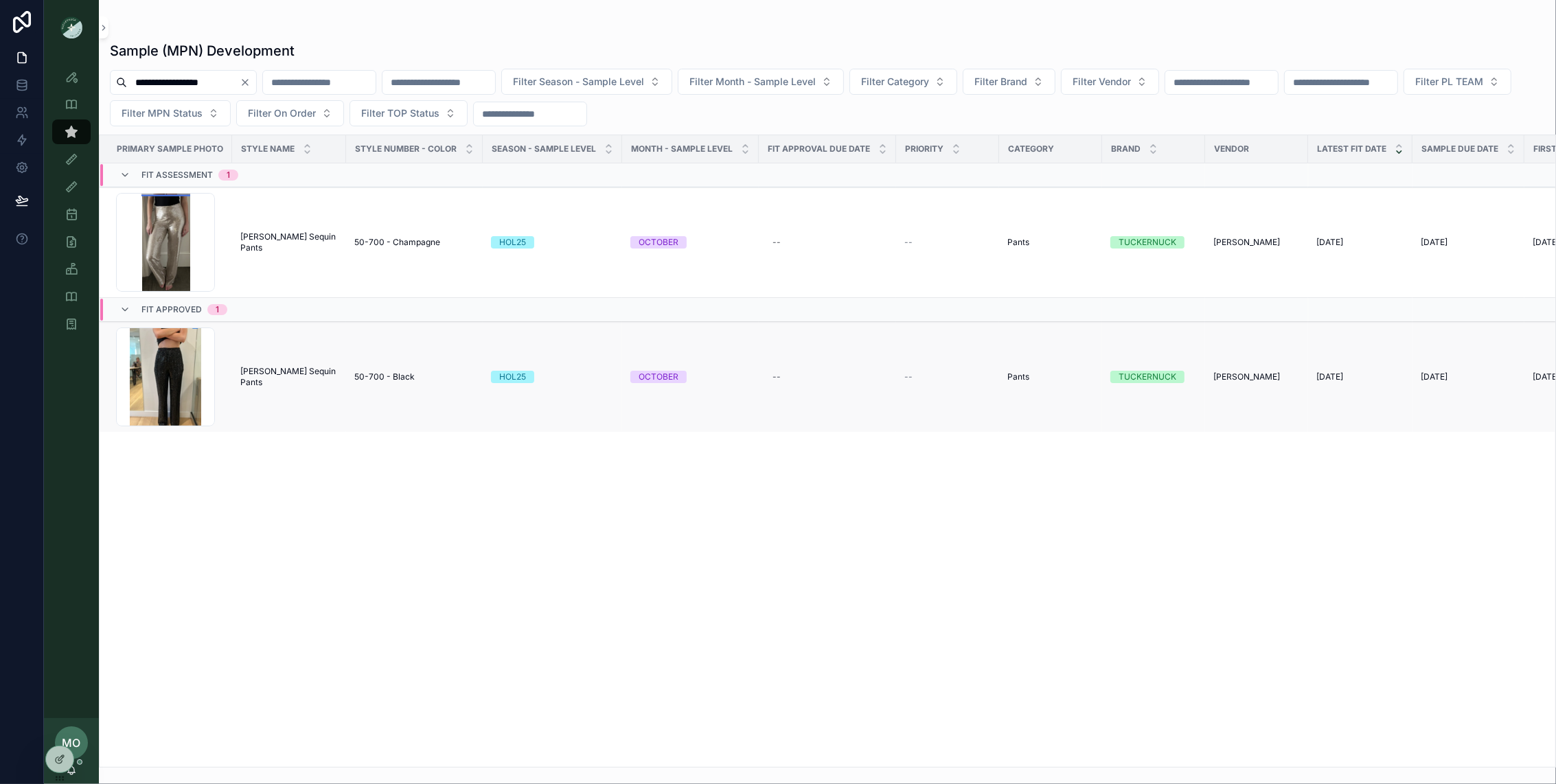
click at [279, 372] on span "[PERSON_NAME] Sequin Pants" at bounding box center [289, 377] width 98 height 22
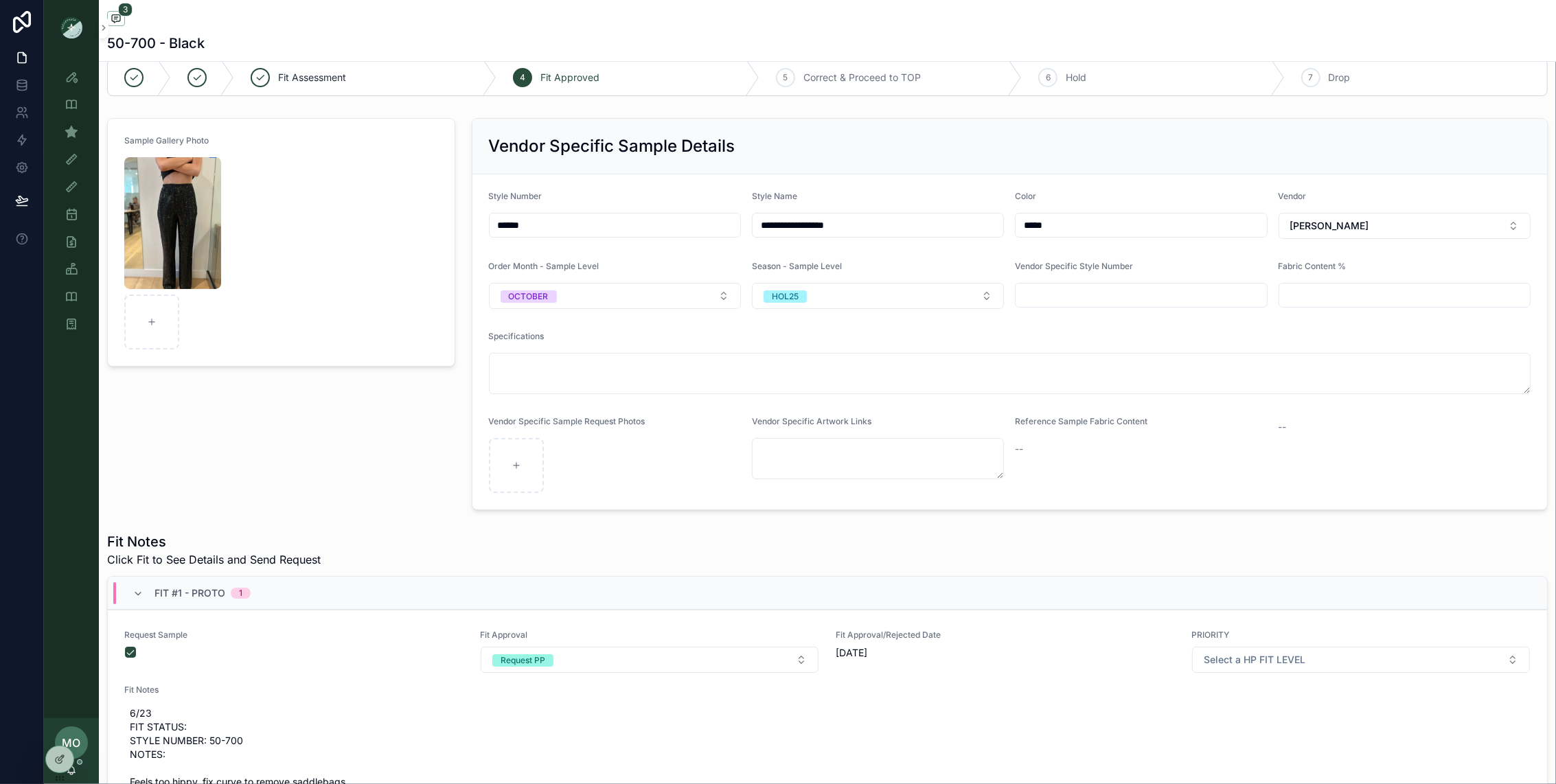
scroll to position [59, 0]
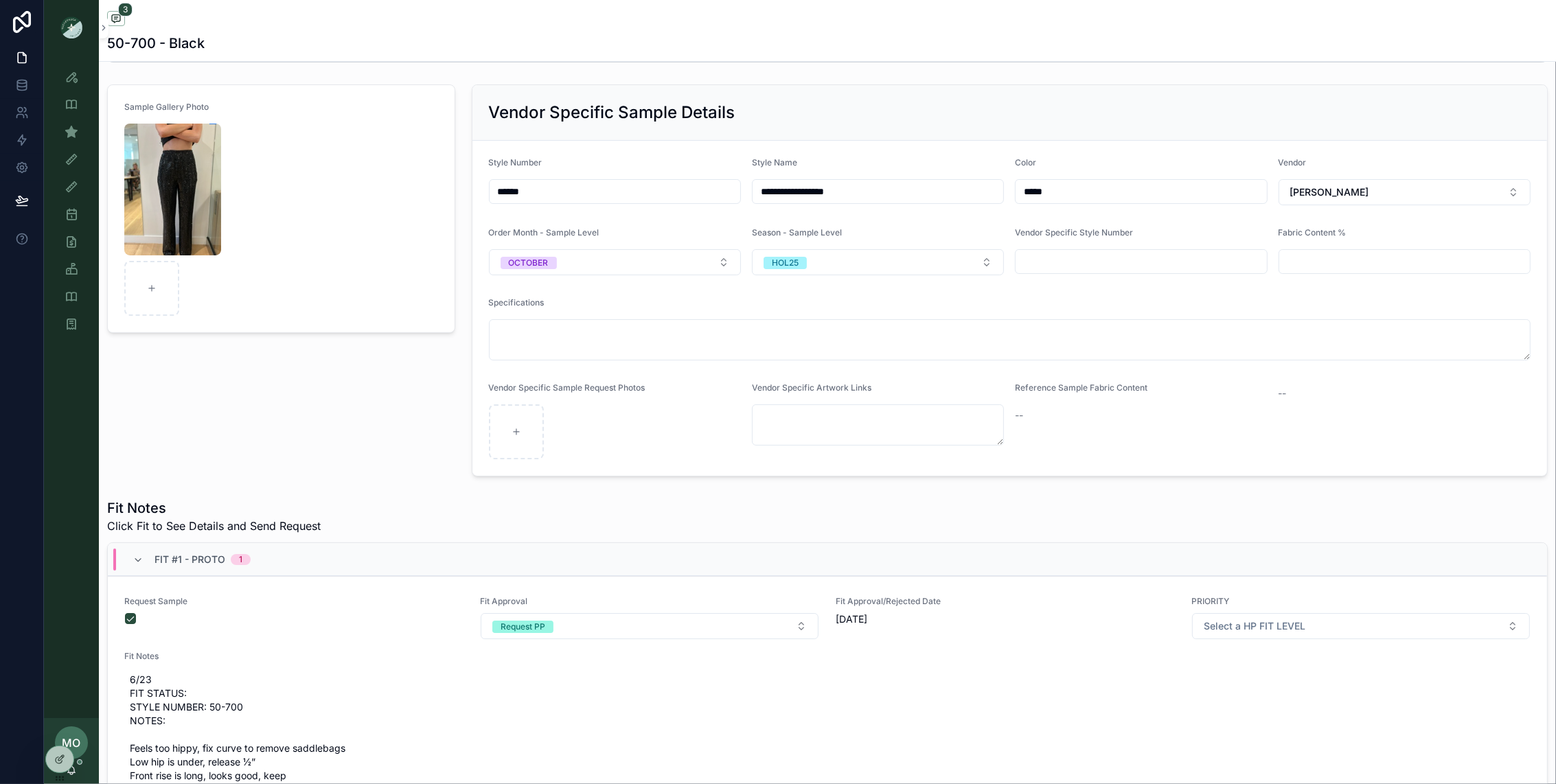
click at [143, 552] on div "Fit #1 - Proto 1" at bounding box center [191, 559] width 118 height 22
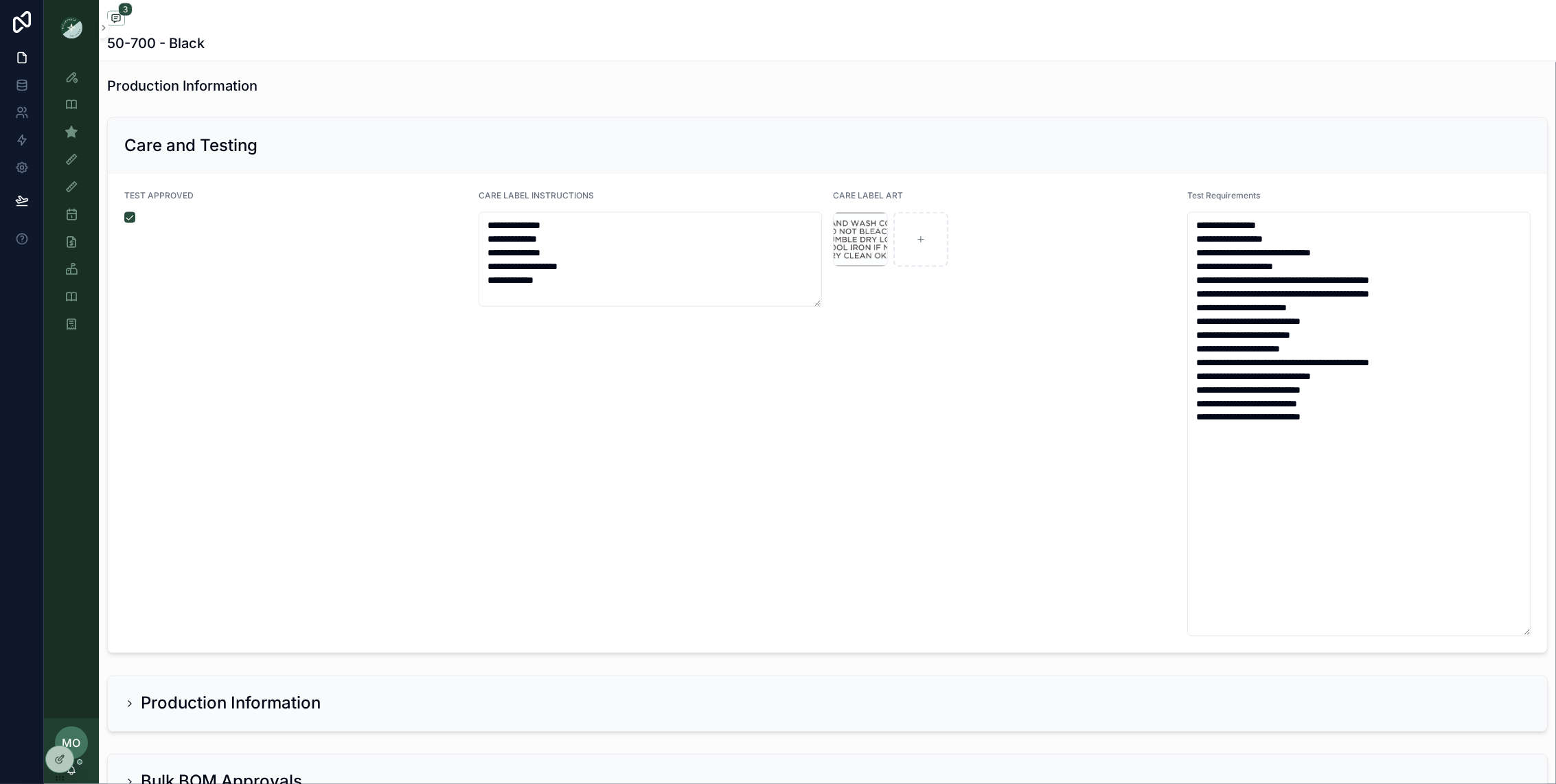
scroll to position [2885, 0]
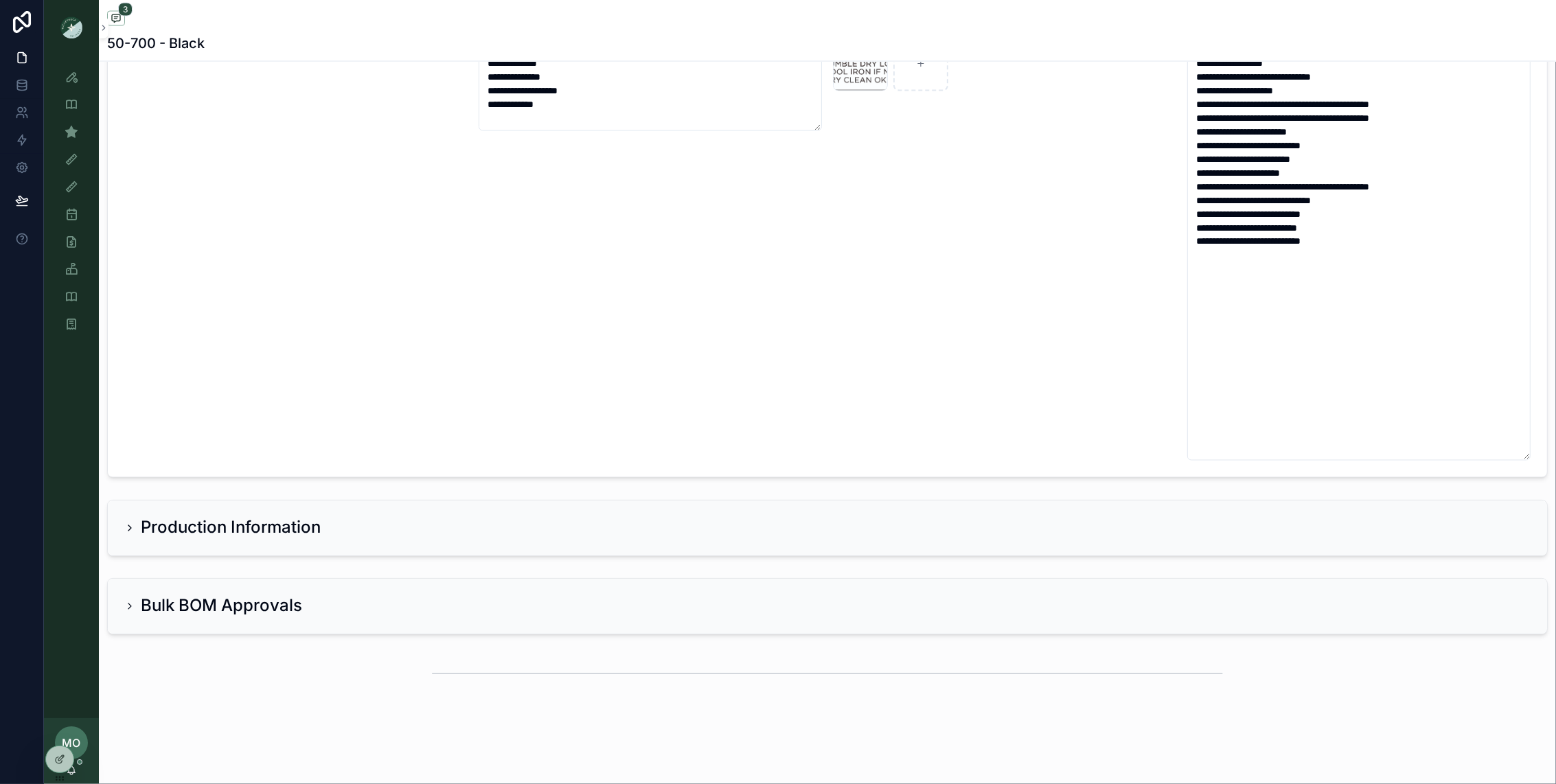
click at [153, 535] on h2 "Production Information" at bounding box center [231, 528] width 180 height 22
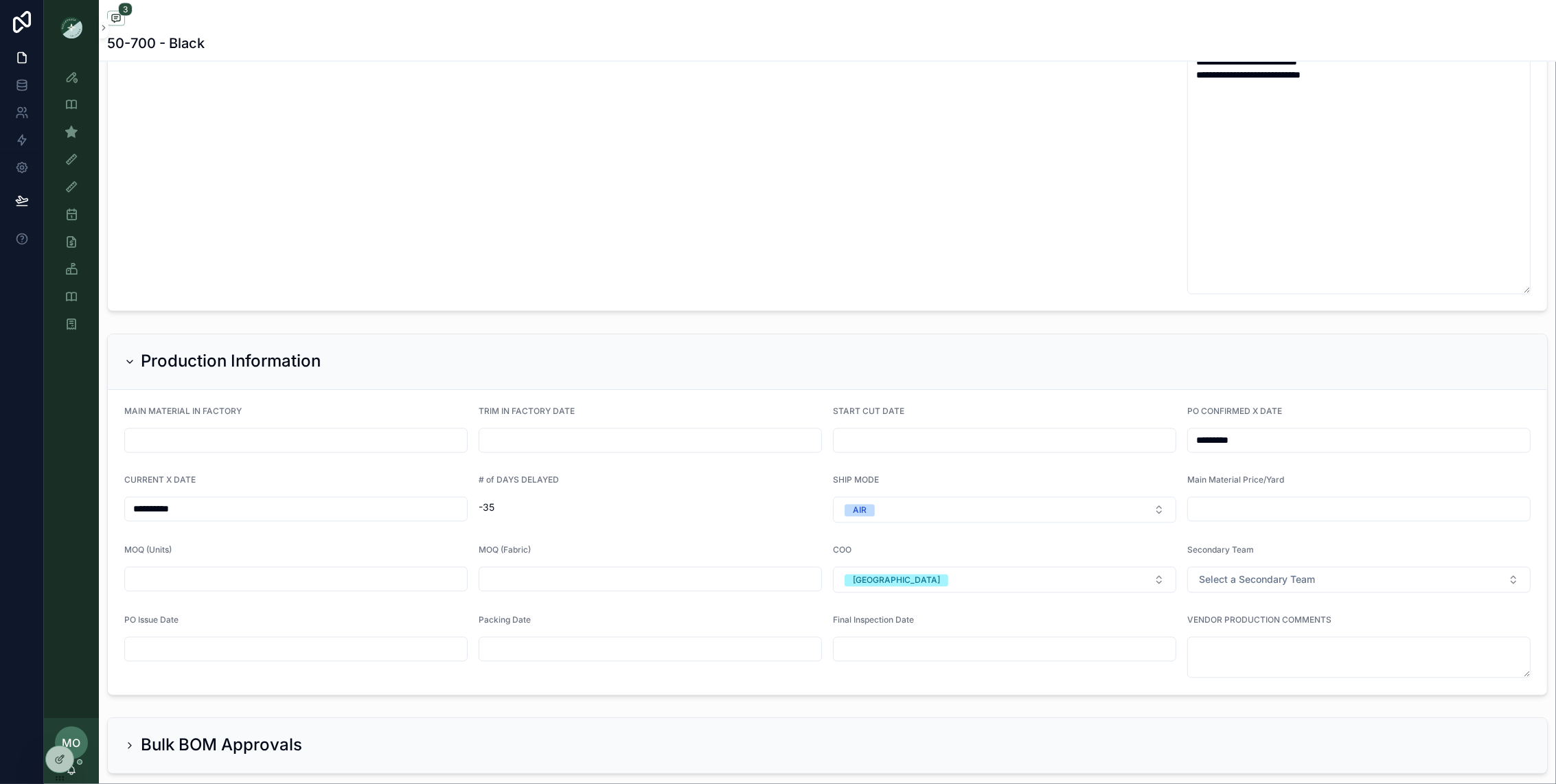
scroll to position [3192, 0]
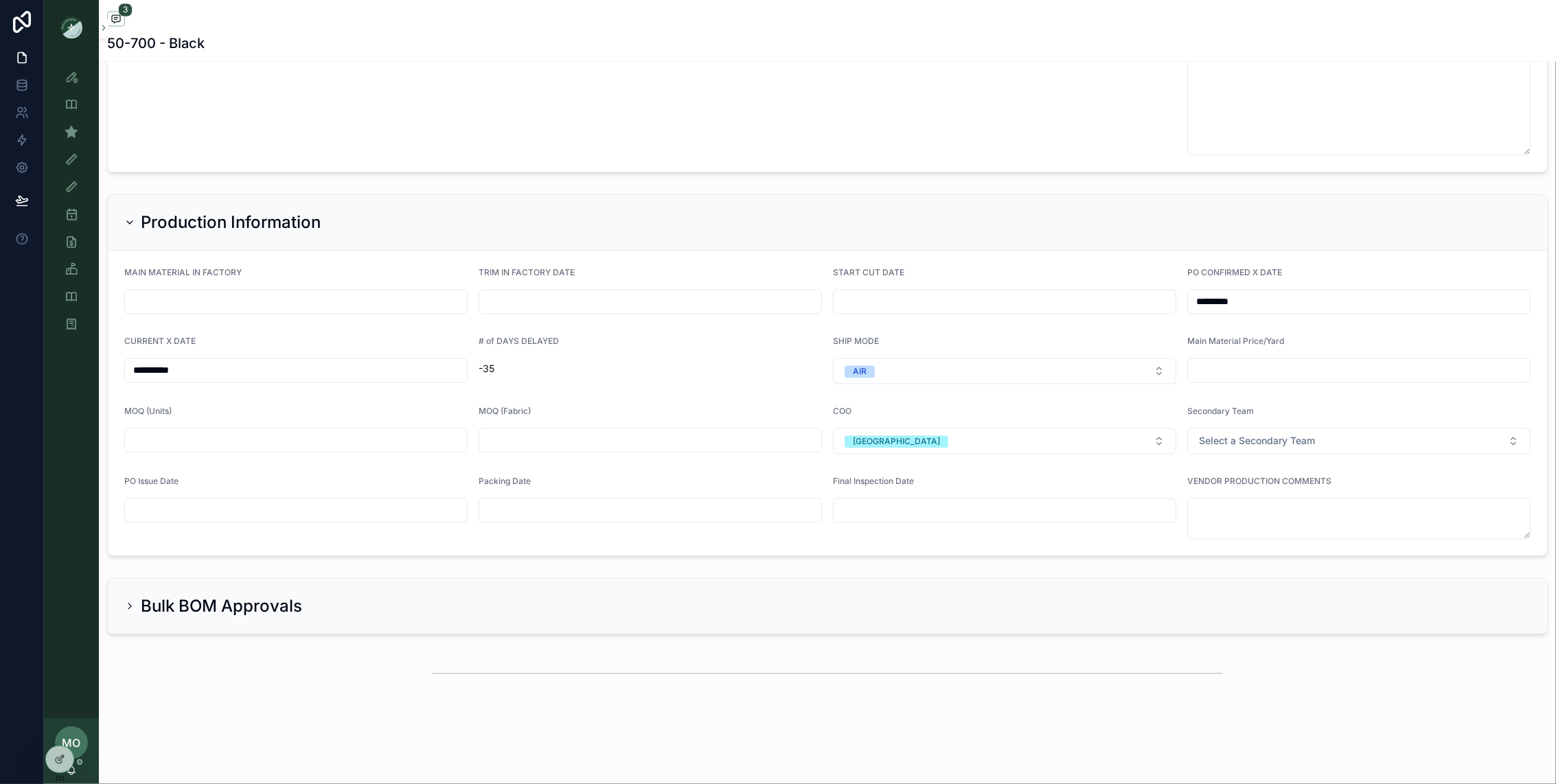
click at [188, 371] on input "**********" at bounding box center [295, 370] width 342 height 20
click at [366, 199] on div "Production Information" at bounding box center [827, 223] width 1439 height 56
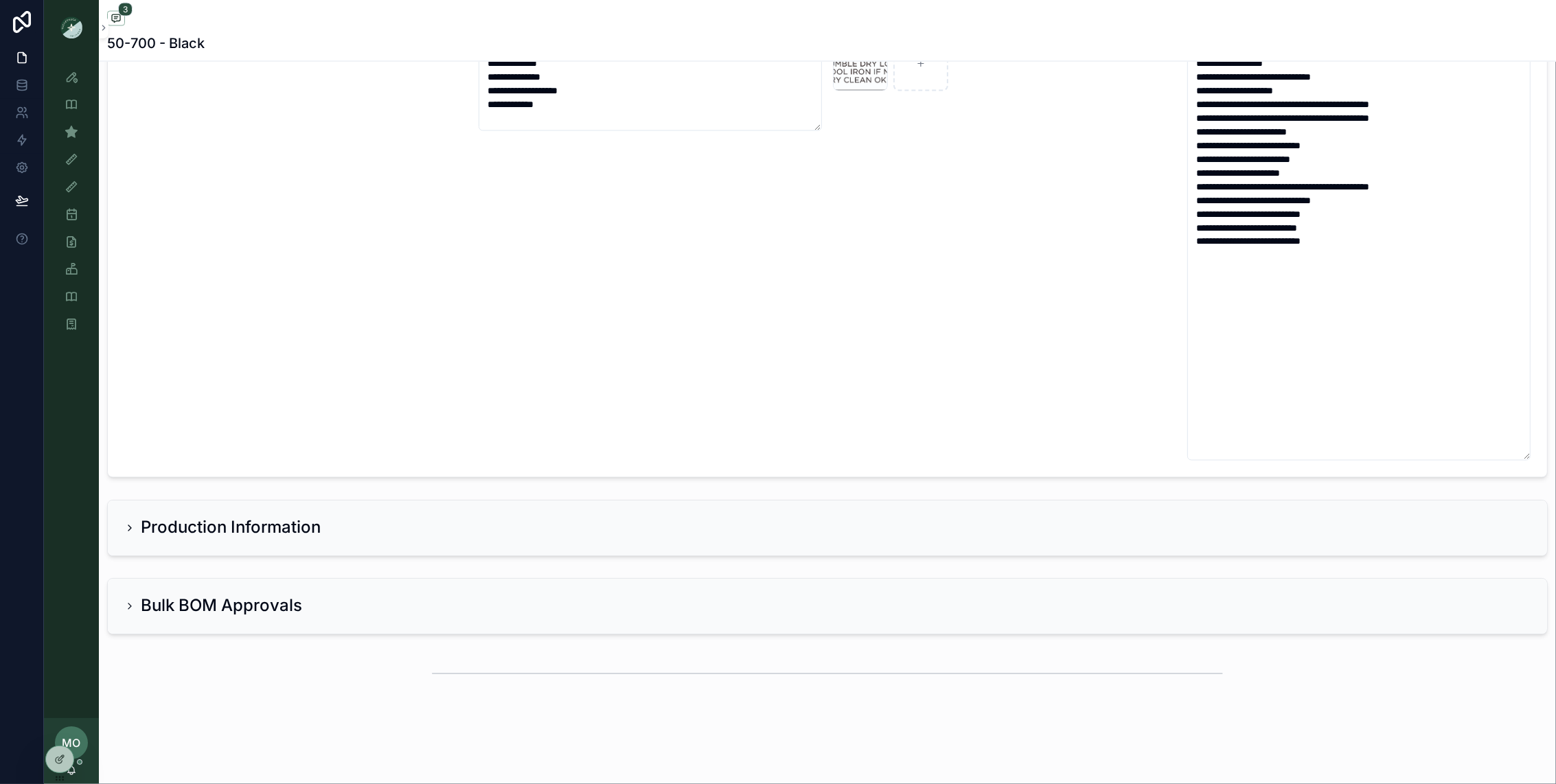
scroll to position [2885, 0]
click at [155, 528] on h2 "Production Information" at bounding box center [231, 528] width 180 height 22
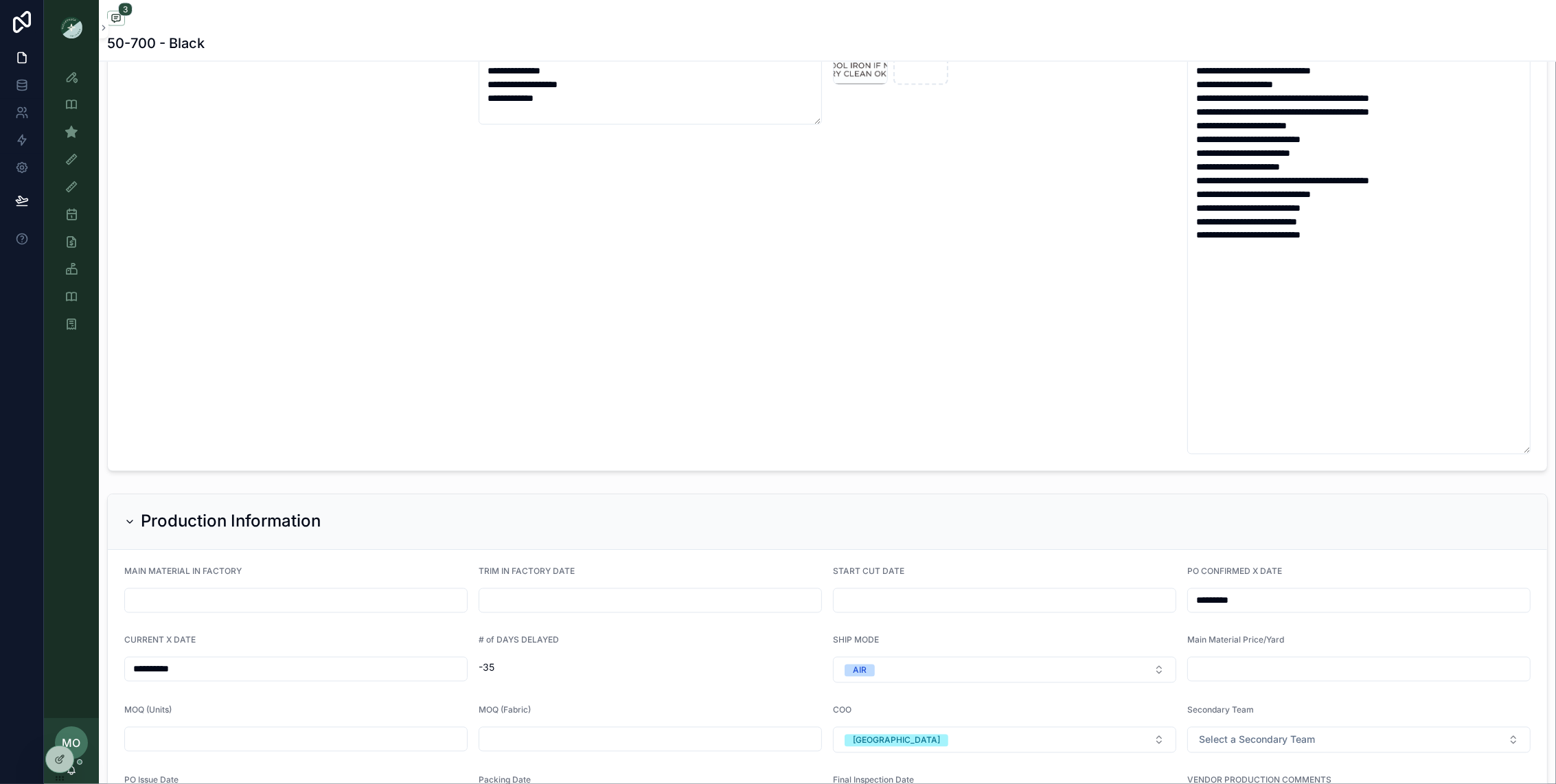
scroll to position [3192, 0]
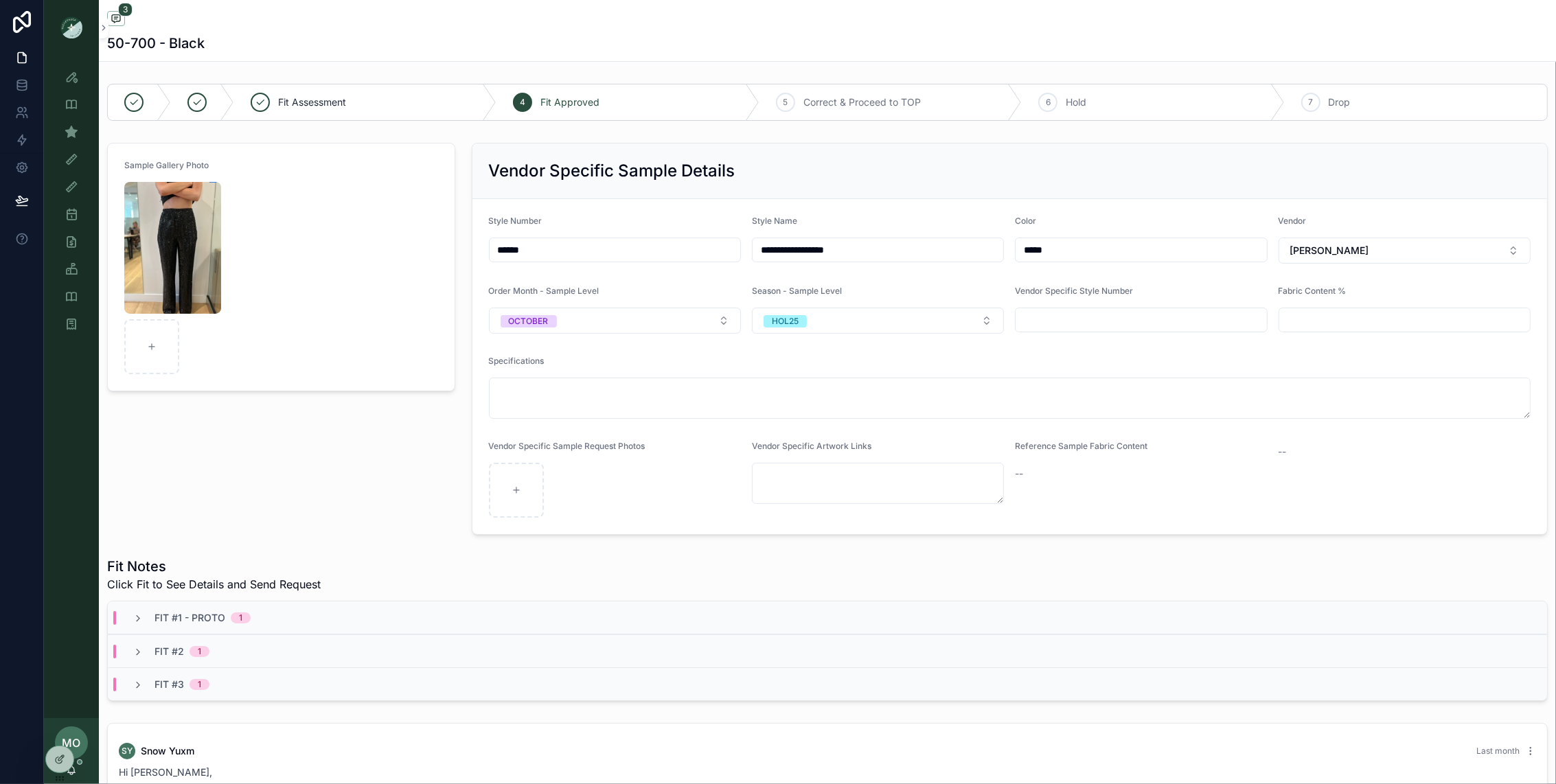
scroll to position [3168, 0]
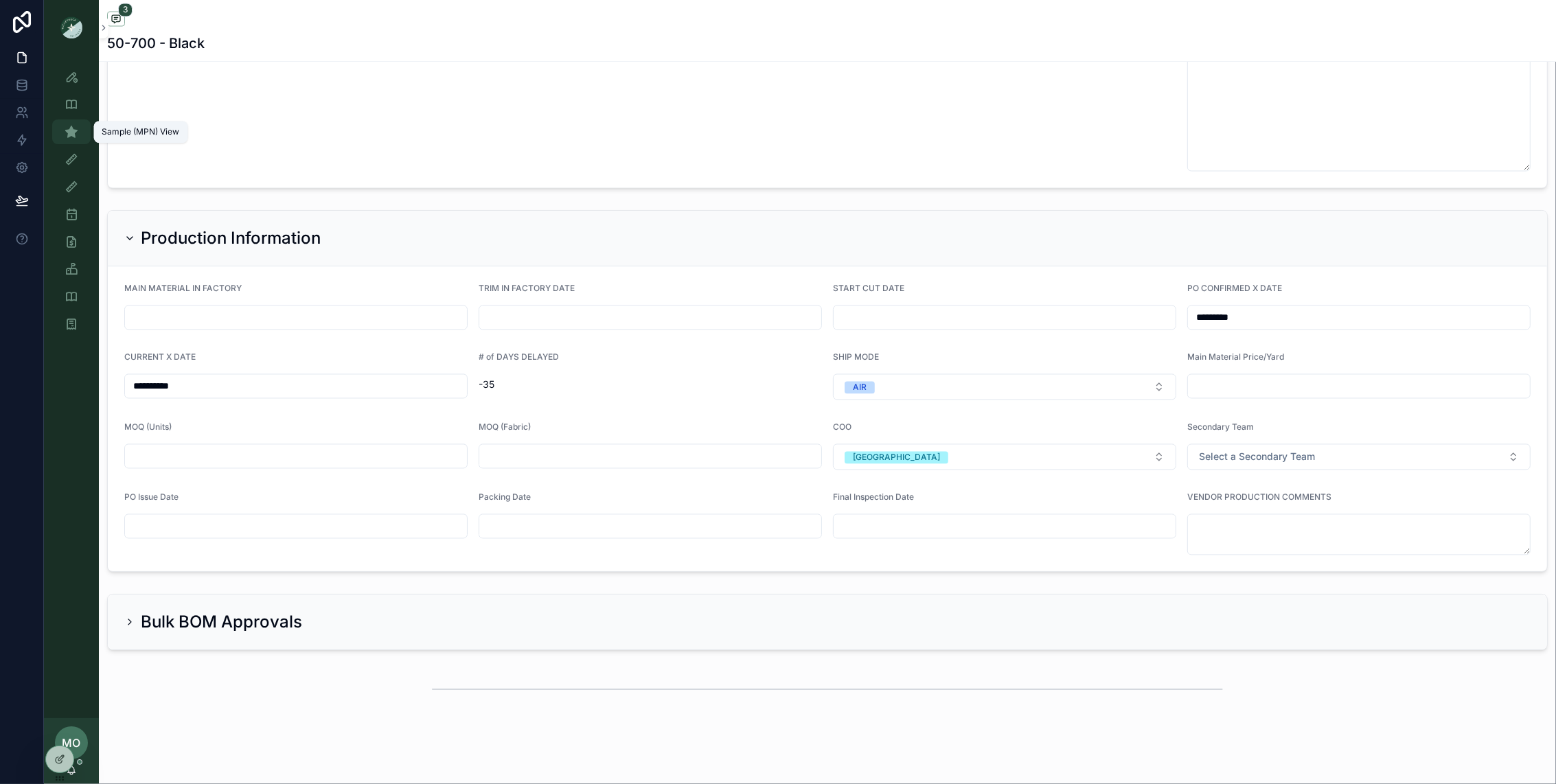
click at [72, 140] on div "Sample (MPN) View" at bounding box center [71, 132] width 22 height 22
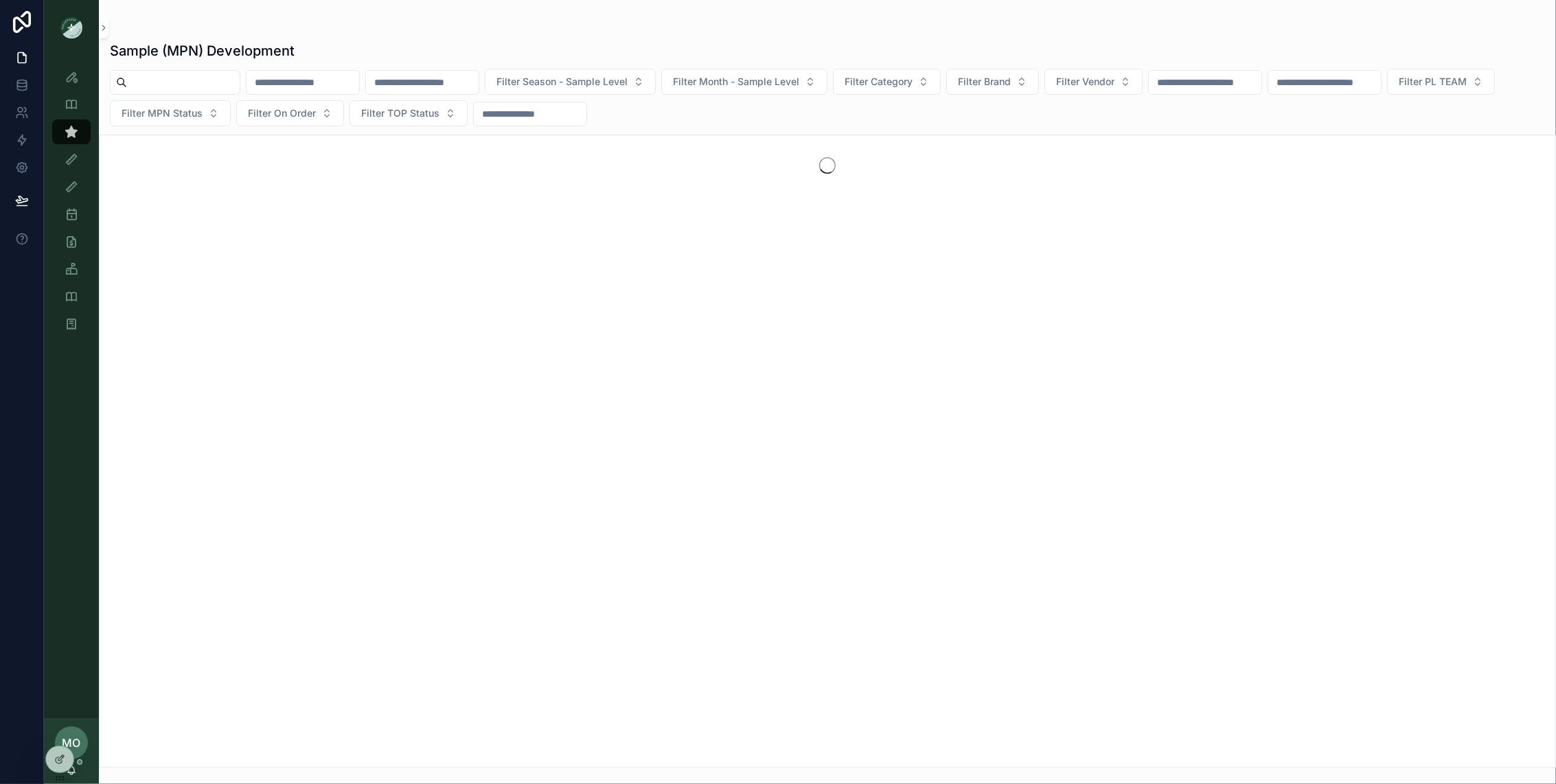
click at [193, 84] on input "scrollable content" at bounding box center [183, 82] width 113 height 20
paste input "*******"
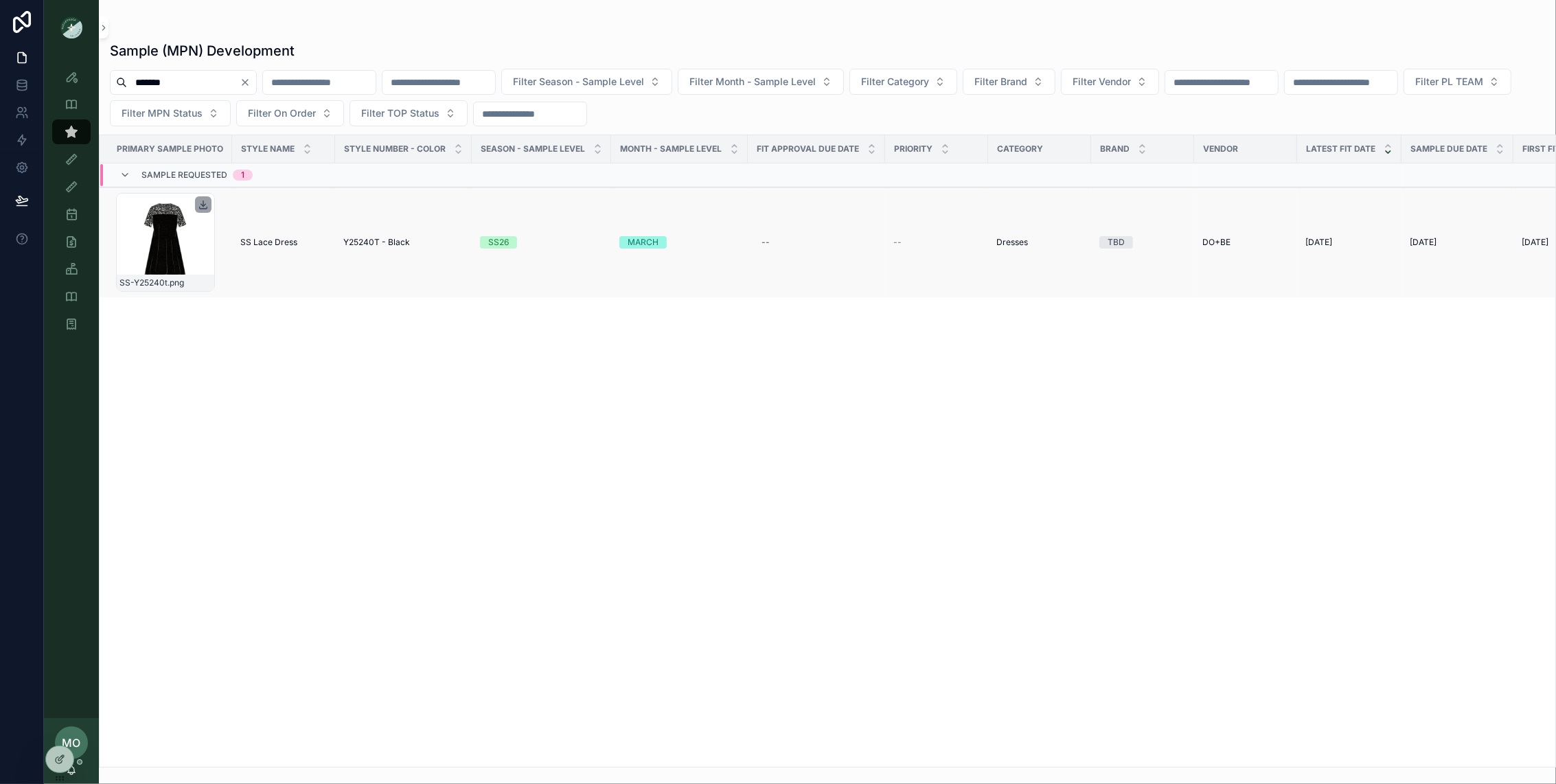
click at [198, 207] on icon "scrollable content" at bounding box center [203, 204] width 11 height 11
click at [202, 84] on input "*******" at bounding box center [183, 82] width 113 height 20
paste input "scrollable content"
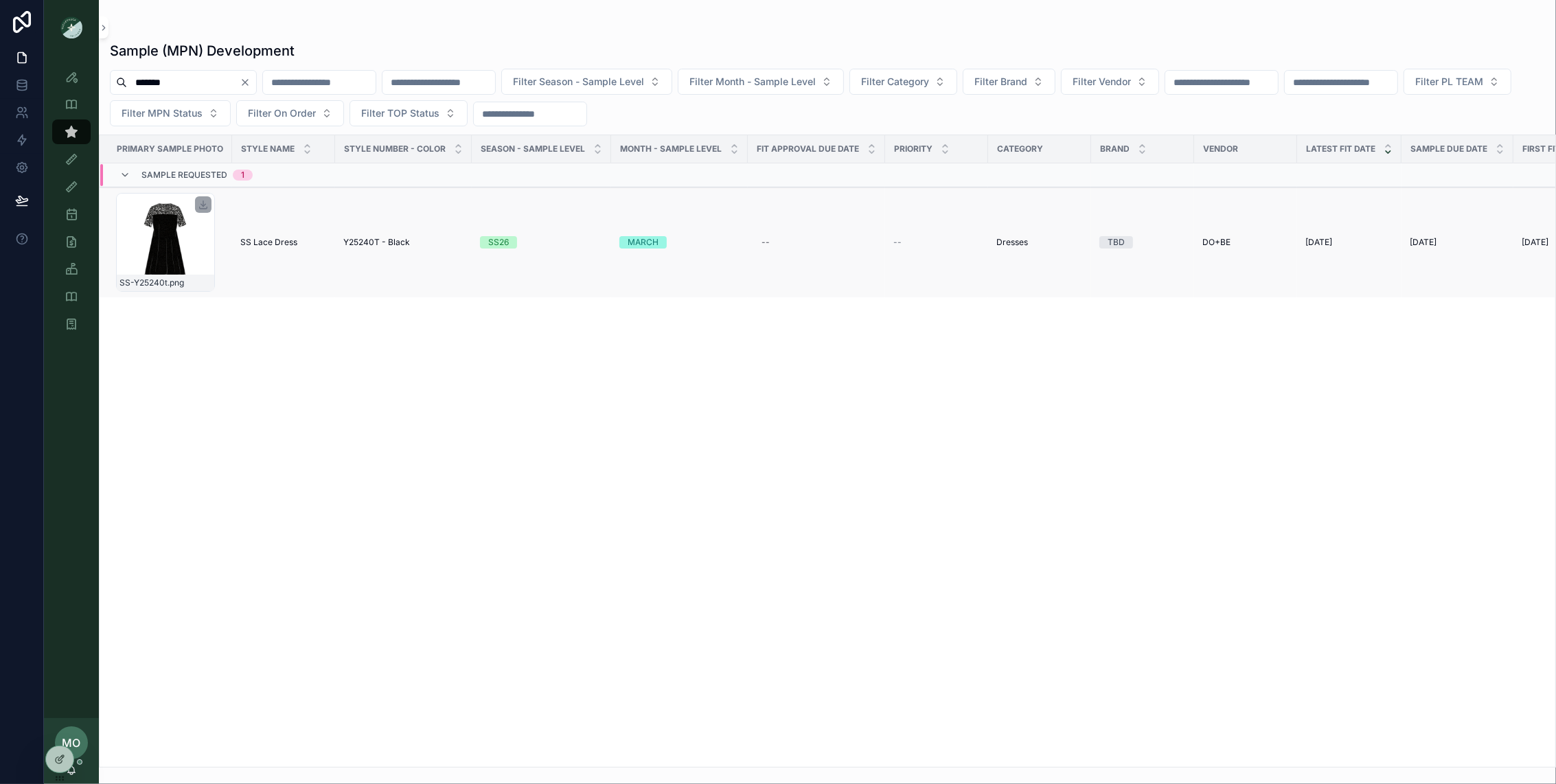
type input "*******"
click at [202, 209] on icon "scrollable content" at bounding box center [203, 204] width 11 height 11
drag, startPoint x: 258, startPoint y: 83, endPoint x: 169, endPoint y: 84, distance: 89.0
click at [248, 84] on icon "Clear" at bounding box center [245, 82] width 5 height 5
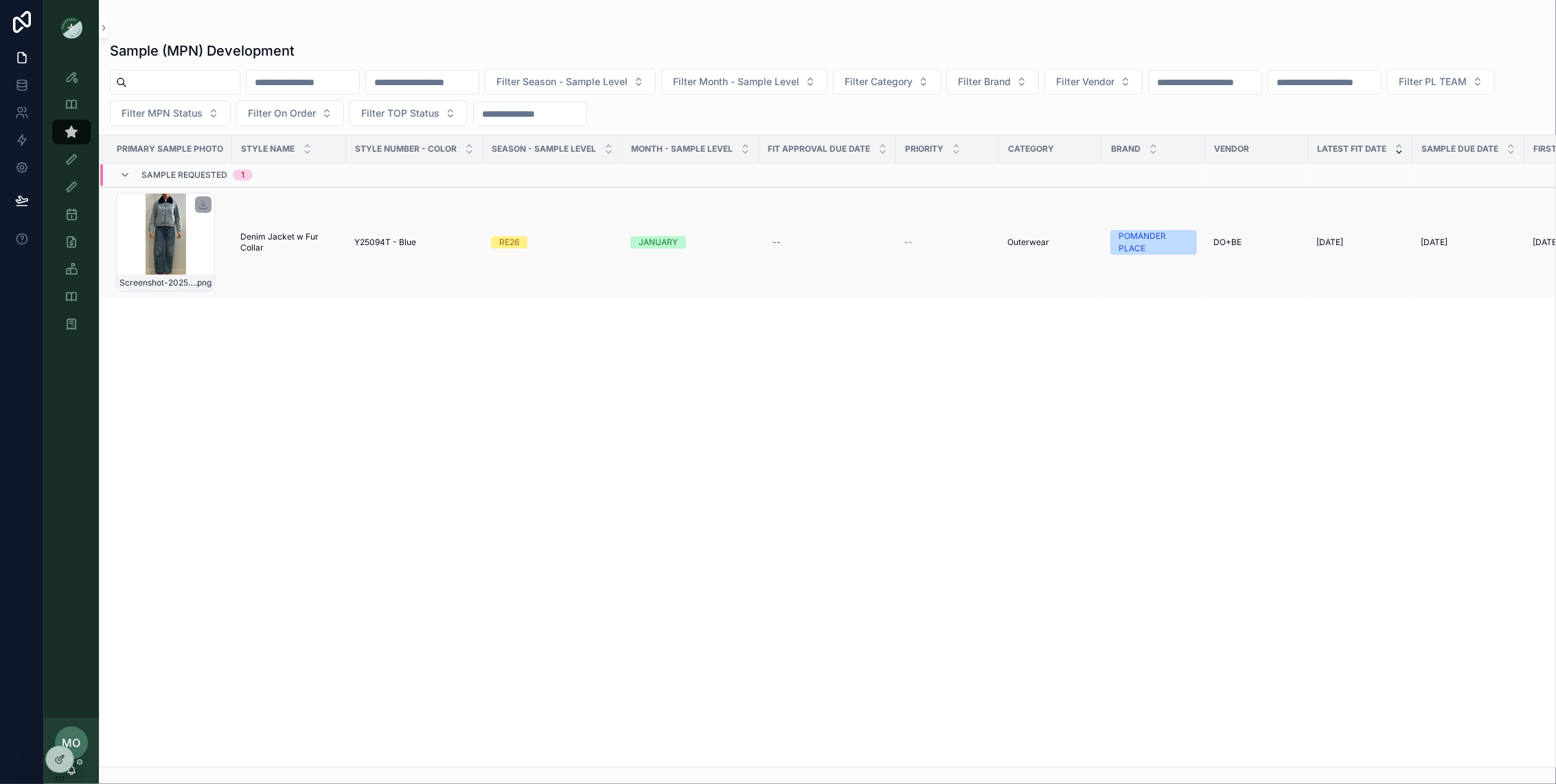
click at [168, 84] on input "scrollable content" at bounding box center [183, 82] width 113 height 20
paste input "*******"
type input "*******"
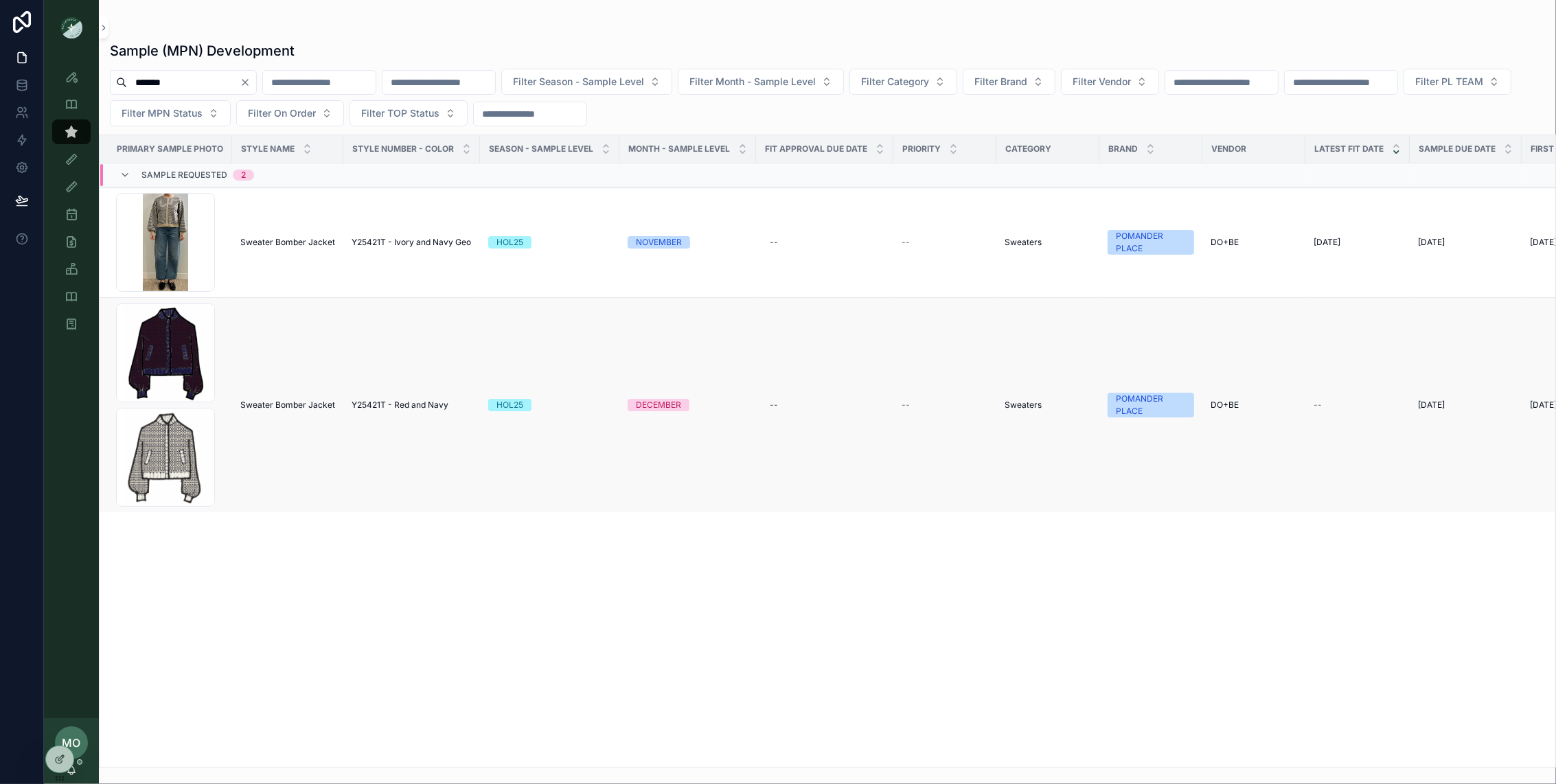
click at [297, 406] on span "Sweater Bomber Jacket" at bounding box center [288, 405] width 95 height 11
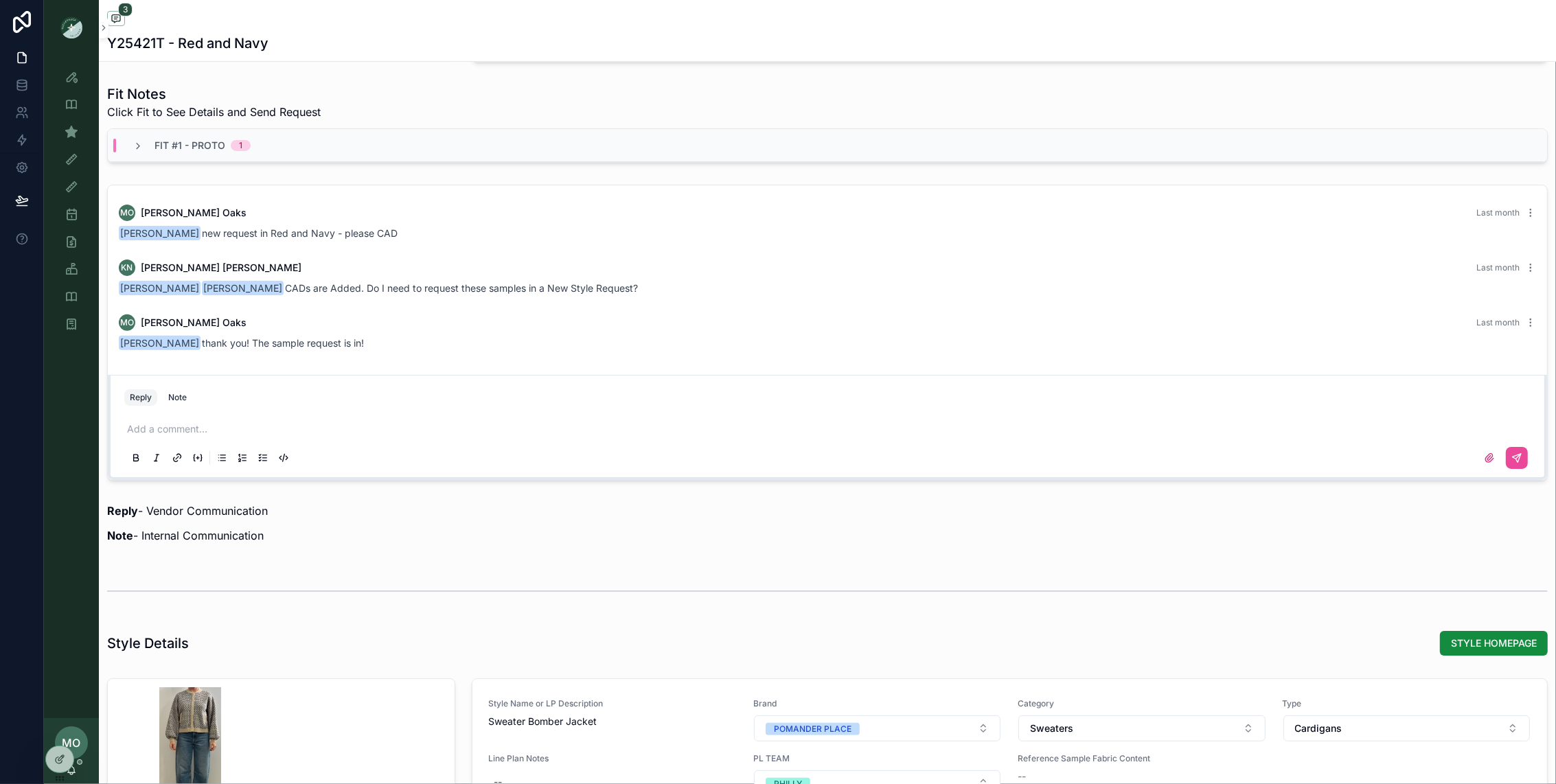
scroll to position [475, 0]
click at [171, 141] on span "Fit #1 - Proto" at bounding box center [189, 143] width 70 height 14
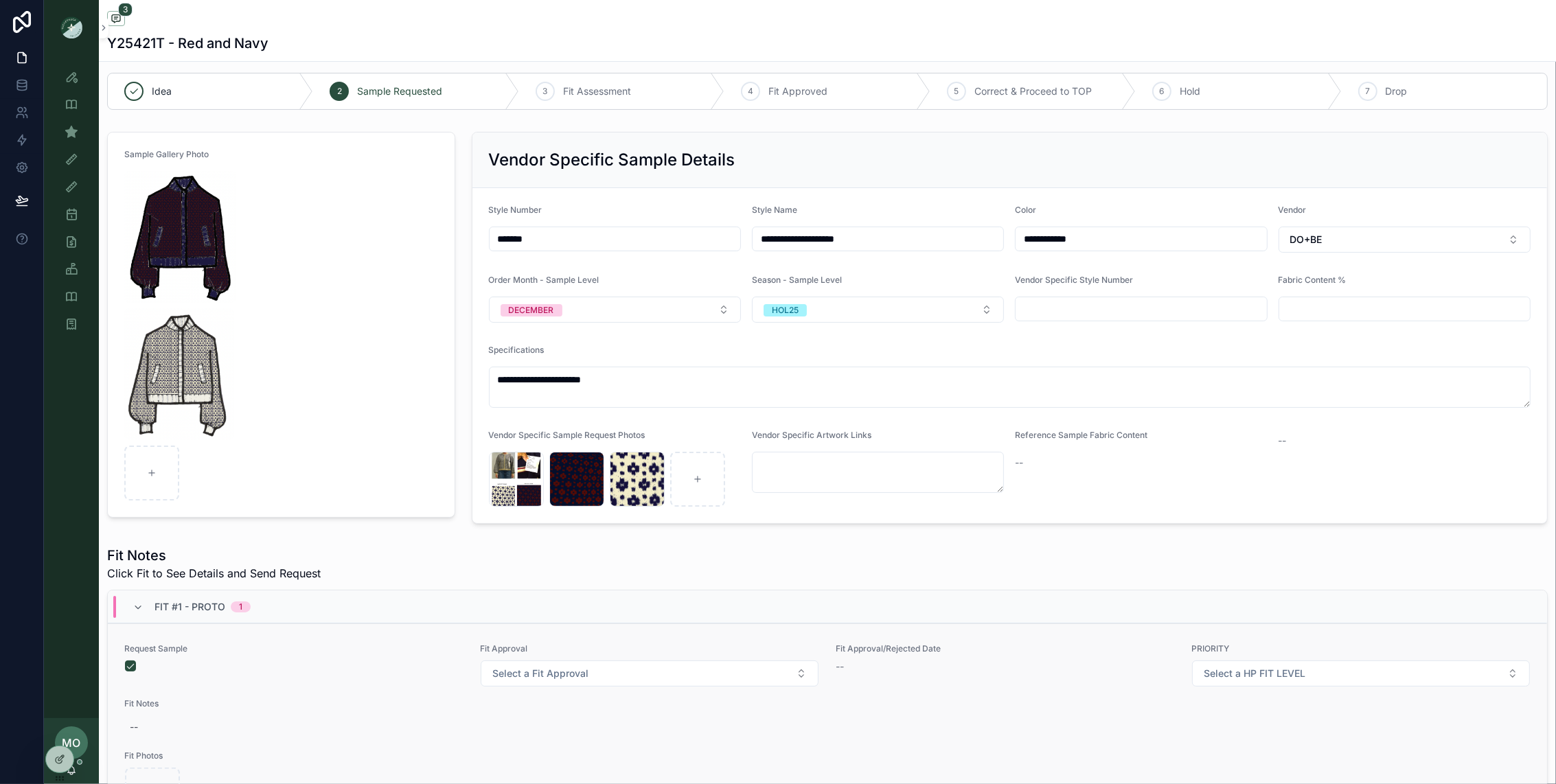
scroll to position [0, 0]
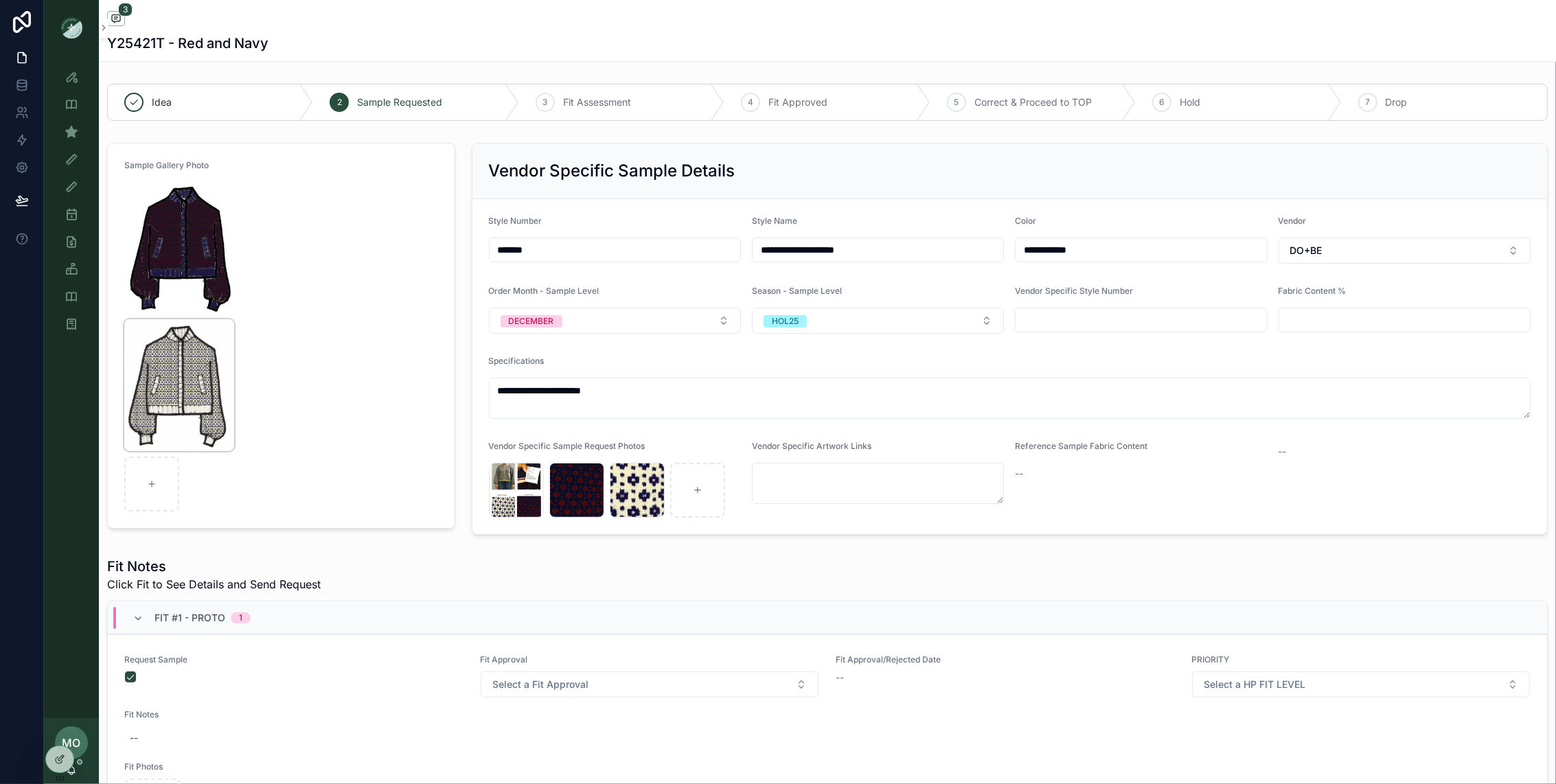
click at [194, 389] on img "scrollable content" at bounding box center [178, 384] width 110 height 132
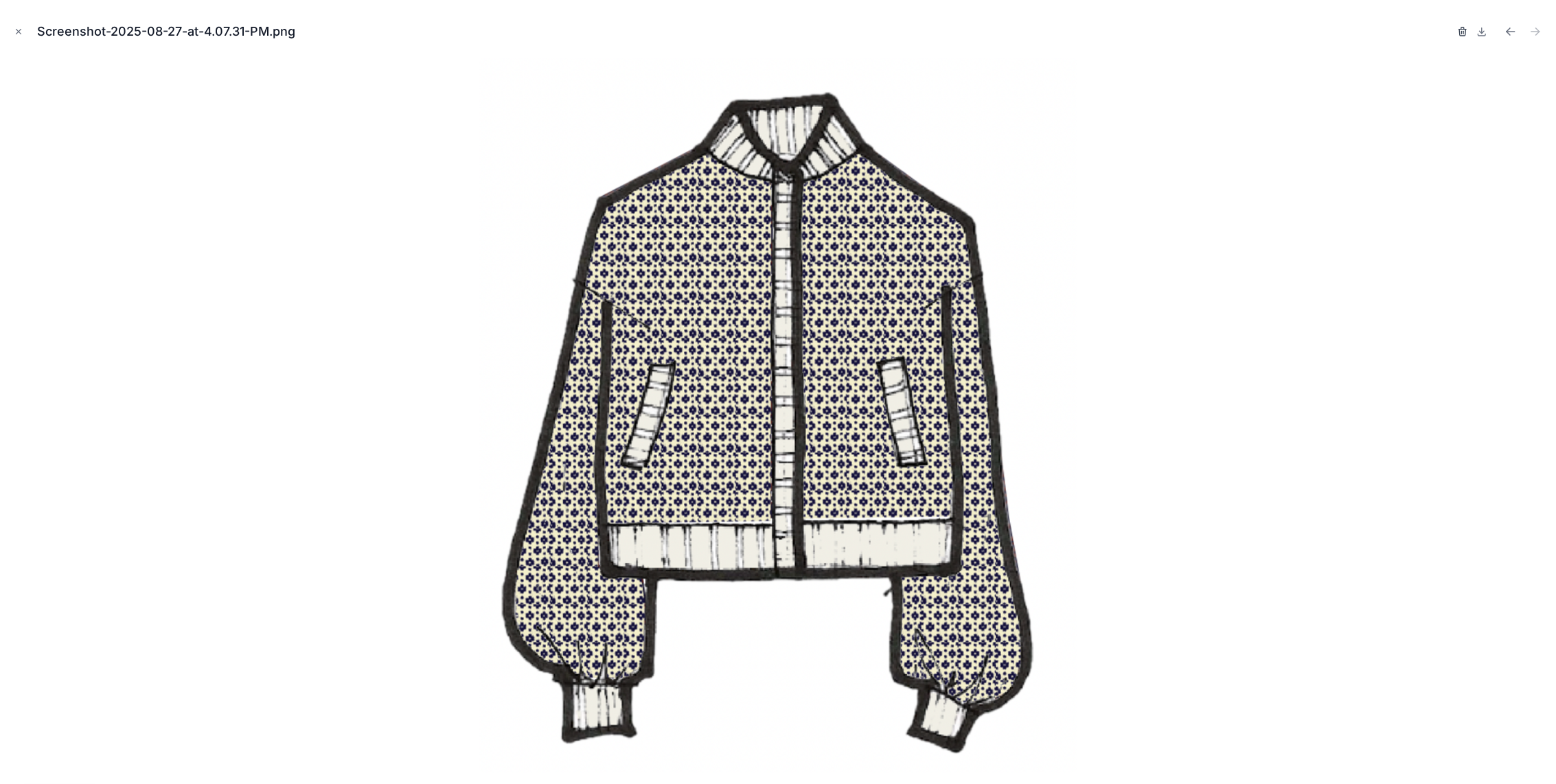
click at [1459, 31] on icon "button" at bounding box center [1462, 31] width 11 height 11
click at [1448, 31] on icon "button" at bounding box center [1448, 31] width 0 height 3
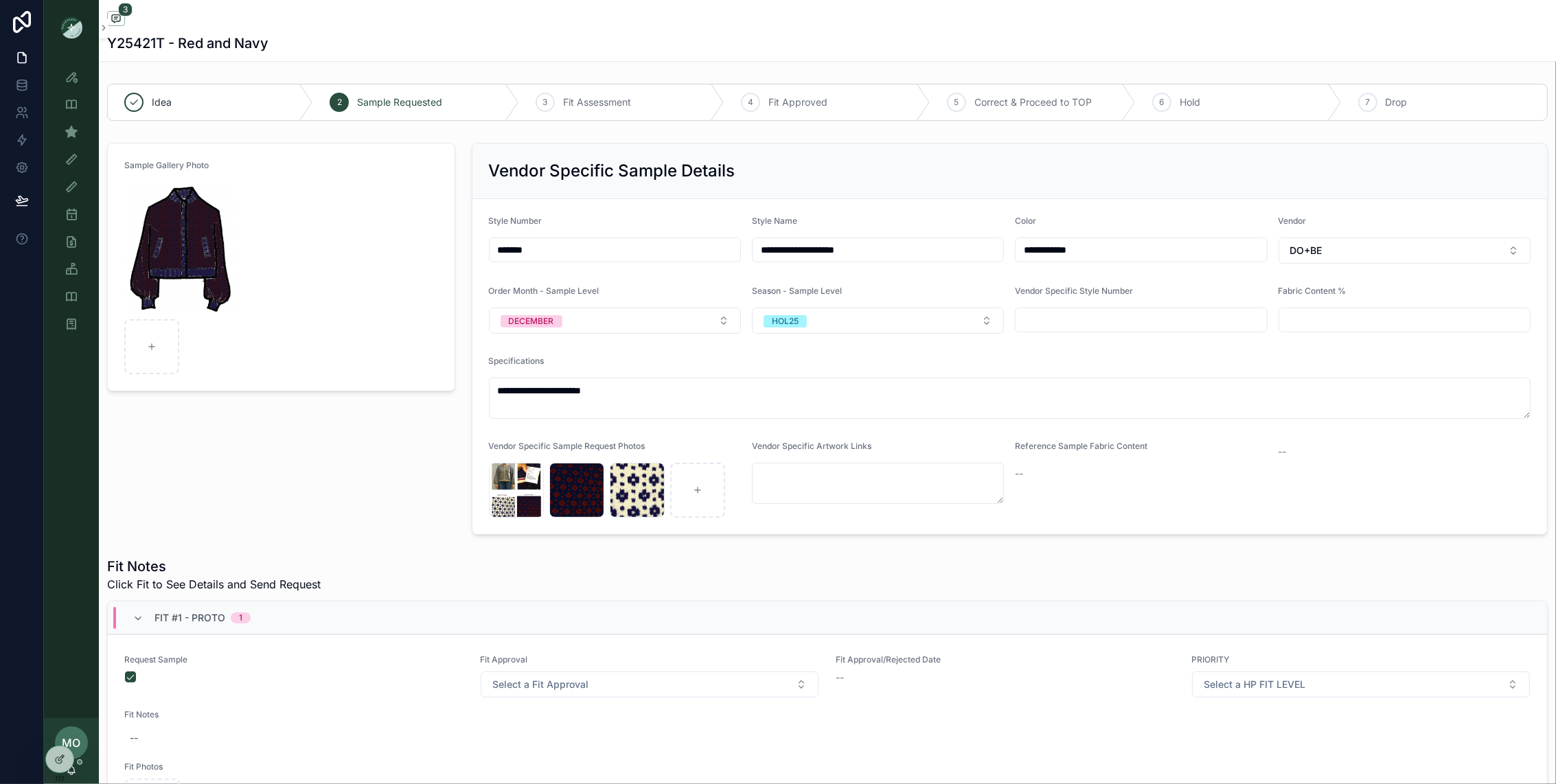
drag, startPoint x: 289, startPoint y: 486, endPoint x: 321, endPoint y: 452, distance: 46.7
click at [304, 473] on div "Sample Gallery Photo" at bounding box center [281, 339] width 365 height 403
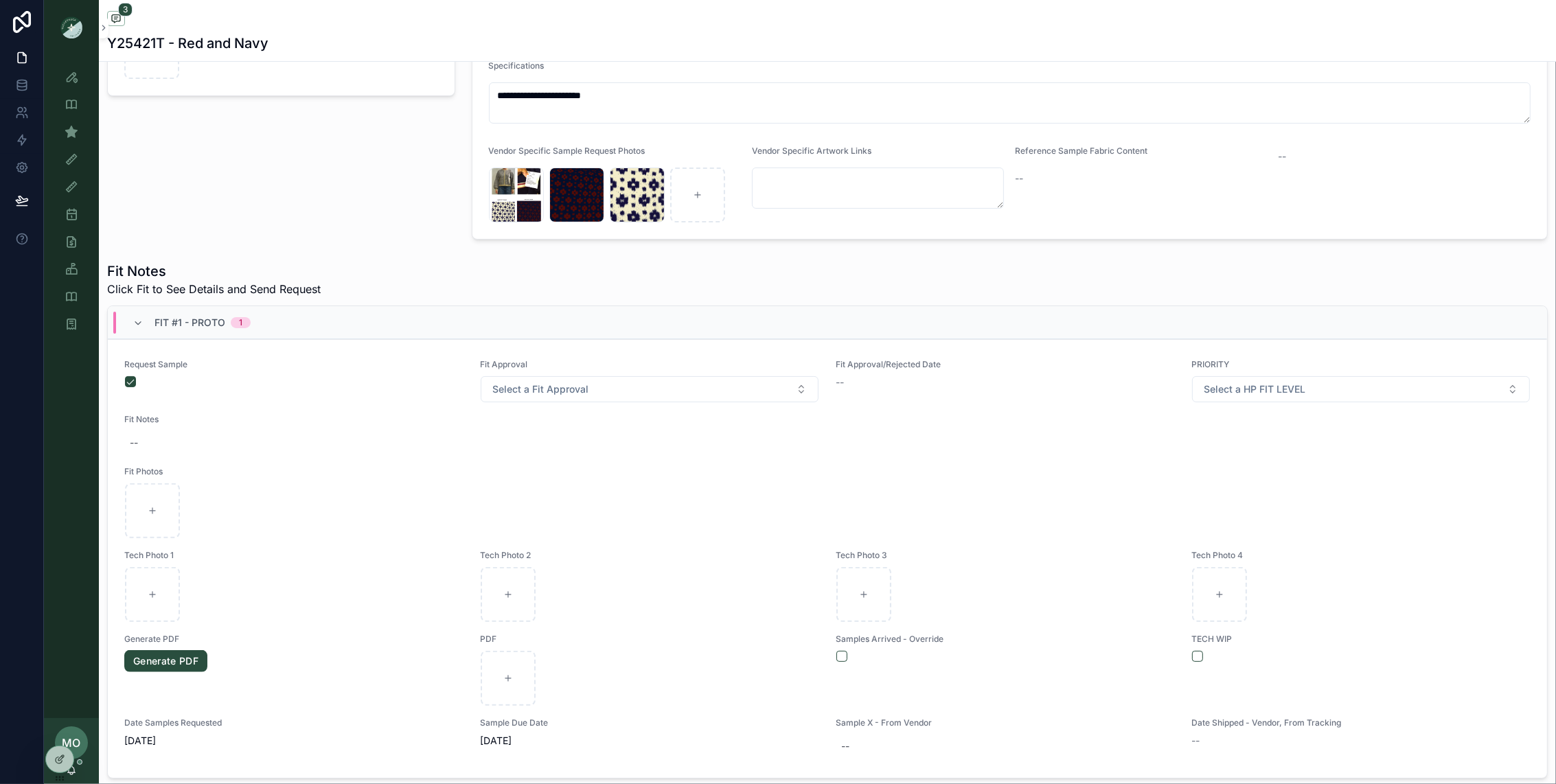
scroll to position [800, 0]
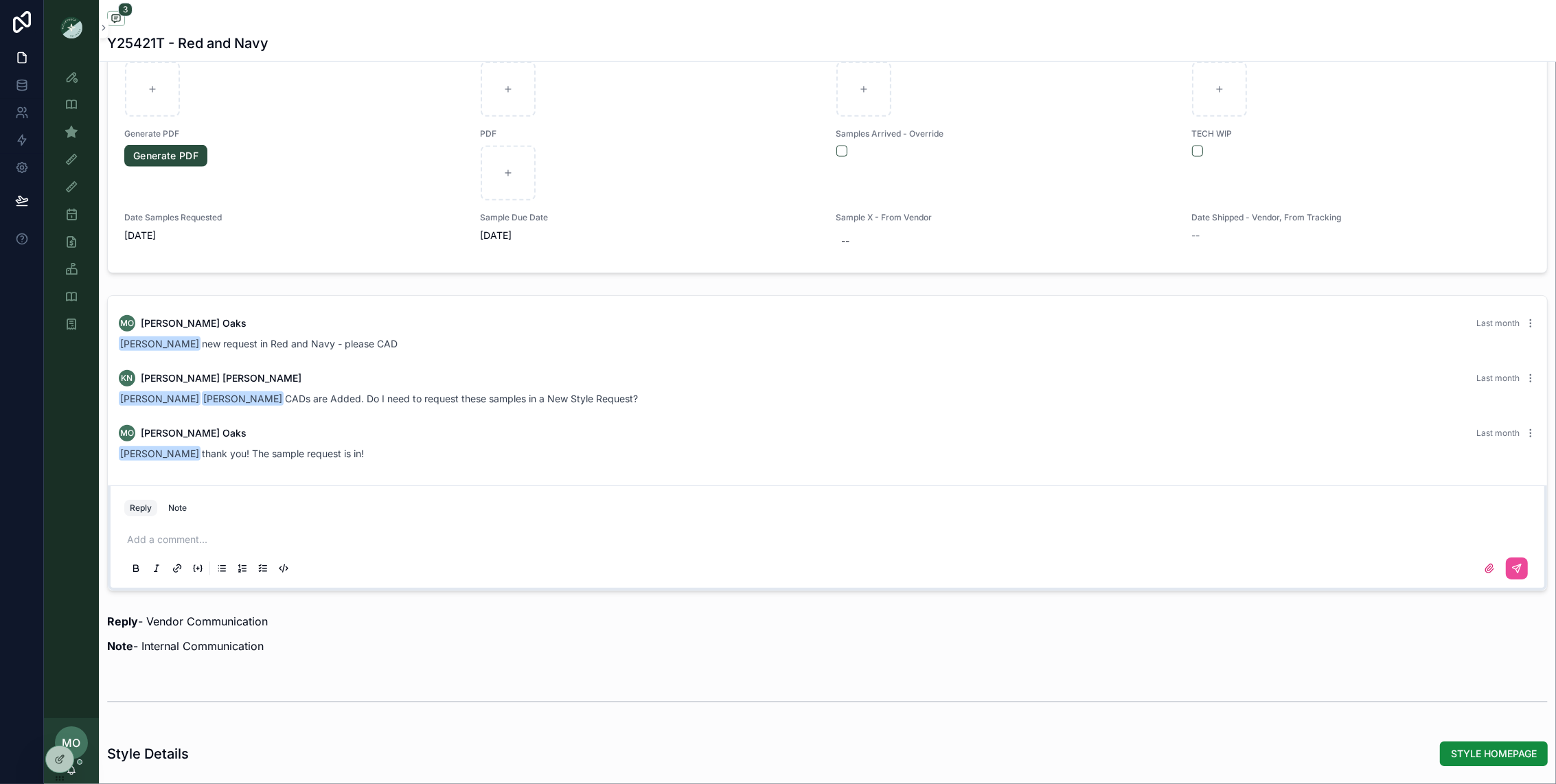
click at [158, 552] on div "Add a comment..." at bounding box center [827, 553] width 1407 height 58
click at [156, 538] on p "scrollable content" at bounding box center [830, 540] width 1407 height 14
click at [1532, 563] on div "**********" at bounding box center [828, 553] width 1423 height 69
click at [1527, 569] on div "scrollable content" at bounding box center [827, 568] width 1407 height 27
click at [1523, 573] on button "scrollable content" at bounding box center [1517, 568] width 22 height 22
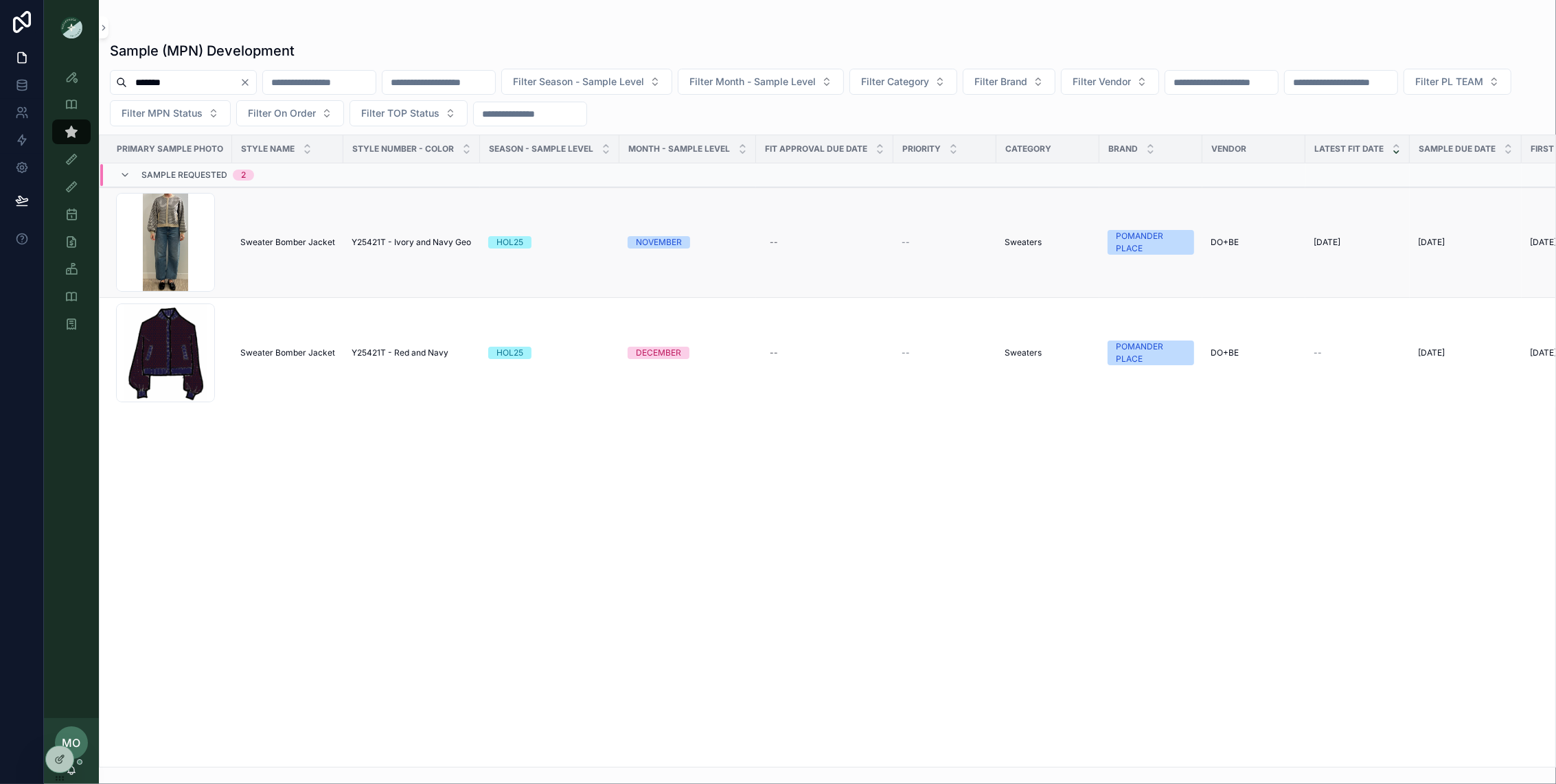
click at [343, 242] on td "Y25421T - Ivory and Navy Geo Y25421T - Ivory and Navy Geo" at bounding box center [411, 243] width 137 height 110
click at [366, 243] on span "Y25421T - Ivory and Navy Geo" at bounding box center [411, 242] width 120 height 11
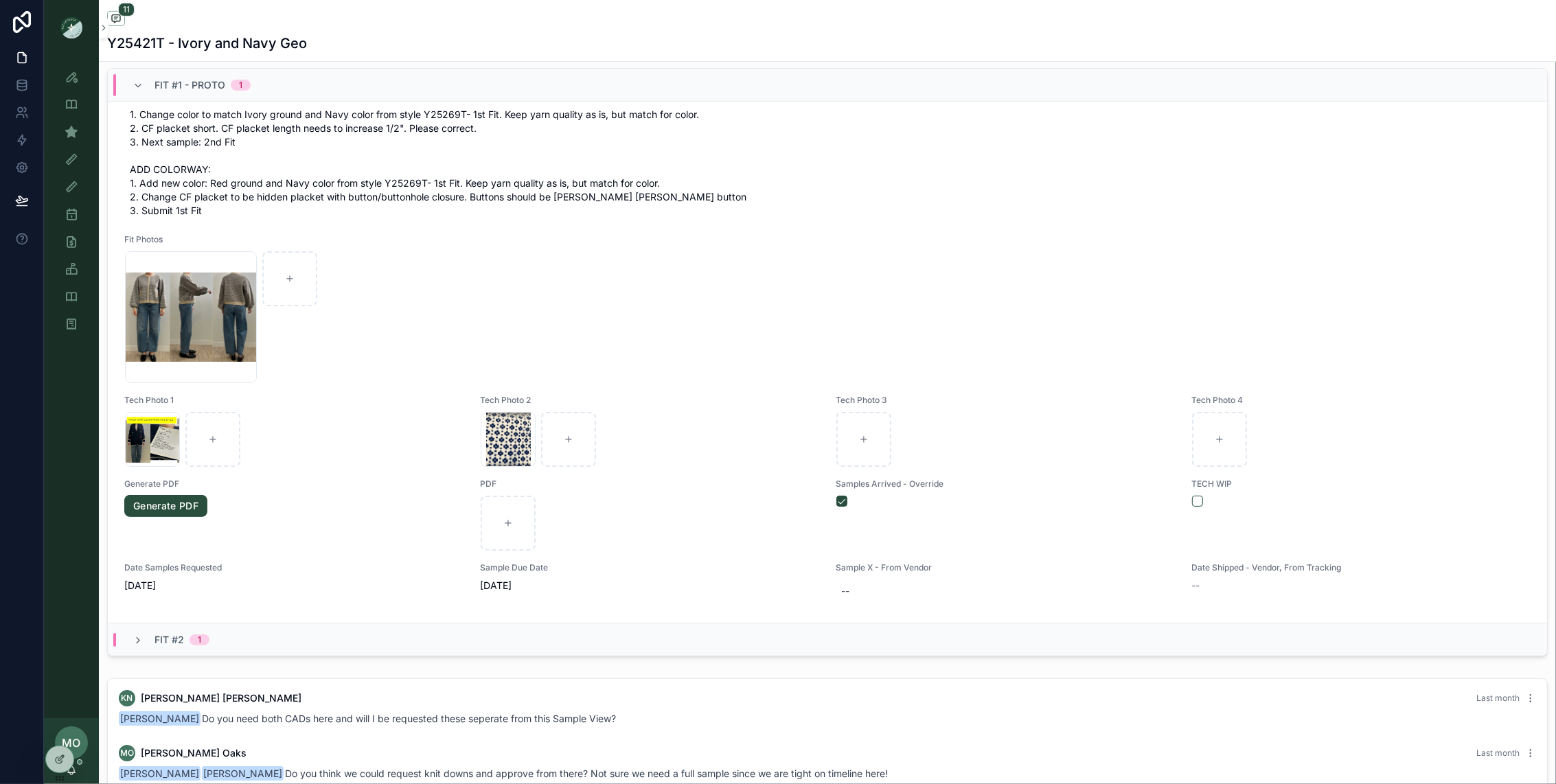
scroll to position [214, 0]
click at [132, 643] on icon "scrollable content" at bounding box center [138, 640] width 11 height 11
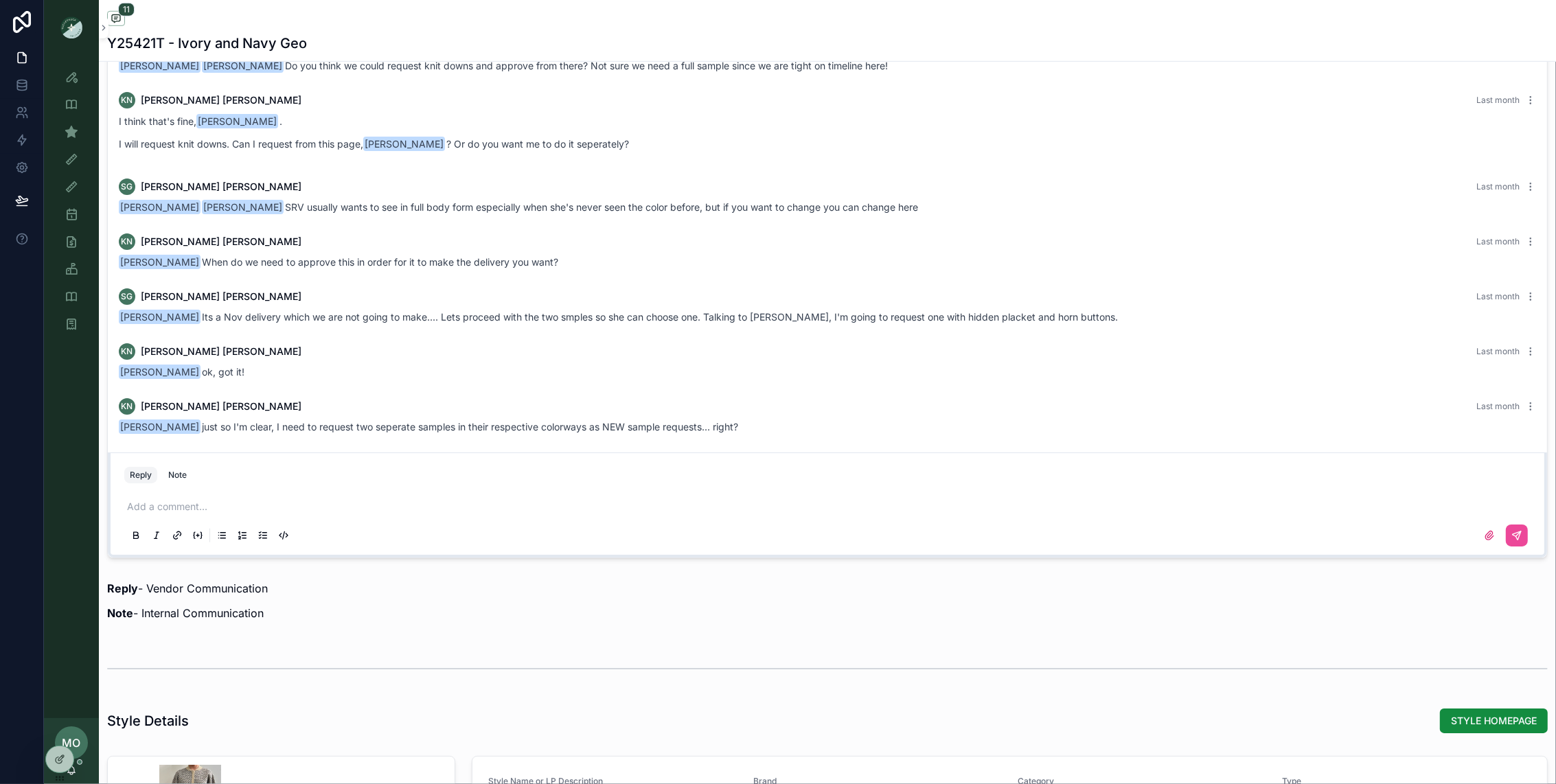
scroll to position [0, 0]
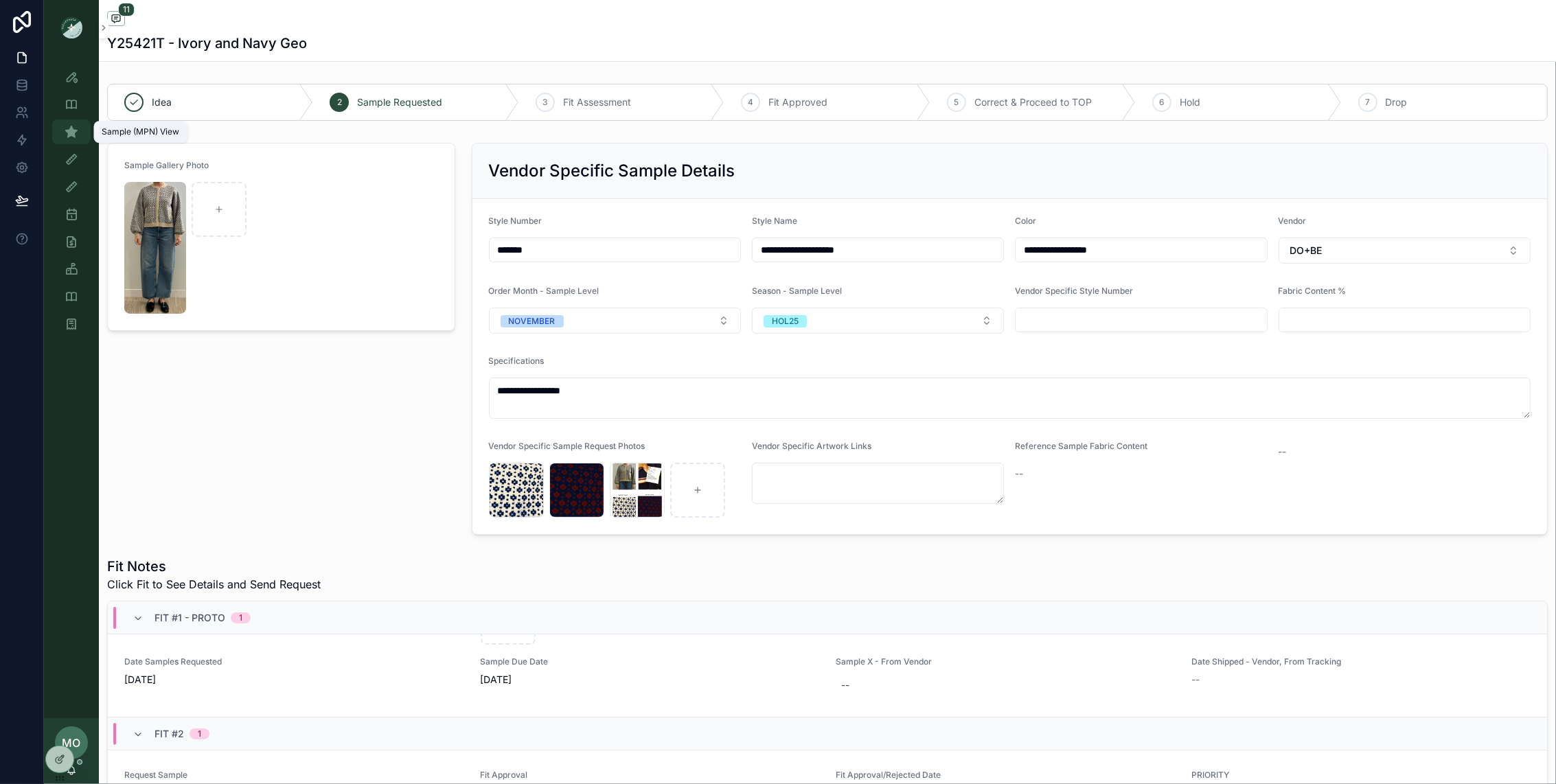
click at [65, 133] on icon "scrollable content" at bounding box center [71, 132] width 14 height 14
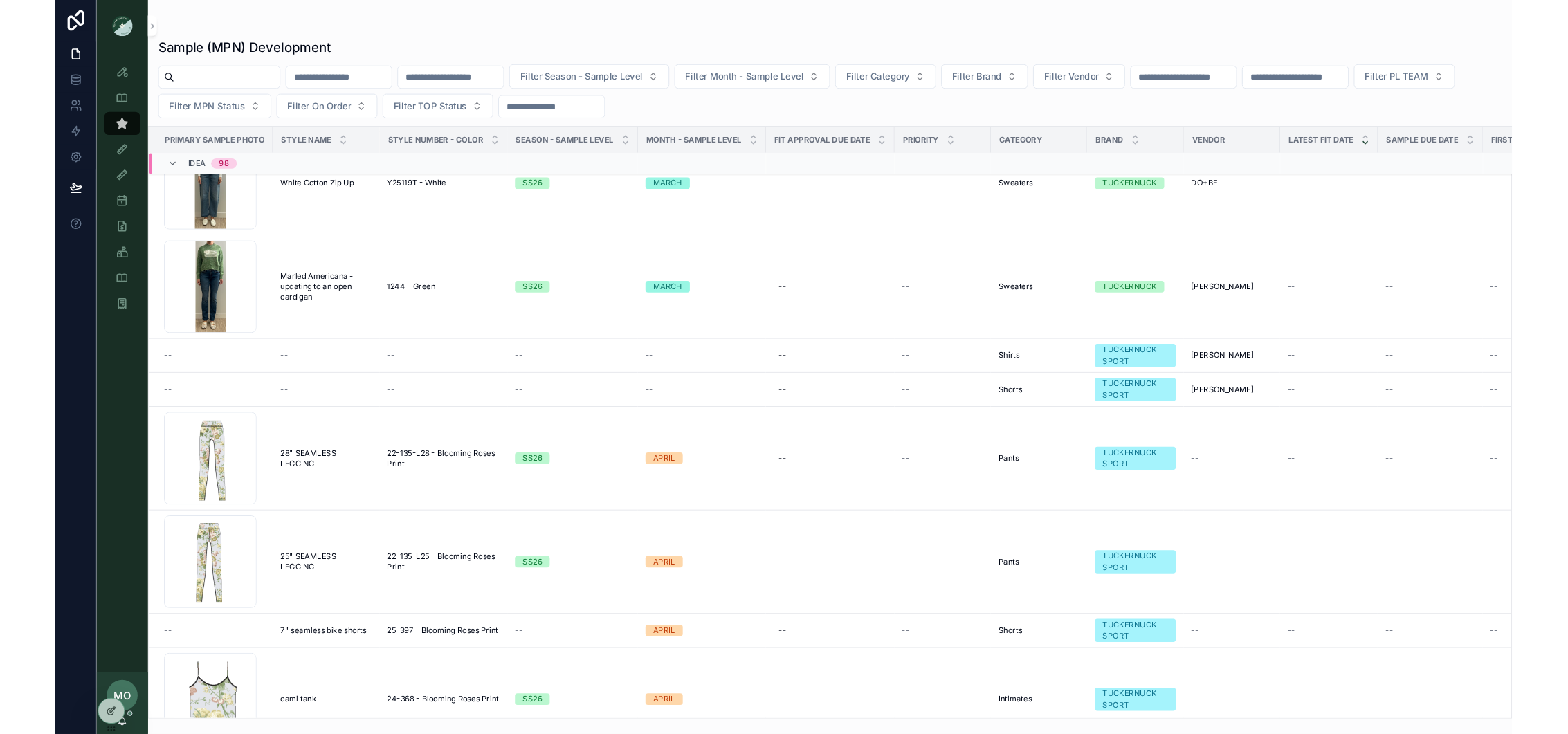
scroll to position [154, 0]
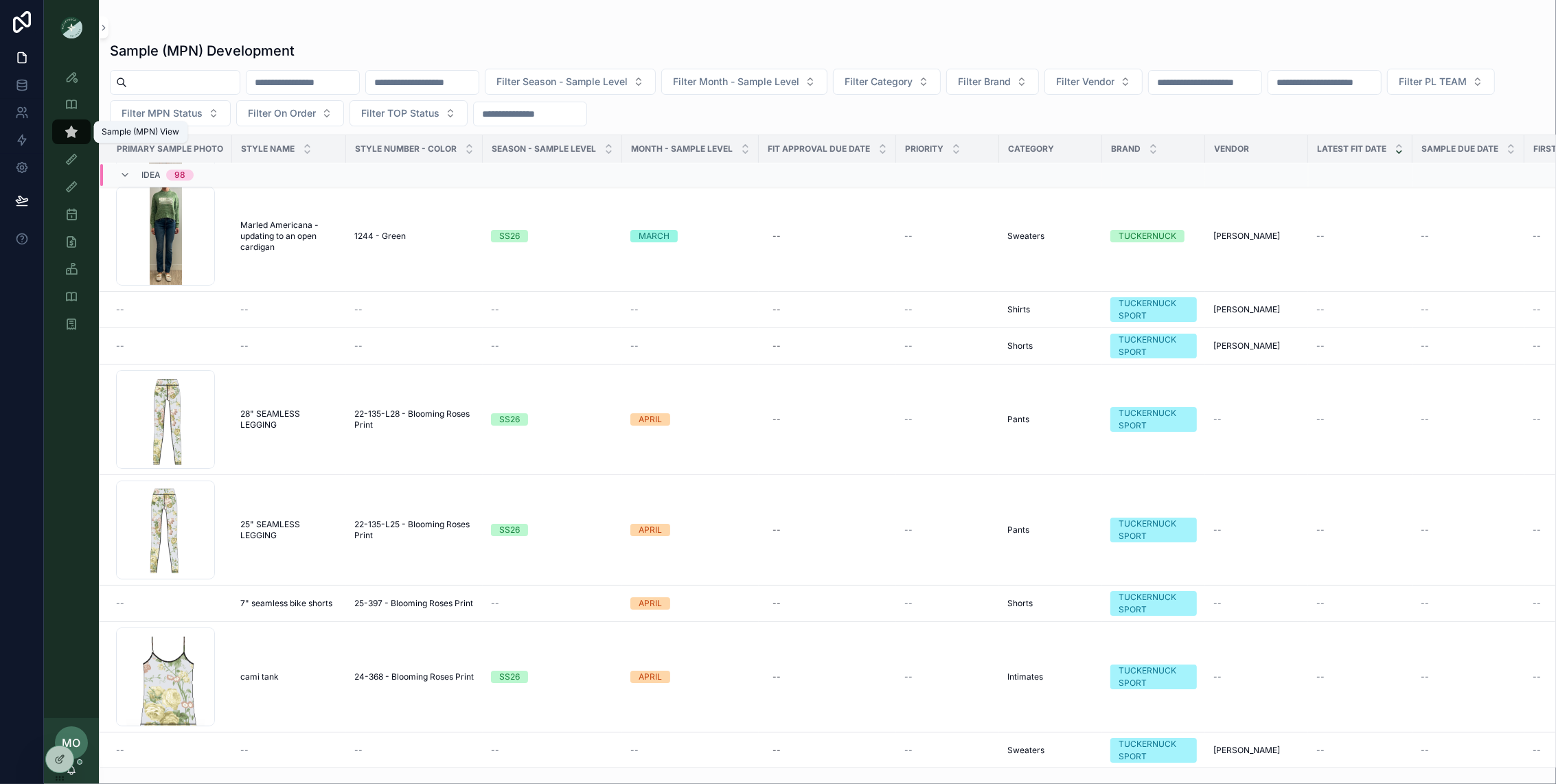
click at [78, 131] on div "Sample (MPN) View" at bounding box center [71, 132] width 22 height 22
